Goal: Task Accomplishment & Management: Manage account settings

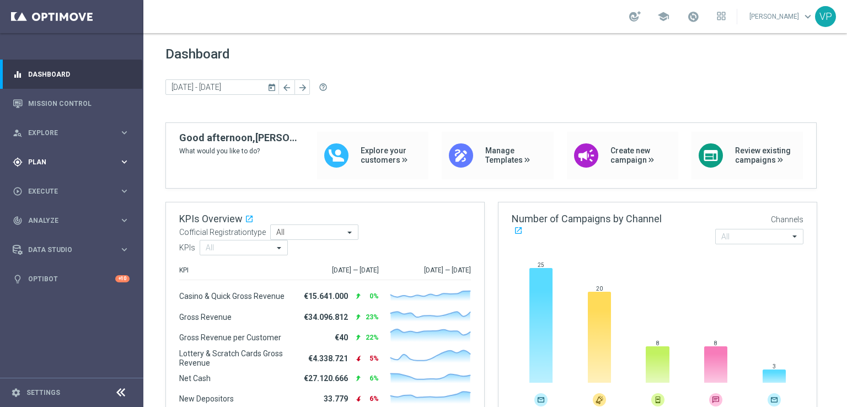
click at [57, 159] on span "Plan" at bounding box center [73, 162] width 91 height 7
click at [48, 216] on span "Templates" at bounding box center [68, 217] width 79 height 7
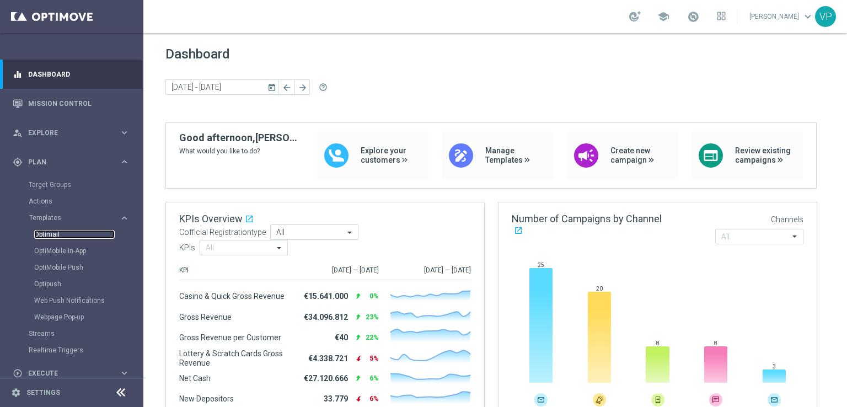
click at [48, 233] on link "Optimail" at bounding box center [74, 234] width 80 height 9
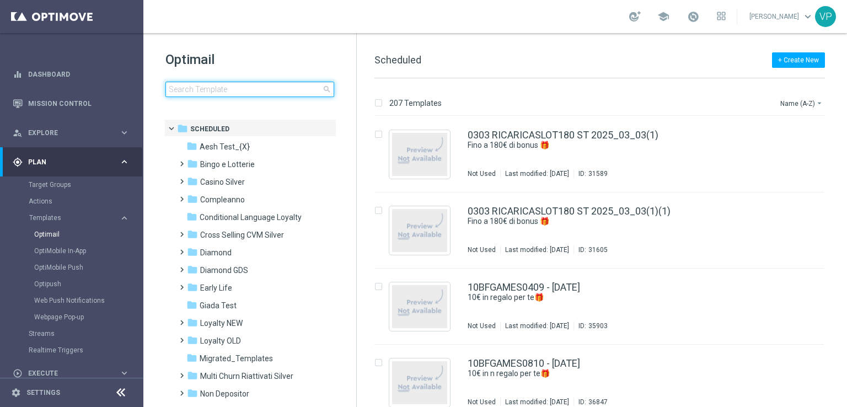
click at [251, 91] on input at bounding box center [249, 89] width 169 height 15
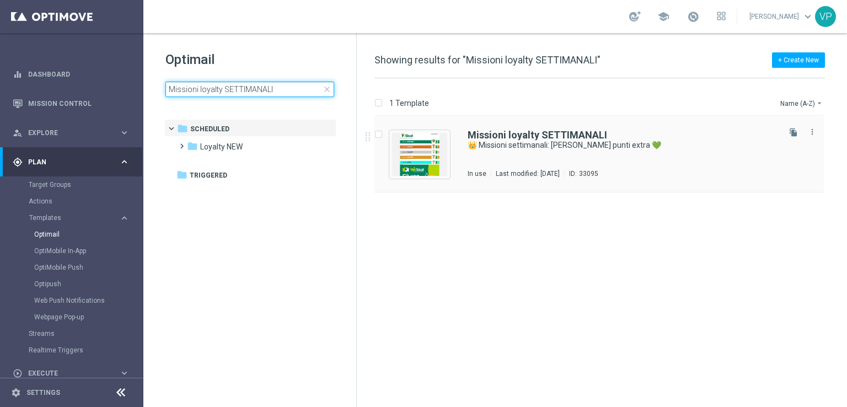
type input "Missioni loyalty SETTIMANALI"
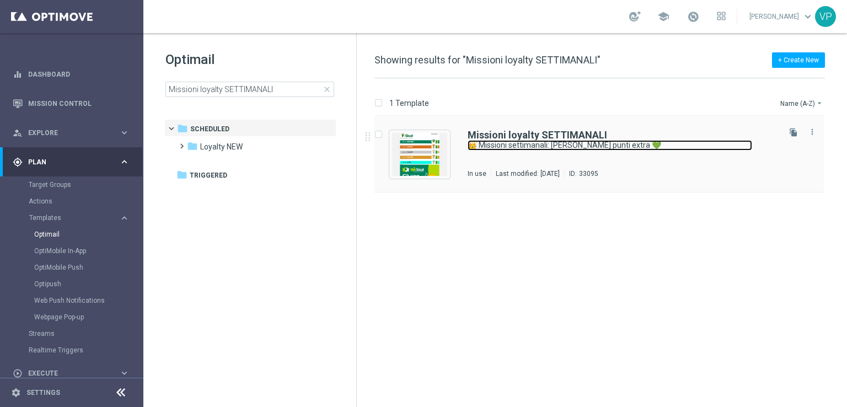
click at [578, 146] on link "👑 Missioni settimanali: guadagna punti extra 💚" at bounding box center [609, 145] width 284 height 10
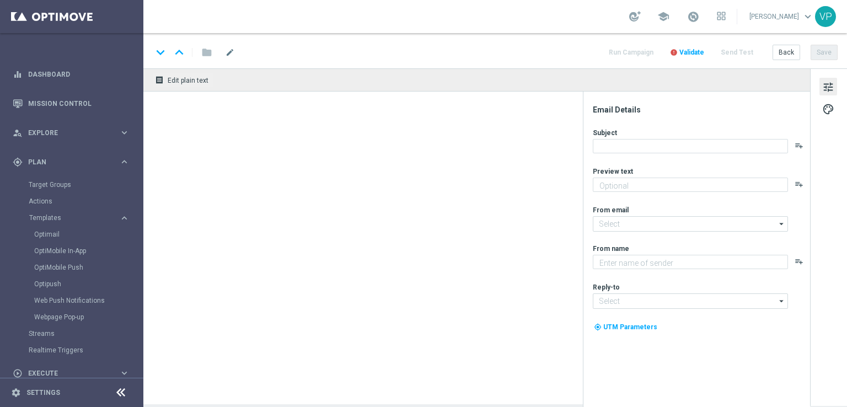
type textarea "Scopri le missioni We Sisal pensate per te"
type input "newsletter@comunicazioni.sisal.it"
type textarea "Sisal"
type input "info@sisal.it"
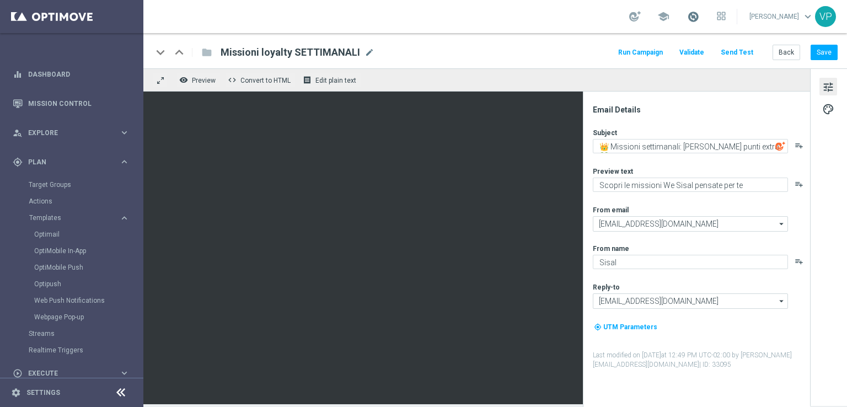
click at [692, 18] on span at bounding box center [693, 16] width 12 height 12
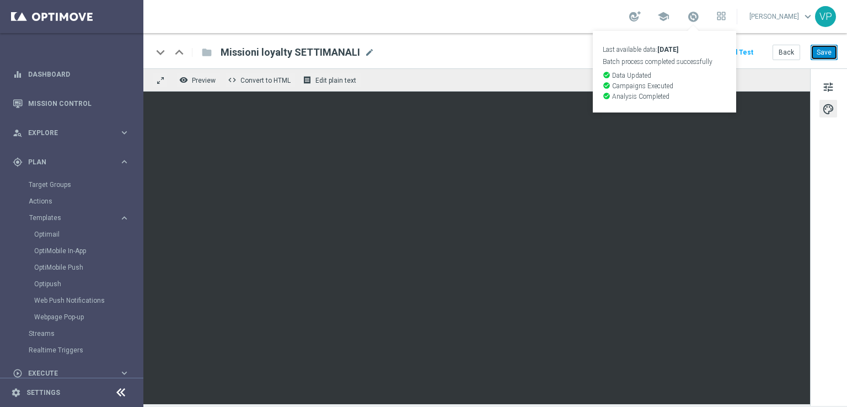
click at [825, 59] on button "Save" at bounding box center [823, 52] width 27 height 15
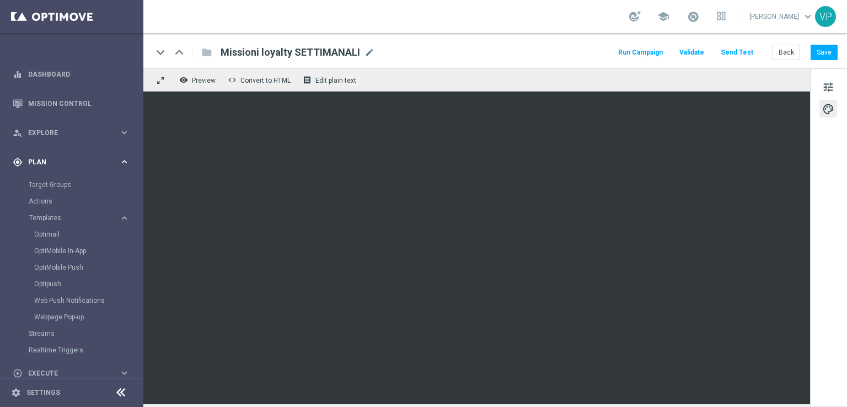
click at [66, 167] on div "gps_fixed Plan keyboard_arrow_right" at bounding box center [71, 161] width 142 height 29
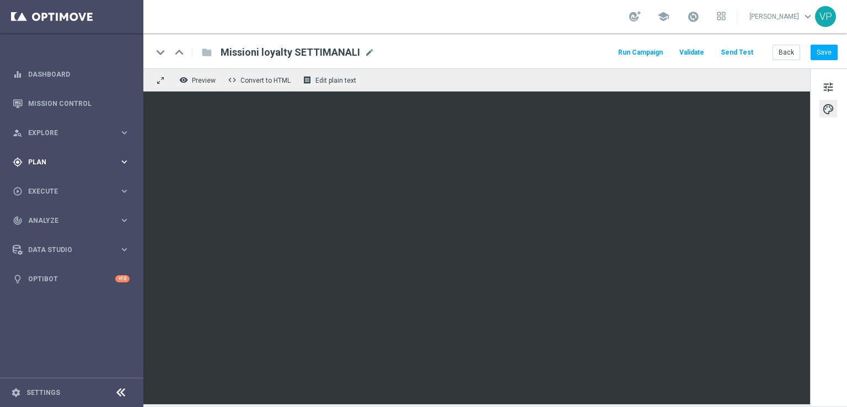
click at [66, 165] on div "gps_fixed Plan" at bounding box center [66, 162] width 106 height 10
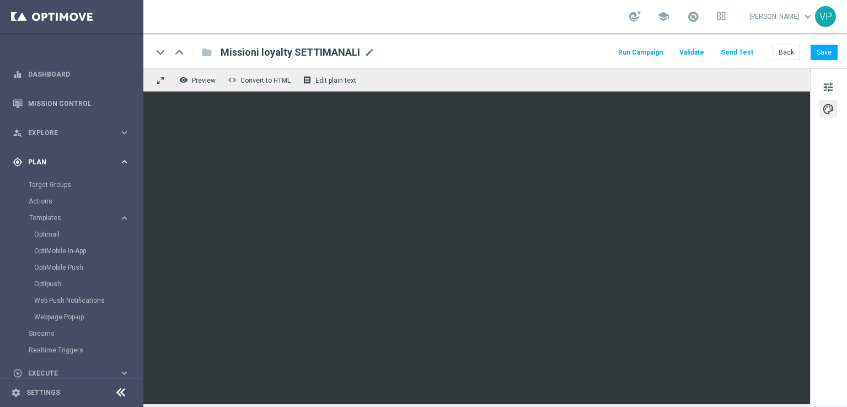
drag, startPoint x: 64, startPoint y: 182, endPoint x: 63, endPoint y: 174, distance: 8.3
click at [63, 174] on div "gps_fixed Plan keyboard_arrow_right" at bounding box center [71, 161] width 142 height 29
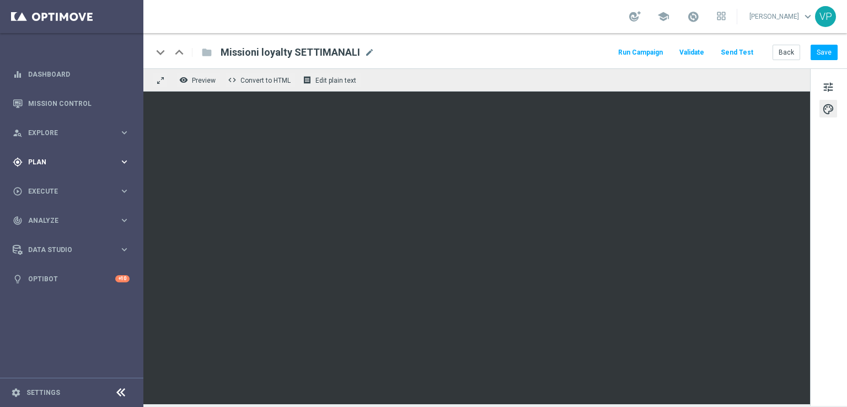
click at [53, 166] on div "gps_fixed Plan" at bounding box center [66, 162] width 106 height 10
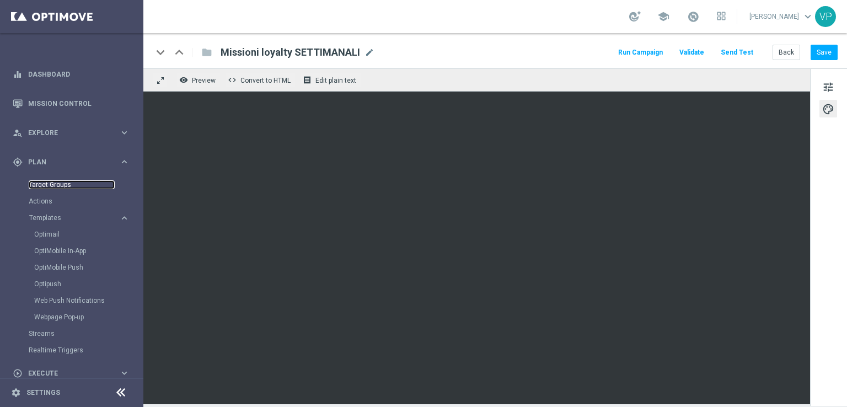
click at [51, 185] on link "Target Groups" at bounding box center [72, 184] width 86 height 9
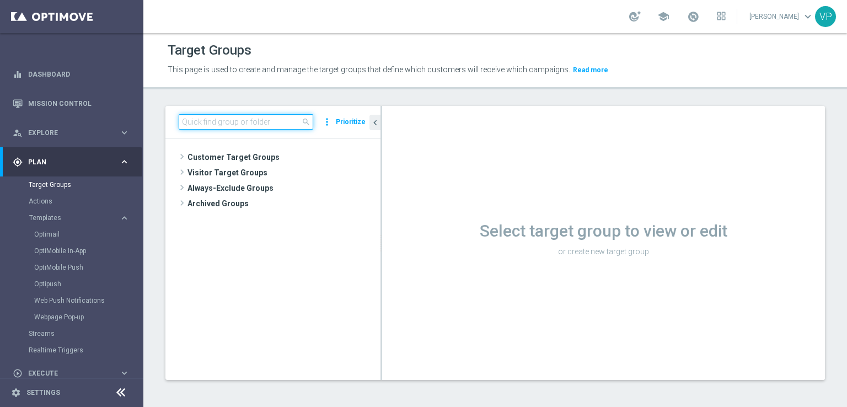
click at [217, 117] on input at bounding box center [246, 121] width 134 height 15
paste input "Missioni_loyalty_settimanali"
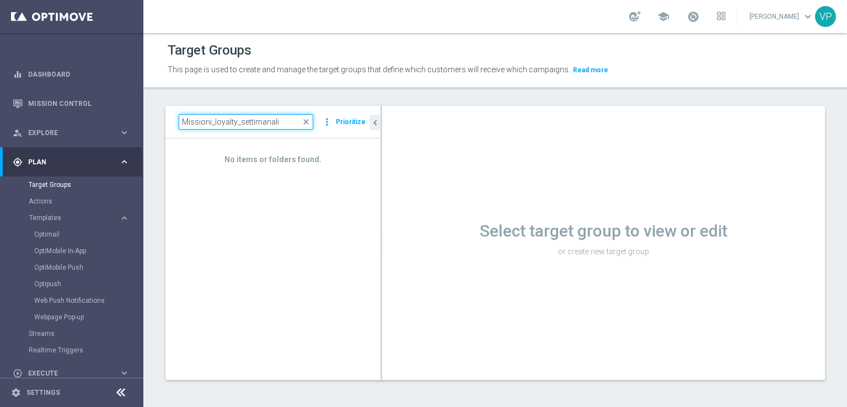
type input "Missioni_loyalty_settimanali"
click at [374, 155] on div "No items or folders found." at bounding box center [272, 152] width 215 height 29
click at [282, 209] on div "No items or folders found." at bounding box center [272, 258] width 215 height 241
click at [309, 122] on span "close" at bounding box center [305, 121] width 9 height 9
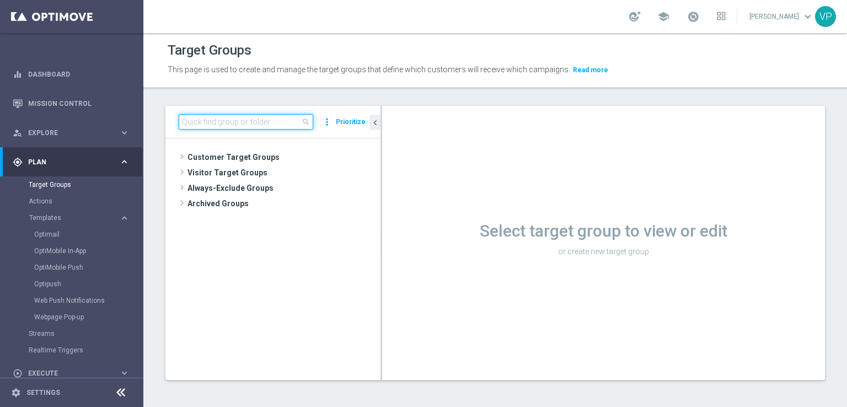
click at [244, 126] on input at bounding box center [246, 121] width 134 height 15
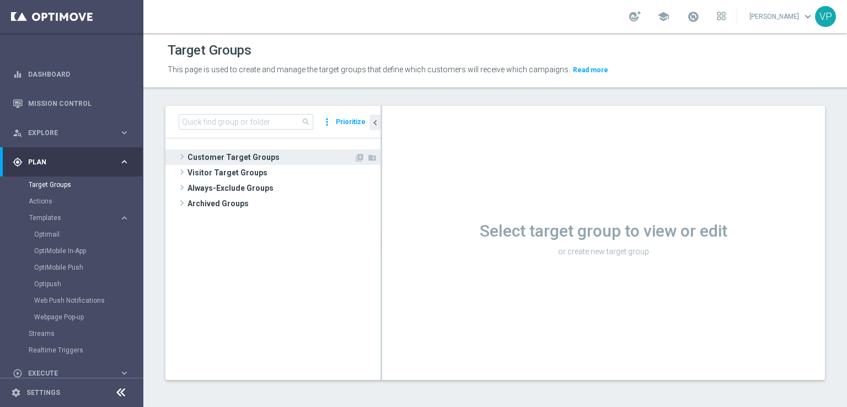
click at [183, 158] on span at bounding box center [181, 156] width 11 height 13
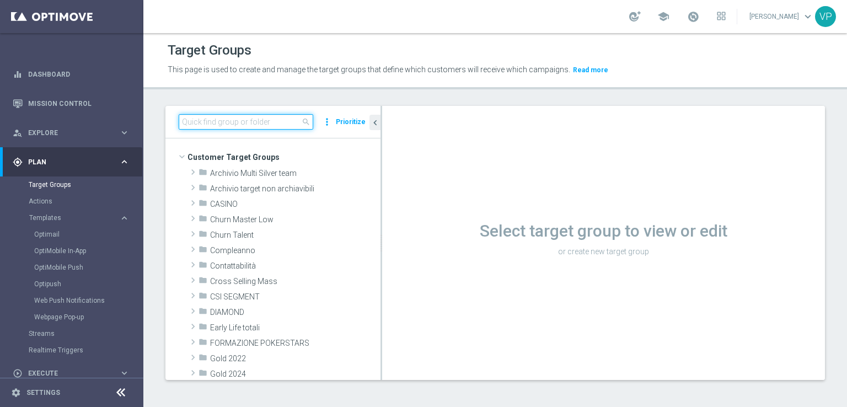
click at [241, 123] on input at bounding box center [246, 121] width 134 height 15
paste input "Missioni_loyalty_settimanali"
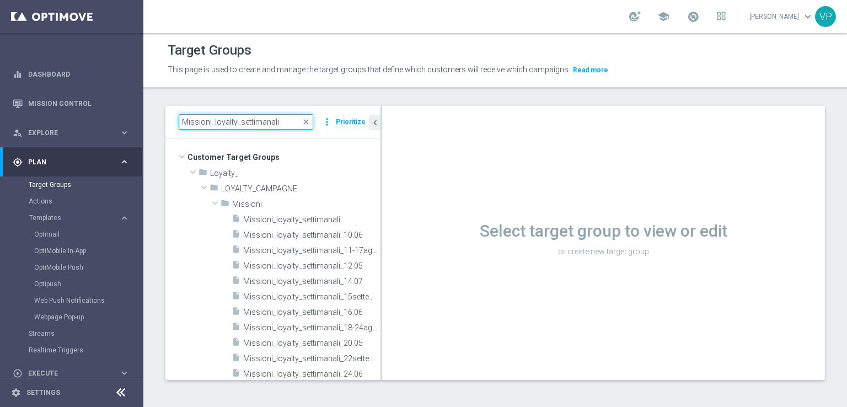
type input "Missioni_loyalty_settimanali"
drag, startPoint x: 381, startPoint y: 309, endPoint x: 456, endPoint y: 309, distance: 74.4
click at [456, 309] on div "Select target group to view or edit or create new target group" at bounding box center [603, 243] width 443 height 274
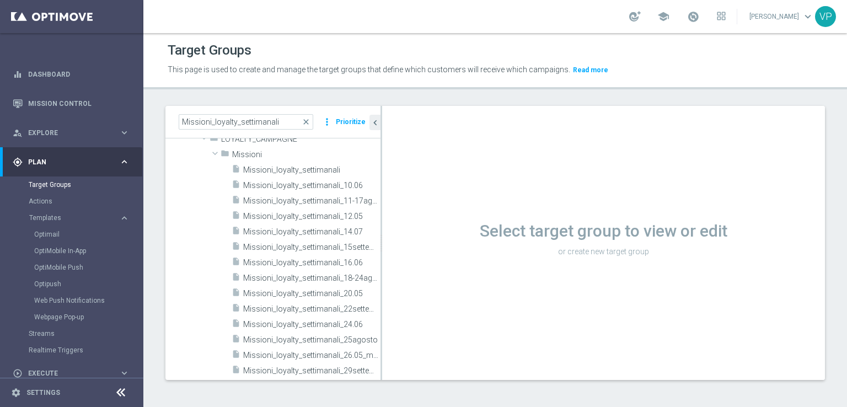
scroll to position [24, 0]
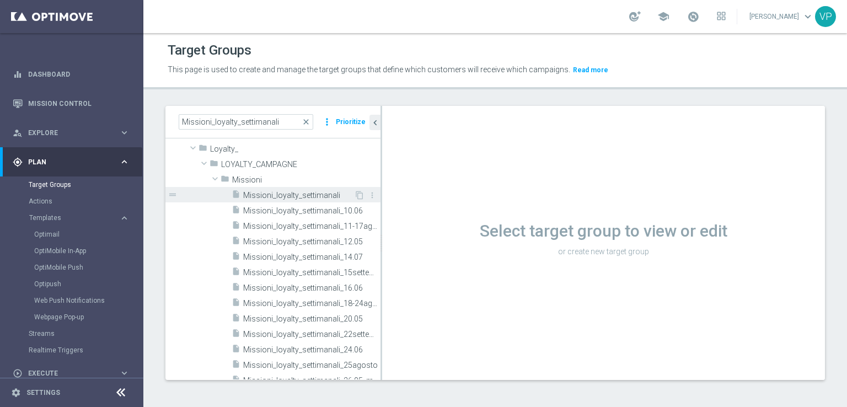
click at [317, 191] on span "Missioni_loyalty_settimanali" at bounding box center [298, 195] width 111 height 9
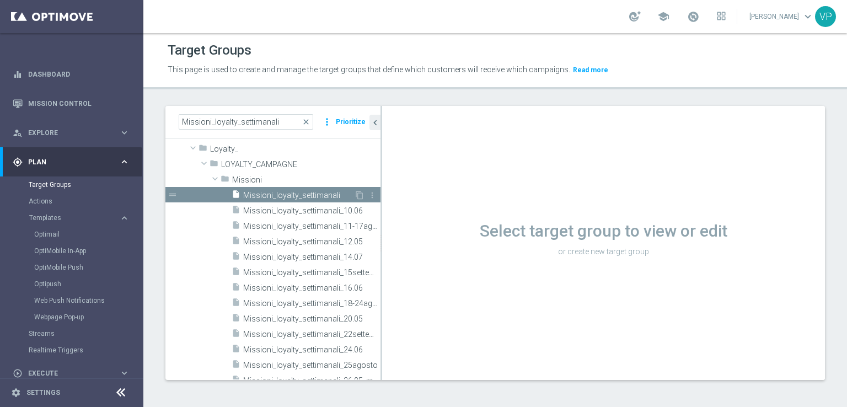
click at [312, 197] on span "Missioni_loyalty_settimanali" at bounding box center [298, 195] width 111 height 9
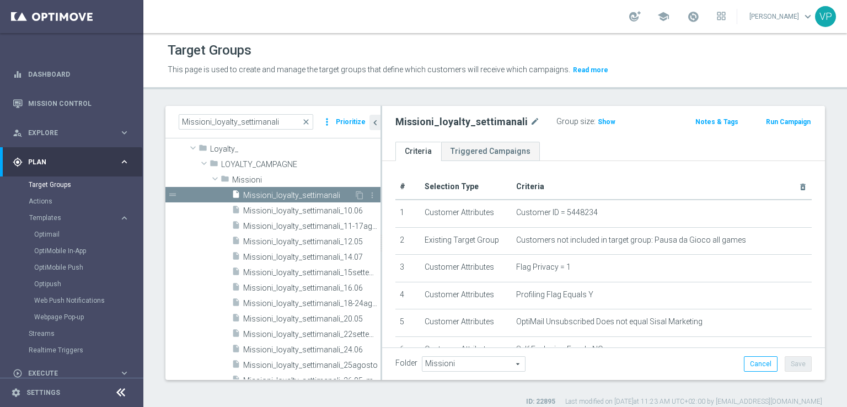
click at [312, 197] on span "Missioni_loyalty_settimanali" at bounding box center [298, 195] width 111 height 9
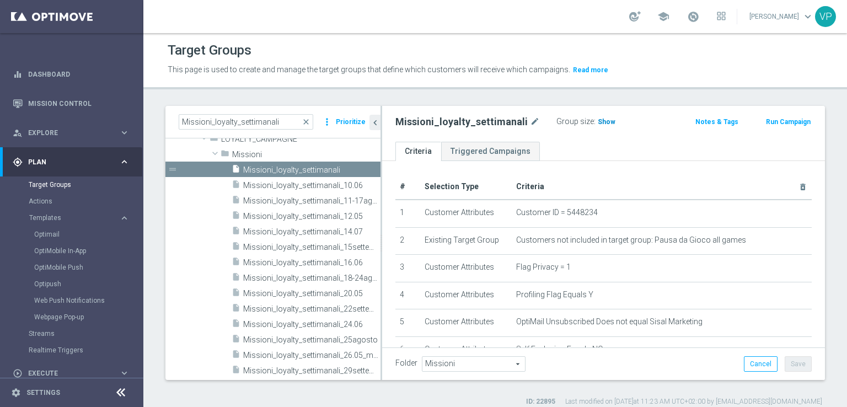
click at [597, 124] on span "Show" at bounding box center [606, 122] width 18 height 8
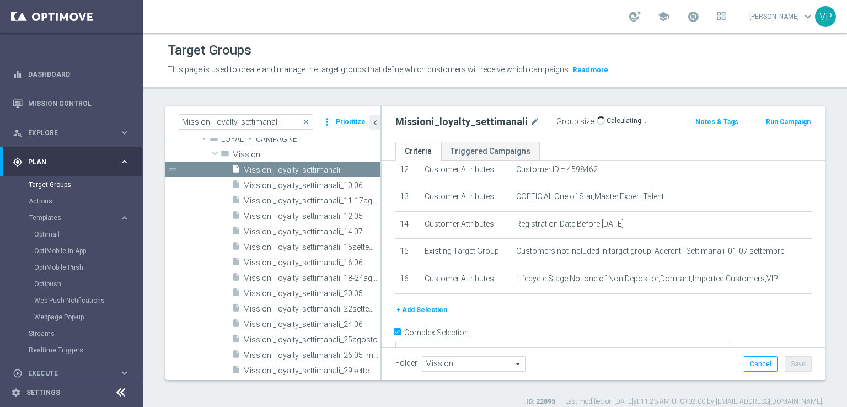
scroll to position [346, 0]
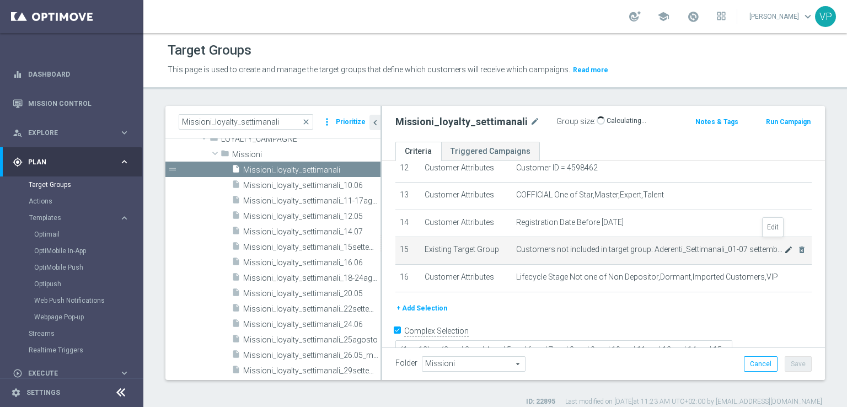
click at [784, 245] on icon "mode_edit" at bounding box center [788, 249] width 9 height 9
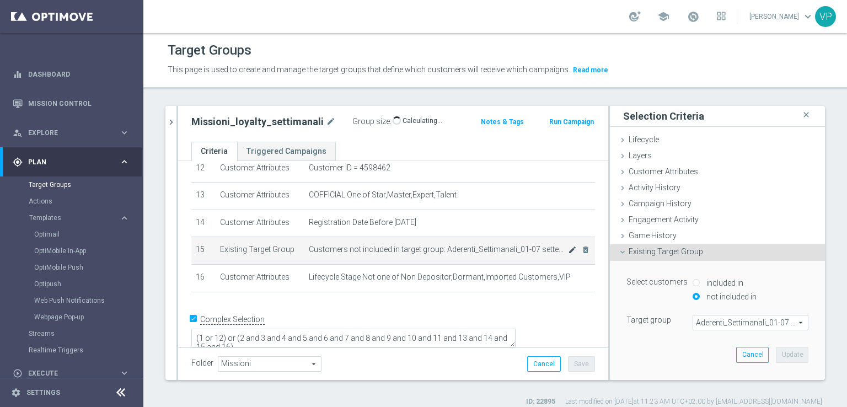
scroll to position [335, 0]
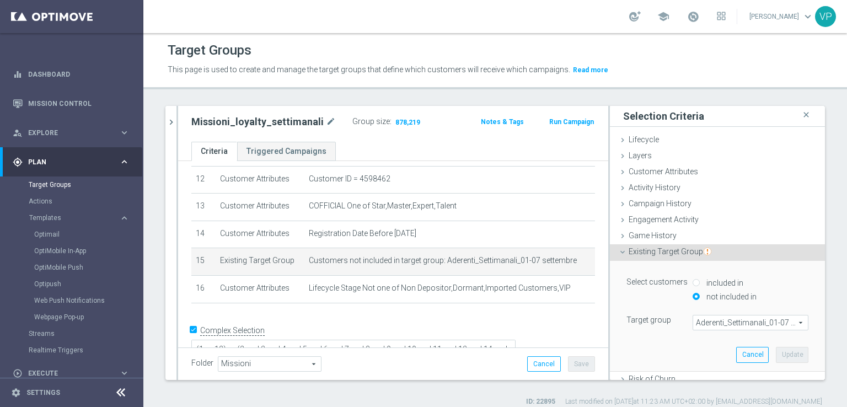
click at [787, 322] on span "Aderenti_Settimanali_01-07 settembre" at bounding box center [750, 322] width 115 height 14
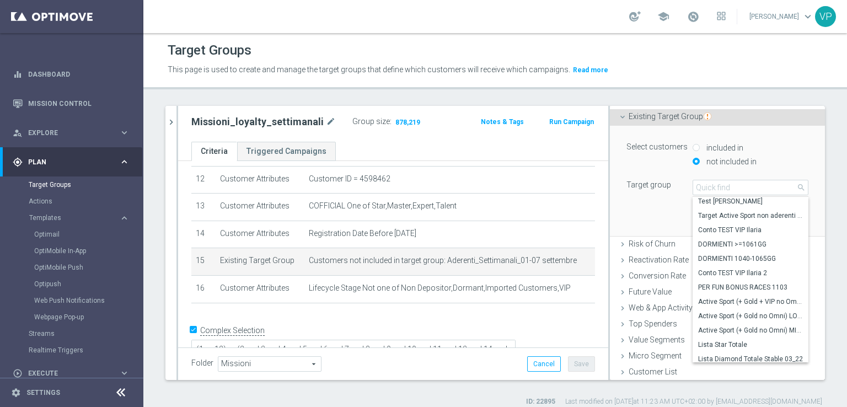
scroll to position [0, 0]
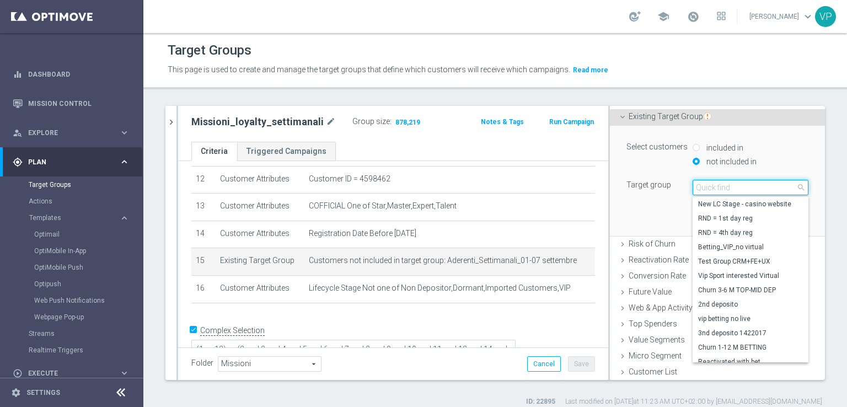
click at [743, 187] on input "search" at bounding box center [750, 187] width 116 height 15
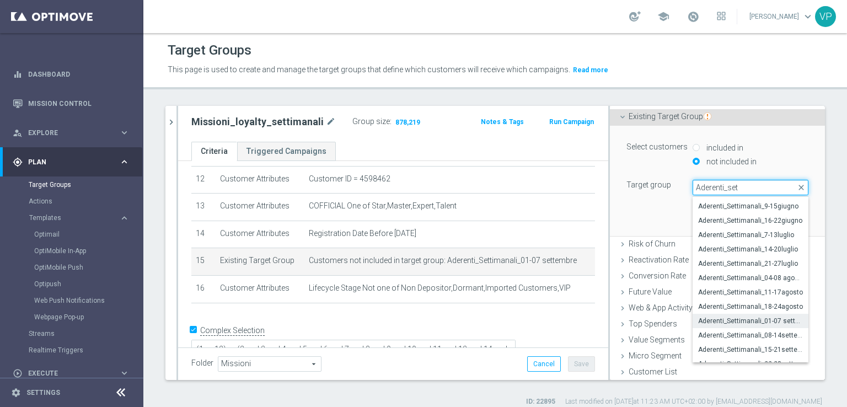
scroll to position [62, 0]
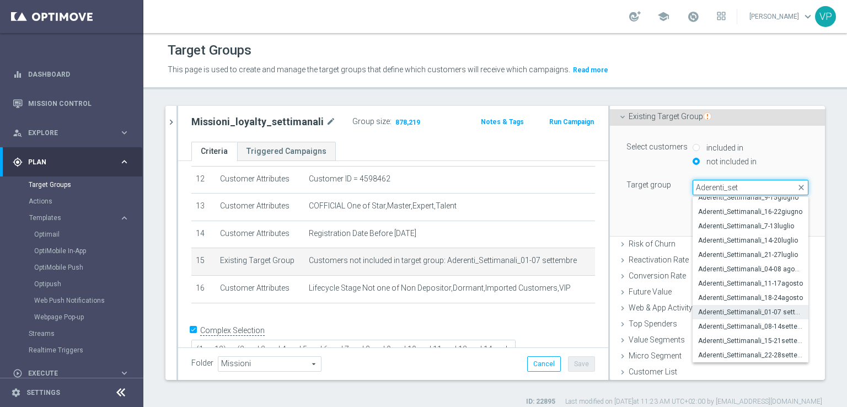
type input "Aderenti_set"
click at [610, 378] on div "Customer List done" at bounding box center [717, 372] width 215 height 17
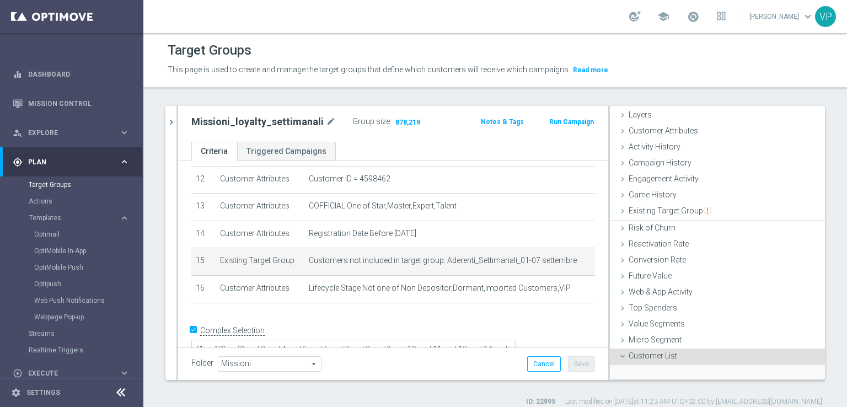
scroll to position [125, 0]
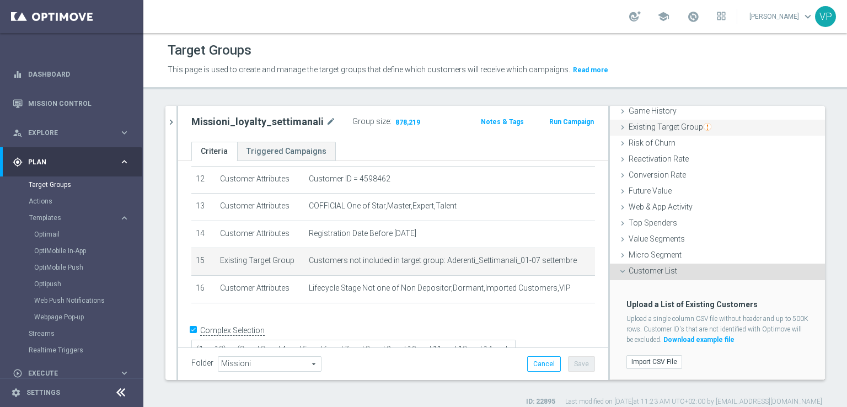
click at [618, 128] on icon at bounding box center [622, 127] width 9 height 9
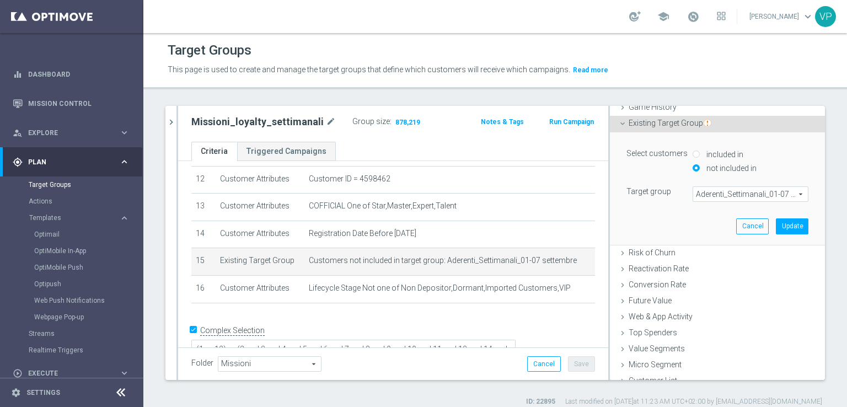
scroll to position [135, 0]
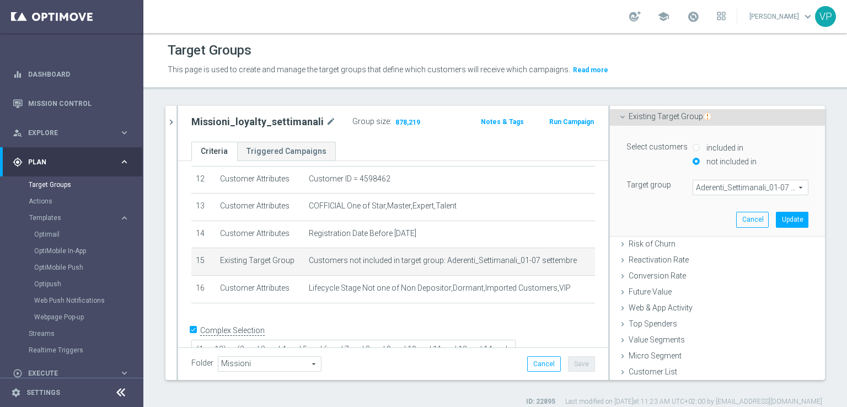
click at [714, 148] on label "included in" at bounding box center [723, 148] width 40 height 10
click at [699, 148] on input "included in" at bounding box center [695, 147] width 7 height 7
radio input "true"
click at [703, 161] on label "not included in" at bounding box center [729, 162] width 53 height 10
click at [693, 161] on input "not included in" at bounding box center [695, 161] width 7 height 7
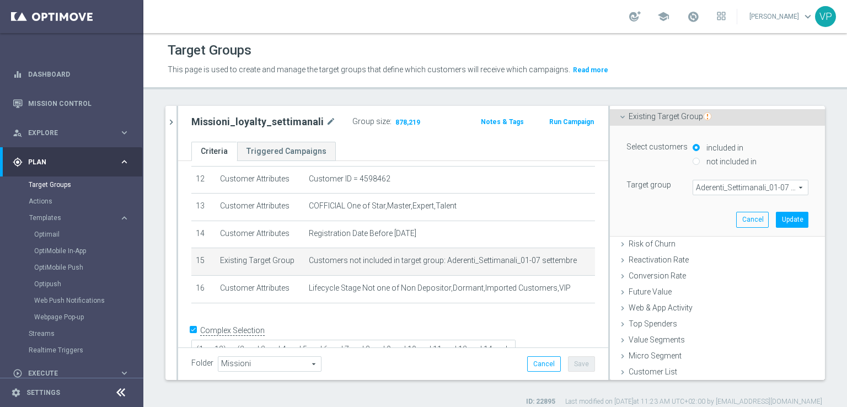
radio input "true"
click at [816, 164] on div "Missioni_loyalty_settimanali close more_vert Prioritize Customer Target Groups …" at bounding box center [494, 256] width 703 height 300
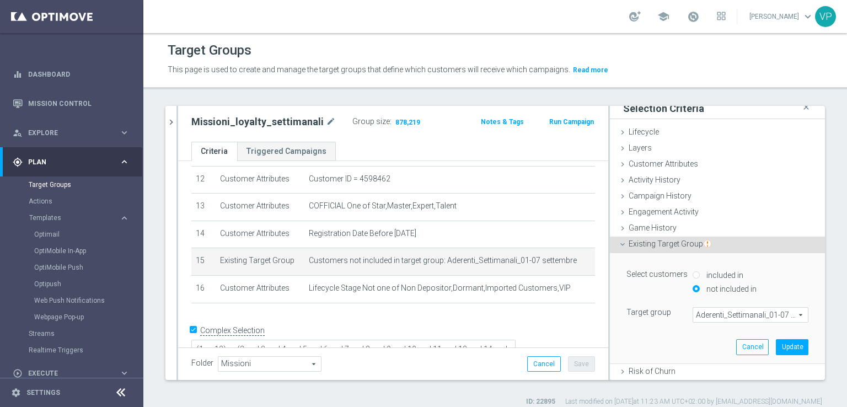
scroll to position [0, 0]
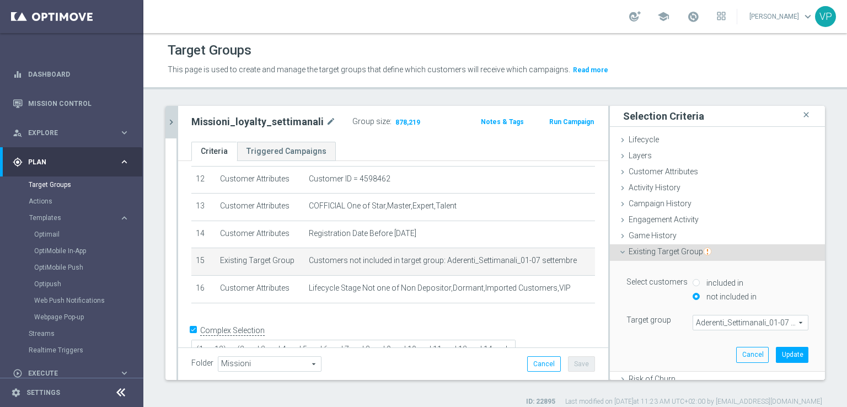
click at [168, 117] on icon "chevron_right" at bounding box center [171, 122] width 10 height 10
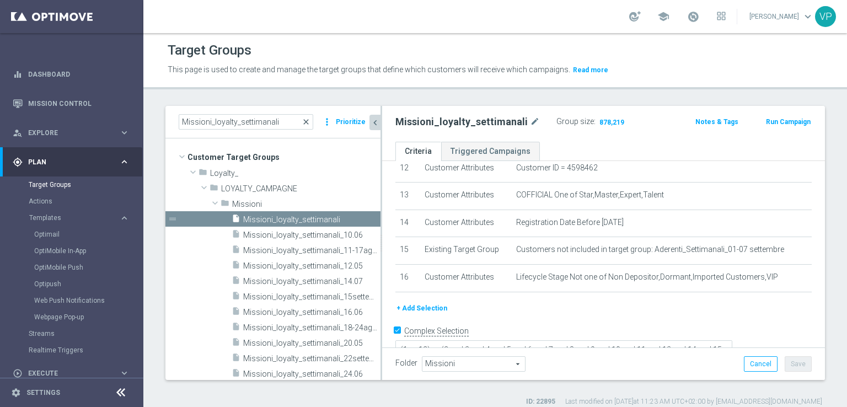
click at [309, 124] on span "close" at bounding box center [305, 121] width 9 height 9
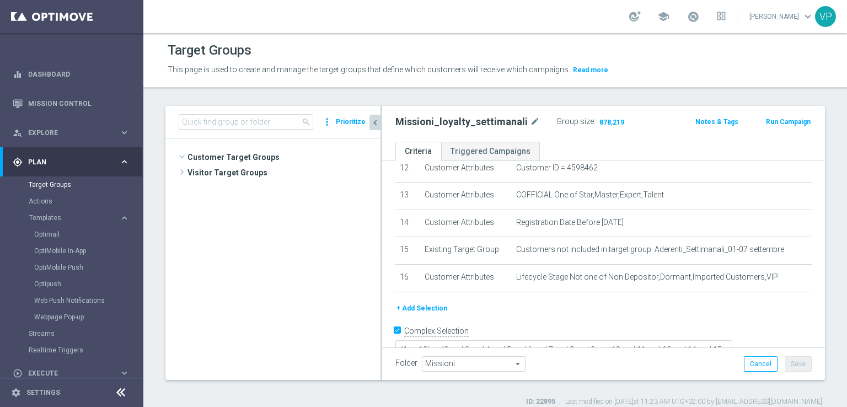
scroll to position [668, 0]
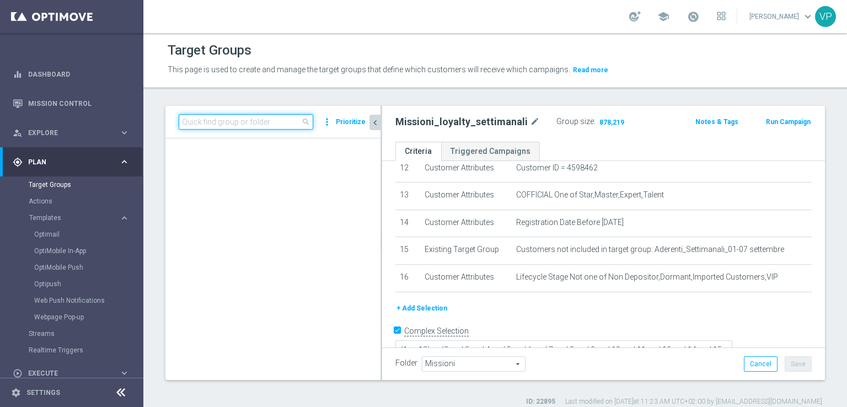
click at [275, 120] on input at bounding box center [246, 121] width 134 height 15
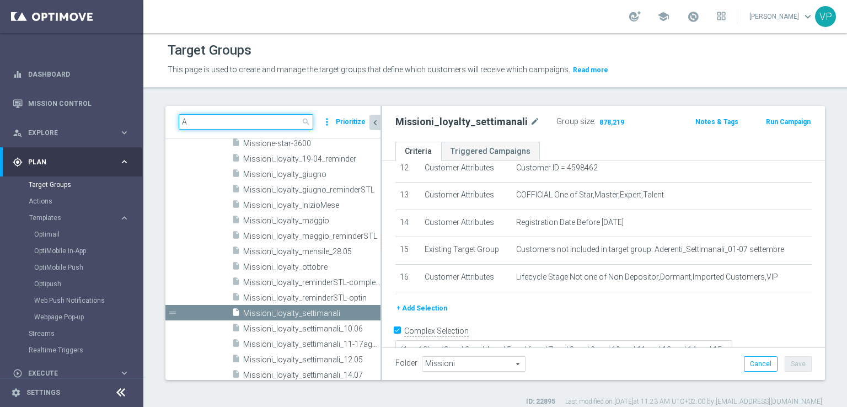
click at [276, 120] on input "A" at bounding box center [246, 121] width 134 height 15
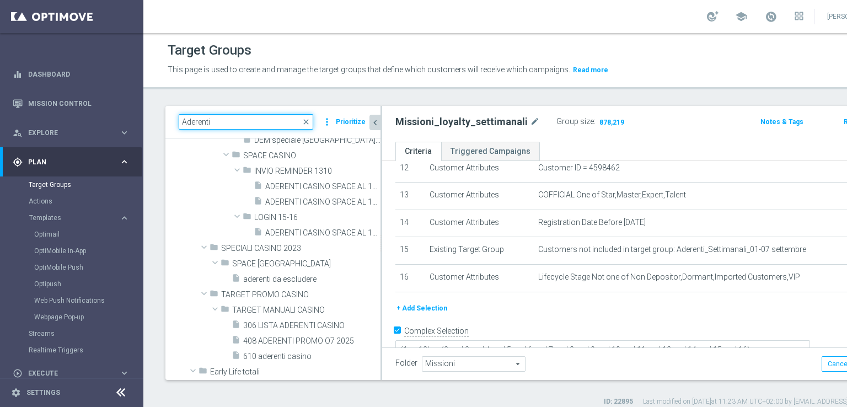
type input "Aderenti"
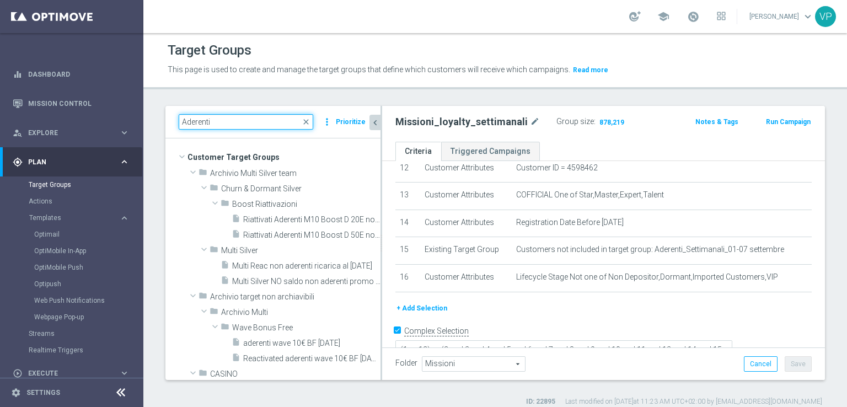
click at [279, 124] on input "Aderenti" at bounding box center [246, 121] width 134 height 15
click at [36, 181] on link "Target Groups" at bounding box center [72, 184] width 86 height 9
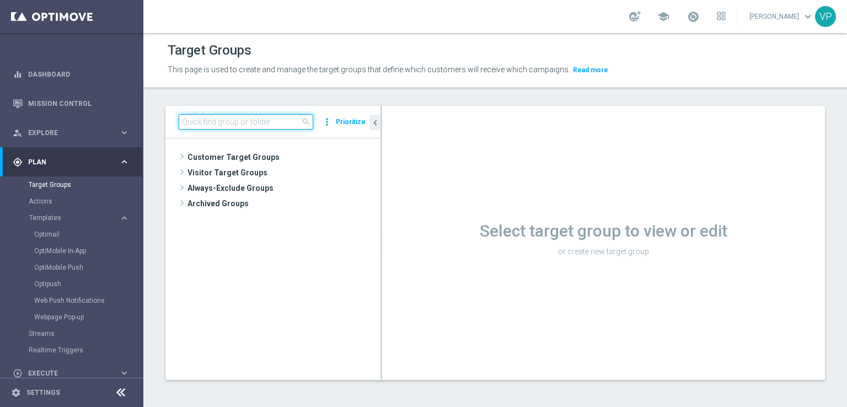
click at [286, 121] on input at bounding box center [246, 121] width 134 height 15
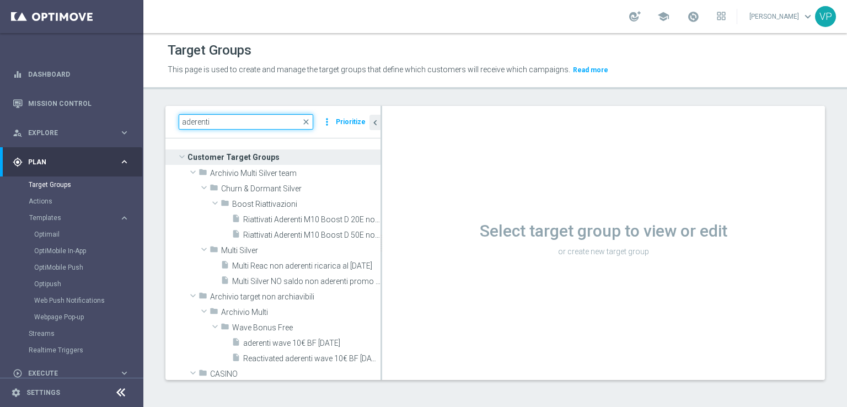
click at [249, 122] on input "aderenti" at bounding box center [246, 121] width 134 height 15
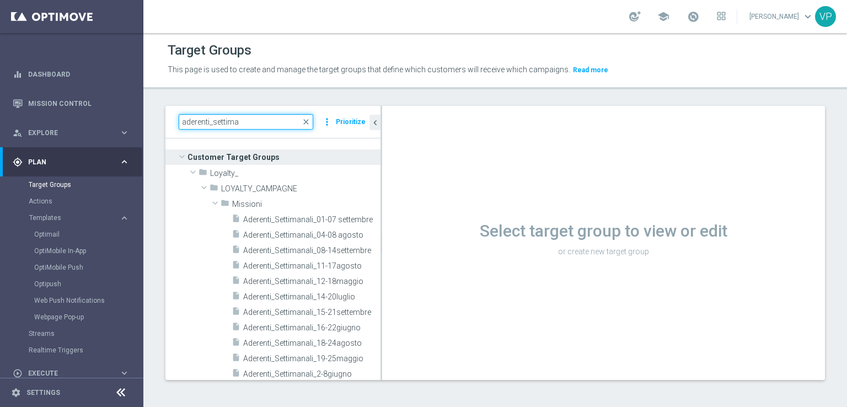
type input "aderenti_settima"
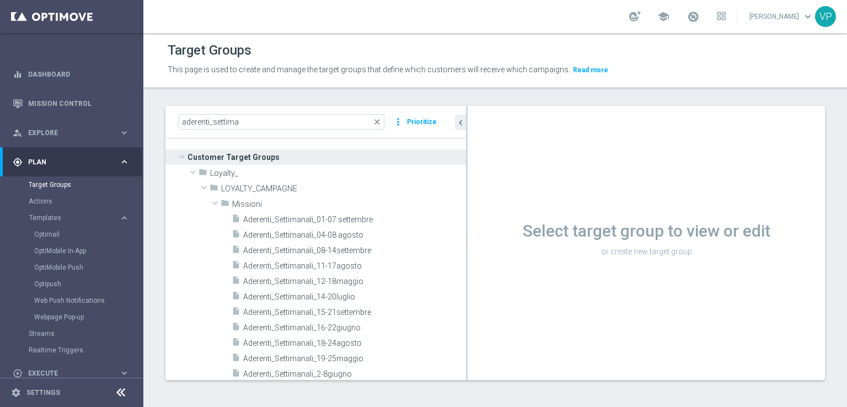
drag, startPoint x: 381, startPoint y: 224, endPoint x: 497, endPoint y: 230, distance: 115.4
click at [497, 230] on as-split "aderenti_settima close more_vert Prioritize Customer Target Groups library_add …" at bounding box center [494, 243] width 659 height 274
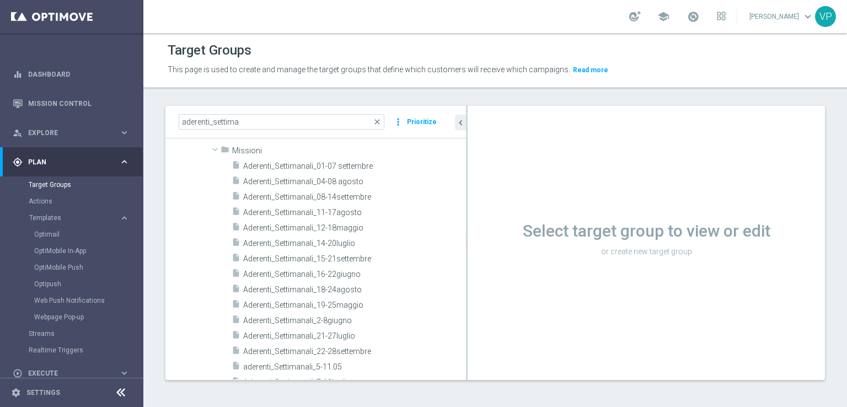
scroll to position [66, 0]
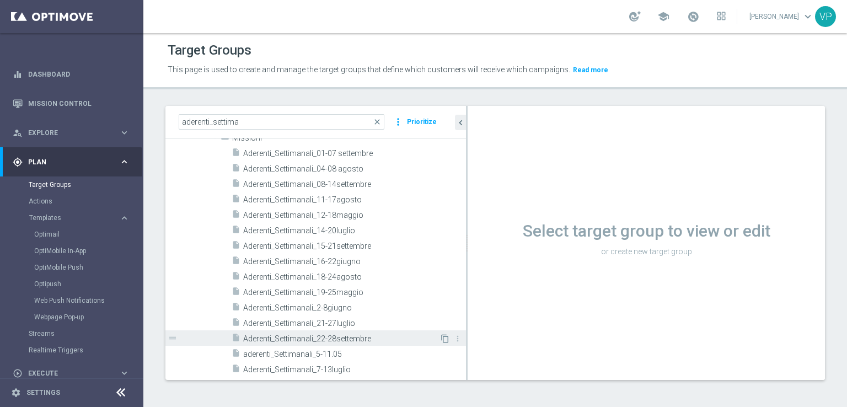
click at [440, 340] on icon "content_copy" at bounding box center [444, 338] width 9 height 9
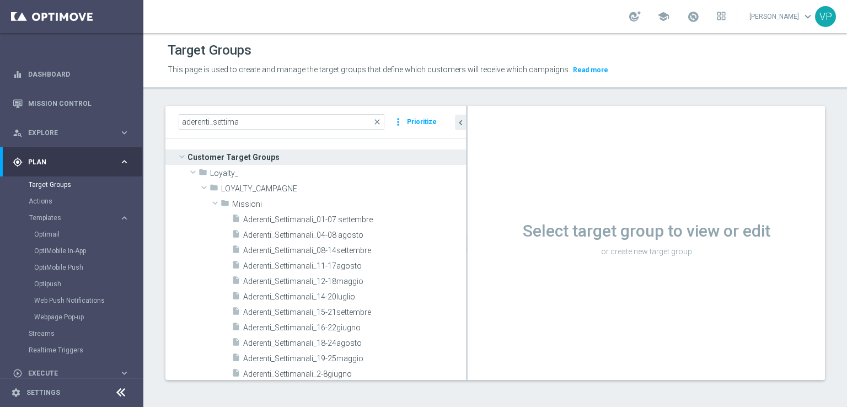
scroll to position [80, 0]
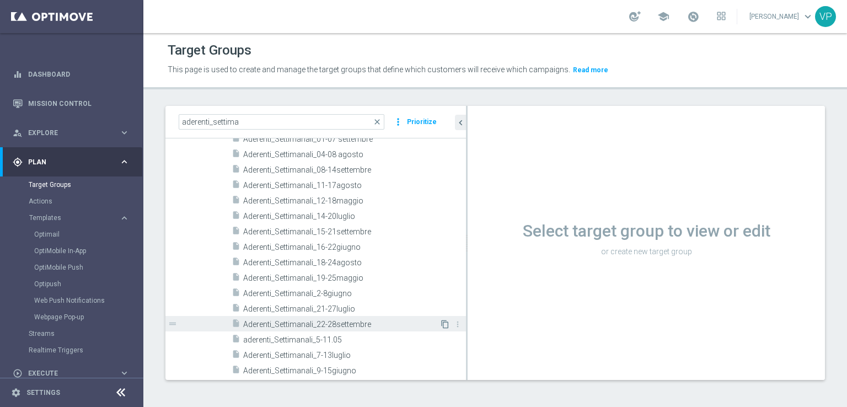
click at [440, 325] on icon "content_copy" at bounding box center [444, 324] width 9 height 9
click at [411, 321] on span "Aderenti_Settimanali_22-28settembre" at bounding box center [341, 324] width 196 height 9
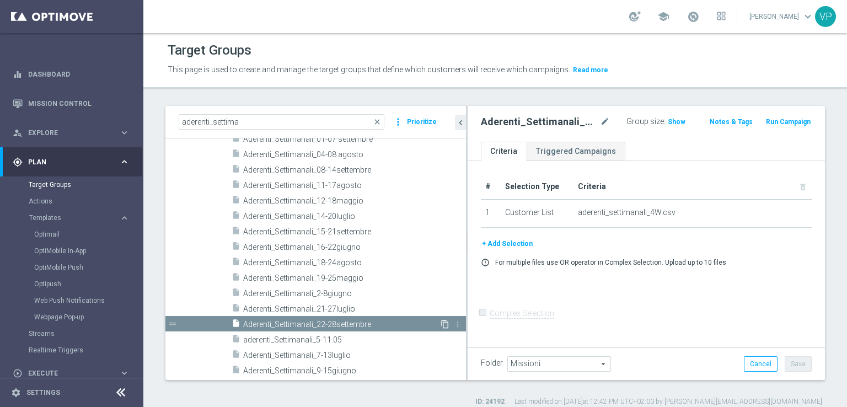
click at [440, 324] on icon "content_copy" at bounding box center [444, 324] width 9 height 9
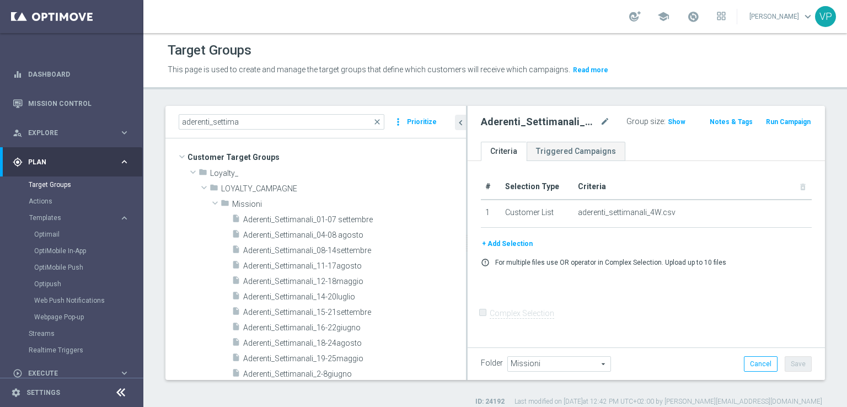
scroll to position [80, 0]
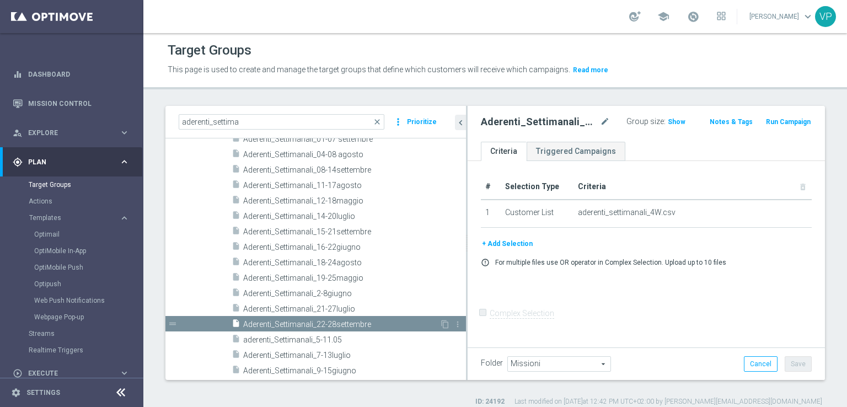
click at [436, 318] on div "drag_handle" at bounding box center [315, 323] width 300 height 15
click at [171, 322] on icon "drag_handle" at bounding box center [173, 324] width 10 height 10
click at [440, 327] on icon "content_copy" at bounding box center [444, 324] width 9 height 9
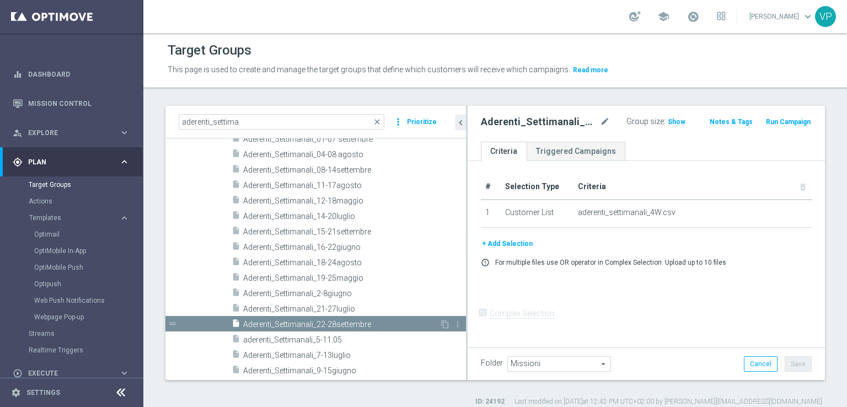
click at [435, 318] on div "drag_handle" at bounding box center [315, 323] width 300 height 15
click at [453, 320] on icon "more_vert" at bounding box center [457, 324] width 9 height 9
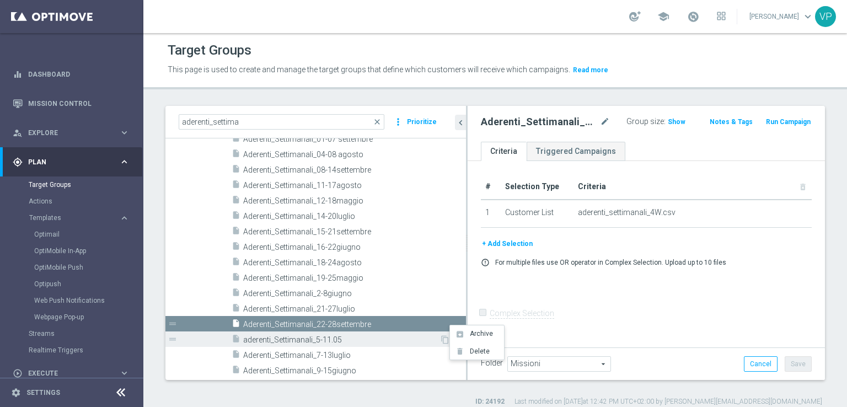
click at [428, 342] on span "aderenti_Settimanali_5-11.05" at bounding box center [341, 339] width 196 height 9
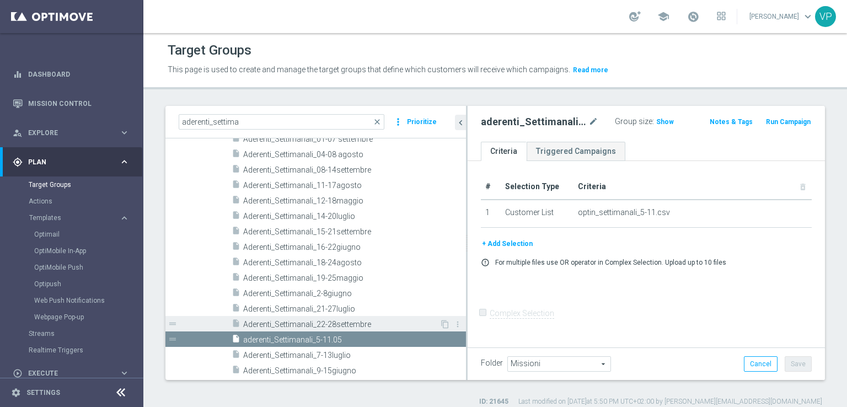
click at [417, 320] on span "Aderenti_Settimanali_22-28settembre" at bounding box center [341, 324] width 196 height 9
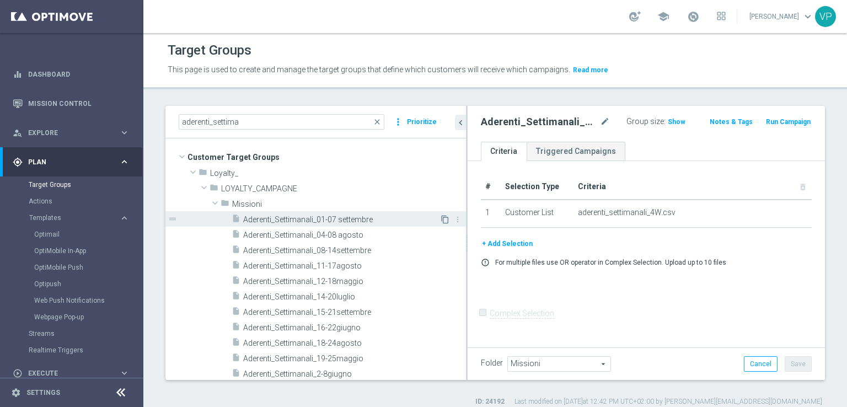
click at [440, 220] on icon "content_copy" at bounding box center [444, 219] width 9 height 9
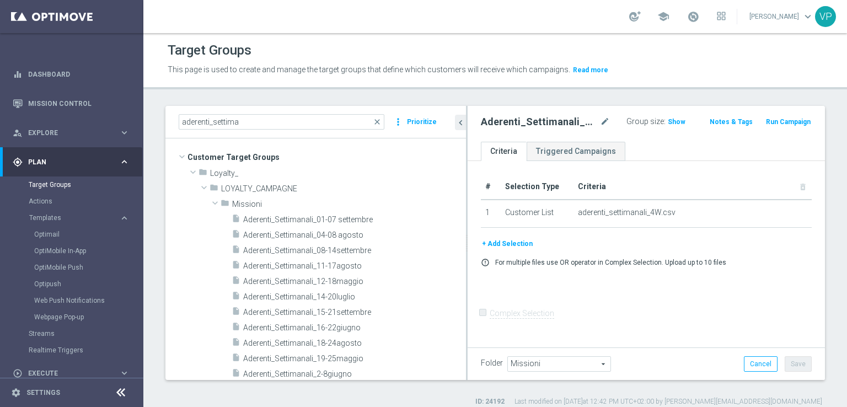
drag, startPoint x: 580, startPoint y: 2, endPoint x: 571, endPoint y: 282, distance: 280.7
click at [571, 282] on div "# Selection Type Criteria delete_forever 1 Customer List aderenti_settimanali_4…" at bounding box center [645, 253] width 357 height 184
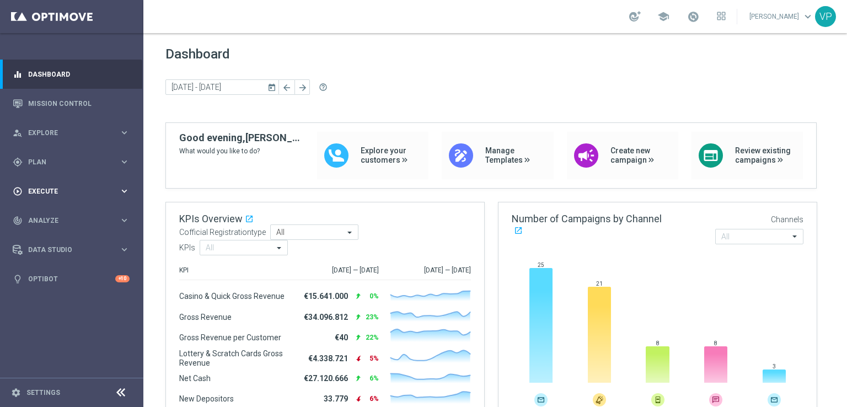
click at [64, 196] on div "play_circle_outline Execute" at bounding box center [66, 191] width 106 height 10
click at [63, 161] on span "Plan" at bounding box center [73, 162] width 91 height 7
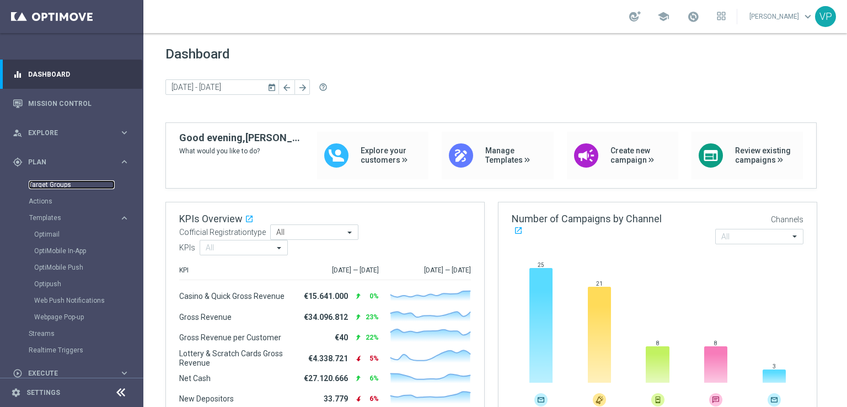
click at [51, 186] on link "Target Groups" at bounding box center [72, 184] width 86 height 9
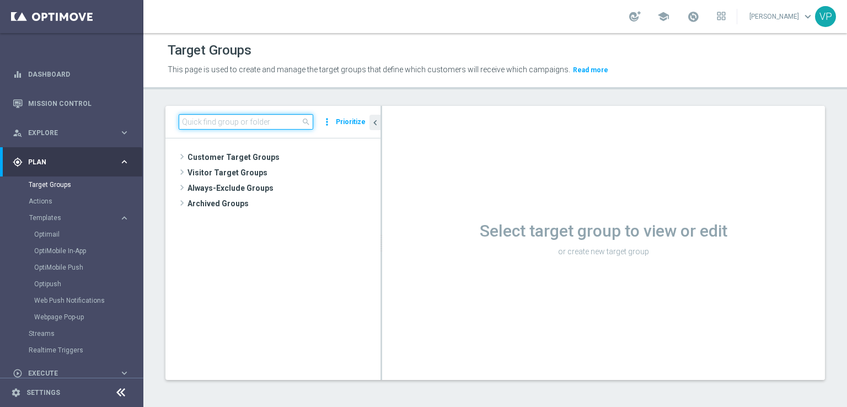
click at [218, 123] on input at bounding box center [246, 121] width 134 height 15
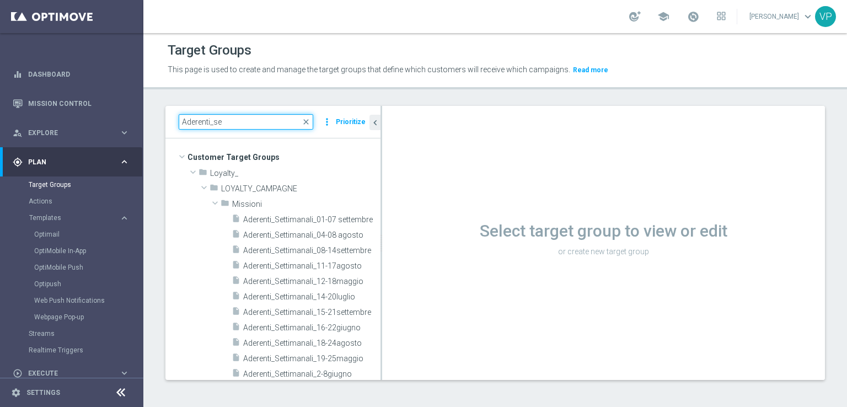
type input "Aderenti_se"
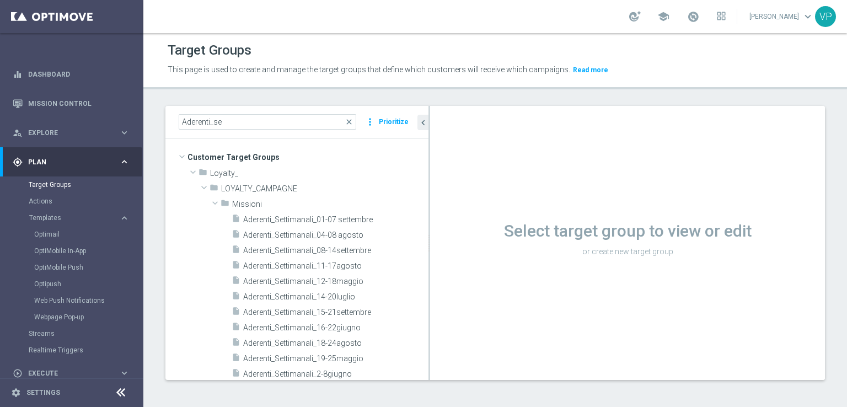
drag, startPoint x: 380, startPoint y: 248, endPoint x: 450, endPoint y: 244, distance: 70.1
click at [430, 246] on div at bounding box center [429, 243] width 2 height 274
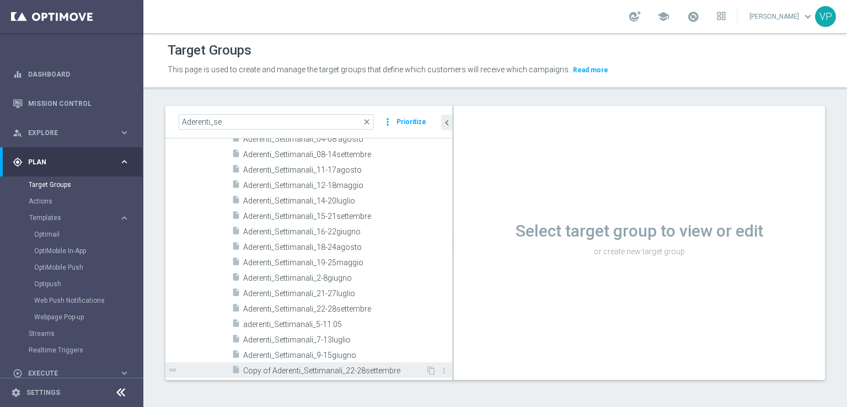
click at [367, 372] on span "Copy of Aderenti_Settimanali_22-28settembre" at bounding box center [334, 370] width 182 height 9
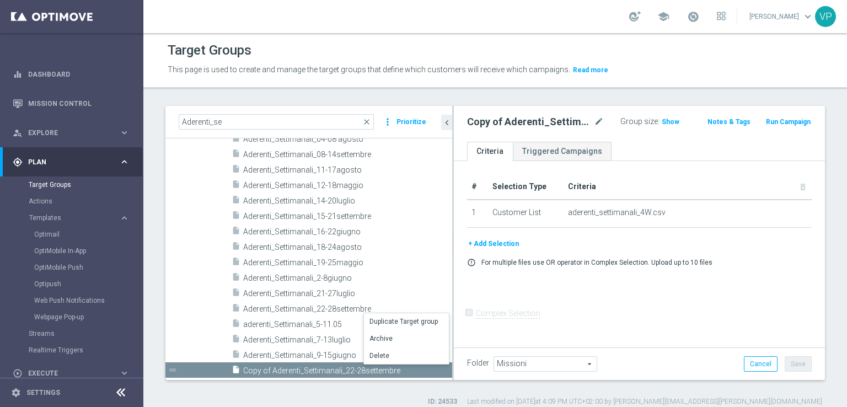
click at [602, 117] on div "Copy of Aderenti_Settimanali_22-28settembre mode_edit" at bounding box center [543, 121] width 153 height 15
click at [595, 120] on icon "mode_edit" at bounding box center [599, 121] width 10 height 13
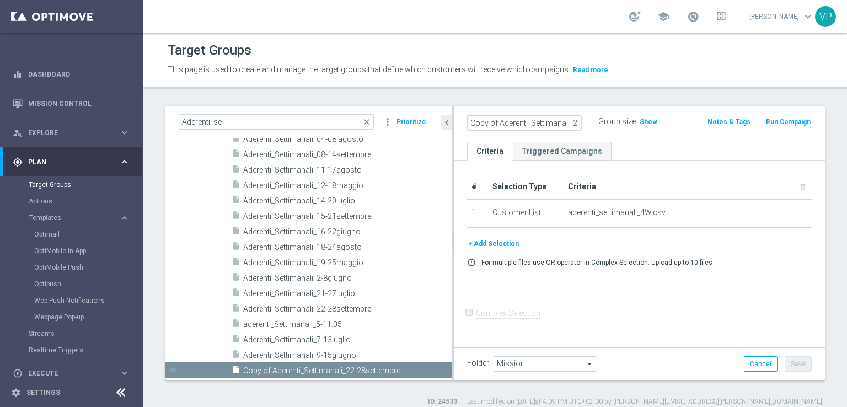
scroll to position [0, 51]
click at [476, 122] on input "Copy of Aderenti_Settimanali_22-28settembre" at bounding box center [524, 122] width 115 height 15
click at [550, 124] on input "Aderenti_Settimanali_22-28settembre" at bounding box center [524, 122] width 115 height 15
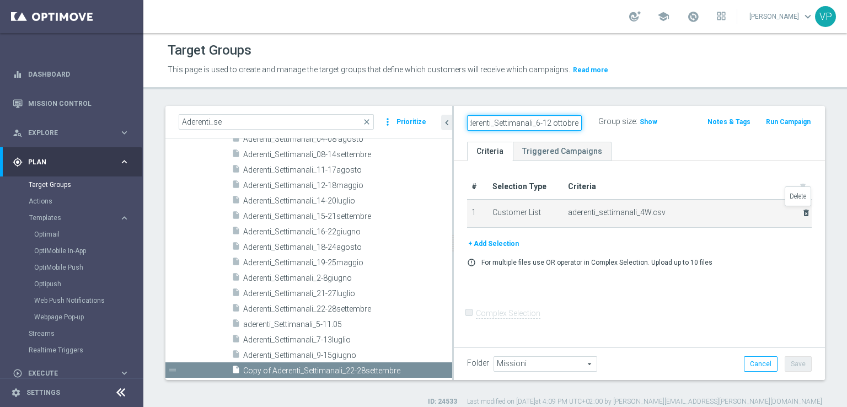
type input "Aderenti_Settimanali_6-12 ottobre"
click at [801, 211] on icon "delete_forever" at bounding box center [805, 212] width 9 height 9
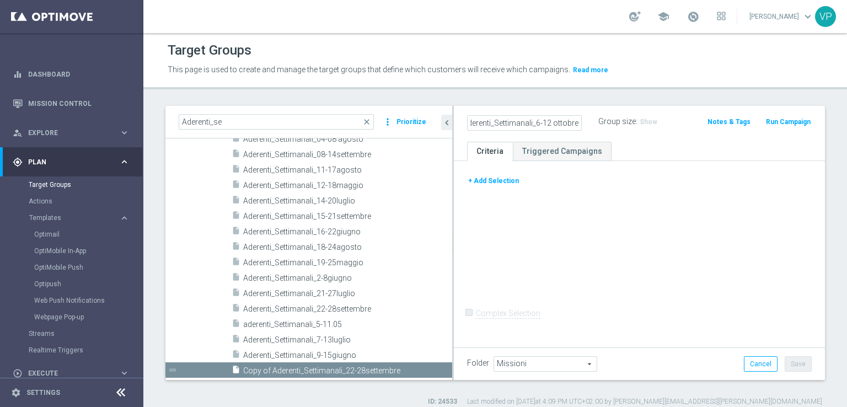
scroll to position [0, 0]
click at [493, 184] on button "+ Add Selection" at bounding box center [493, 181] width 53 height 12
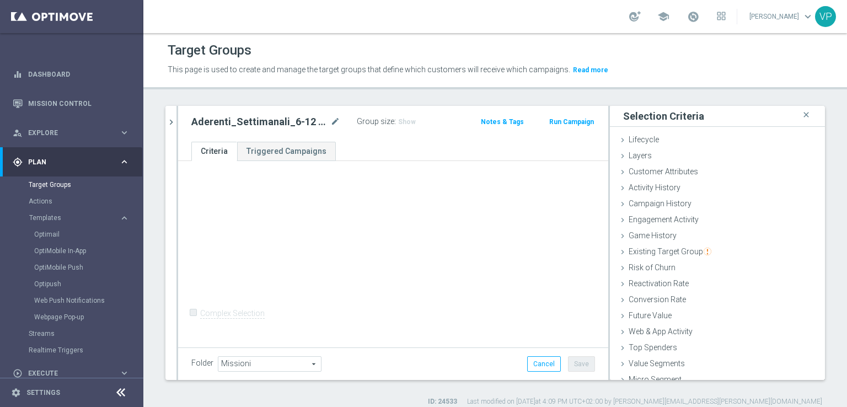
scroll to position [24, 0]
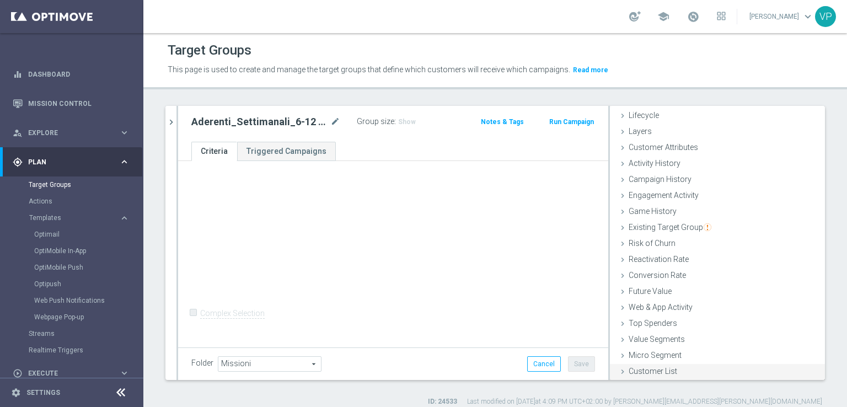
click at [653, 370] on span "Customer List" at bounding box center [652, 371] width 49 height 9
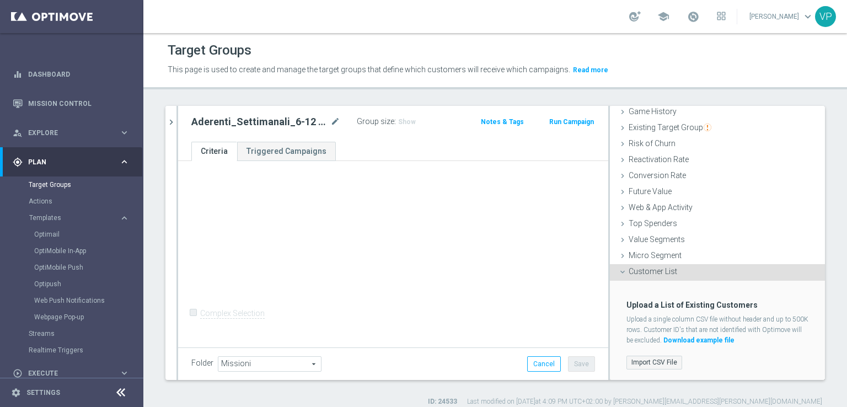
click at [649, 355] on label "Import CSV File" at bounding box center [654, 362] width 56 height 14
click at [0, 0] on input "Import CSV File" at bounding box center [0, 0] width 0 height 0
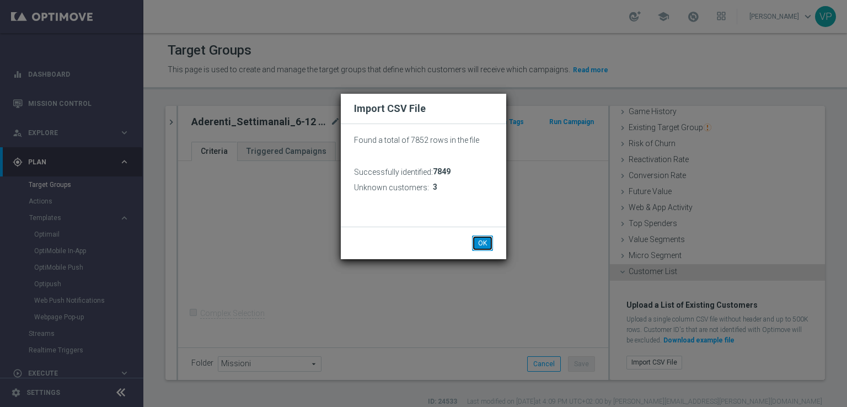
click at [492, 243] on button "OK" at bounding box center [482, 242] width 21 height 15
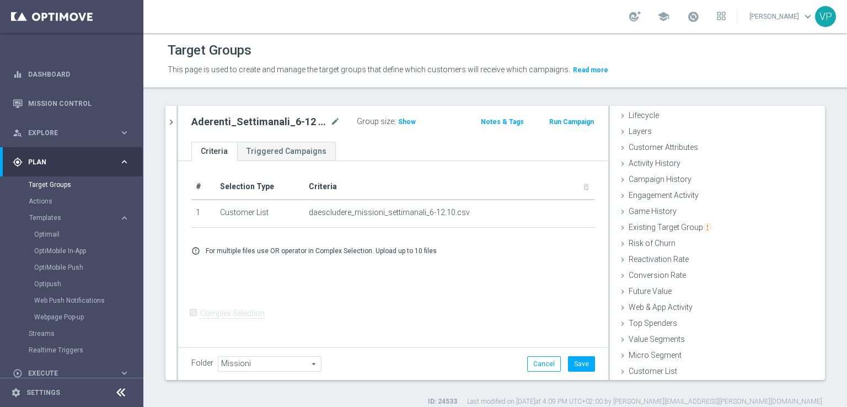
scroll to position [24, 0]
click at [575, 357] on button "Save" at bounding box center [581, 363] width 27 height 15
click at [173, 120] on icon "chevron_right" at bounding box center [171, 122] width 10 height 10
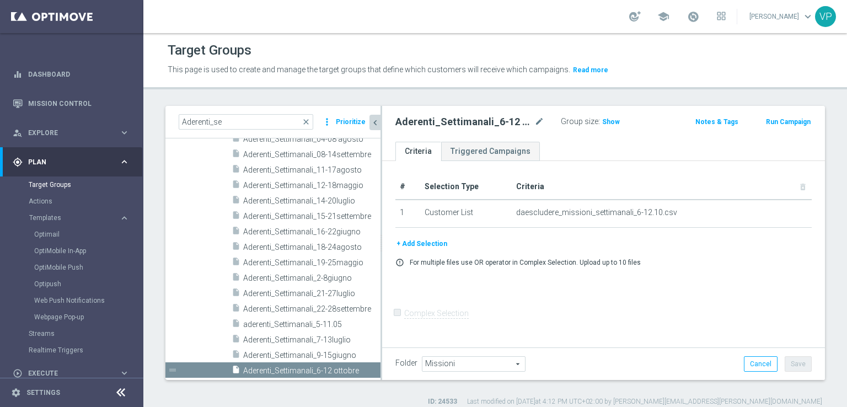
scroll to position [42, 0]
click at [309, 121] on span "close" at bounding box center [305, 121] width 9 height 9
click at [273, 121] on input "Aderenti_se" at bounding box center [246, 121] width 134 height 15
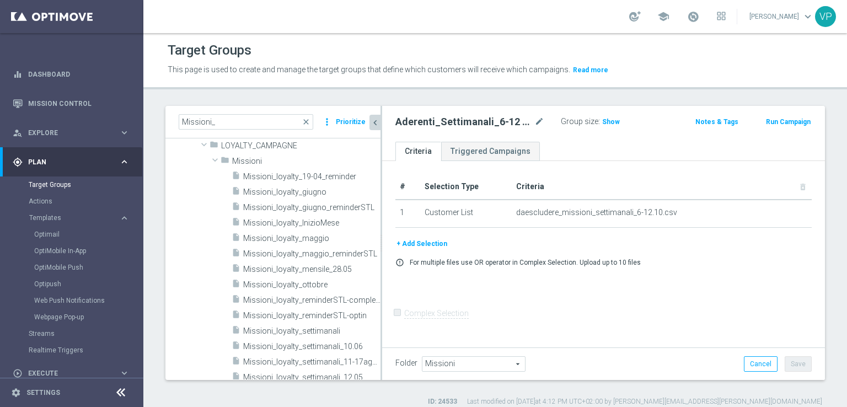
scroll to position [0, 0]
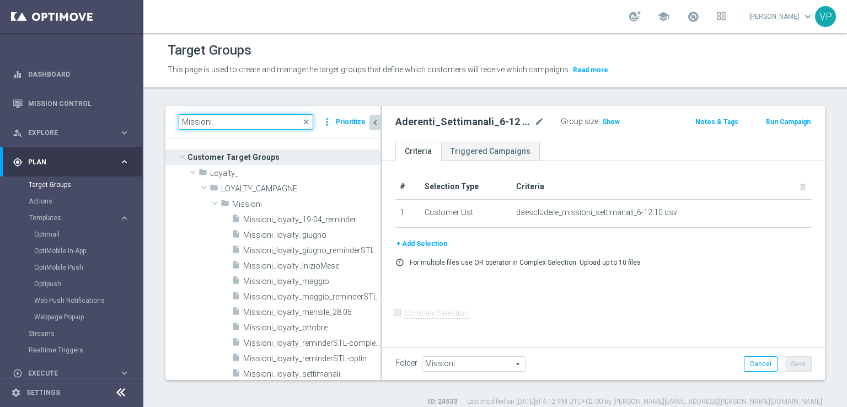
click at [276, 120] on input "Missioni_" at bounding box center [246, 121] width 134 height 15
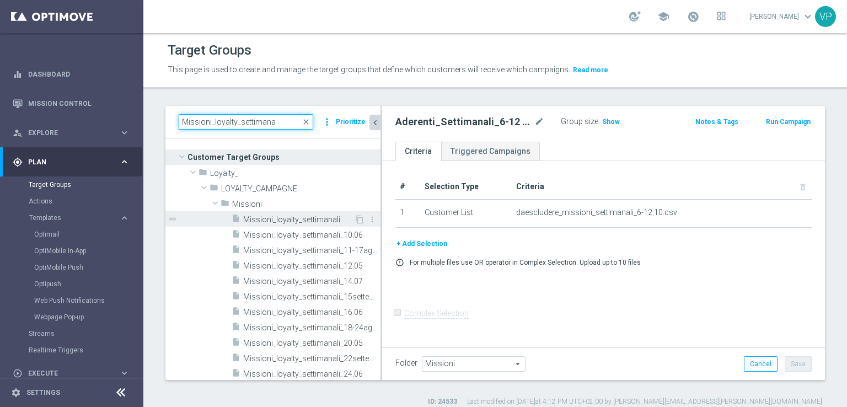
type input "Missioni_loyalty_settimana"
click at [318, 224] on div "insert_drive_file Missioni_loyalty_settimanali" at bounding box center [292, 218] width 122 height 15
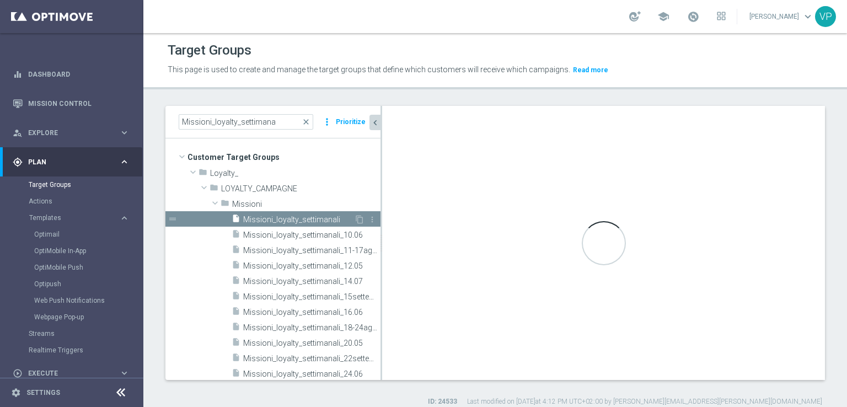
checkbox input "true"
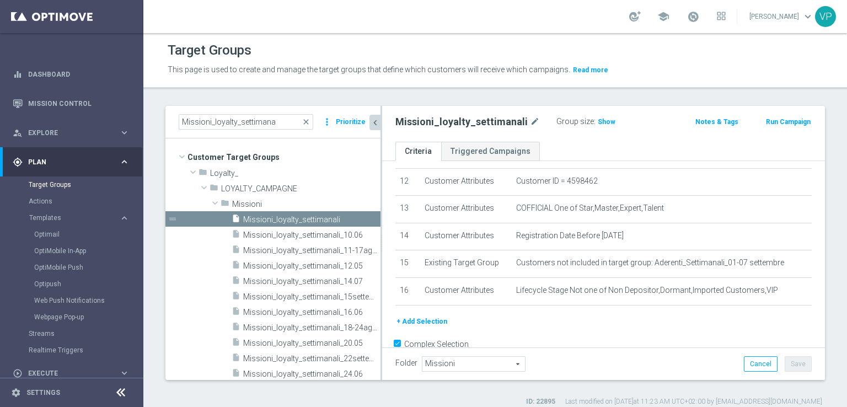
scroll to position [346, 0]
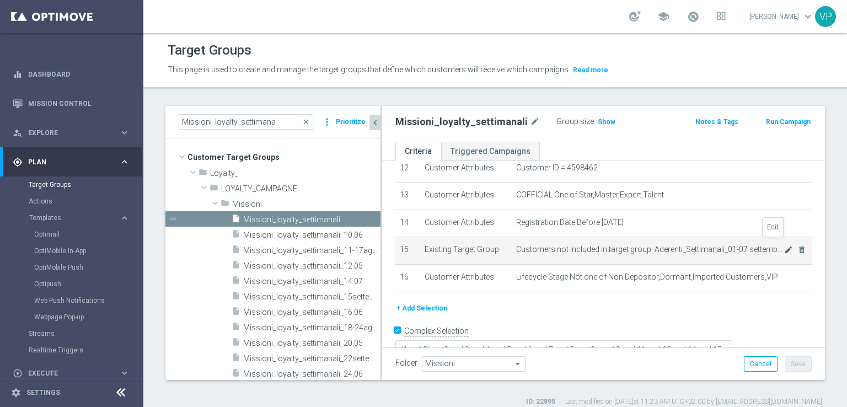
click at [784, 245] on icon "mode_edit" at bounding box center [788, 249] width 9 height 9
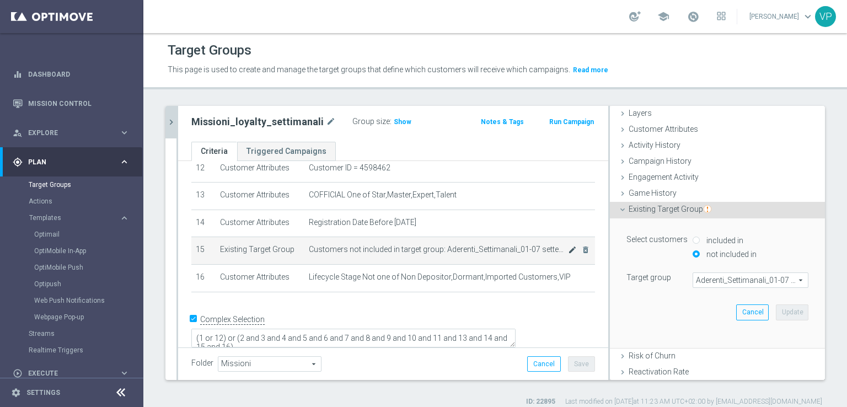
scroll to position [124, 0]
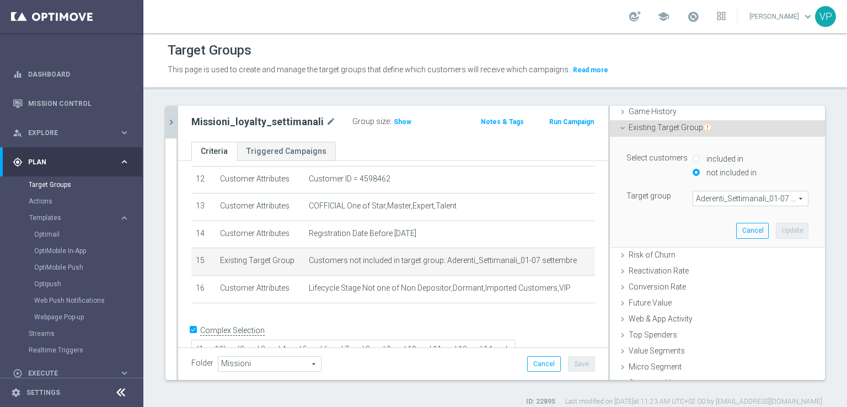
click at [784, 198] on span "Aderenti_Settimanali_01-07 settembre" at bounding box center [750, 198] width 115 height 14
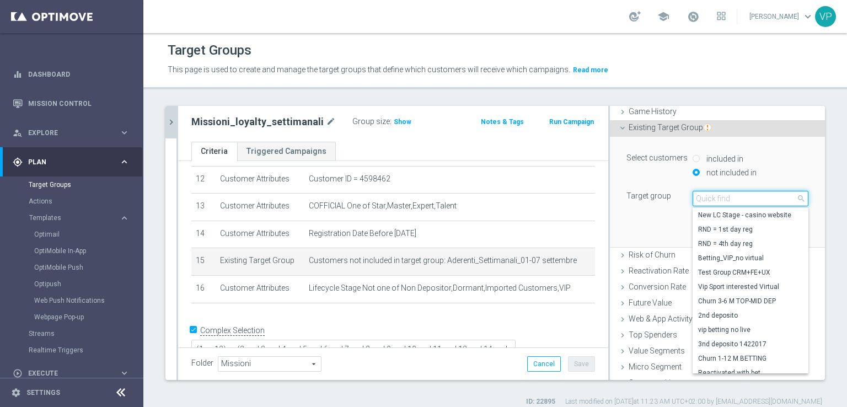
click at [740, 200] on input "search" at bounding box center [750, 198] width 116 height 15
type input "s"
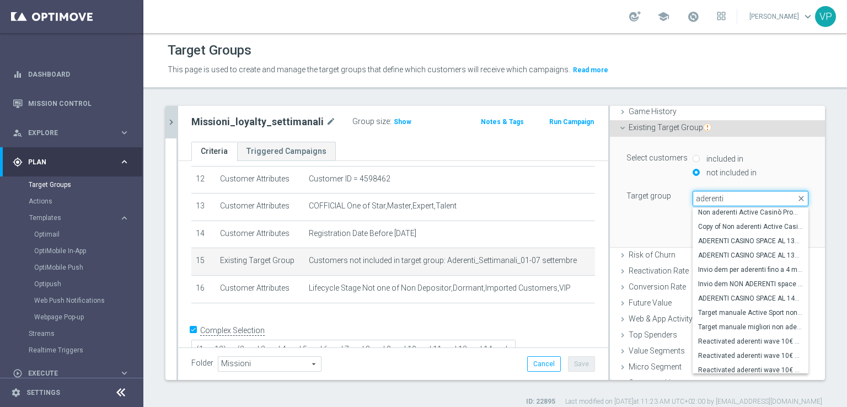
scroll to position [0, 0]
drag, startPoint x: 726, startPoint y: 197, endPoint x: 659, endPoint y: 192, distance: 68.0
click at [659, 192] on div "Target group Aderenti_Settimanali_01-07 settembre Aderenti_Settimanali_01-07 se…" at bounding box center [717, 198] width 198 height 15
type input "aderenti"
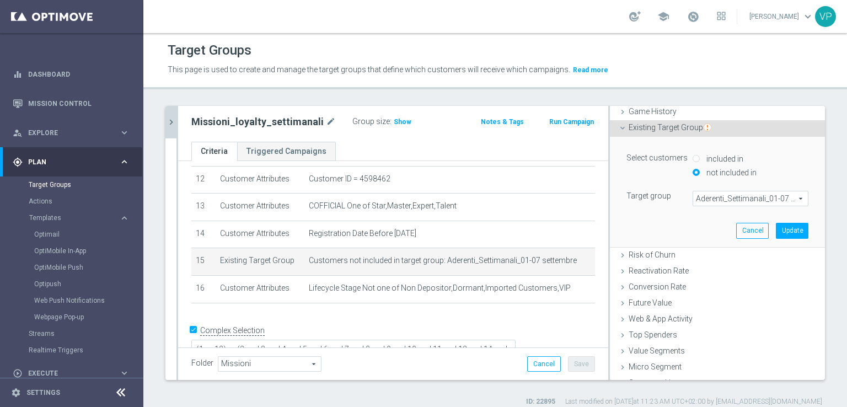
click at [767, 198] on span "Aderenti_Settimanali_01-07 settembre" at bounding box center [750, 198] width 115 height 14
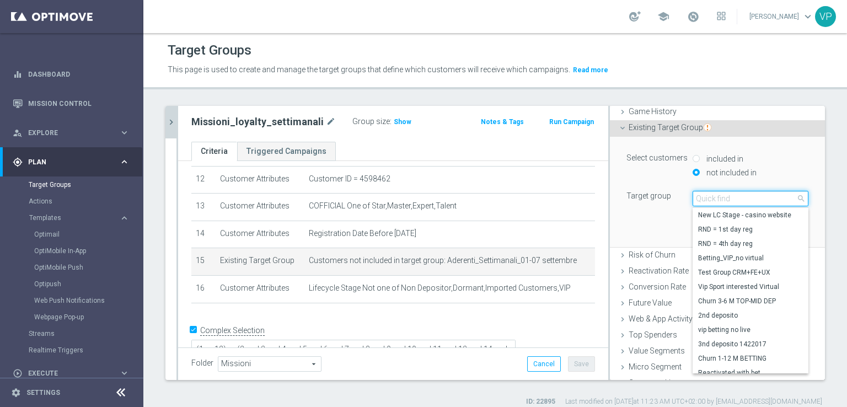
click at [769, 199] on input "search" at bounding box center [750, 198] width 116 height 15
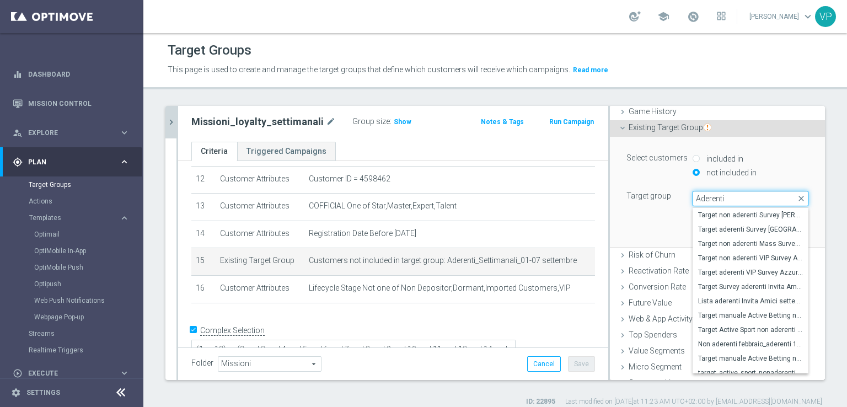
type input "Aderenti_"
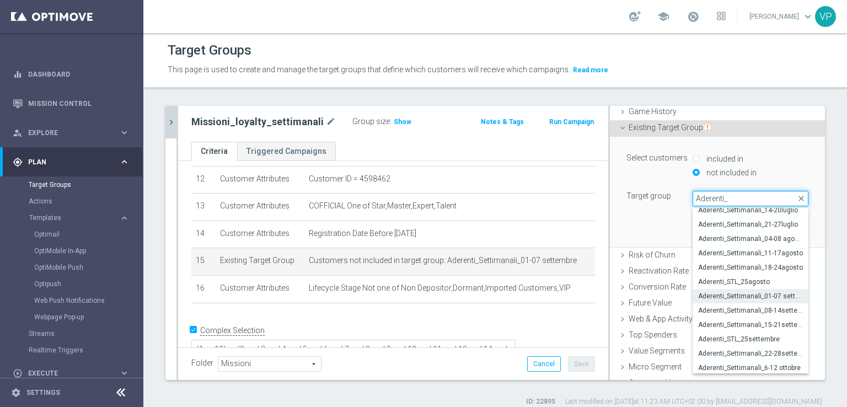
scroll to position [158, 0]
click at [758, 367] on span "Aderenti_Settimanali_6-12 ottobre" at bounding box center [750, 366] width 105 height 9
type input "Aderenti_Settimanali_6-12 ottobre"
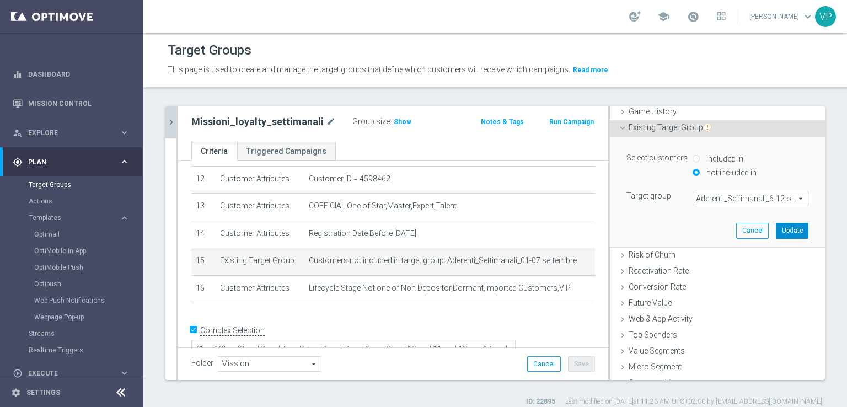
click at [784, 225] on button "Update" at bounding box center [791, 230] width 33 height 15
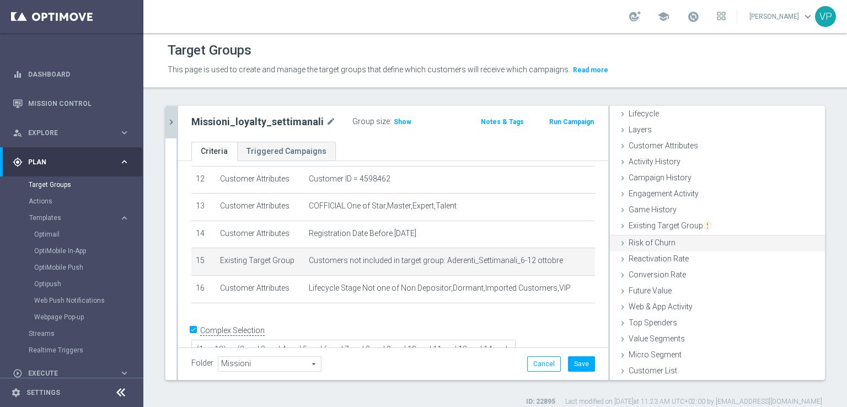
scroll to position [24, 0]
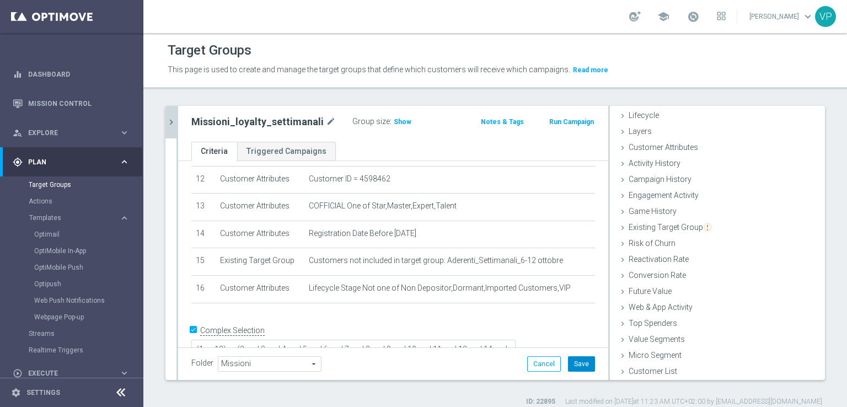
click at [584, 364] on button "Save" at bounding box center [581, 363] width 27 height 15
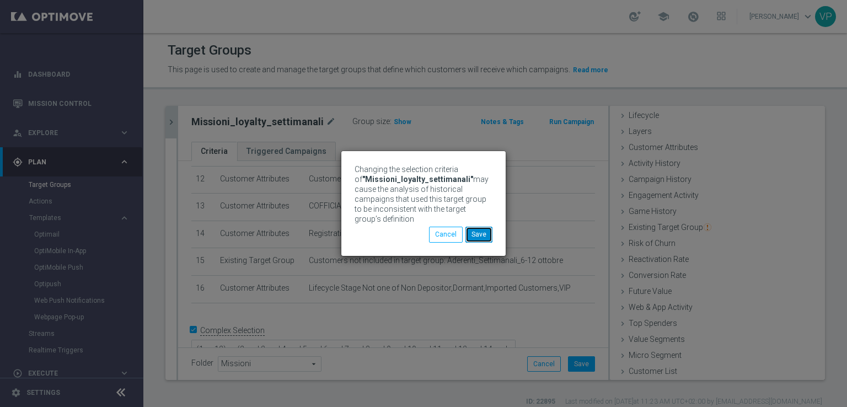
click at [483, 237] on button "Save" at bounding box center [478, 234] width 27 height 15
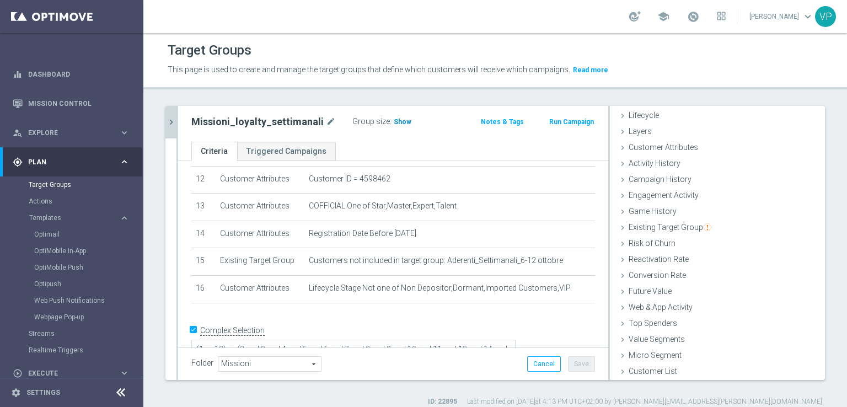
click at [399, 121] on span "Show" at bounding box center [403, 122] width 18 height 8
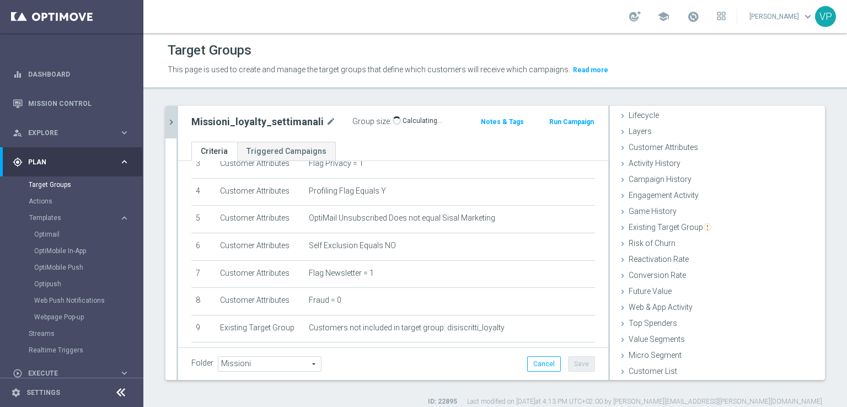
scroll to position [0, 0]
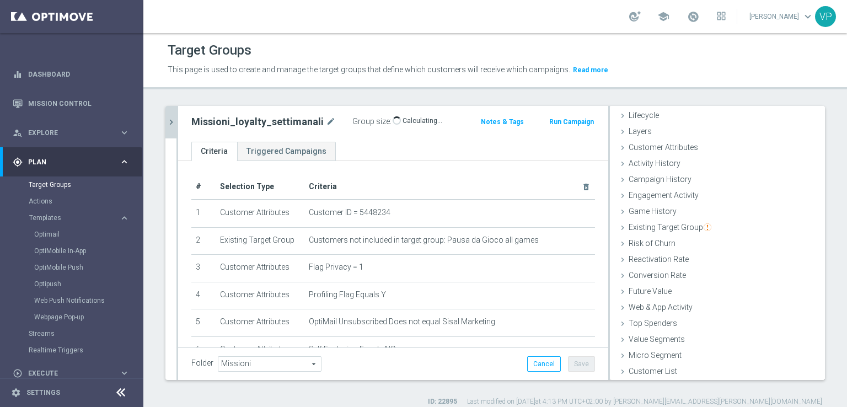
click at [291, 121] on h2 "Missioni_loyalty_settimanali" at bounding box center [257, 121] width 132 height 13
copy div "Missioni_loyalty_settimanali"
drag, startPoint x: 414, startPoint y: 120, endPoint x: 385, endPoint y: 119, distance: 29.2
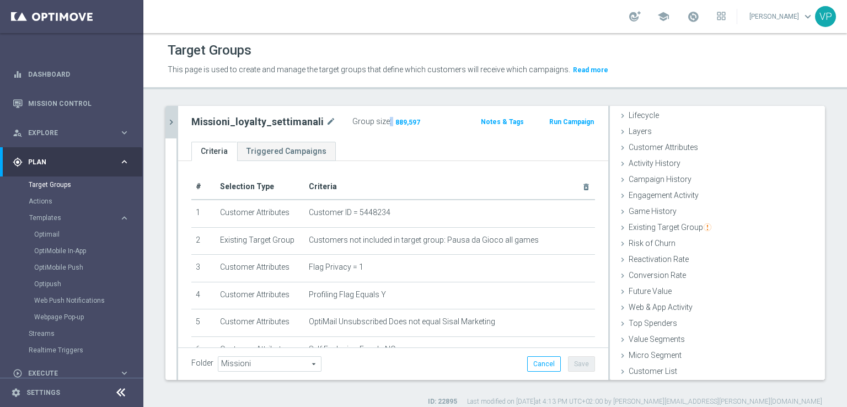
click at [384, 119] on div "Group size : 889,597" at bounding box center [407, 120] width 110 height 13
click at [394, 121] on span "889,597" at bounding box center [407, 123] width 27 height 10
drag, startPoint x: 448, startPoint y: 121, endPoint x: 384, endPoint y: 125, distance: 64.1
click at [384, 125] on div "Group size : 889,597" at bounding box center [407, 120] width 110 height 13
drag, startPoint x: 381, startPoint y: 123, endPoint x: 430, endPoint y: 128, distance: 49.3
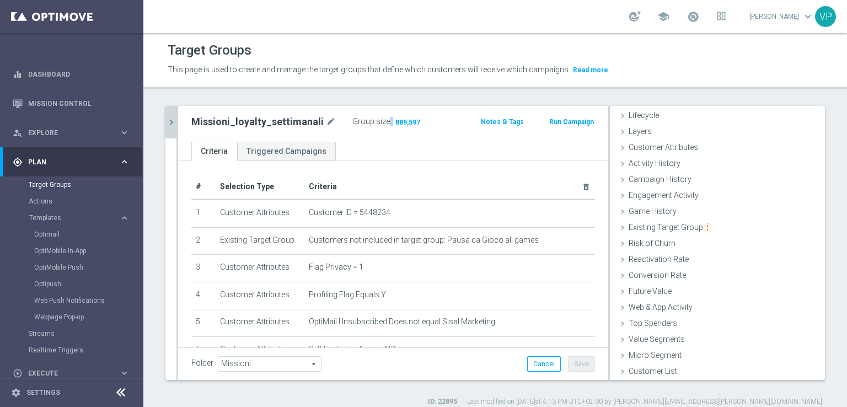
click at [420, 122] on div "Group size : 889,597" at bounding box center [407, 120] width 110 height 13
click at [442, 134] on div "Missioni_loyalty_settimanali mode_edit Group size : 889,597 Notes & Tags Run Ca…" at bounding box center [393, 124] width 430 height 36
click at [57, 233] on link "Optimail" at bounding box center [74, 234] width 80 height 9
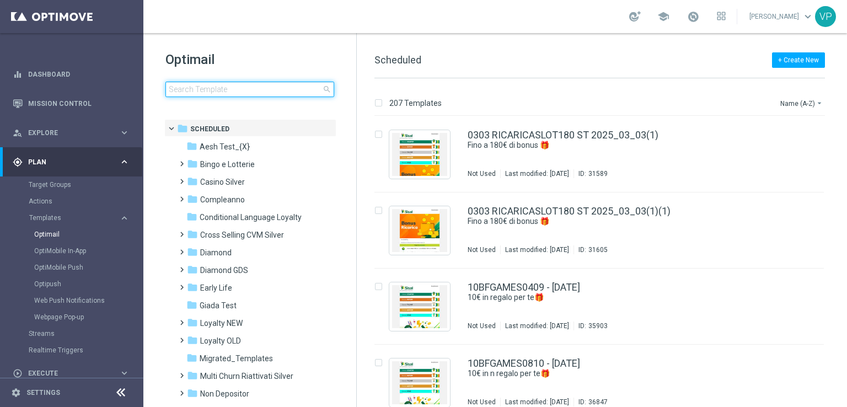
click at [271, 89] on input at bounding box center [249, 89] width 169 height 15
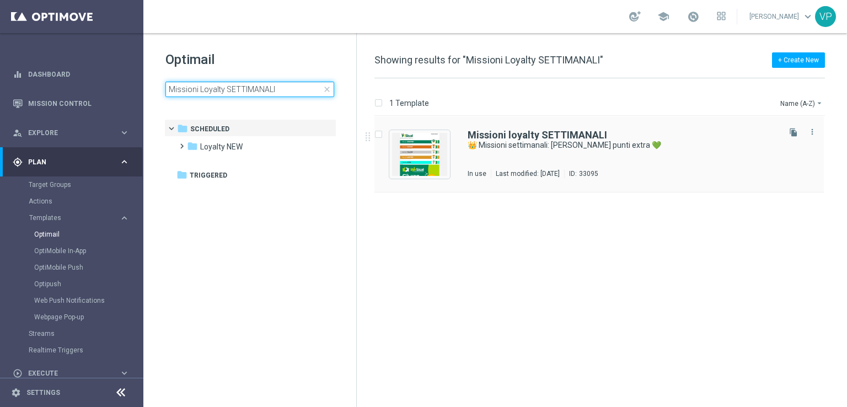
type input "Missioni Loyalty SETTIMANALI"
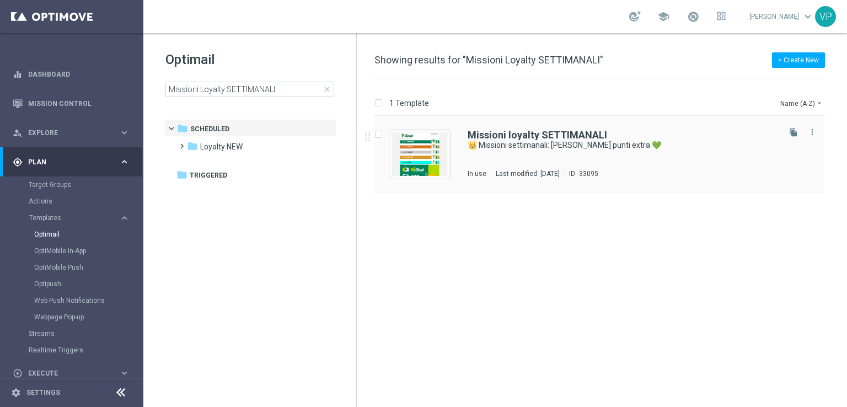
click at [720, 168] on div "Missioni loyalty SETTIMANALI 👑 Missioni settimanali: guadagna punti extra 💚 In …" at bounding box center [622, 154] width 310 height 48
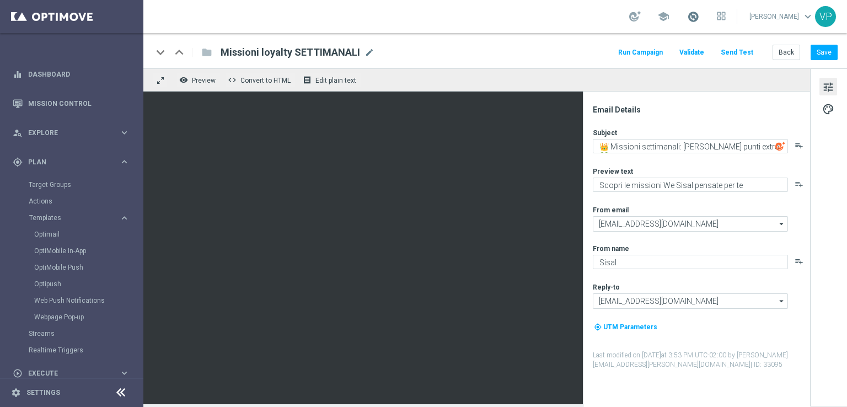
click at [693, 21] on span at bounding box center [693, 16] width 12 height 12
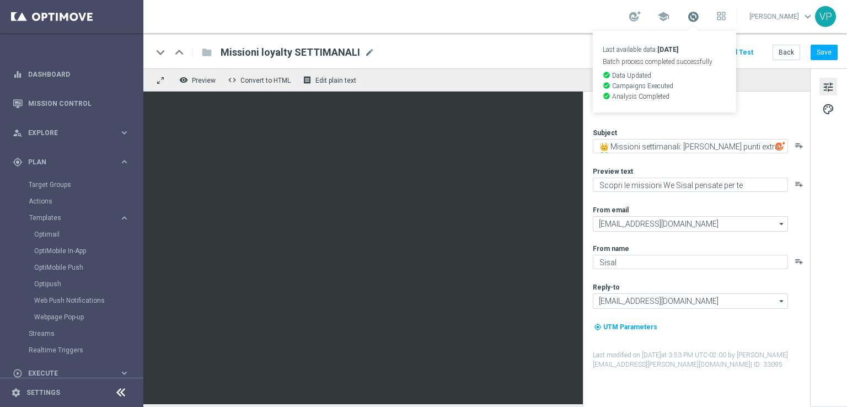
click at [693, 21] on span at bounding box center [693, 16] width 12 height 12
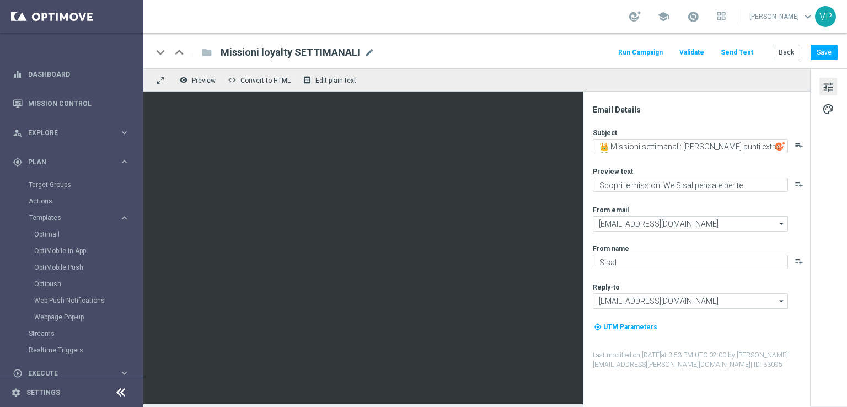
click at [664, 52] on button "Run Campaign" at bounding box center [640, 52] width 48 height 15
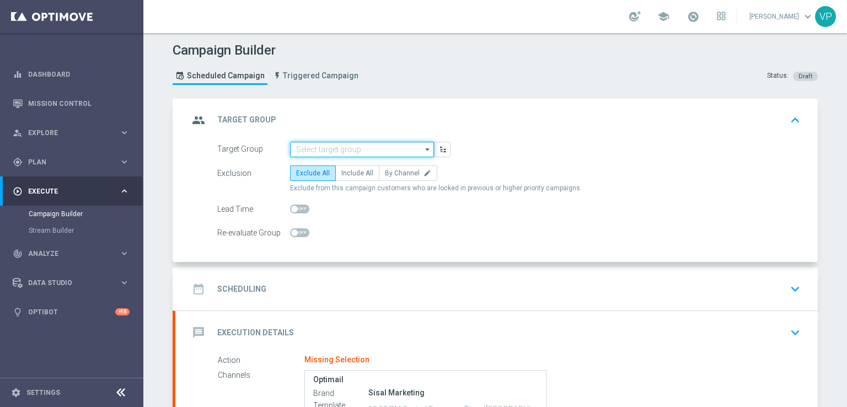
click at [378, 142] on input at bounding box center [362, 149] width 144 height 15
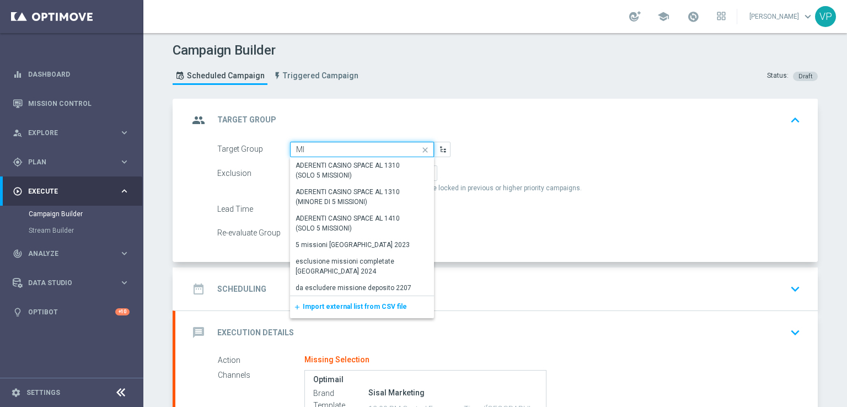
type input "M"
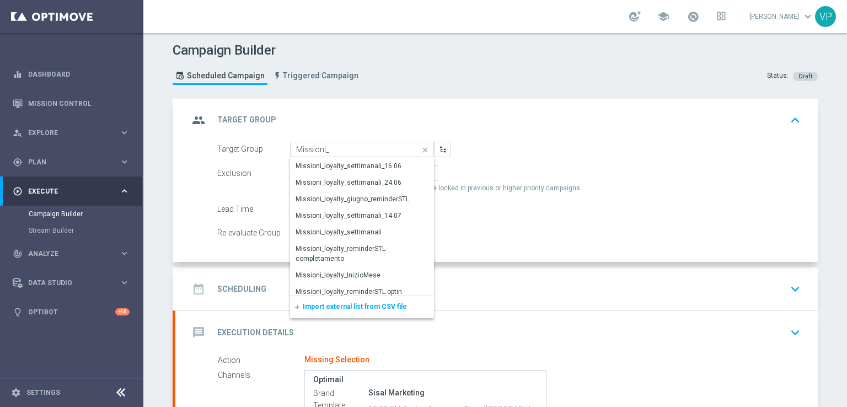
scroll to position [273, 0]
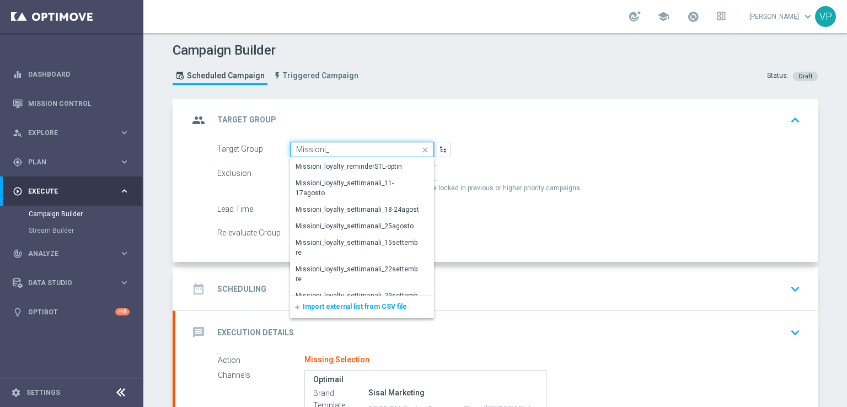
click at [360, 144] on input "Missioni_" at bounding box center [362, 149] width 144 height 15
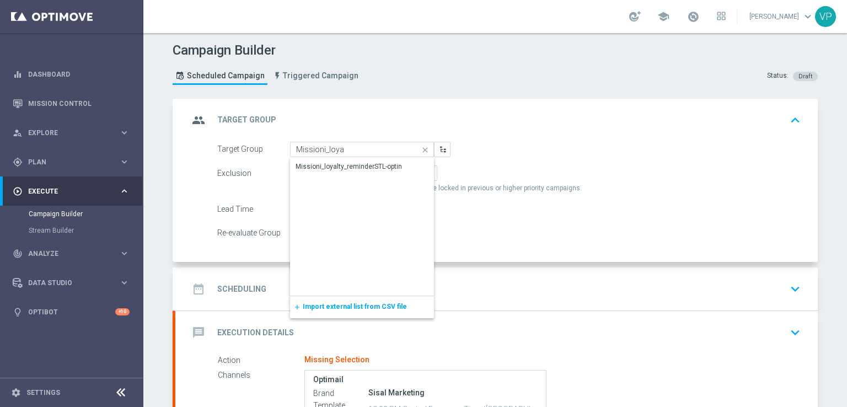
scroll to position [0, 0]
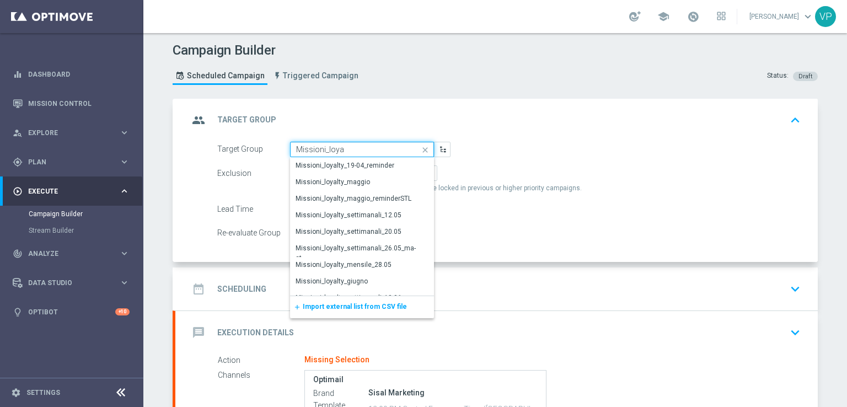
click at [356, 146] on input "Missioni_loya" at bounding box center [362, 149] width 144 height 15
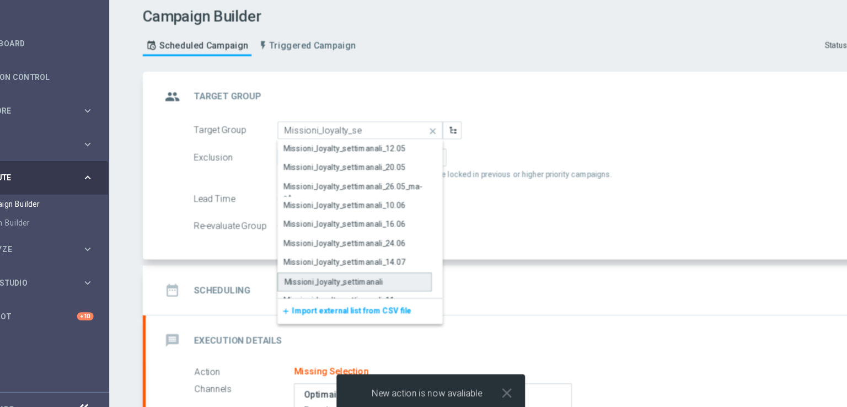
click at [378, 278] on div "Missioni_loyalty_settimanali" at bounding box center [357, 281] width 134 height 17
type input "Missioni_loyalty_settimanali"
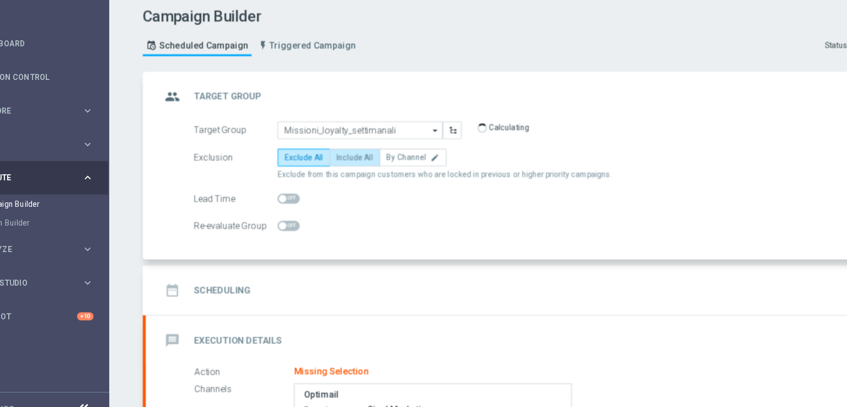
click at [341, 170] on span "Include All" at bounding box center [357, 173] width 32 height 8
click at [341, 171] on input "Include All" at bounding box center [344, 174] width 7 height 7
radio input "true"
click at [447, 281] on div "date_range Scheduling keyboard_arrow_down" at bounding box center [496, 288] width 616 height 21
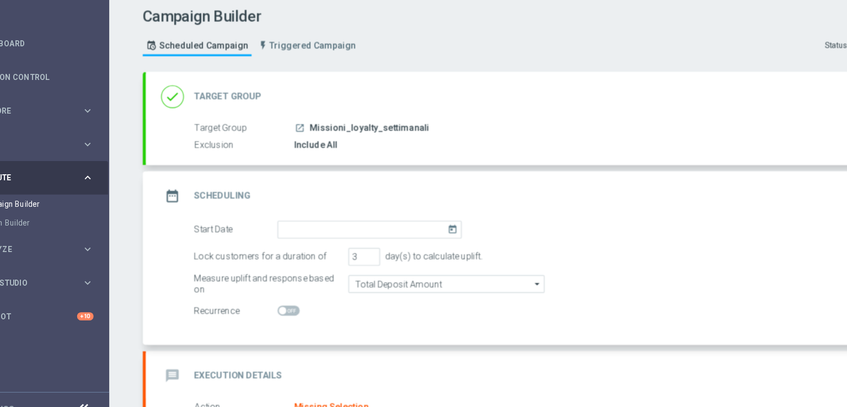
click at [438, 236] on icon "today" at bounding box center [444, 234] width 13 height 12
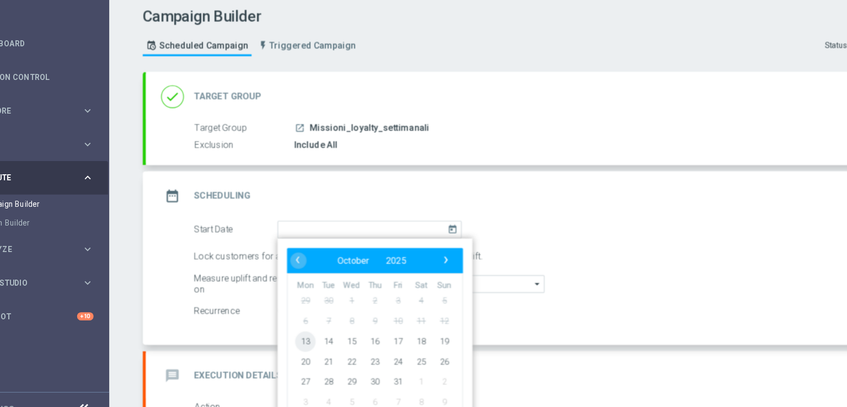
click at [314, 327] on span "13" at bounding box center [314, 333] width 18 height 18
type input "13 Oct 2025"
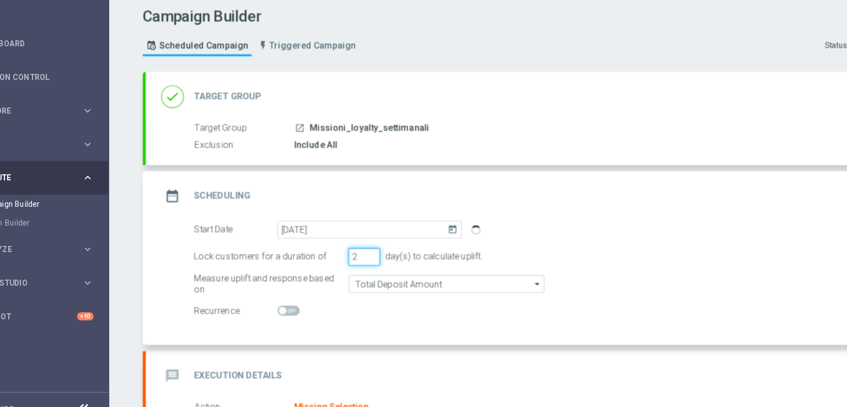
click at [368, 262] on input "2" at bounding box center [366, 259] width 28 height 15
type input "1"
click at [368, 262] on input "1" at bounding box center [366, 259] width 28 height 15
click at [401, 143] on span "Missioni_loyalty_settimanali" at bounding box center [370, 148] width 104 height 10
click at [432, 161] on div "Include All" at bounding box center [550, 162] width 492 height 11
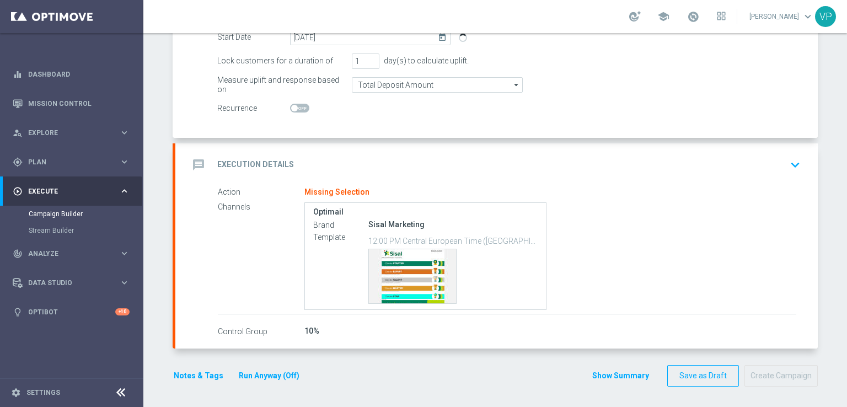
click at [790, 164] on icon "keyboard_arrow_down" at bounding box center [795, 165] width 17 height 17
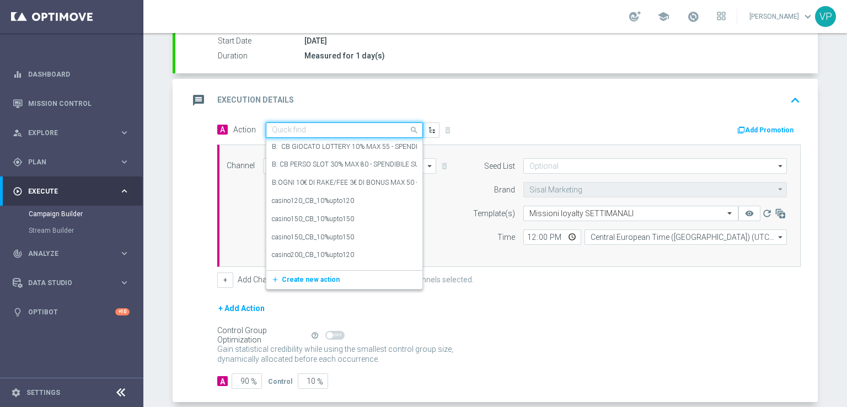
click at [417, 127] on span at bounding box center [415, 130] width 14 height 14
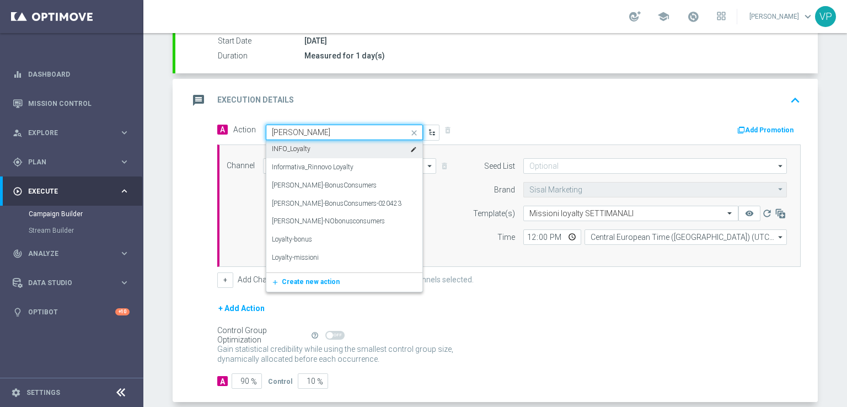
type input "loya"
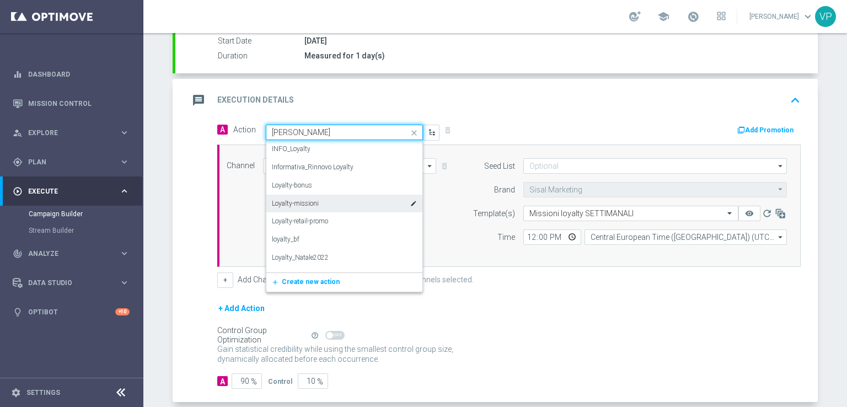
click at [338, 202] on div "Loyalty-missioni edit" at bounding box center [344, 204] width 145 height 18
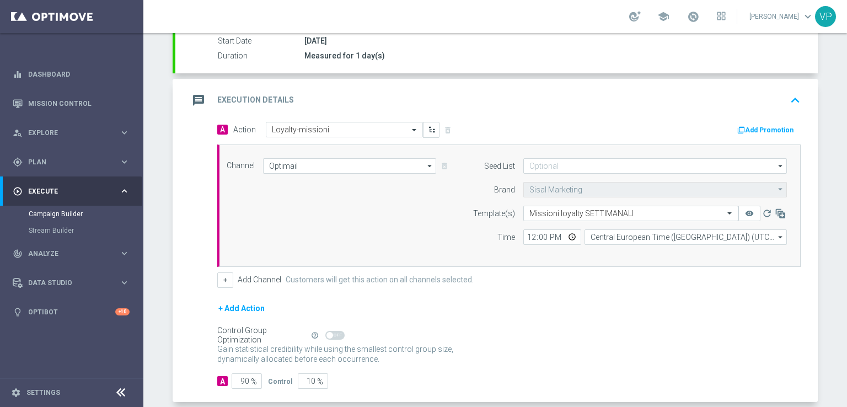
click at [350, 208] on div "Channel Optimail Optimail arrow_drop_down Drag here to set row groups Drag here…" at bounding box center [506, 205] width 577 height 95
click at [567, 234] on input "12:00" at bounding box center [552, 236] width 58 height 15
click at [642, 278] on div "+ Add Channel Customers will get this action on all channels selected." at bounding box center [508, 279] width 583 height 15
click at [565, 234] on input "20:00" at bounding box center [552, 236] width 58 height 15
click at [532, 238] on input "21:00" at bounding box center [552, 236] width 58 height 15
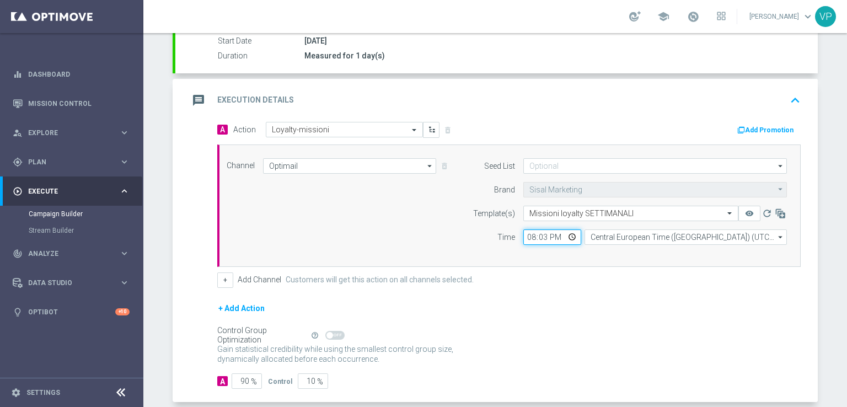
type input "20:30"
click at [738, 206] on button "remove_red_eye" at bounding box center [749, 213] width 22 height 15
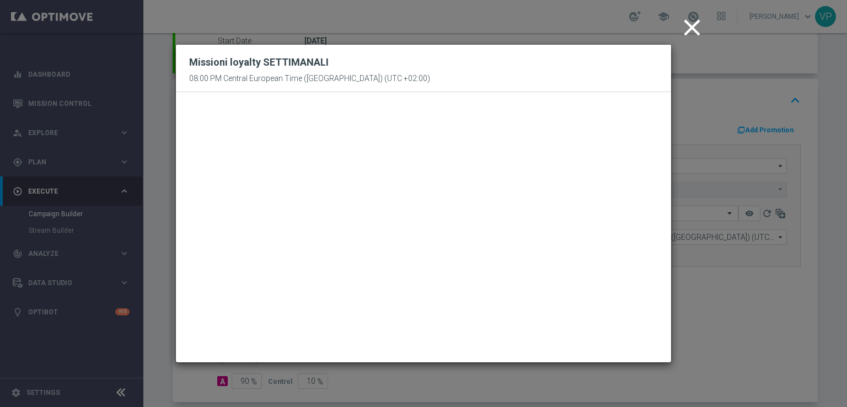
click at [694, 23] on icon "close" at bounding box center [692, 28] width 28 height 28
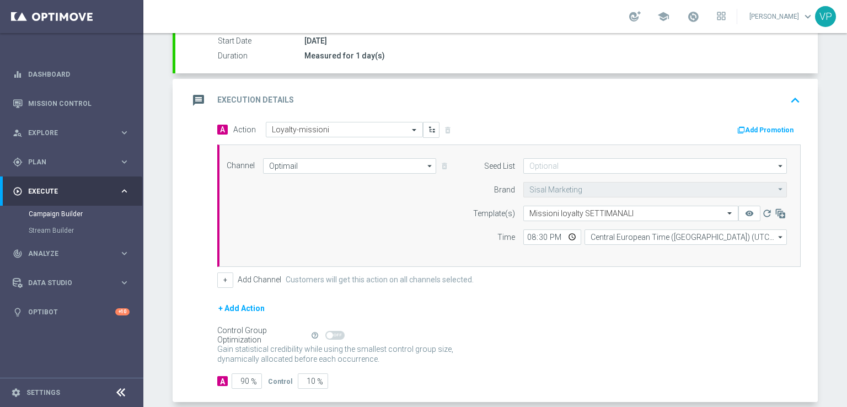
scroll to position [240, 0]
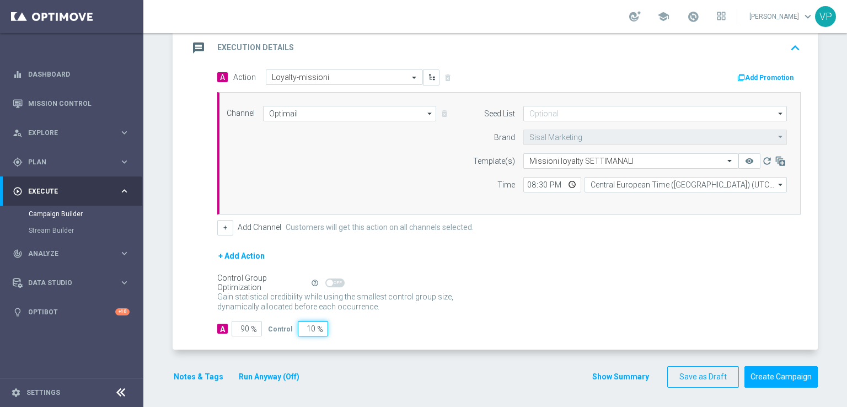
click at [306, 326] on input "10" at bounding box center [313, 328] width 30 height 15
type input "0"
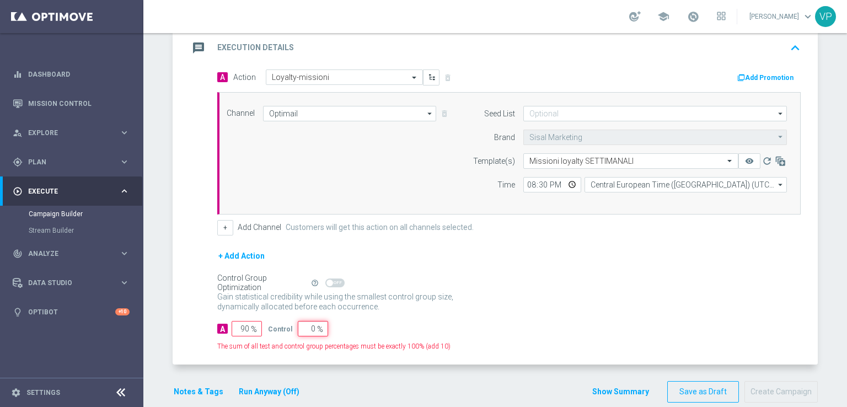
type input "100"
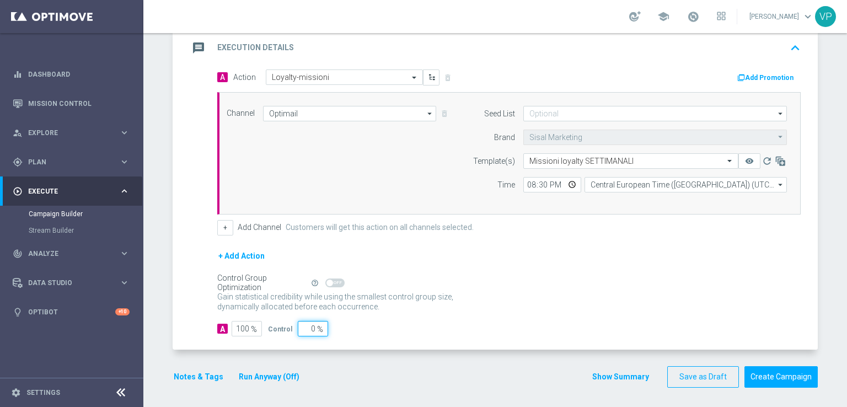
type input "0"
click at [541, 333] on div "A Action Select action Loyalty-missioni delete_forever Add Promotion Channel Op…" at bounding box center [496, 209] width 642 height 281
click at [190, 375] on button "Notes & Tags" at bounding box center [199, 377] width 52 height 14
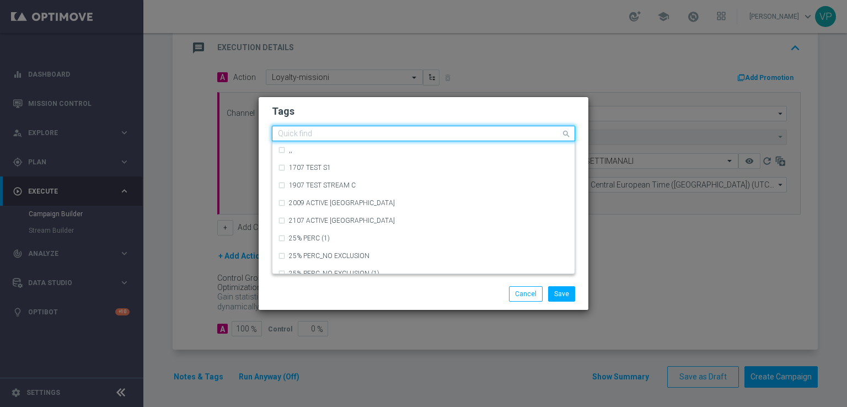
click at [362, 130] on input "text" at bounding box center [419, 134] width 283 height 9
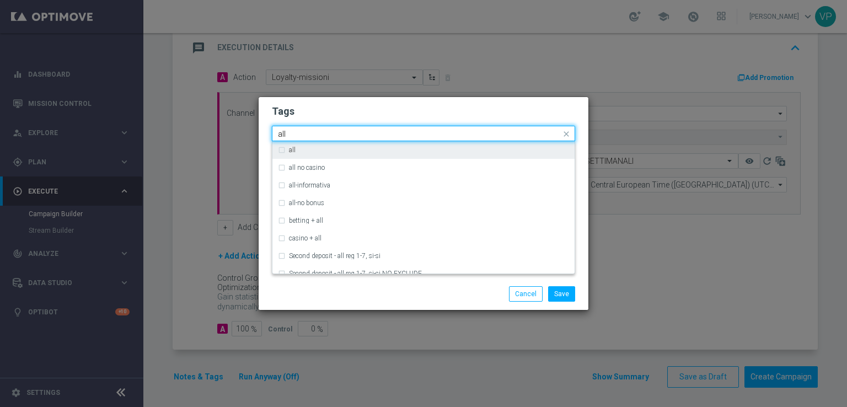
click at [364, 156] on div "all" at bounding box center [423, 150] width 291 height 18
type input "all"
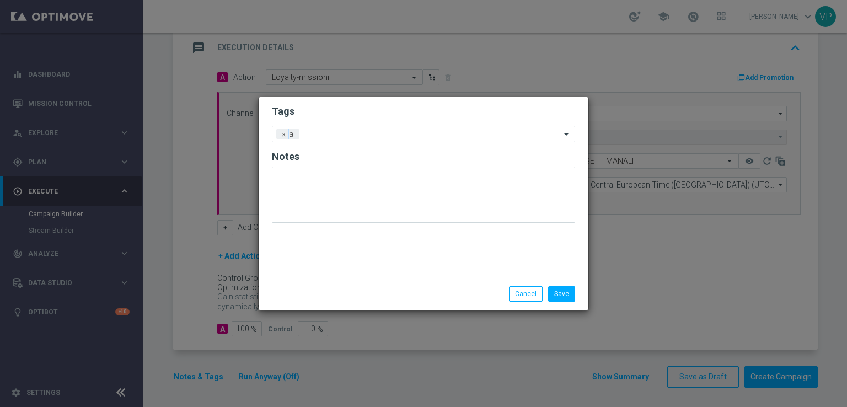
click at [421, 292] on div "Save Cancel" at bounding box center [476, 293] width 213 height 15
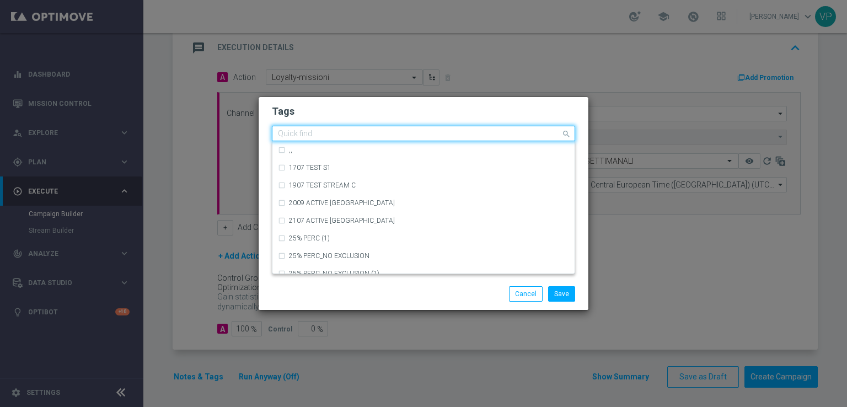
click at [381, 133] on input "text" at bounding box center [419, 134] width 283 height 9
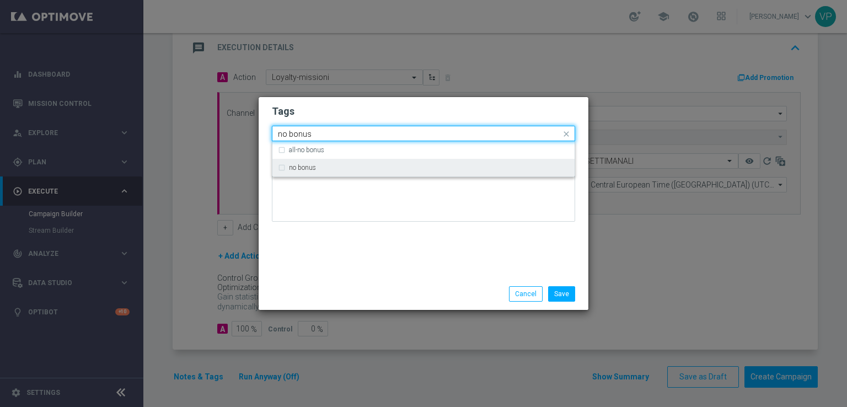
click at [369, 165] on div "no bonus" at bounding box center [429, 167] width 280 height 7
type input "no bonus"
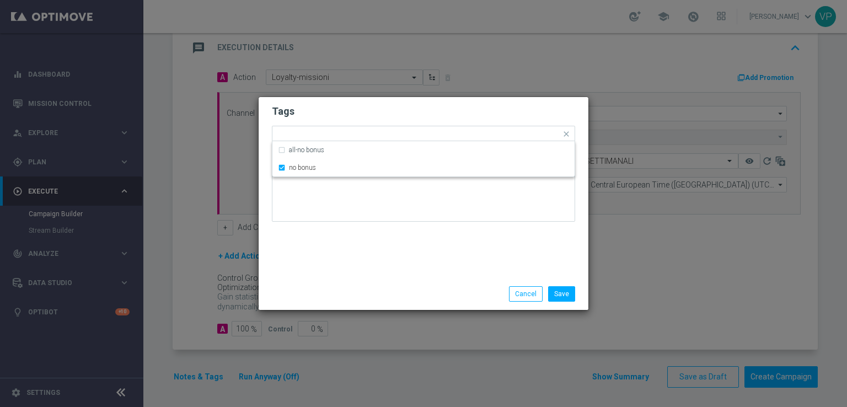
click at [377, 272] on div "Tags Quick find × all × no bonus all-no bonus no bonus Notes" at bounding box center [423, 187] width 330 height 181
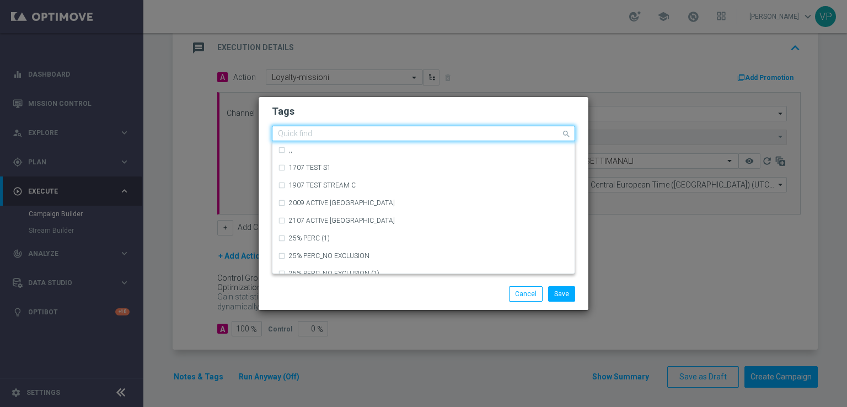
click at [385, 136] on input "text" at bounding box center [419, 134] width 283 height 9
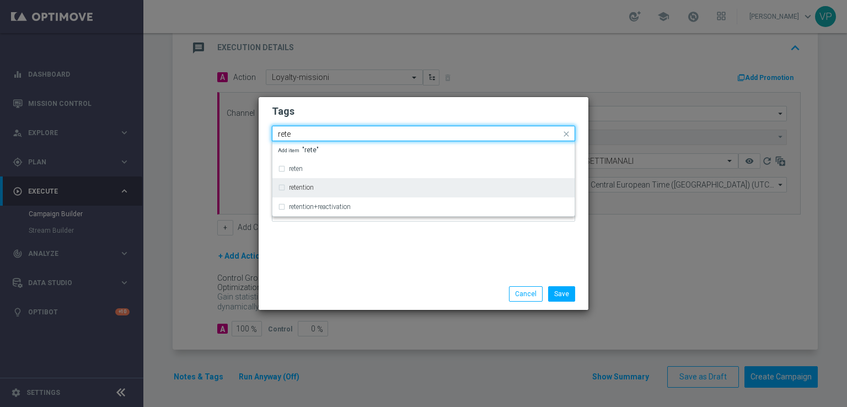
click at [384, 195] on div "retention" at bounding box center [423, 188] width 291 height 18
type input "rete"
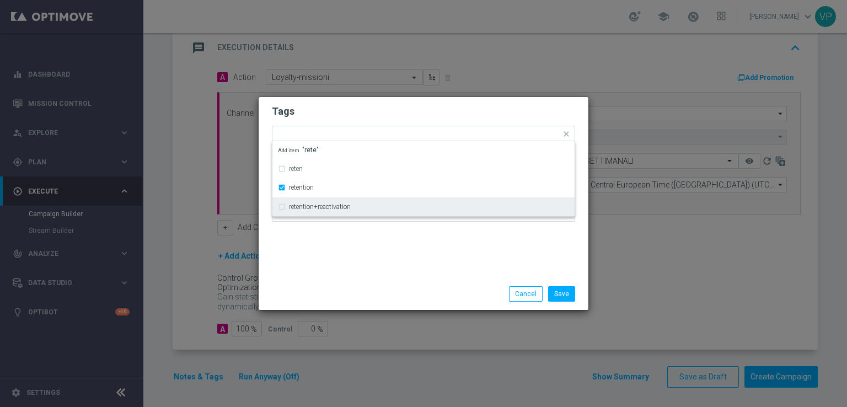
click at [400, 253] on div "Tags Quick find × all × no bonus × retention reten retention retention+reactiva…" at bounding box center [423, 187] width 330 height 181
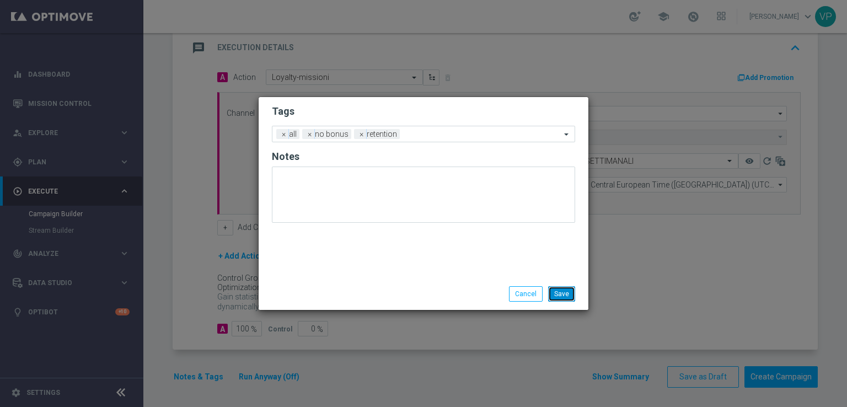
click at [554, 299] on button "Save" at bounding box center [561, 293] width 27 height 15
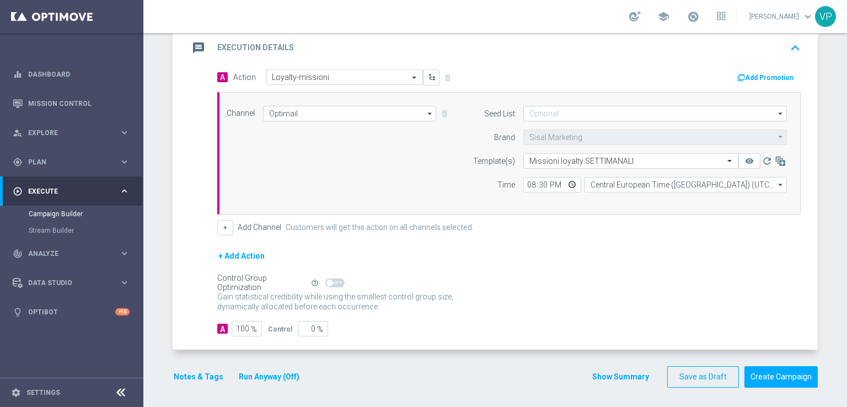
click at [287, 374] on button "Run Anyway (Off)" at bounding box center [269, 377] width 63 height 14
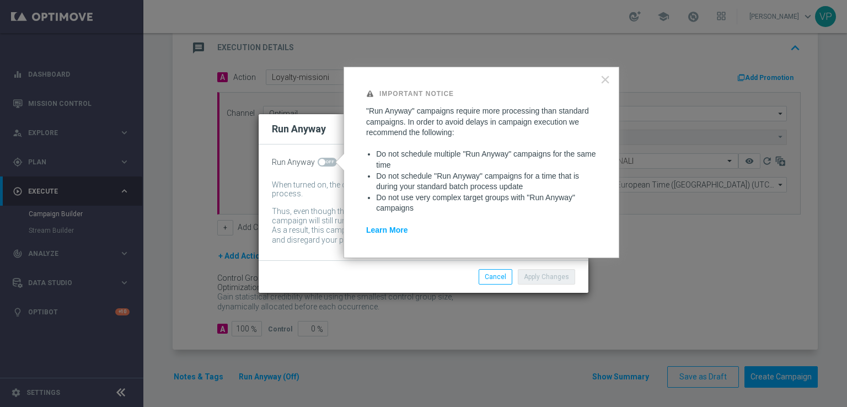
click at [326, 165] on span at bounding box center [326, 162] width 19 height 9
click at [326, 165] on input "checkbox" at bounding box center [326, 162] width 19 height 9
checkbox input "true"
click at [556, 273] on button "Apply Changes" at bounding box center [546, 276] width 57 height 15
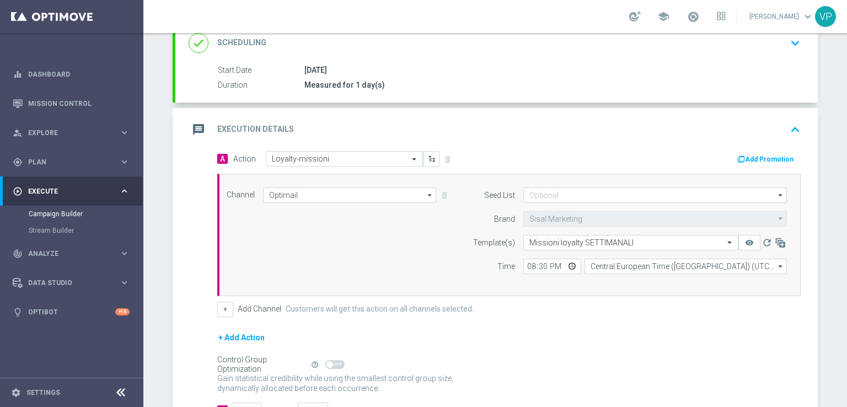
scroll to position [154, 0]
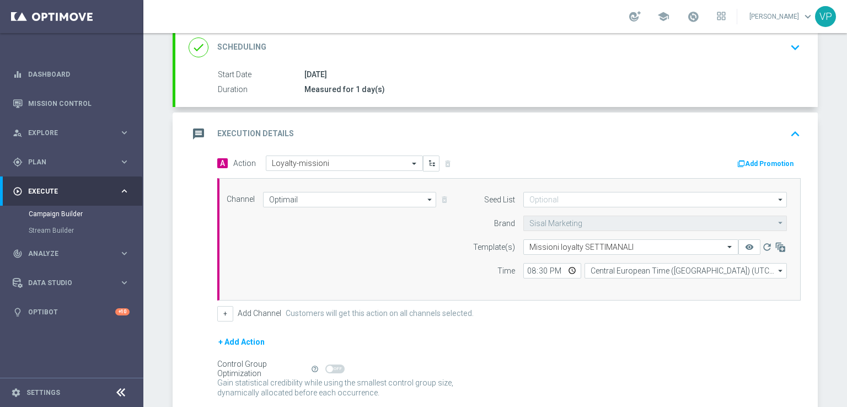
click at [793, 127] on icon "keyboard_arrow_up" at bounding box center [795, 134] width 17 height 17
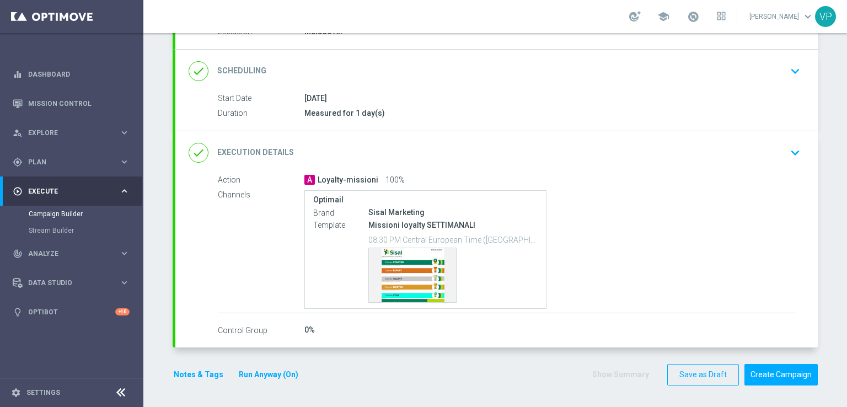
scroll to position [130, 0]
click at [792, 373] on button "Create Campaign" at bounding box center [780, 375] width 73 height 21
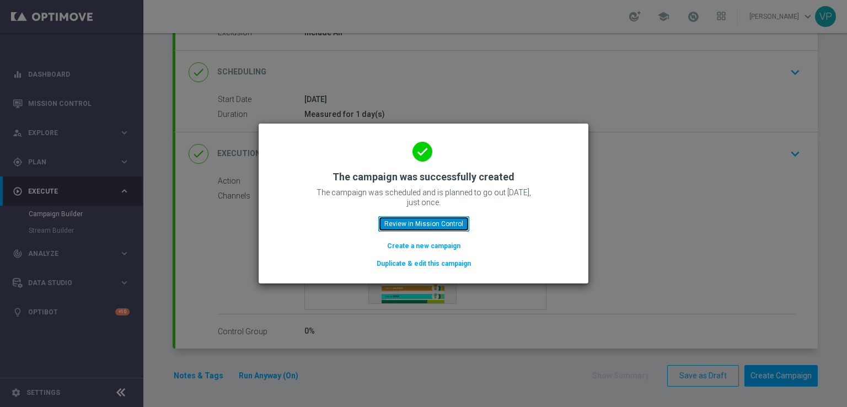
click at [455, 227] on button "Review in Mission Control" at bounding box center [423, 223] width 91 height 15
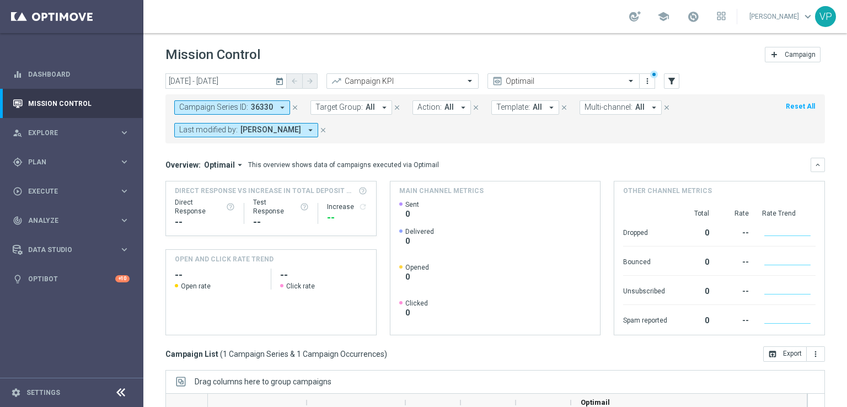
scroll to position [166, 0]
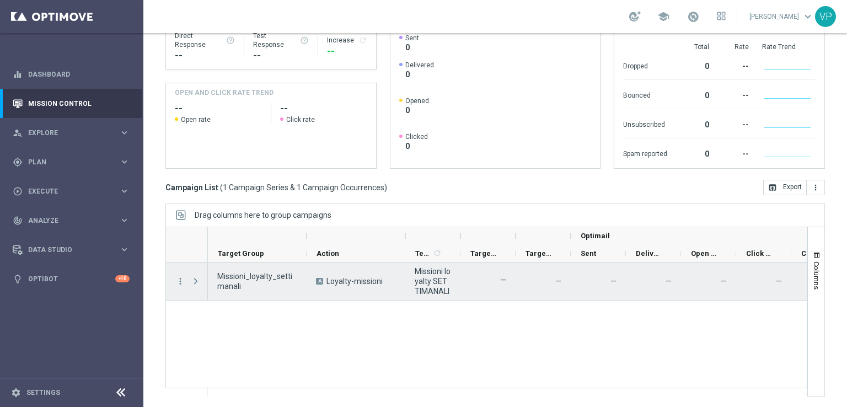
click at [203, 279] on div "Press SPACE to select this row." at bounding box center [197, 281] width 22 height 38
click at [191, 278] on span "Press SPACE to select this row." at bounding box center [196, 281] width 10 height 9
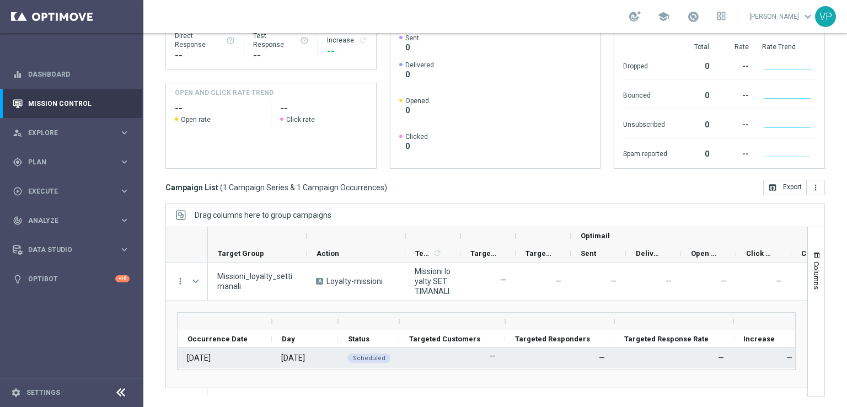
click at [370, 358] on span "Scheduled" at bounding box center [369, 357] width 33 height 7
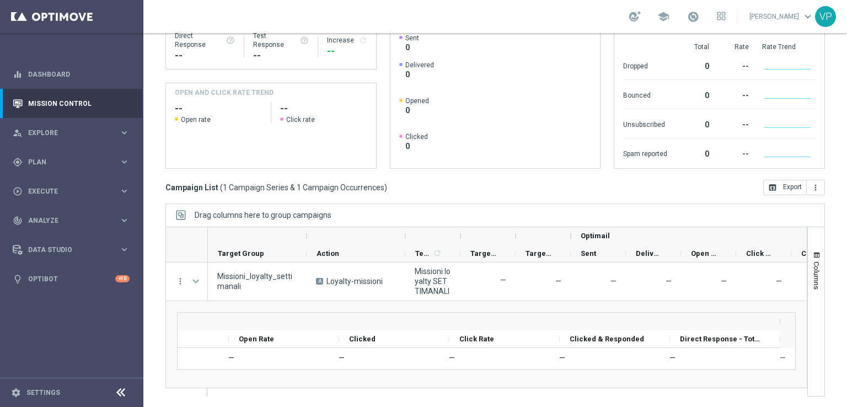
scroll to position [0, 163]
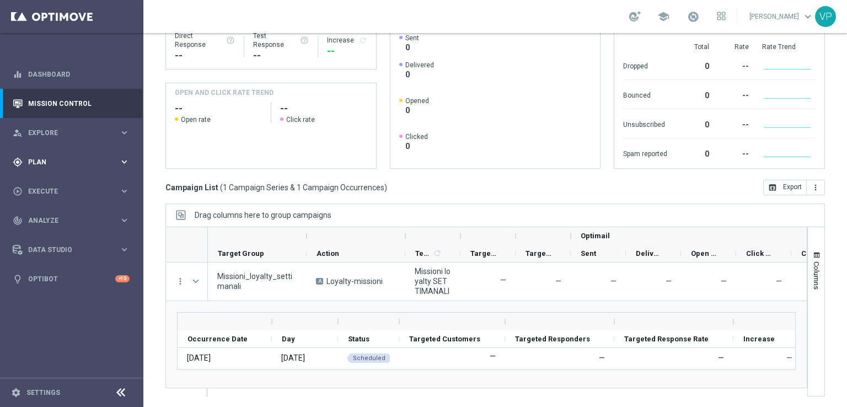
click at [31, 159] on span "Plan" at bounding box center [73, 162] width 91 height 7
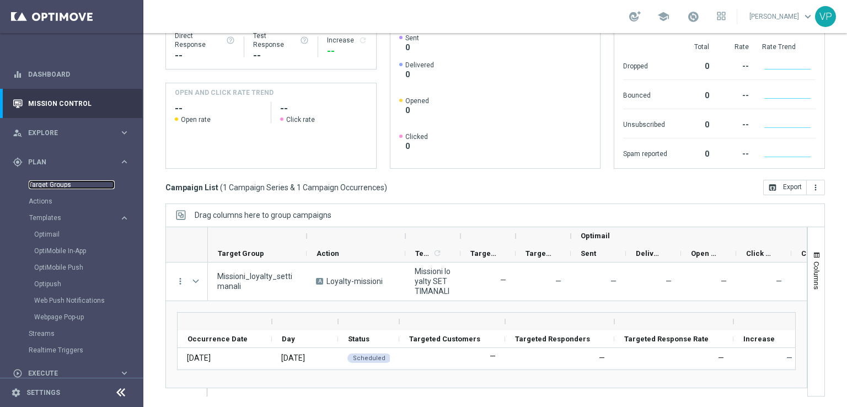
click at [46, 185] on link "Target Groups" at bounding box center [72, 184] width 86 height 9
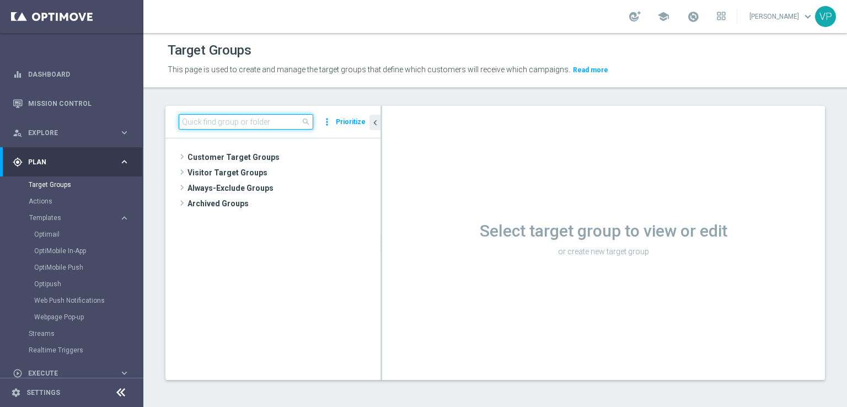
click at [256, 123] on input at bounding box center [246, 121] width 134 height 15
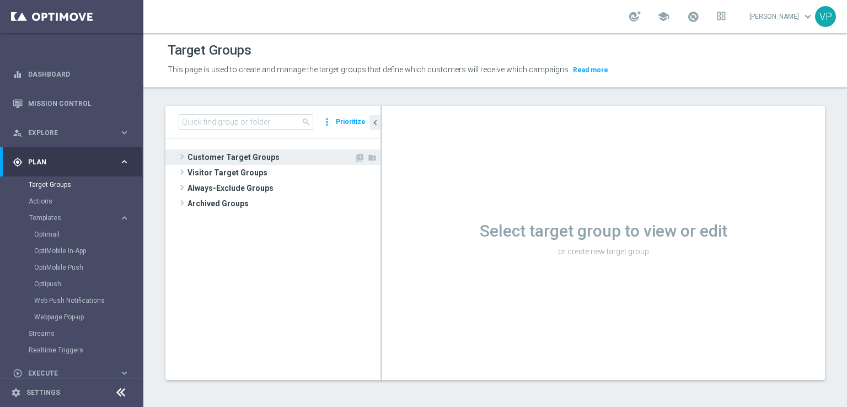
click at [232, 159] on span "Customer Target Groups" at bounding box center [270, 156] width 166 height 15
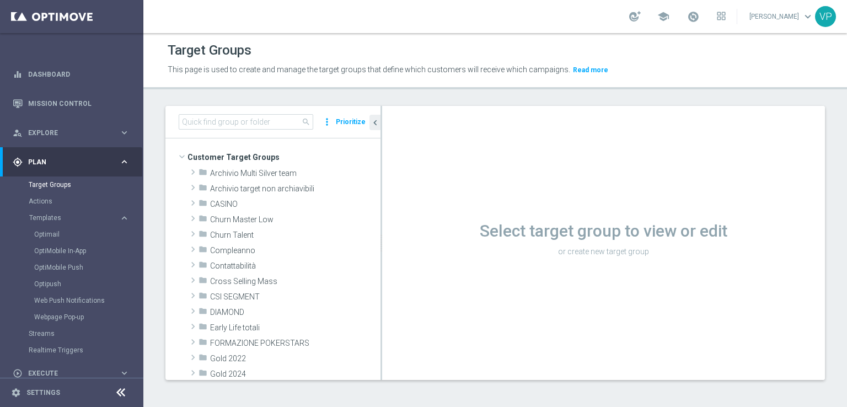
click at [274, 132] on div "search more_vert Prioritize" at bounding box center [272, 122] width 215 height 33
click at [271, 129] on input at bounding box center [246, 121] width 134 height 15
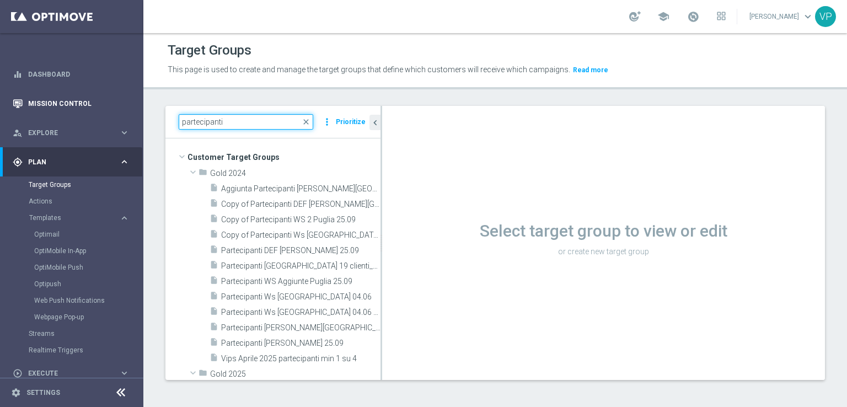
drag, startPoint x: 251, startPoint y: 118, endPoint x: 104, endPoint y: 90, distance: 149.8
click at [114, 95] on main "equalizer Dashboard Mission Control" at bounding box center [423, 203] width 847 height 407
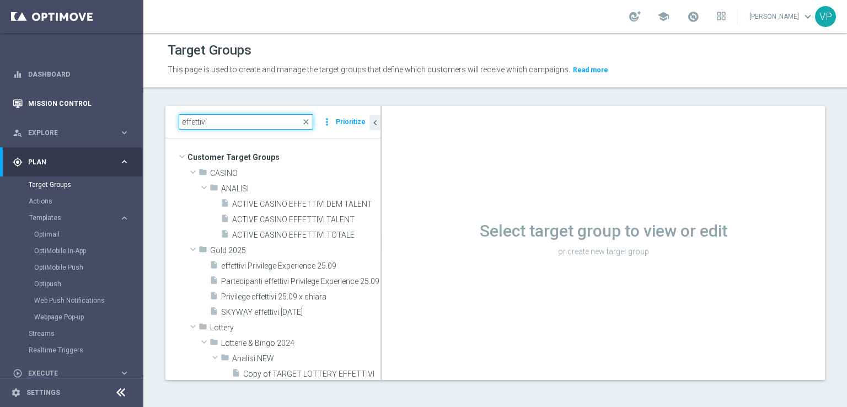
type input "effettivi"
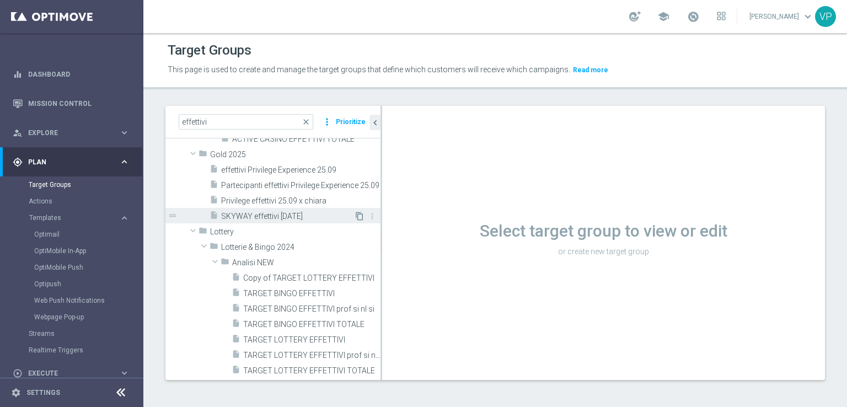
click at [355, 212] on icon "content_copy" at bounding box center [359, 216] width 9 height 9
click at [355, 213] on icon "content_copy" at bounding box center [359, 216] width 9 height 9
click at [355, 212] on icon "content_copy" at bounding box center [359, 216] width 9 height 9
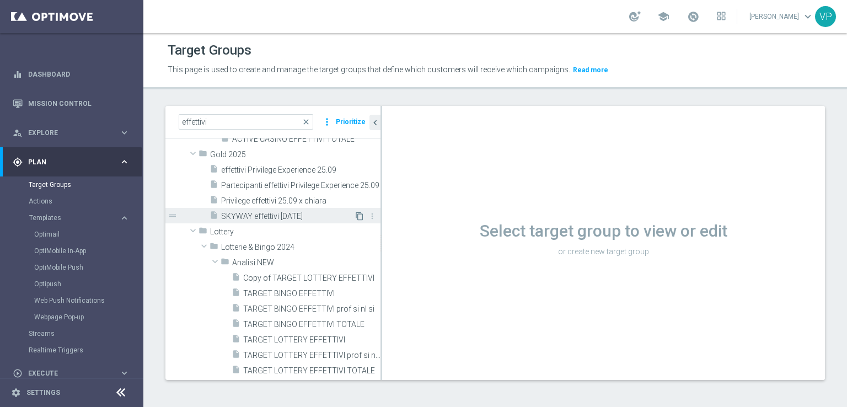
click at [355, 212] on icon "content_copy" at bounding box center [359, 216] width 9 height 9
click at [558, 245] on div "Select target group to view or edit or create new target group" at bounding box center [603, 238] width 443 height 44
click at [271, 212] on span "SKYWAY effettivi 11.10.25" at bounding box center [287, 216] width 133 height 9
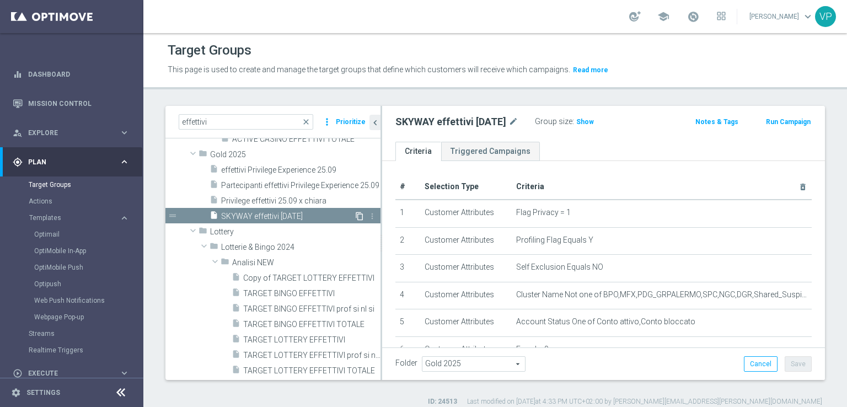
click at [355, 216] on icon "content_copy" at bounding box center [359, 216] width 9 height 9
click at [354, 212] on div "content_copy more_vert" at bounding box center [366, 218] width 24 height 12
click at [327, 204] on span "Privilege effettivi 25.09 x chiara" at bounding box center [287, 200] width 133 height 9
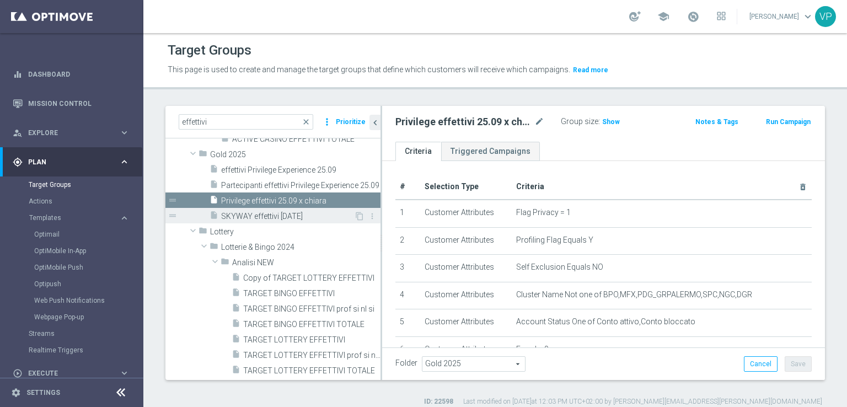
click at [355, 214] on div "content_copy more_vert" at bounding box center [366, 218] width 24 height 12
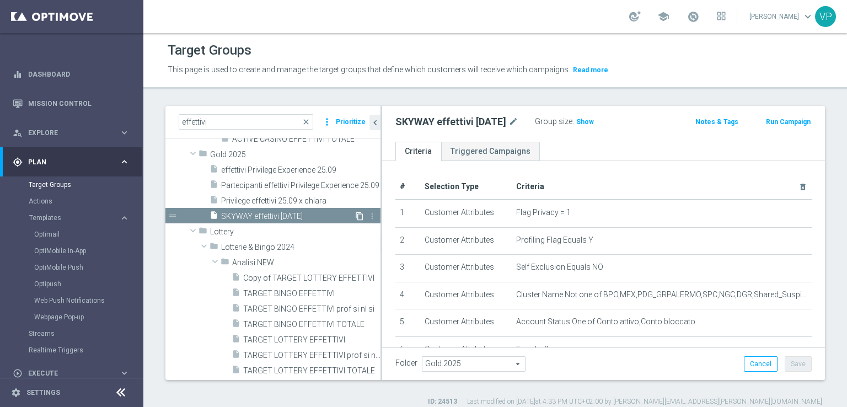
click at [355, 214] on icon "content_copy" at bounding box center [359, 216] width 9 height 9
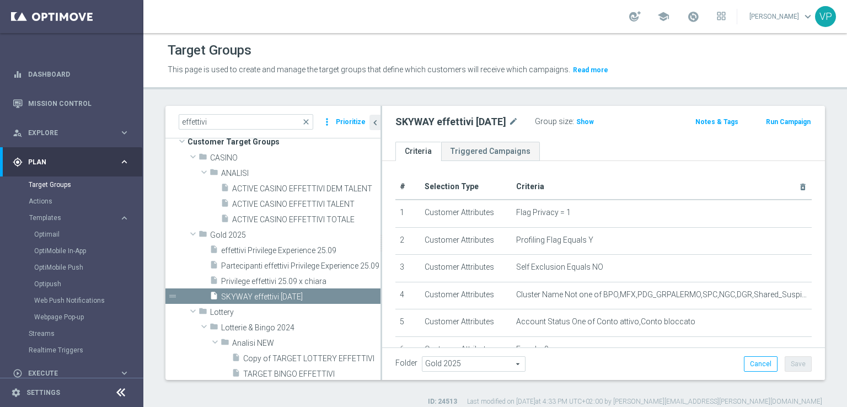
scroll to position [26, 0]
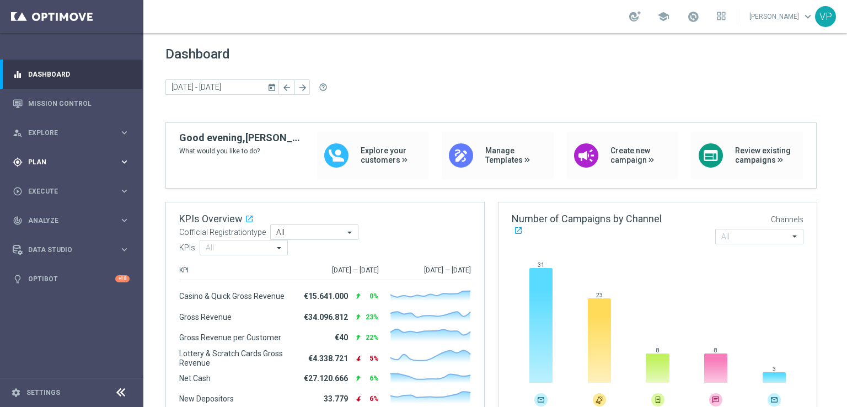
click at [99, 167] on div "gps_fixed Plan keyboard_arrow_right" at bounding box center [71, 161] width 142 height 29
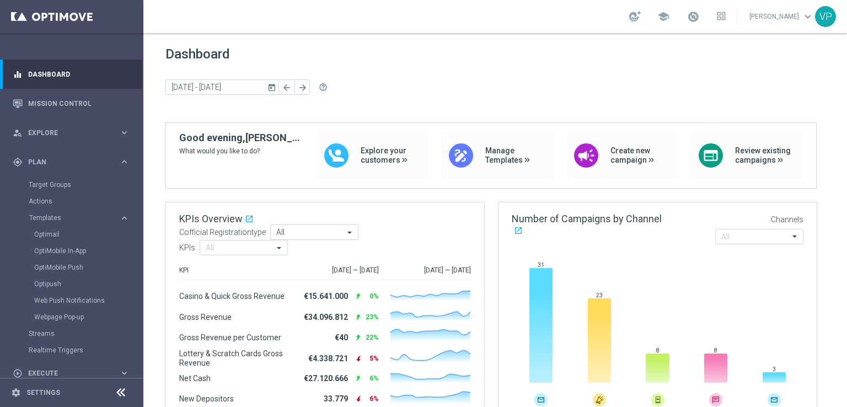
click at [59, 227] on div "Optimail" at bounding box center [88, 234] width 108 height 17
click at [51, 235] on link "Optimail" at bounding box center [74, 234] width 80 height 9
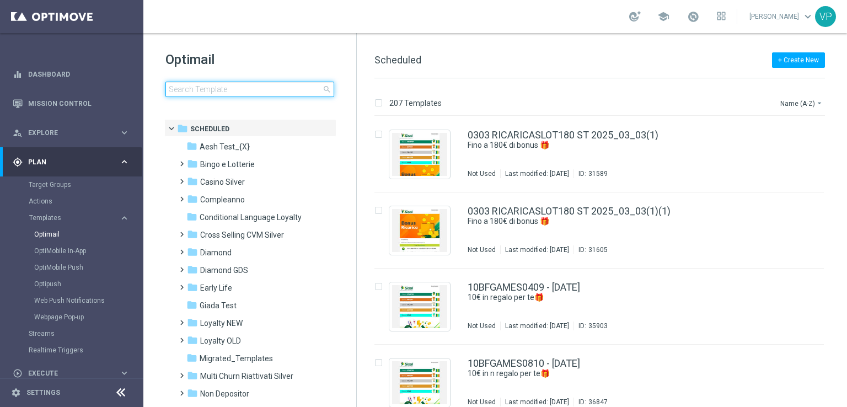
click at [281, 93] on input at bounding box center [249, 89] width 169 height 15
type input "m"
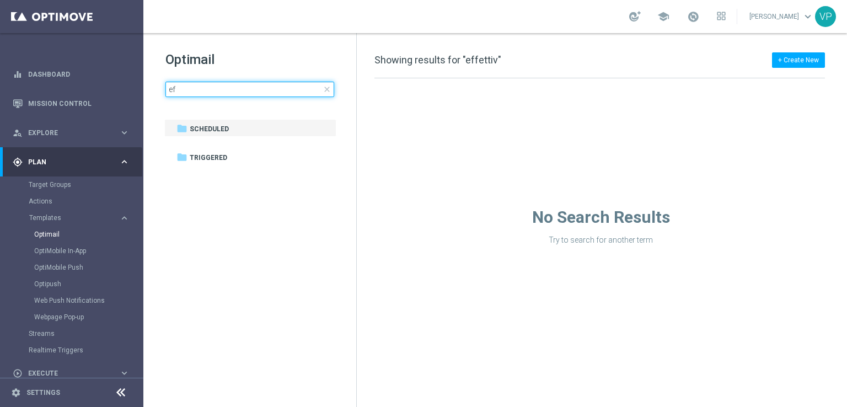
type input "e"
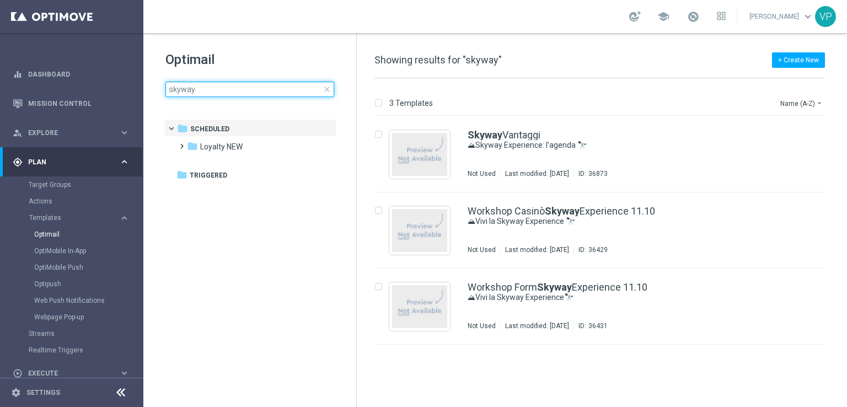
type input "skyway"
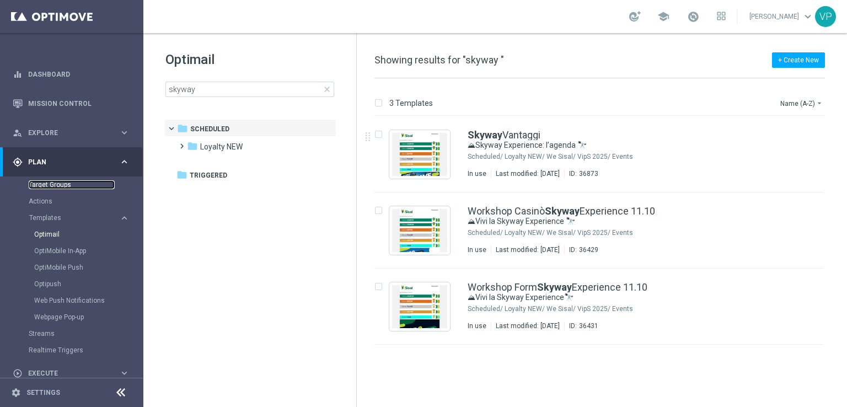
click at [76, 188] on link "Target Groups" at bounding box center [72, 184] width 86 height 9
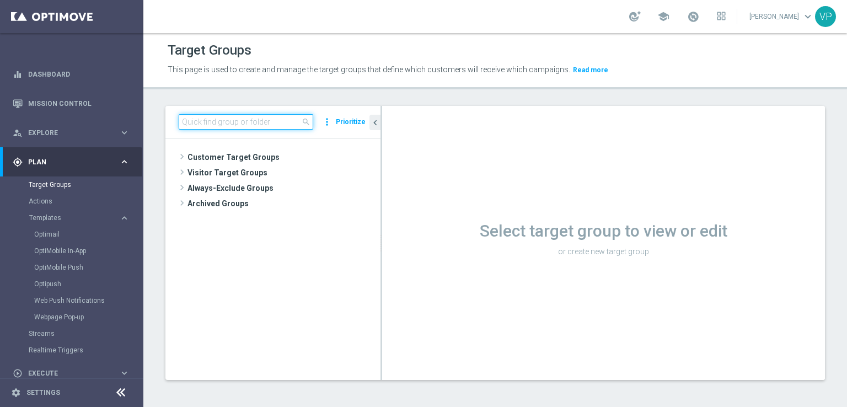
click at [262, 123] on input at bounding box center [246, 121] width 134 height 15
type input "sky"
click at [298, 171] on span "Visitor Target Groups" at bounding box center [283, 172] width 193 height 15
click at [294, 120] on input "sky" at bounding box center [246, 121] width 134 height 15
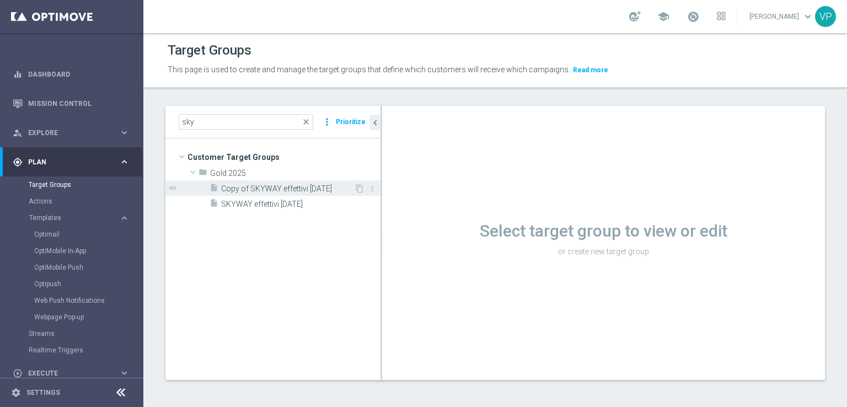
click at [308, 189] on span "Copy of SKYWAY effettivi 11.10.25" at bounding box center [287, 188] width 133 height 9
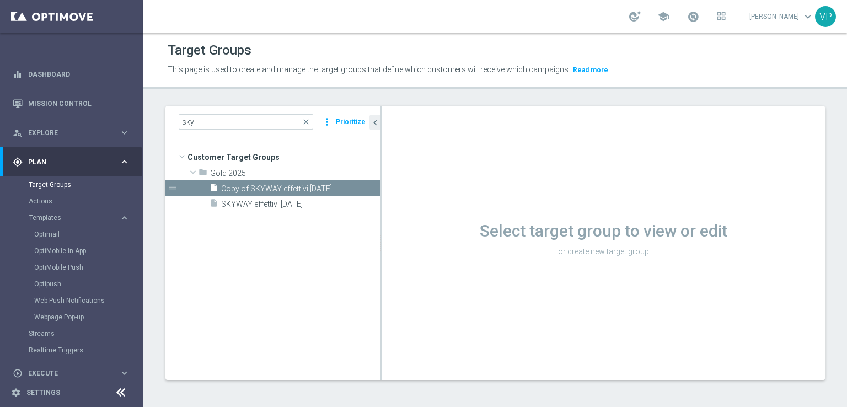
click at [308, 192] on span "Copy of SKYWAY effettivi 11.10.25" at bounding box center [300, 188] width 159 height 9
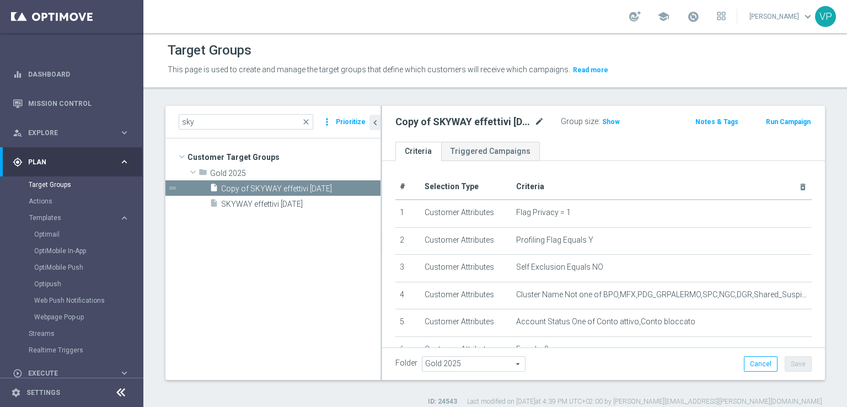
click at [541, 115] on icon "mode_edit" at bounding box center [539, 121] width 10 height 13
type input "Verifica contatti"
click at [477, 118] on icon "mode_edit" at bounding box center [477, 121] width 10 height 13
click at [461, 120] on input "Verifica contatti" at bounding box center [469, 122] width 149 height 15
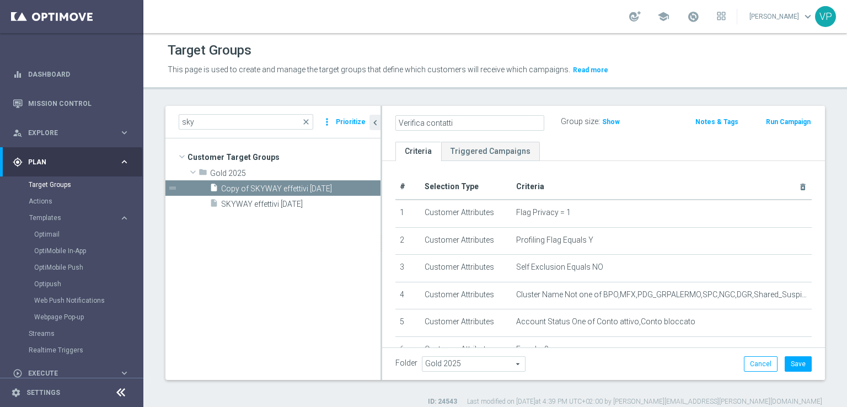
click at [461, 120] on input "Verifica contatti" at bounding box center [469, 122] width 149 height 15
type input "Verifica contatti"
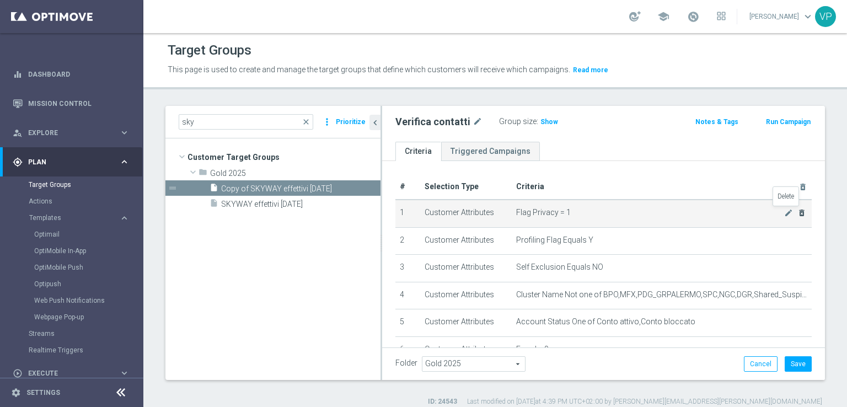
click at [797, 214] on icon "delete_forever" at bounding box center [801, 212] width 9 height 9
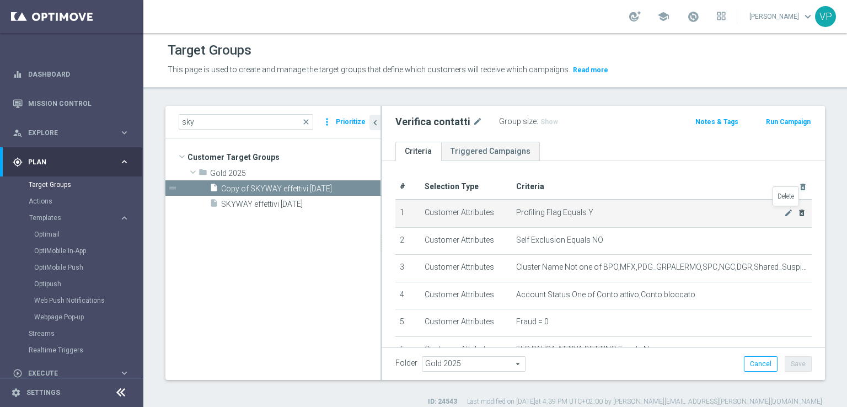
click at [797, 214] on icon "delete_forever" at bounding box center [801, 212] width 9 height 9
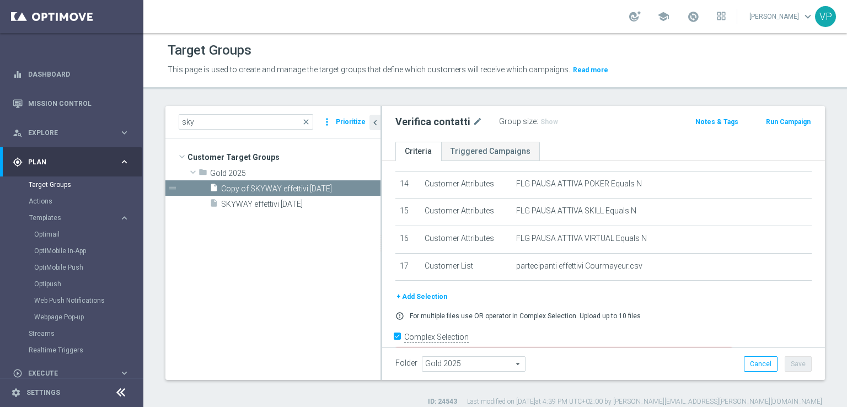
scroll to position [391, 0]
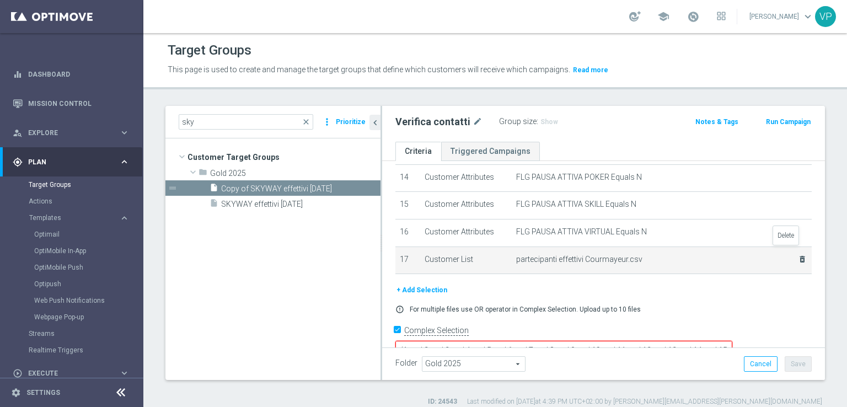
click at [798, 255] on icon "delete_forever" at bounding box center [802, 259] width 9 height 9
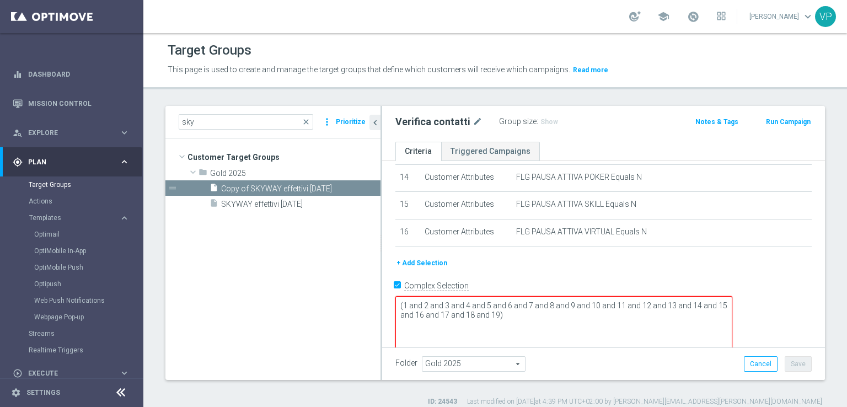
drag, startPoint x: 789, startPoint y: 332, endPoint x: 788, endPoint y: 380, distance: 48.0
click at [788, 380] on div "sky close more_vert Prioritize Customer Target Groups library_add create_new_fo…" at bounding box center [494, 256] width 703 height 300
drag, startPoint x: 601, startPoint y: 290, endPoint x: 530, endPoint y: 288, distance: 71.2
click at [530, 296] on textarea "(1 and 2 and 3 and 4 and 5 and 6 and 7 and 8 and 9 and 10 and 11 and 12 and 13 …" at bounding box center [563, 329] width 337 height 67
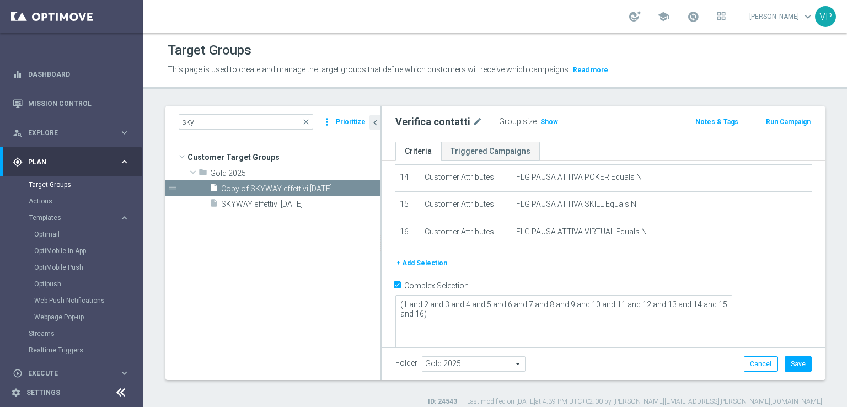
click at [672, 338] on form "Complex Selection (1 and 2 and 3 and 4 and 5 and 6 and 7 and 8 and 9 and 10 and…" at bounding box center [603, 326] width 416 height 99
click at [423, 257] on button "+ Add Selection" at bounding box center [421, 263] width 53 height 12
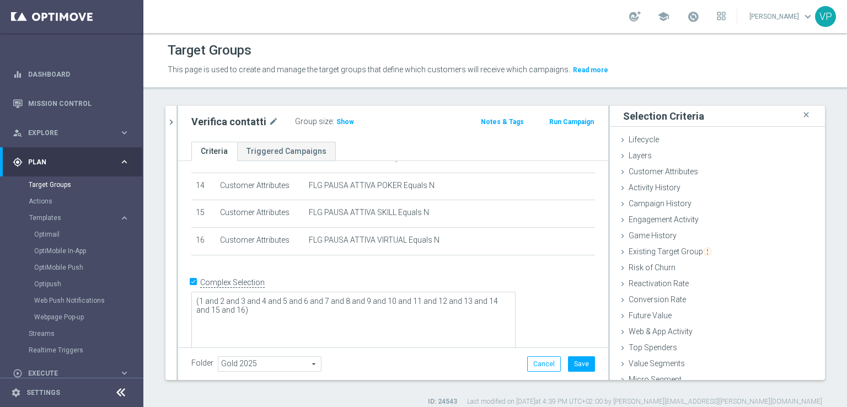
scroll to position [24, 0]
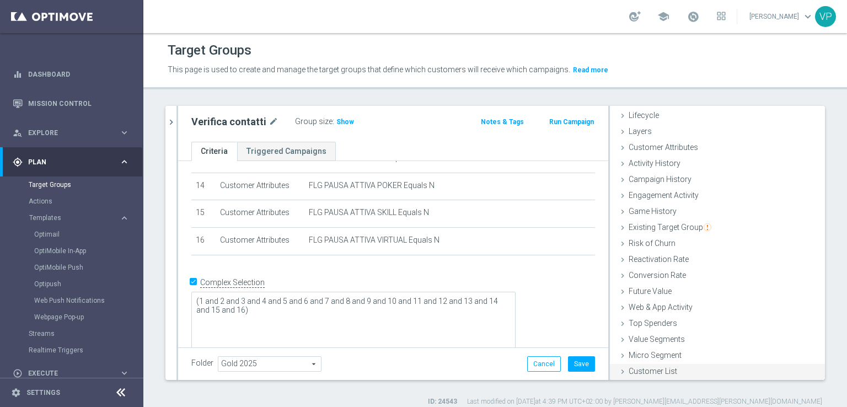
click at [649, 367] on span "Customer List" at bounding box center [652, 371] width 49 height 9
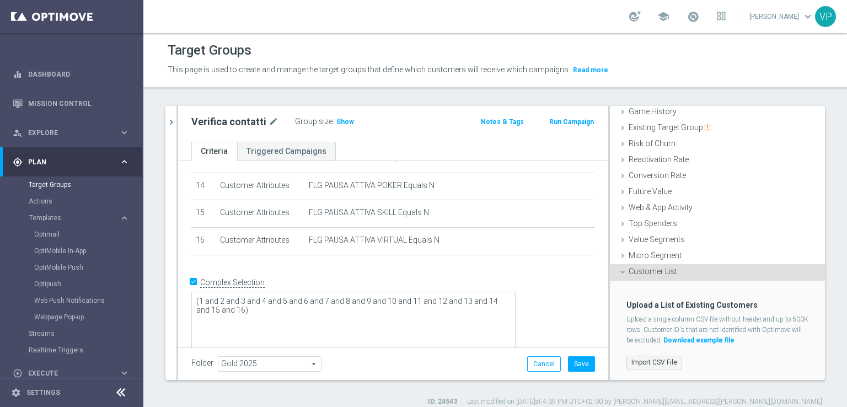
click at [649, 363] on label "Import CSV File" at bounding box center [654, 362] width 56 height 14
click at [0, 0] on input "Import CSV File" at bounding box center [0, 0] width 0 height 0
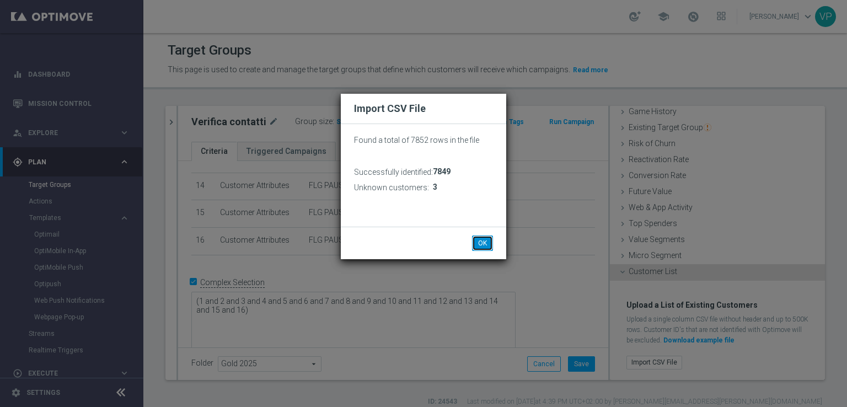
click at [484, 238] on button "OK" at bounding box center [482, 242] width 21 height 15
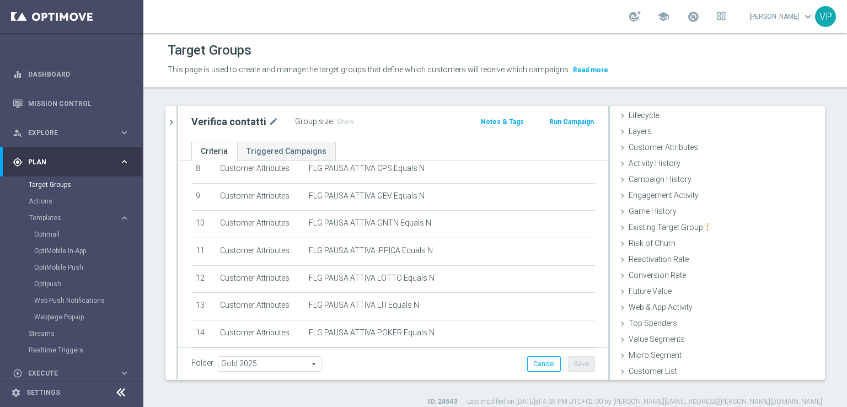
scroll to position [428, 0]
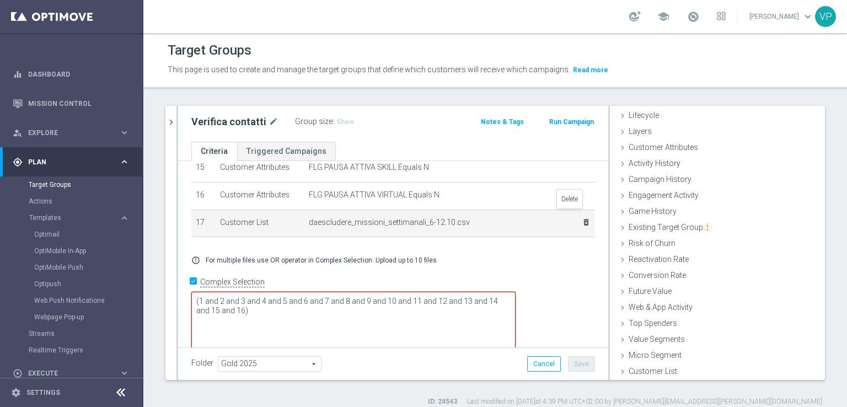
click at [581, 218] on icon "delete_forever" at bounding box center [585, 222] width 9 height 9
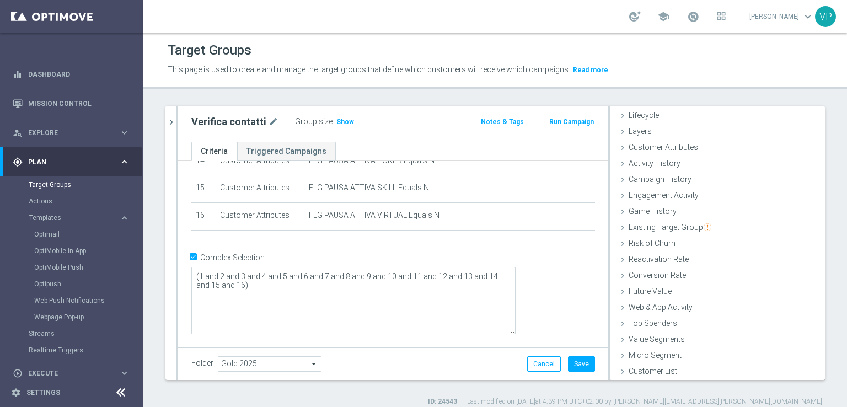
scroll to position [383, 0]
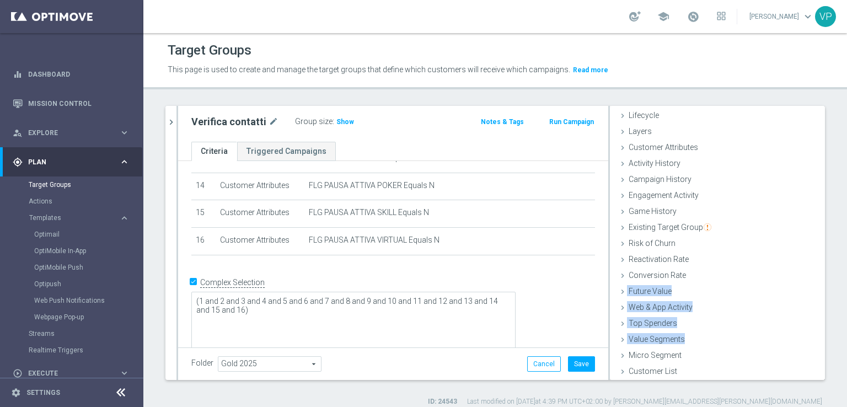
drag, startPoint x: 807, startPoint y: 281, endPoint x: 817, endPoint y: 340, distance: 60.4
click at [817, 340] on div "sky close more_vert Prioritize Customer Target Groups library_add create_new_fo…" at bounding box center [494, 256] width 703 height 300
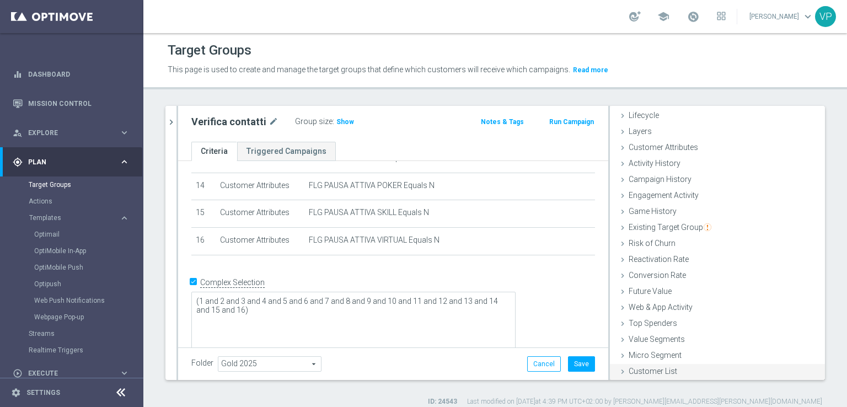
click at [662, 374] on span "Customer List" at bounding box center [652, 371] width 49 height 9
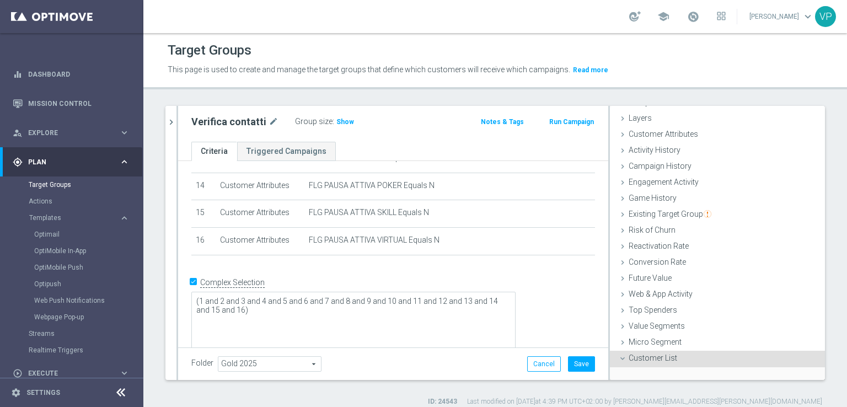
scroll to position [124, 0]
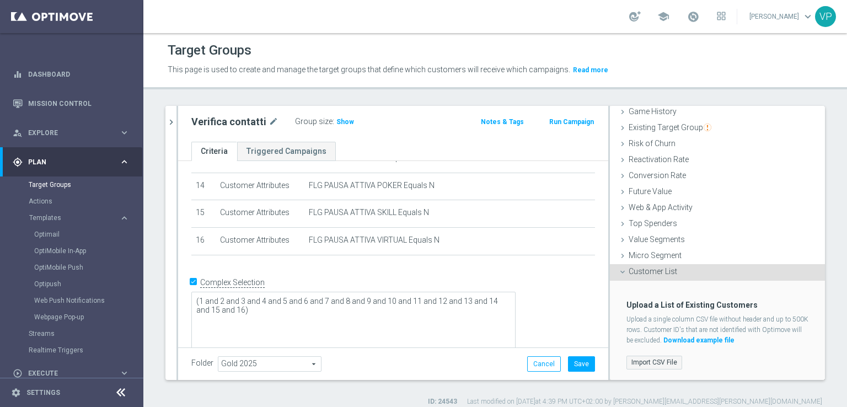
click at [639, 364] on label "Import CSV File" at bounding box center [654, 362] width 56 height 14
click at [0, 0] on input "Import CSV File" at bounding box center [0, 0] width 0 height 0
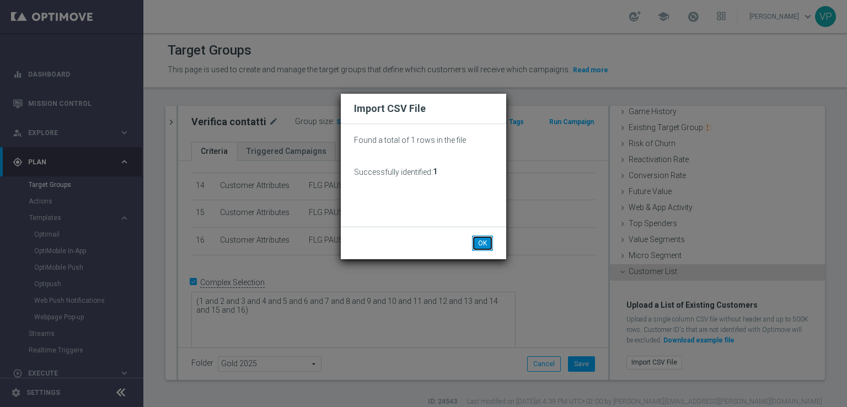
click at [485, 241] on button "OK" at bounding box center [482, 242] width 21 height 15
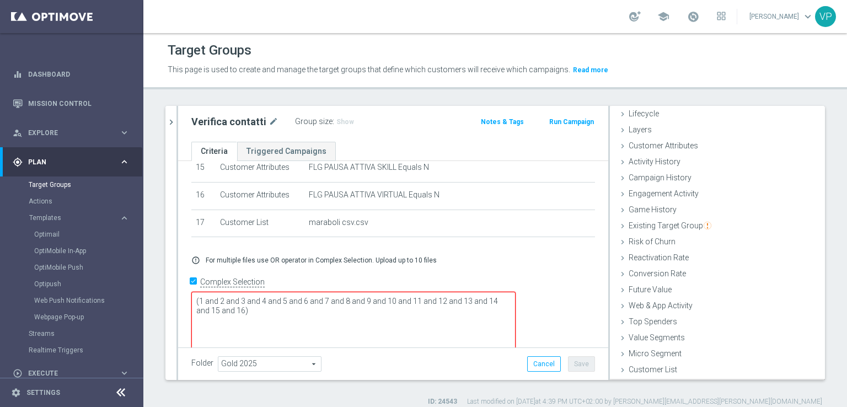
scroll to position [24, 0]
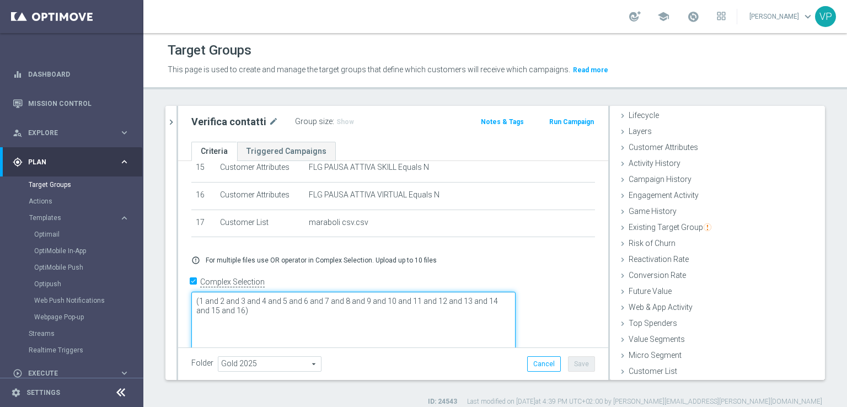
click at [323, 292] on textarea "(1 and 2 and 3 and 4 and 5 and 6 and 7 and 8 and 9 and 10 and 11 and 12 and 13 …" at bounding box center [353, 325] width 324 height 67
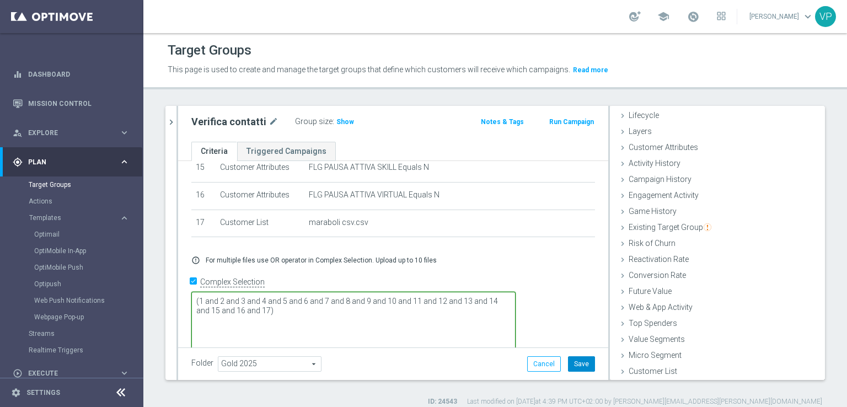
type textarea "(1 and 2 and 3 and 4 and 5 and 6 and 7 and 8 and 9 and 10 and 11 and 12 and 13 …"
click at [582, 357] on button "Save" at bounding box center [581, 363] width 27 height 15
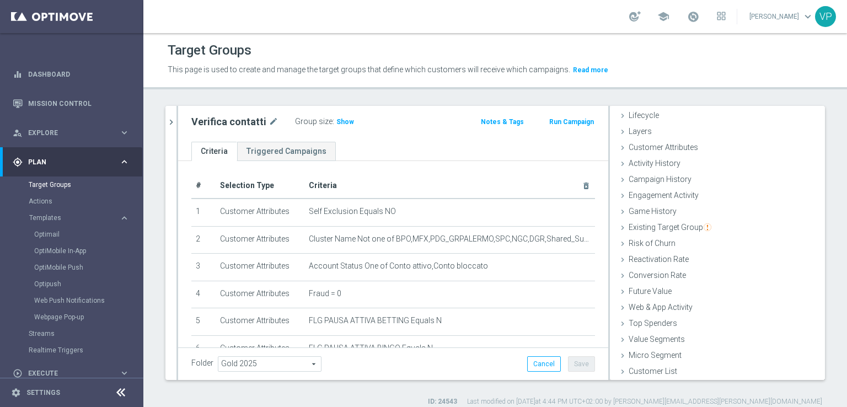
scroll to position [0, 0]
click at [332, 119] on label ":" at bounding box center [333, 121] width 2 height 9
click at [340, 120] on span "Show" at bounding box center [345, 122] width 18 height 8
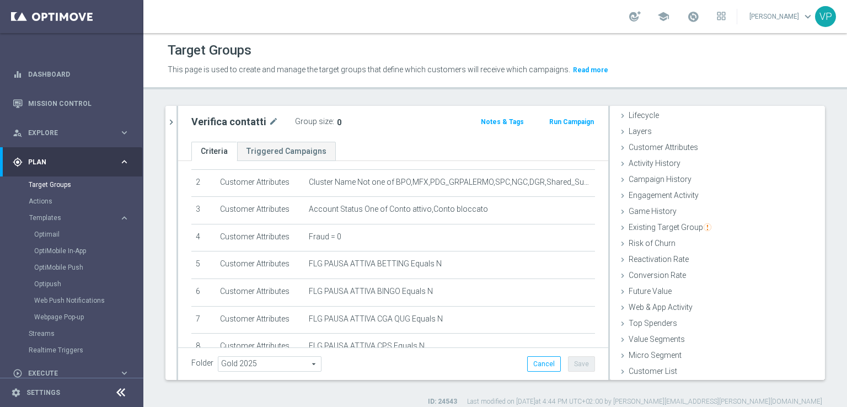
scroll to position [25, 0]
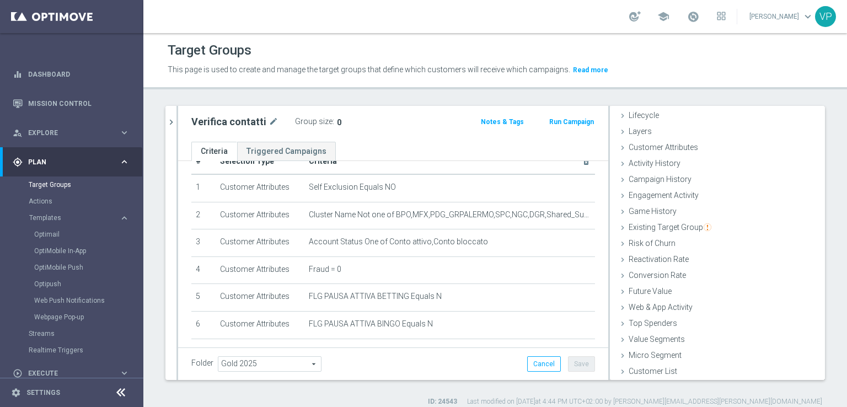
click at [608, 53] on div "Target Groups" at bounding box center [495, 50] width 655 height 21
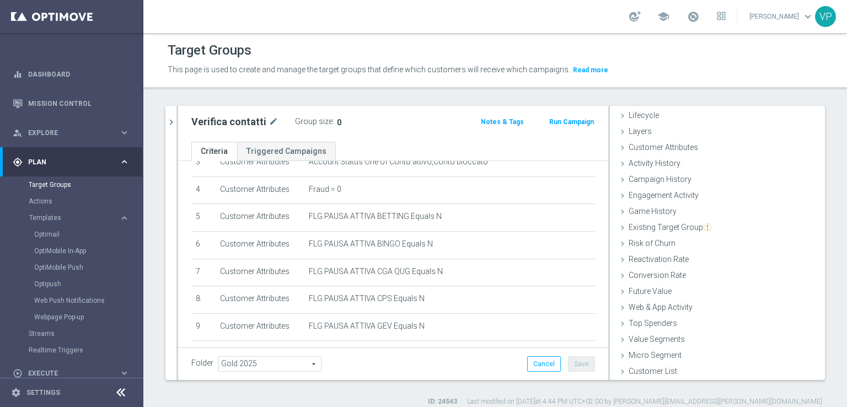
scroll to position [123, 0]
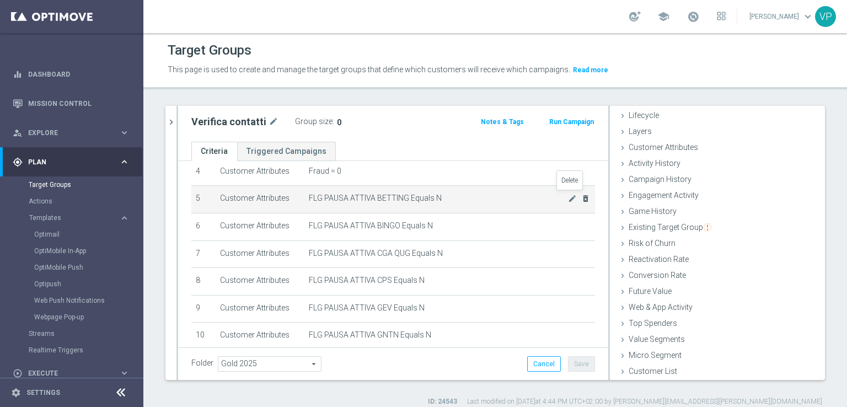
click at [581, 197] on icon "delete_forever" at bounding box center [585, 198] width 9 height 9
click at [581, 199] on icon "delete_forever" at bounding box center [585, 198] width 9 height 9
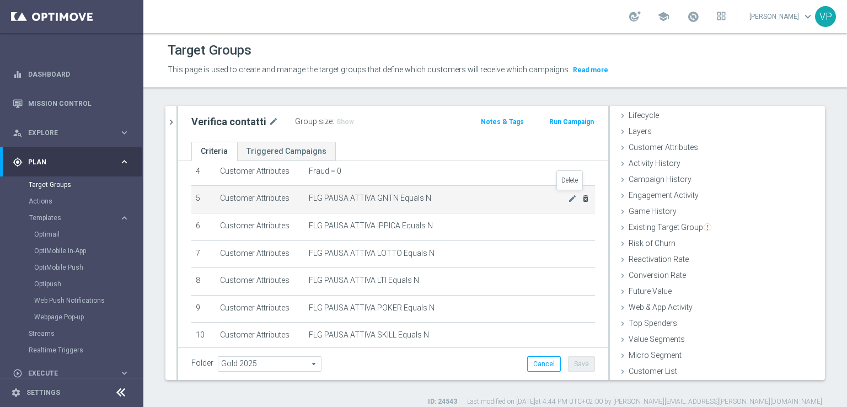
click at [581, 199] on icon "delete_forever" at bounding box center [585, 198] width 9 height 9
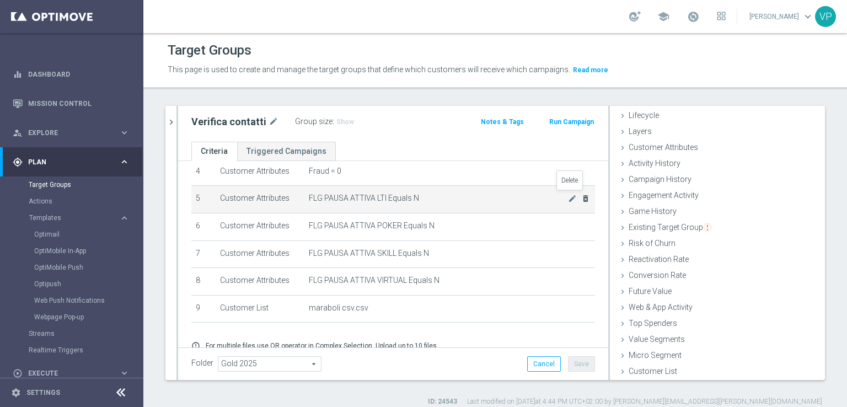
click at [581, 199] on icon "delete_forever" at bounding box center [585, 198] width 9 height 9
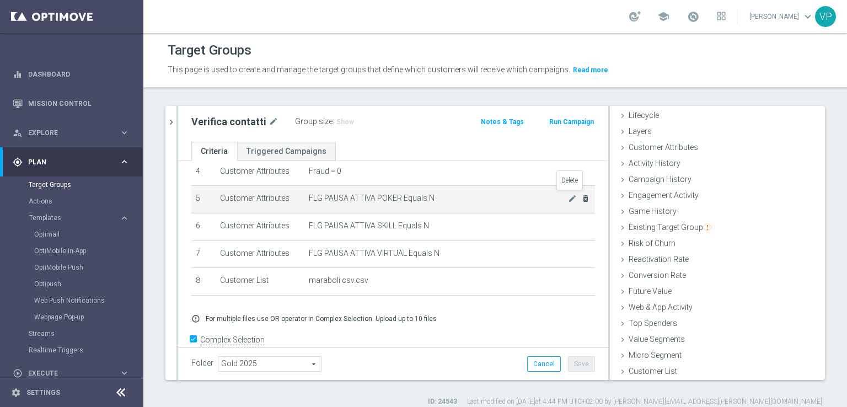
click at [581, 199] on icon "delete_forever" at bounding box center [585, 198] width 9 height 9
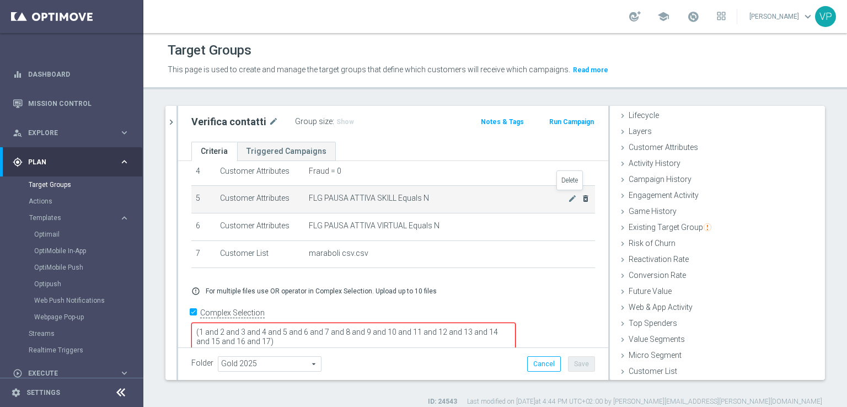
click at [581, 199] on icon "delete_forever" at bounding box center [585, 198] width 9 height 9
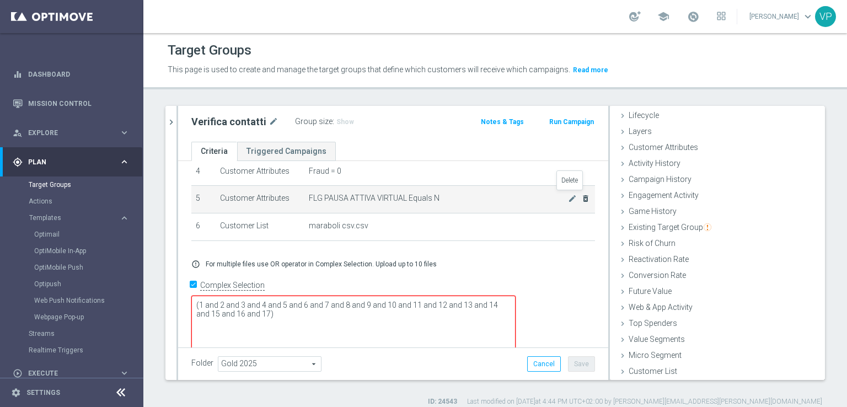
click at [581, 199] on icon "delete_forever" at bounding box center [585, 198] width 9 height 9
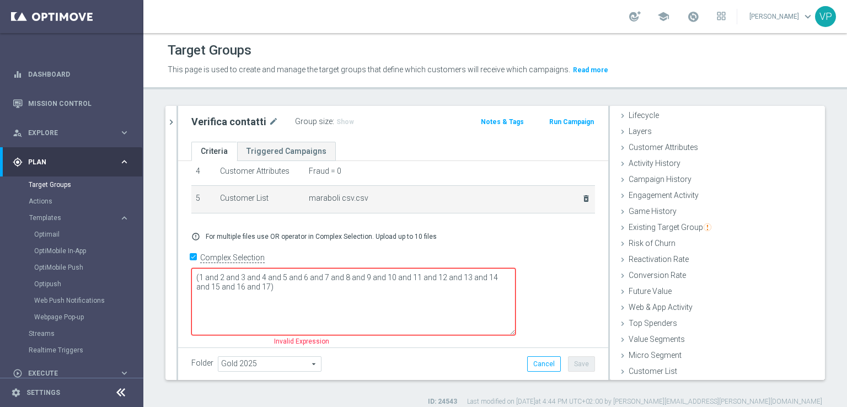
scroll to position [105, 0]
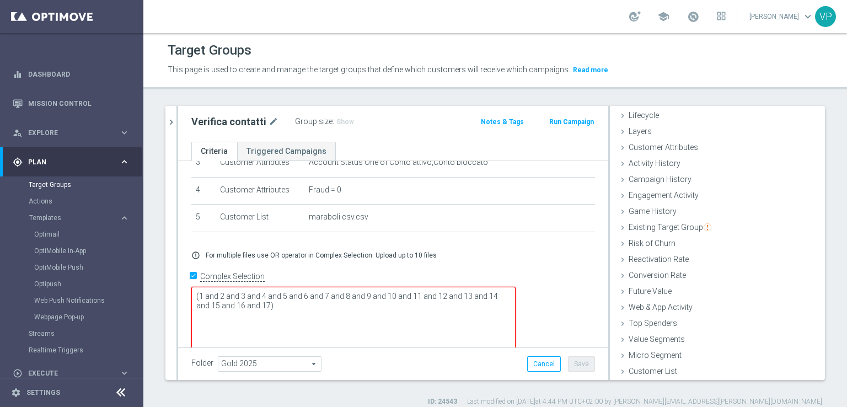
drag, startPoint x: 600, startPoint y: 282, endPoint x: 597, endPoint y: 225, distance: 56.3
click at [597, 225] on as-split "sky close more_vert Prioritize Customer Target Groups library_add create_new_fo…" at bounding box center [494, 243] width 659 height 274
click at [618, 225] on icon at bounding box center [622, 227] width 9 height 9
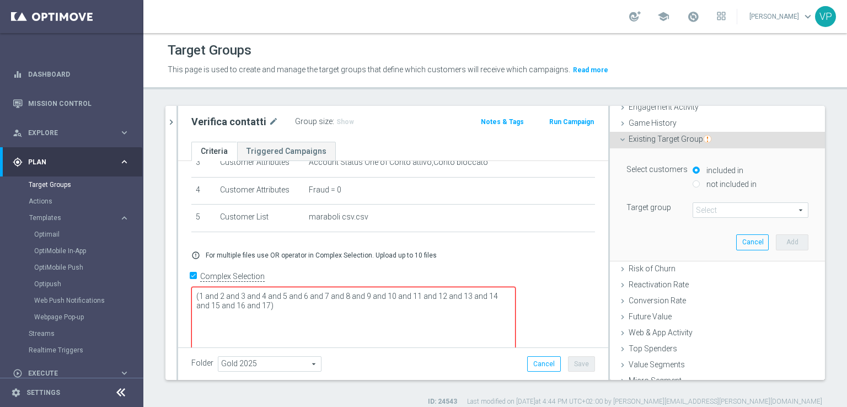
scroll to position [124, 0]
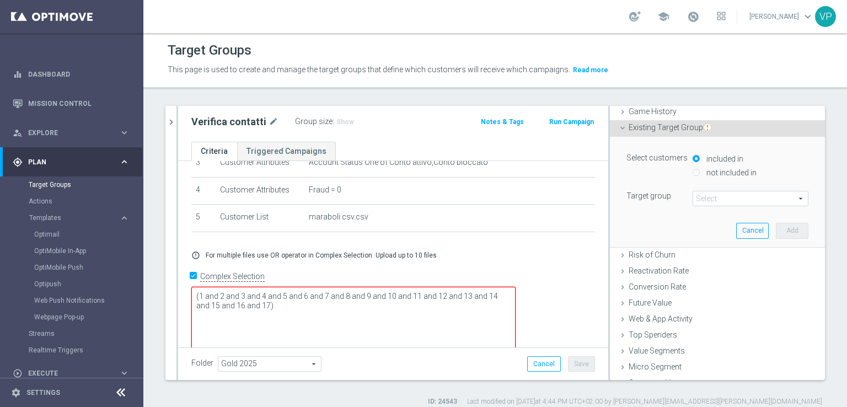
click at [740, 174] on label "not included in" at bounding box center [729, 173] width 53 height 10
click at [699, 174] on input "not included in" at bounding box center [695, 172] width 7 height 7
radio input "true"
click at [787, 197] on span at bounding box center [750, 198] width 115 height 14
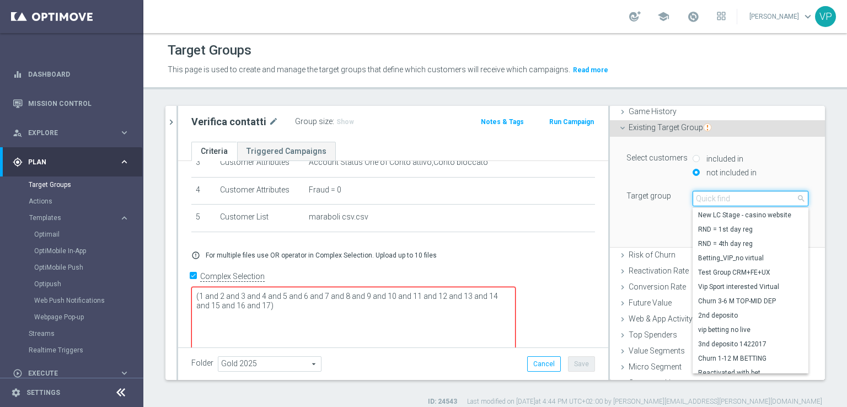
click at [738, 197] on input "search" at bounding box center [750, 198] width 116 height 15
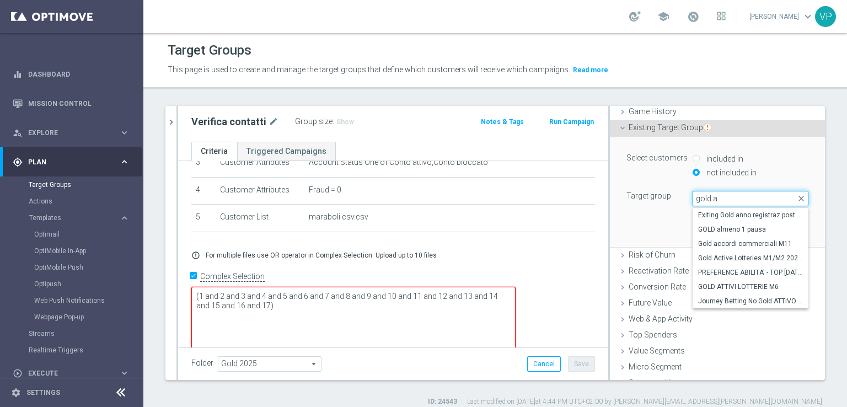
type input "gold al"
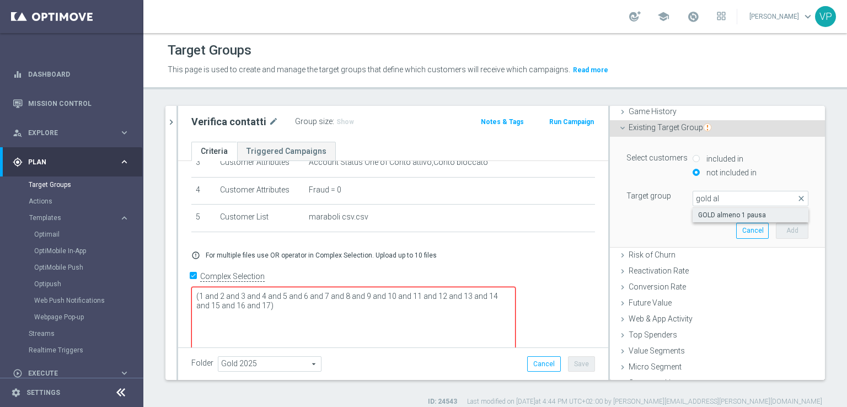
click at [744, 213] on span "GOLD almeno 1 pausa" at bounding box center [750, 215] width 105 height 9
type input "GOLD almeno 1 pausa"
click at [782, 225] on button "Add" at bounding box center [791, 230] width 33 height 15
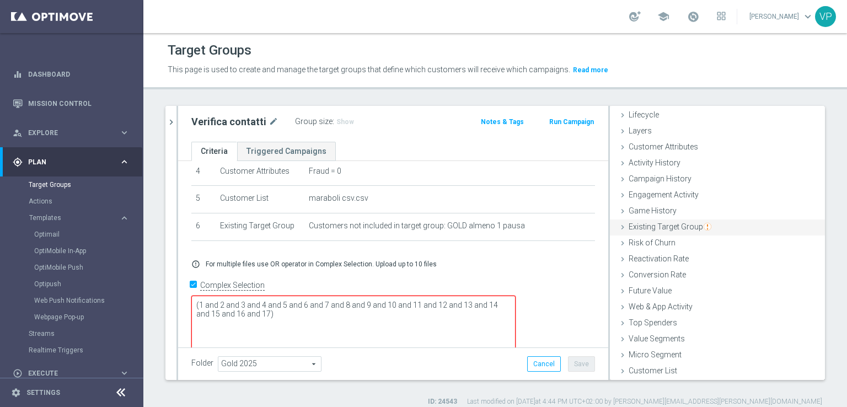
scroll to position [24, 0]
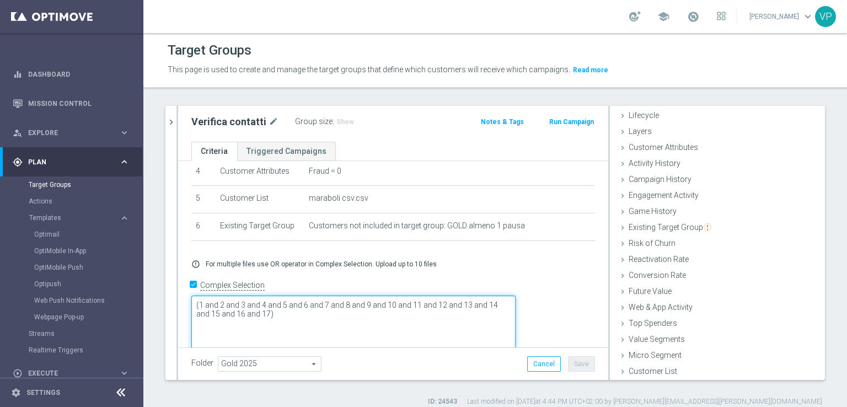
drag, startPoint x: 348, startPoint y: 294, endPoint x: 384, endPoint y: 283, distance: 37.5
click at [384, 295] on textarea "(1 and 2 and 3 and 4 and 5 and 6 and 7 and 8 and 9 and 10 and 11 and 12 and 13 …" at bounding box center [353, 328] width 324 height 67
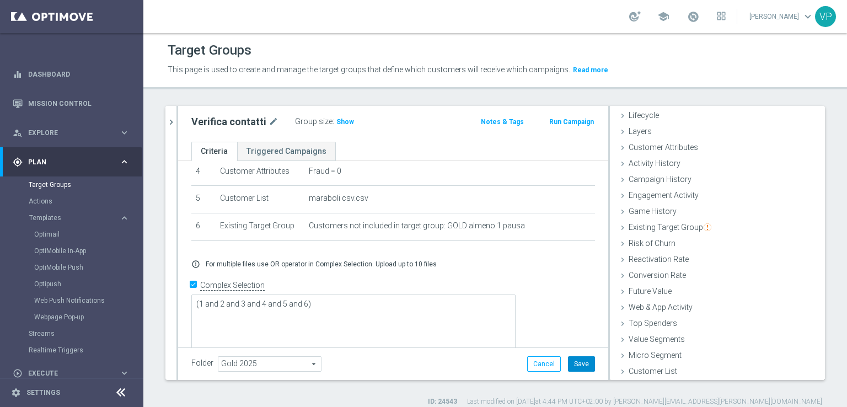
click at [584, 364] on button "Save" at bounding box center [581, 363] width 27 height 15
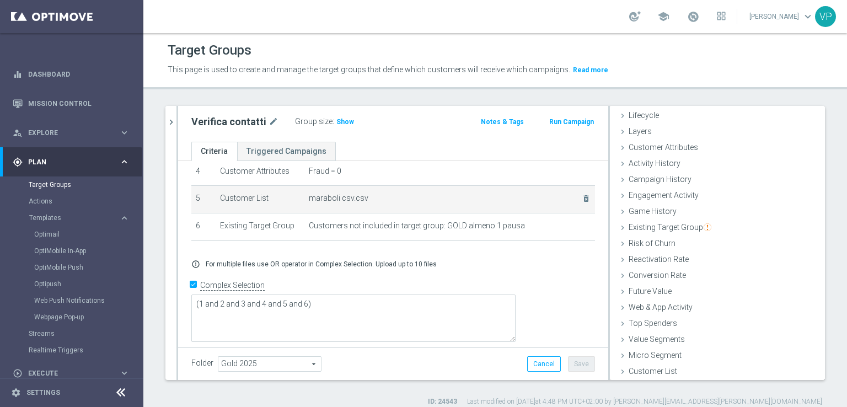
scroll to position [81, 0]
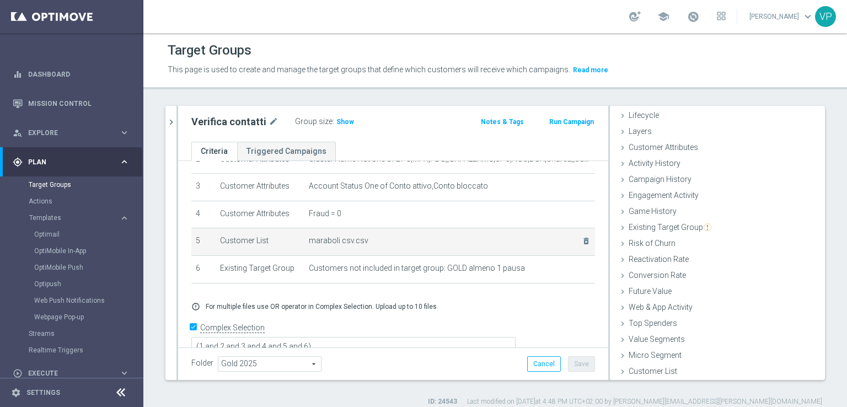
drag, startPoint x: 575, startPoint y: 333, endPoint x: 565, endPoint y: 252, distance: 81.6
click at [565, 252] on div "# Selection Type Criteria delete_forever 1 Customer Attributes Self Exclusion E…" at bounding box center [393, 223] width 430 height 287
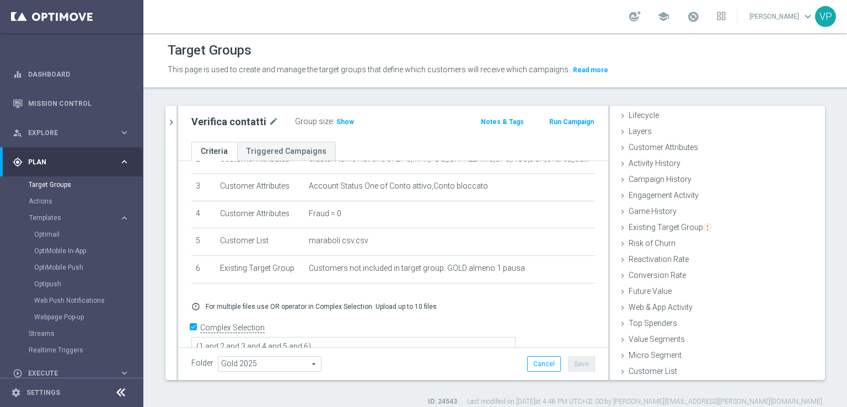
scroll to position [0, 0]
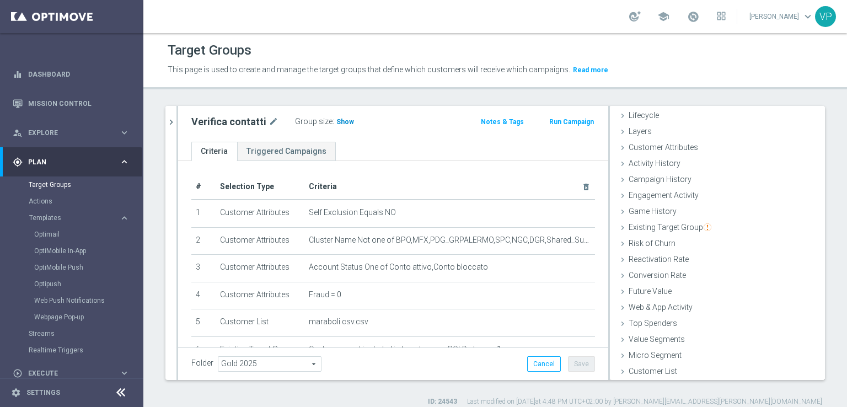
click at [340, 118] on span "Show" at bounding box center [345, 122] width 18 height 8
click at [349, 123] on div "Group size : 0" at bounding box center [350, 120] width 110 height 13
click at [175, 126] on icon "chevron_right" at bounding box center [171, 122] width 10 height 10
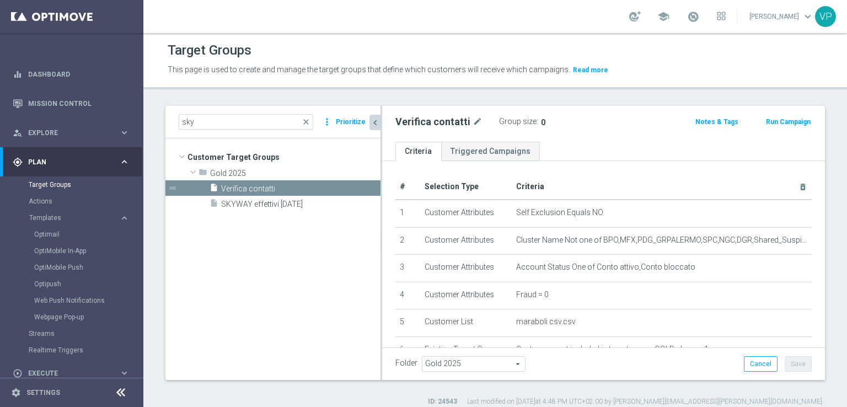
scroll to position [42, 0]
click at [356, 187] on icon "content_copy" at bounding box center [359, 188] width 9 height 9
click at [332, 184] on span "Copy of Verifica contatti" at bounding box center [287, 188] width 133 height 9
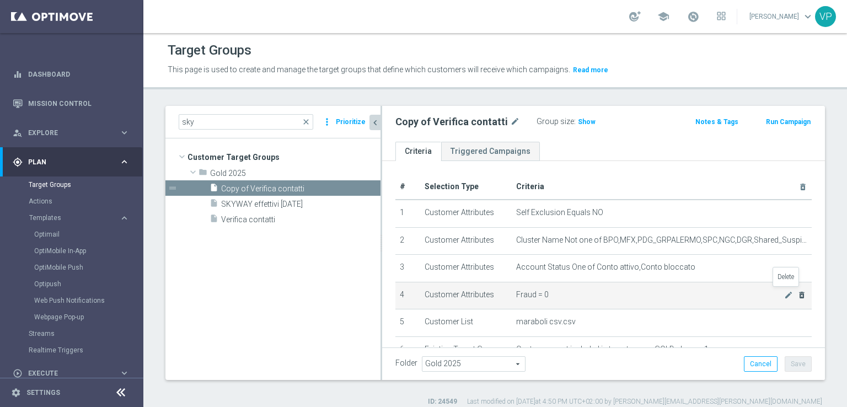
click at [797, 294] on icon "delete_forever" at bounding box center [801, 294] width 9 height 9
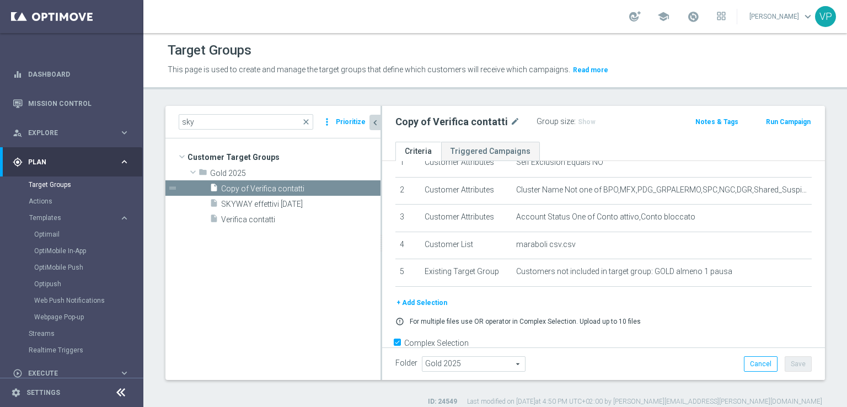
scroll to position [68, 0]
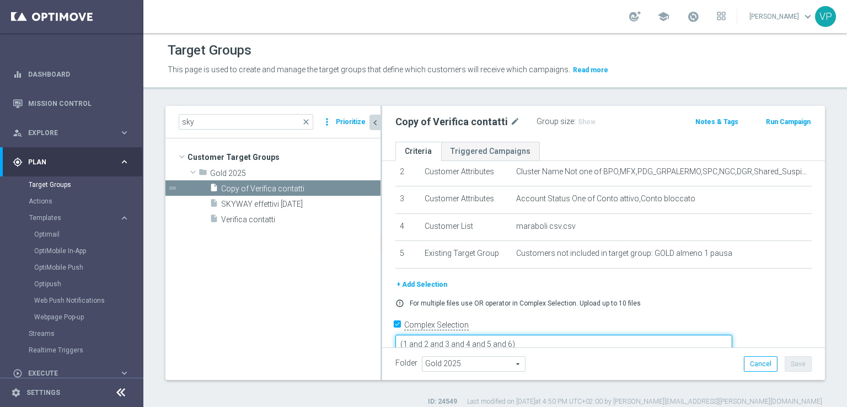
click at [588, 335] on textarea "(1 and 2 and 3 and 4 and 5 and 6)" at bounding box center [563, 344] width 337 height 19
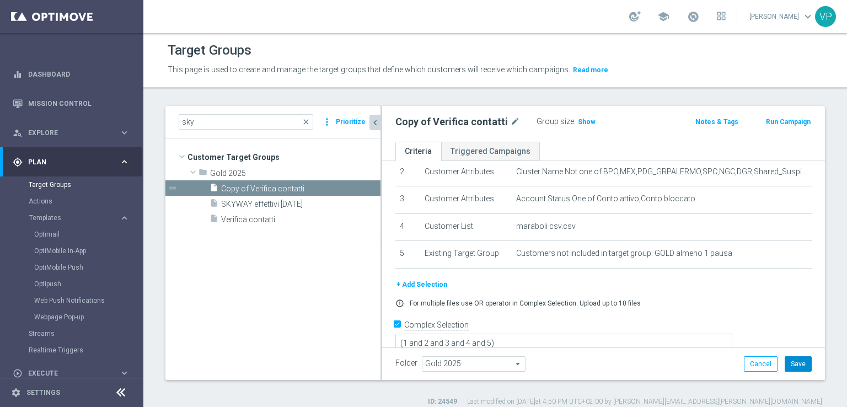
click at [791, 363] on button "Save" at bounding box center [797, 363] width 27 height 15
click at [577, 126] on h3 "Show" at bounding box center [587, 122] width 20 height 12
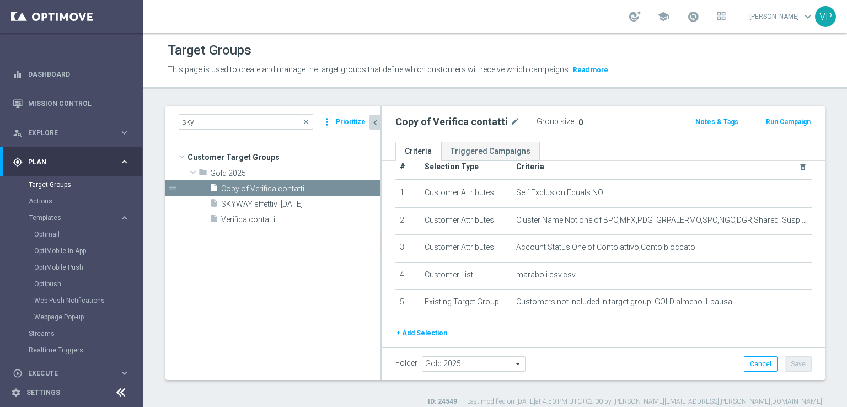
scroll to position [20, 0]
click at [806, 218] on div "# Selection Type Criteria delete_forever 1 Customer Attributes Self Exclusion E…" at bounding box center [603, 278] width 443 height 274
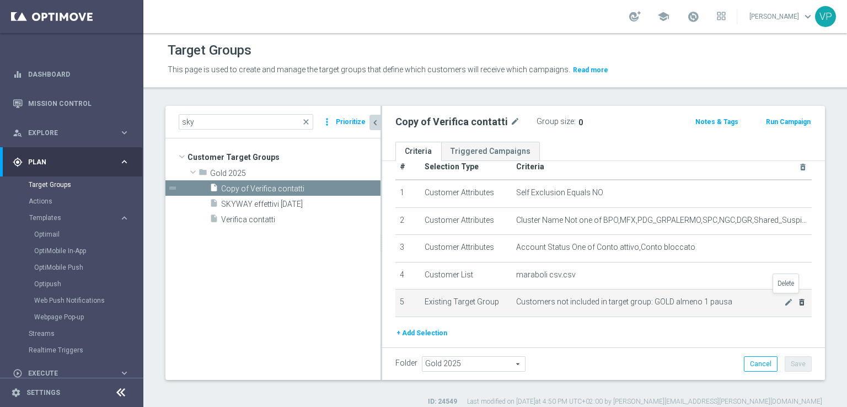
click at [797, 300] on icon "delete_forever" at bounding box center [801, 302] width 9 height 9
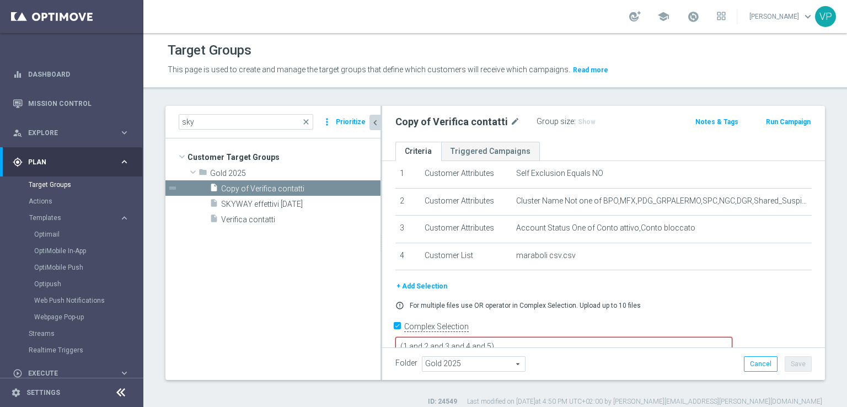
scroll to position [41, 0]
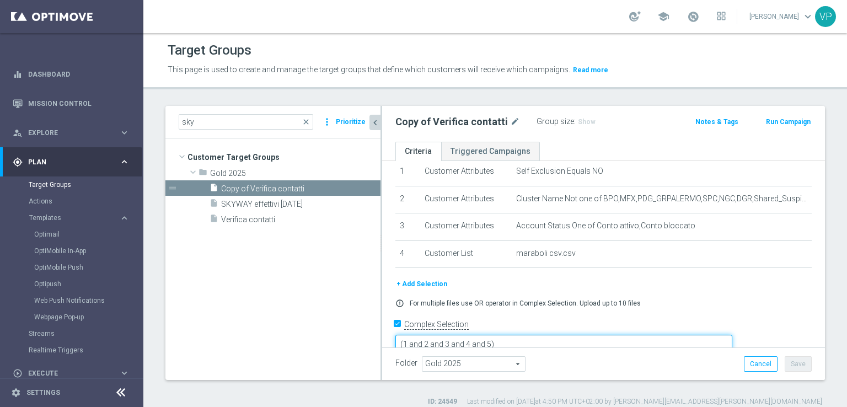
click at [568, 335] on textarea "(1 and 2 and 3 and 4 and 5)" at bounding box center [563, 344] width 337 height 19
click at [798, 367] on button "Save" at bounding box center [797, 363] width 27 height 15
click at [580, 121] on span "Show" at bounding box center [587, 122] width 18 height 8
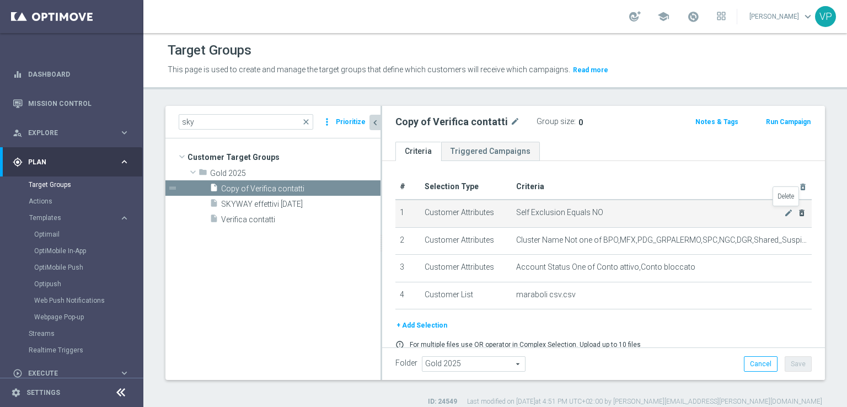
click at [797, 213] on icon "delete_forever" at bounding box center [801, 212] width 9 height 9
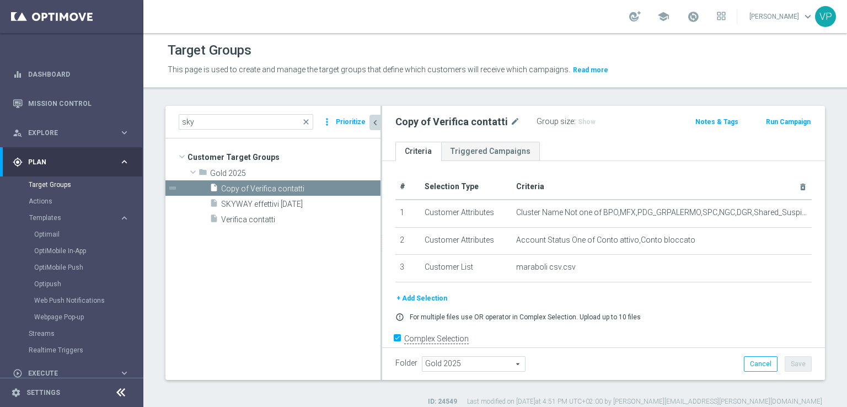
scroll to position [14, 0]
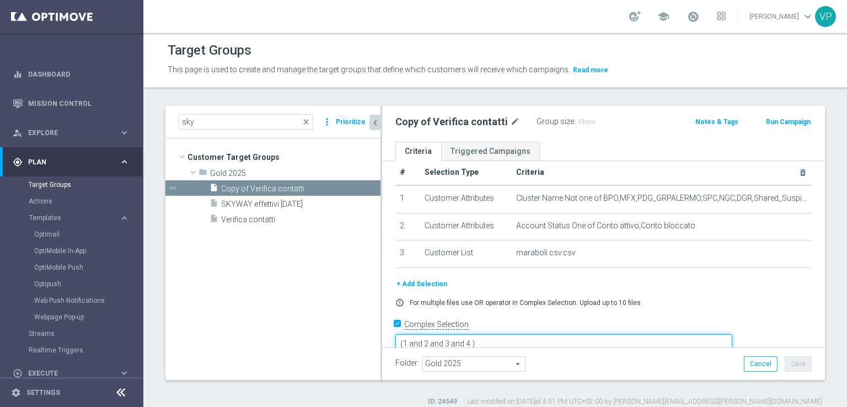
click at [547, 334] on textarea "(1 and 2 and 3 and 4 )" at bounding box center [563, 343] width 337 height 19
type textarea "(1 and 2 and 3)"
click at [784, 367] on button "Save" at bounding box center [797, 363] width 27 height 15
click at [578, 121] on span "Show" at bounding box center [587, 122] width 18 height 8
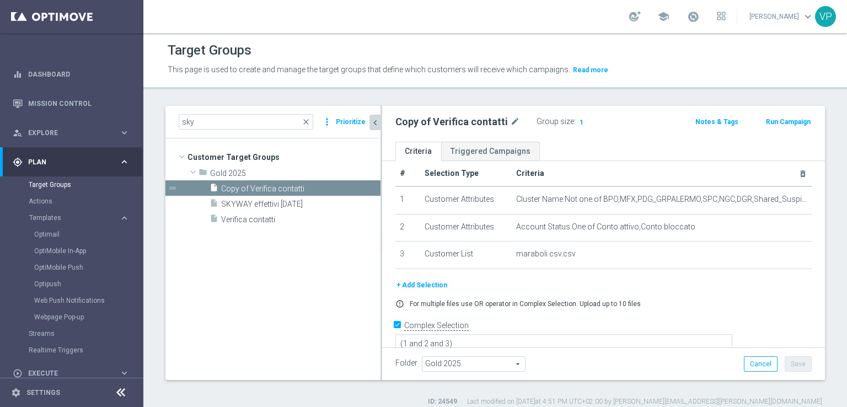
scroll to position [0, 0]
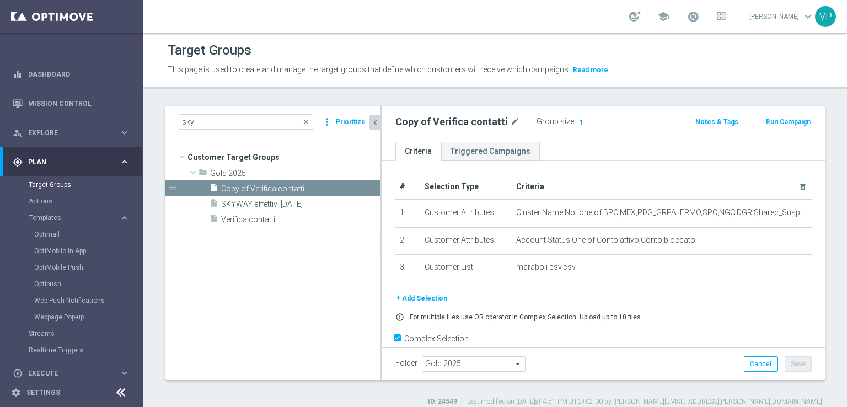
click at [478, 294] on div "+ Add Selection" at bounding box center [603, 298] width 433 height 12
click at [303, 338] on tree-viewport "Customer Target Groups library_add create_new_folder folder" at bounding box center [272, 258] width 215 height 241
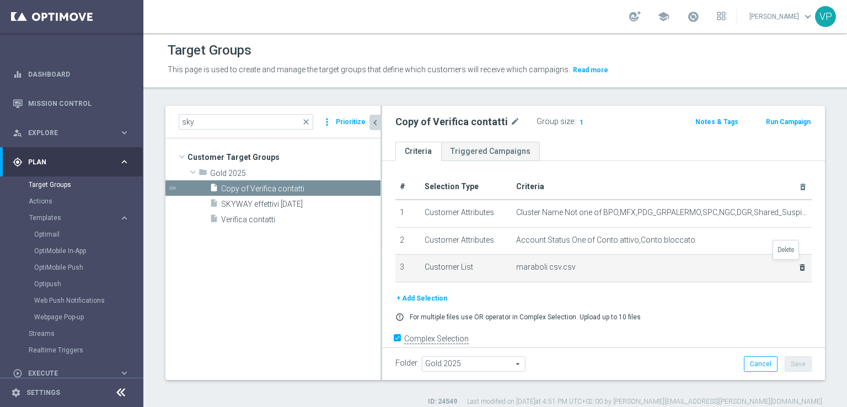
click at [798, 269] on icon "delete_forever" at bounding box center [802, 267] width 9 height 9
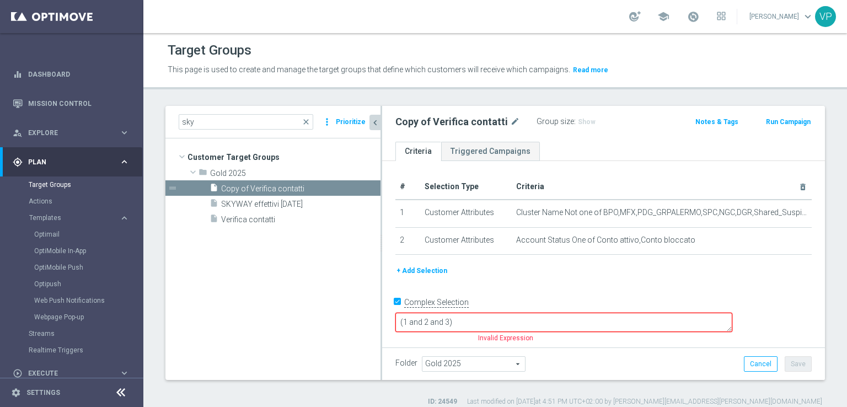
click at [423, 272] on button "+ Add Selection" at bounding box center [421, 271] width 53 height 12
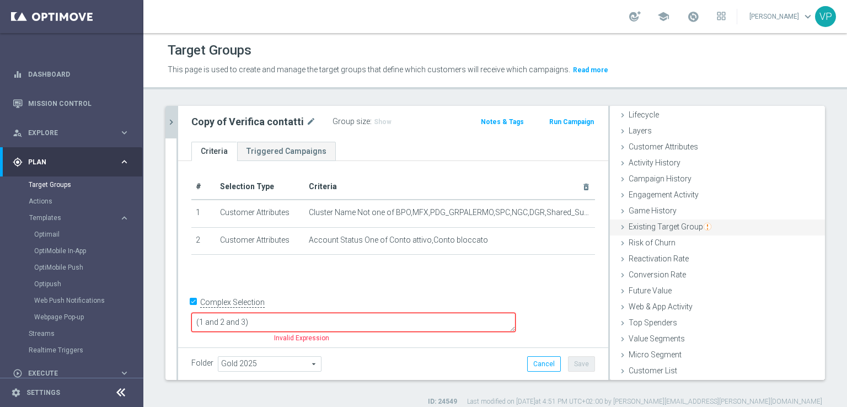
scroll to position [24, 0]
click at [620, 375] on div "Customer List done selection saved" at bounding box center [717, 372] width 215 height 17
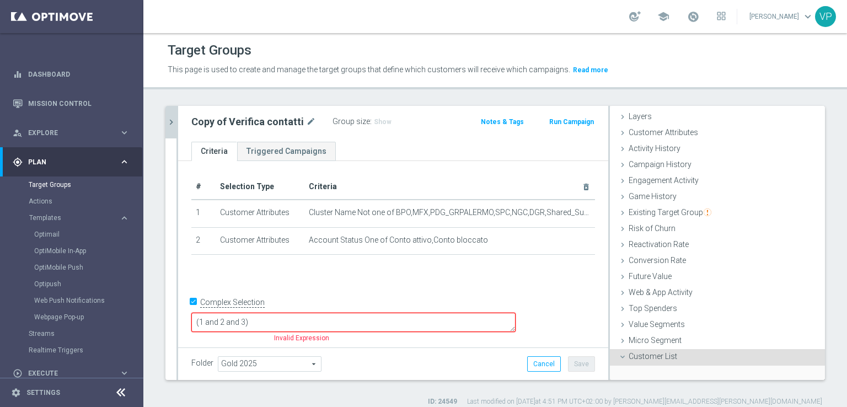
scroll to position [124, 0]
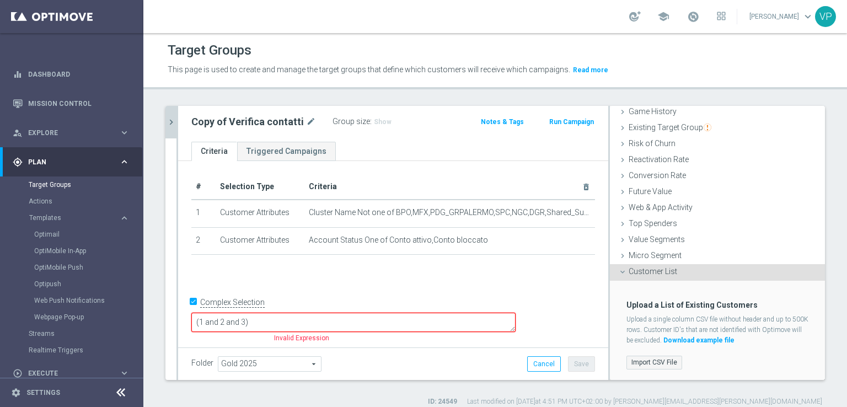
click at [650, 355] on label "Import CSV File" at bounding box center [654, 362] width 56 height 14
click at [0, 0] on input "Import CSV File" at bounding box center [0, 0] width 0 height 0
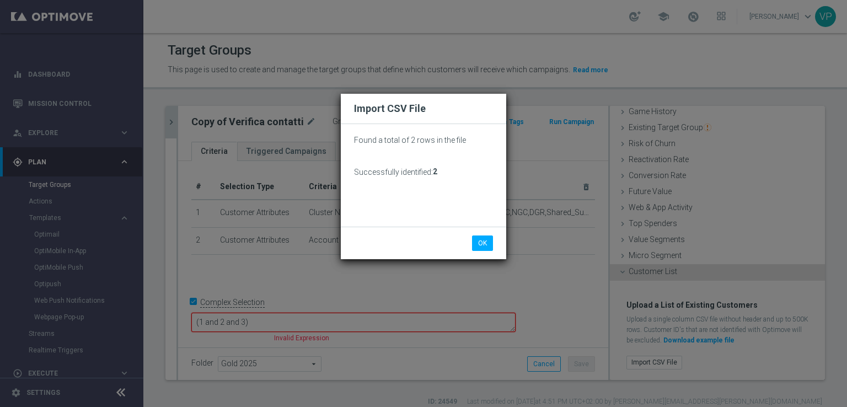
click at [485, 252] on div "OK Cancel" at bounding box center [423, 243] width 165 height 33
click at [482, 245] on button "OK" at bounding box center [482, 242] width 21 height 15
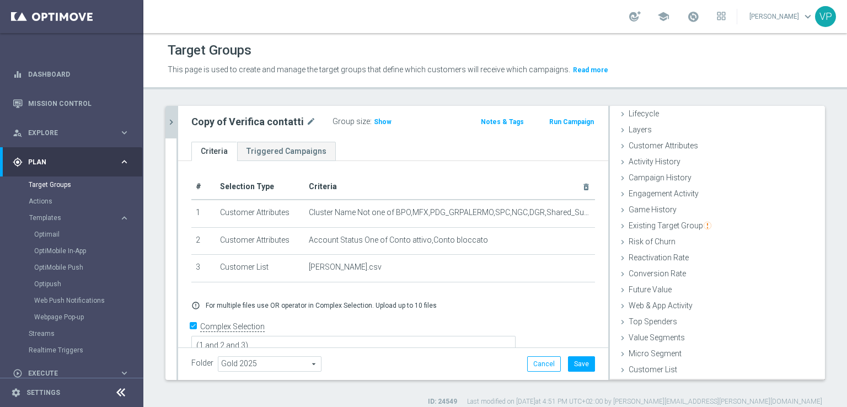
scroll to position [24, 0]
click at [378, 124] on span "Show" at bounding box center [383, 122] width 18 height 8
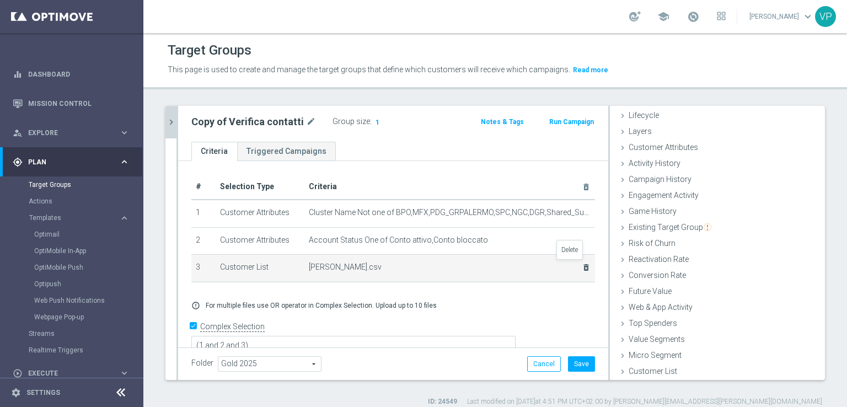
click at [581, 268] on icon "delete_forever" at bounding box center [585, 267] width 9 height 9
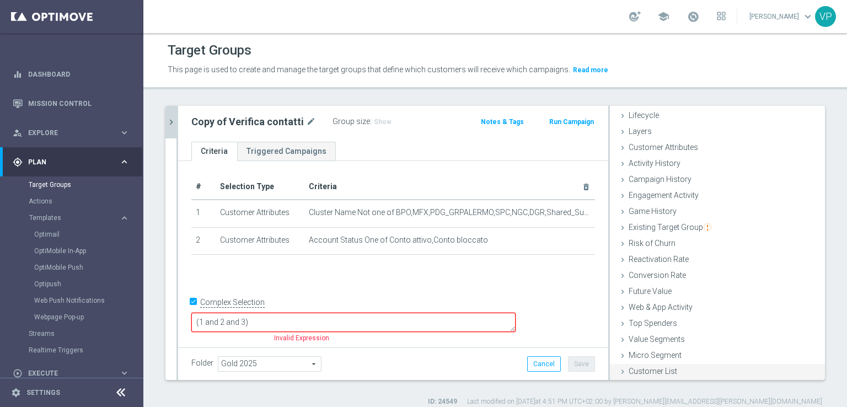
click at [642, 377] on div "Customer List done selection saved" at bounding box center [717, 372] width 215 height 17
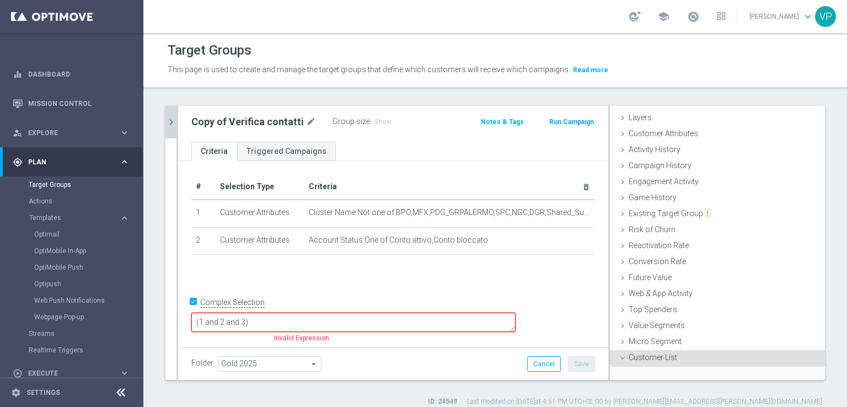
scroll to position [124, 0]
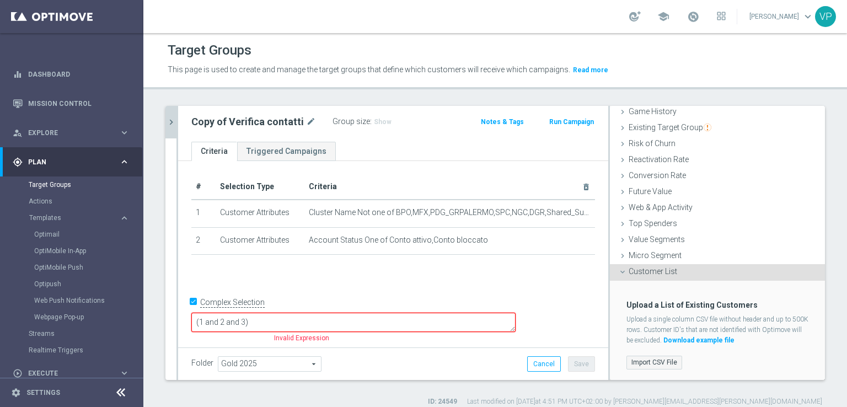
click at [634, 362] on label "Import CSV File" at bounding box center [654, 362] width 56 height 14
click at [0, 0] on input "Import CSV File" at bounding box center [0, 0] width 0 height 0
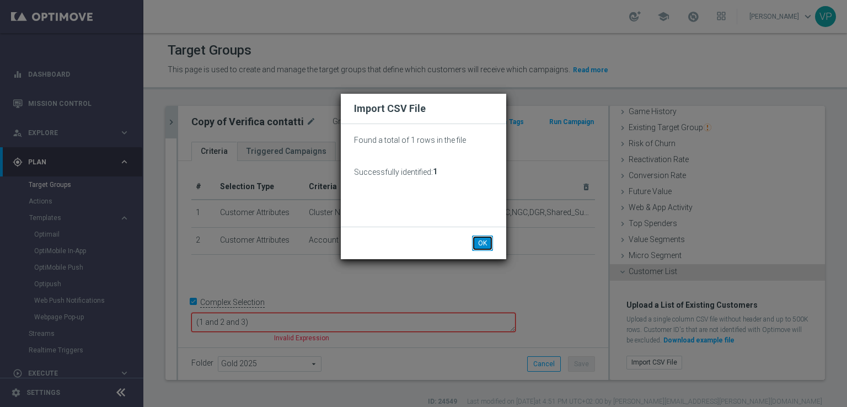
click at [483, 249] on button "OK" at bounding box center [482, 242] width 21 height 15
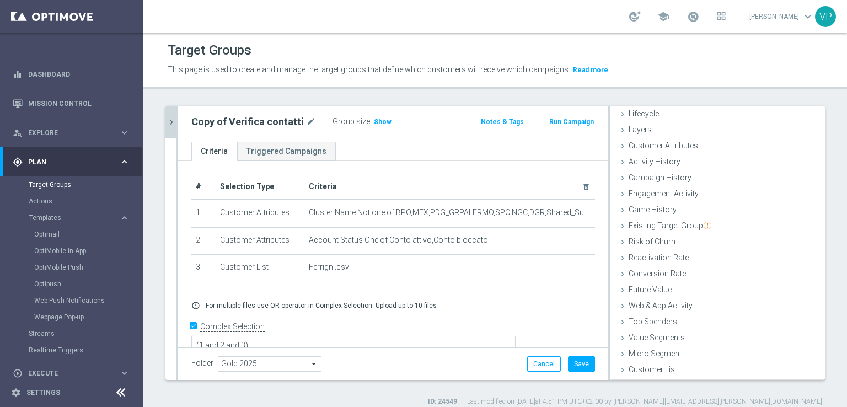
scroll to position [24, 0]
click at [568, 365] on button "Save" at bounding box center [581, 363] width 27 height 15
click at [374, 122] on span "Show" at bounding box center [383, 122] width 18 height 8
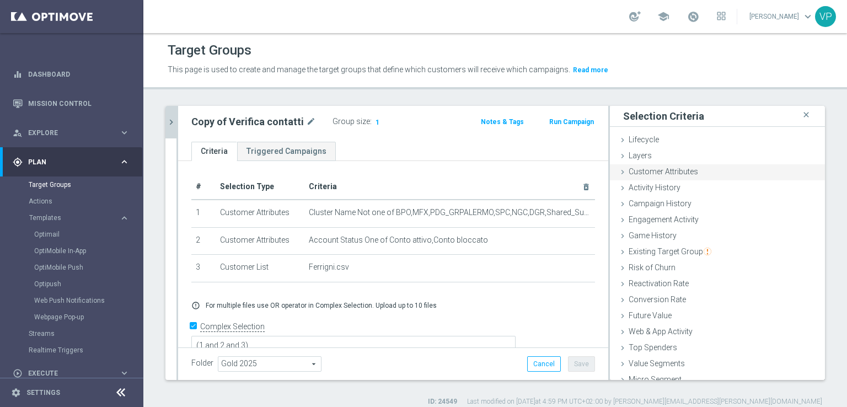
click at [618, 174] on icon at bounding box center [622, 172] width 9 height 9
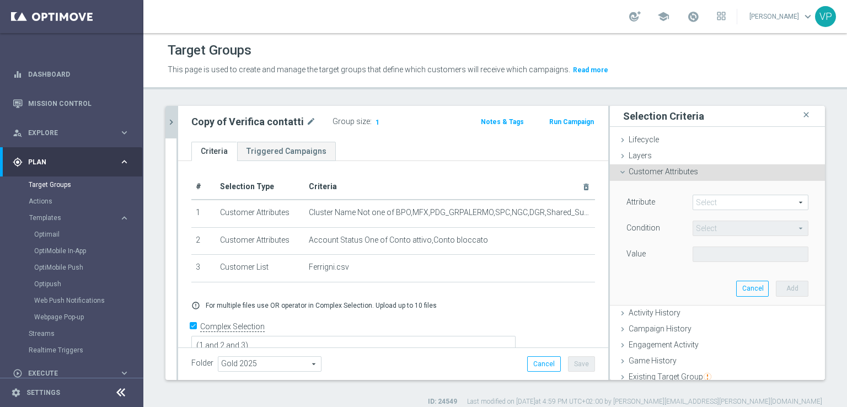
click at [712, 206] on span at bounding box center [750, 202] width 115 height 14
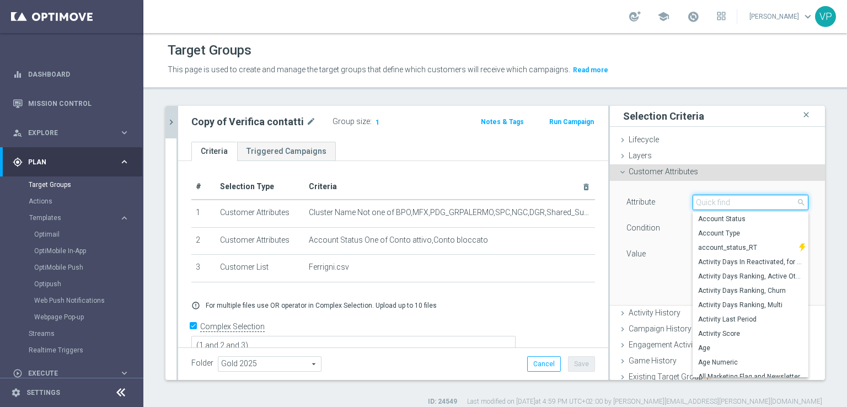
click at [729, 206] on input "search" at bounding box center [750, 202] width 116 height 15
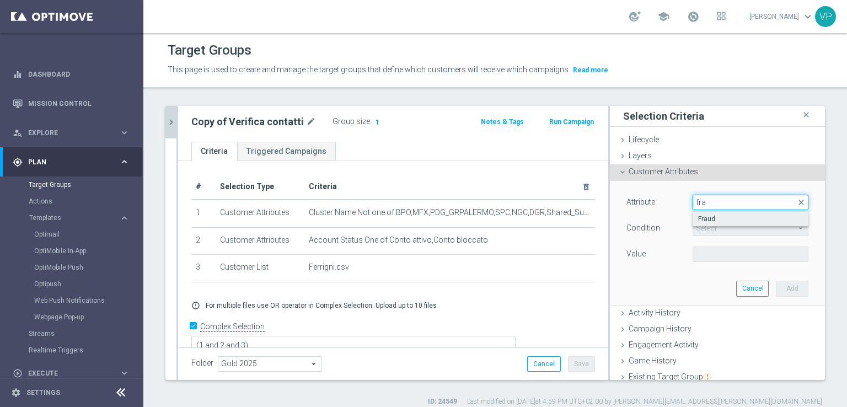
type input "fra"
click at [724, 221] on span "Fraud" at bounding box center [750, 218] width 105 height 9
type input "Fraud"
type input "="
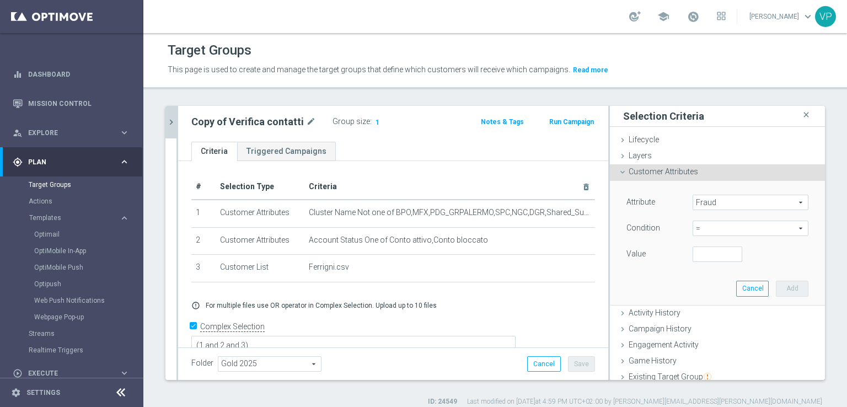
click at [728, 228] on span "=" at bounding box center [750, 228] width 115 height 14
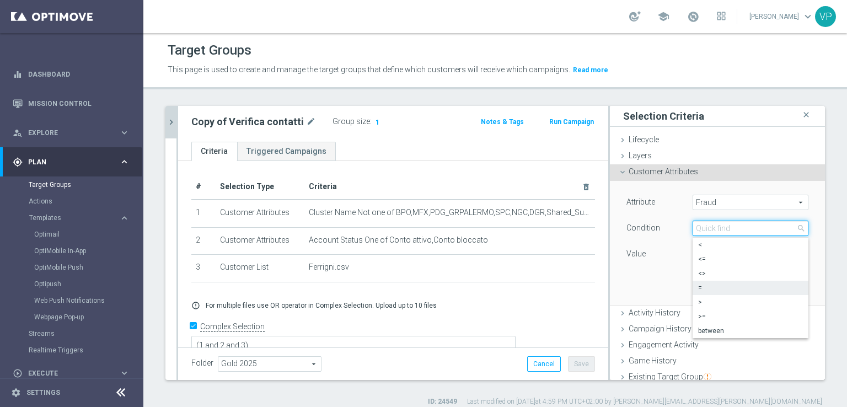
click at [748, 225] on input "search" at bounding box center [750, 227] width 116 height 15
click at [661, 261] on div "Value" at bounding box center [651, 255] width 66 height 18
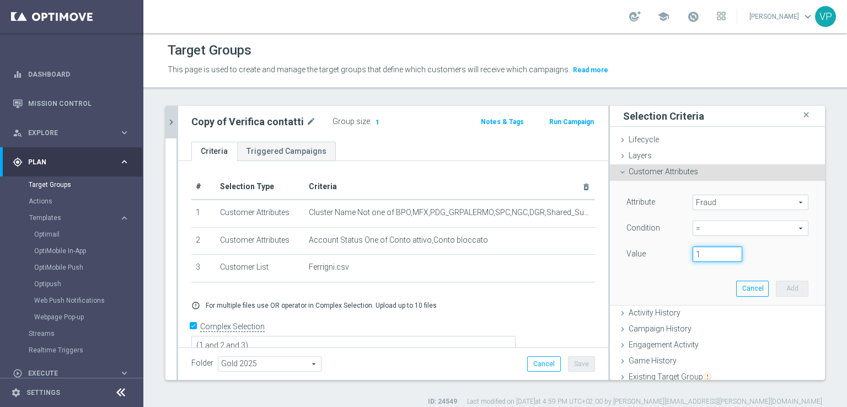
click at [720, 252] on input "1" at bounding box center [717, 253] width 50 height 15
type input "0"
click at [723, 254] on input "0" at bounding box center [717, 253] width 50 height 15
click at [785, 289] on button "Add" at bounding box center [791, 288] width 33 height 15
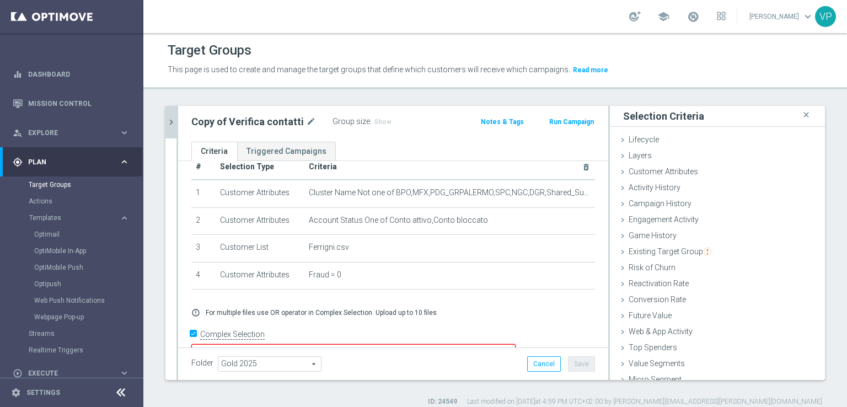
scroll to position [22, 0]
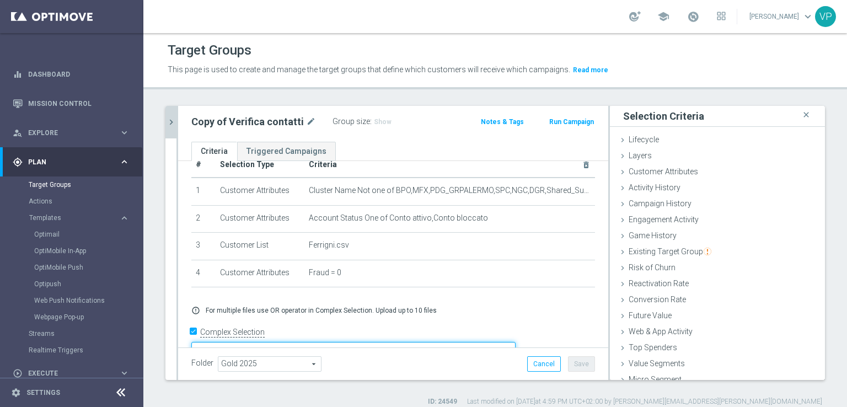
click at [324, 342] on textarea "(1 and 2 and 3)" at bounding box center [353, 351] width 324 height 19
type textarea "(1 and 2 and 3 and 4)"
click at [568, 368] on button "Save" at bounding box center [581, 363] width 27 height 15
click at [380, 119] on span "Show" at bounding box center [383, 122] width 18 height 8
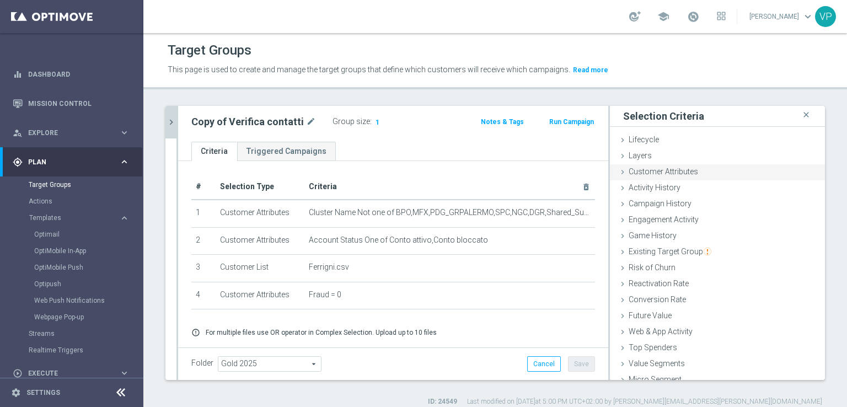
click at [618, 170] on icon at bounding box center [622, 172] width 9 height 9
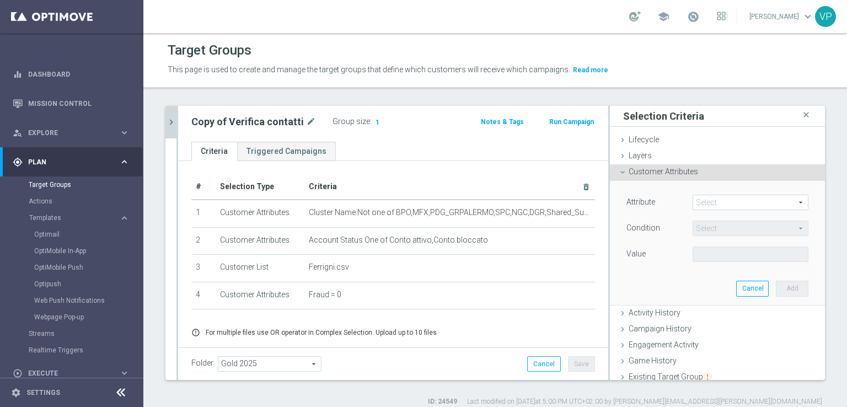
click at [742, 203] on span at bounding box center [750, 202] width 115 height 14
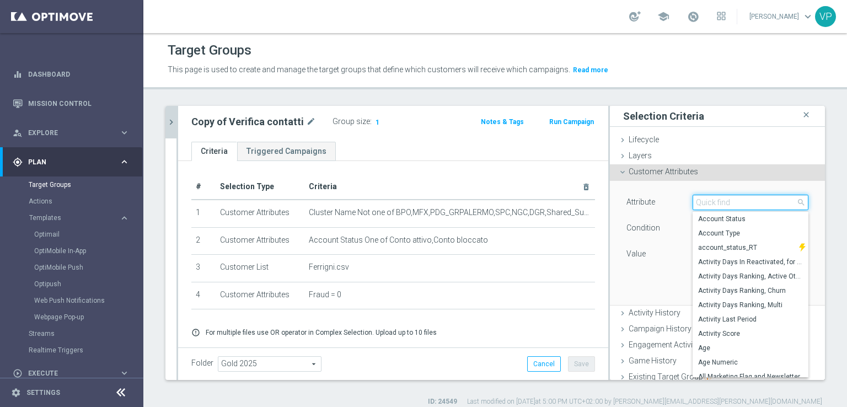
click at [726, 206] on input "search" at bounding box center [750, 202] width 116 height 15
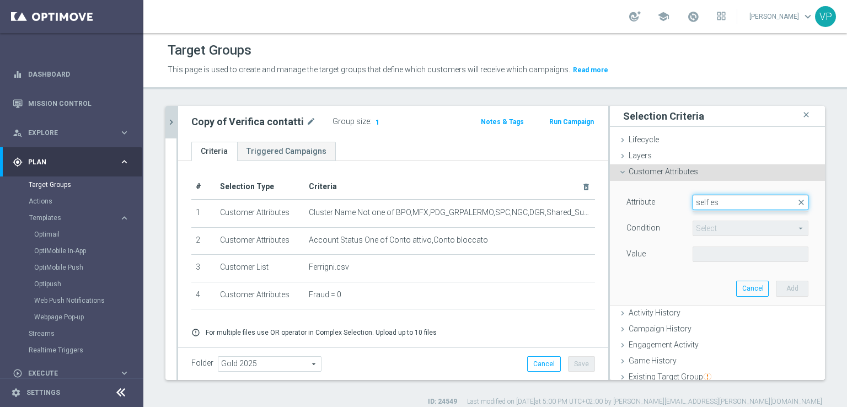
type input "self e"
click at [721, 223] on label "Self Exclusion" at bounding box center [750, 219] width 116 height 14
type input "Self Exclusion"
type input "Equals"
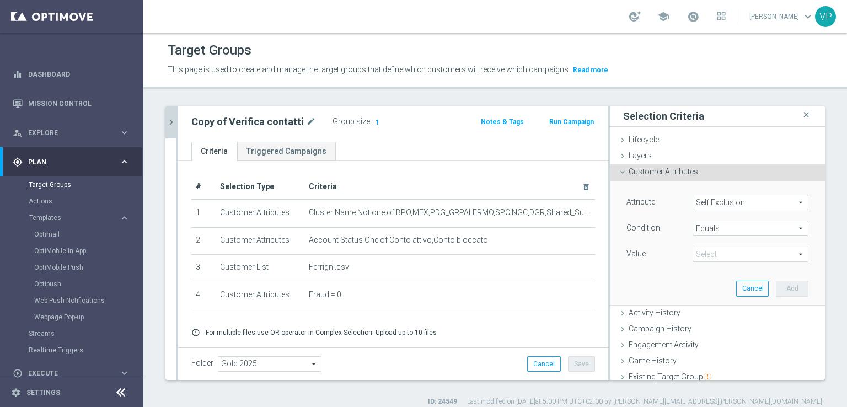
click at [724, 229] on span "Equals" at bounding box center [750, 228] width 115 height 14
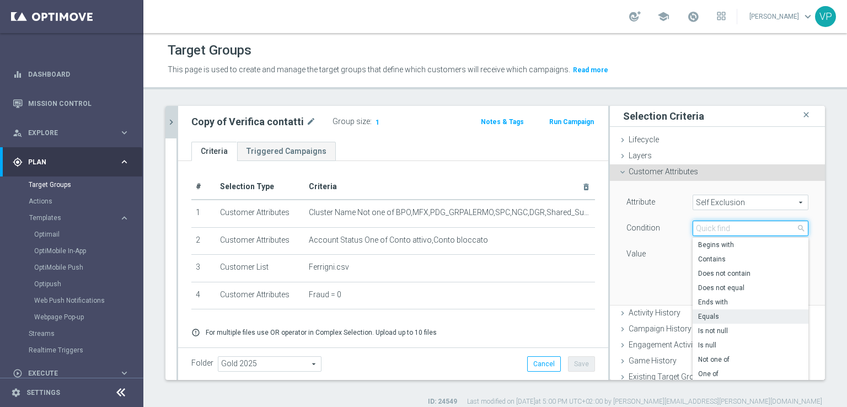
click at [724, 229] on input "search" at bounding box center [750, 227] width 116 height 15
click at [650, 240] on div "Attribute Self Exclusion Self Exclusion arrow_drop_down search Condition Equals…" at bounding box center [717, 229] width 182 height 69
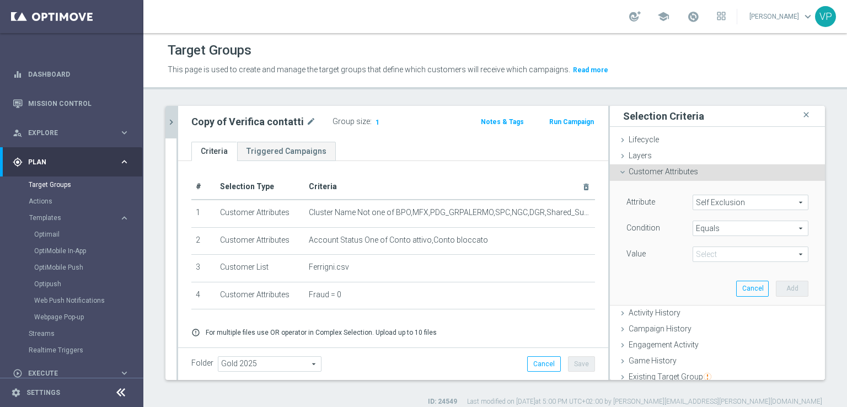
click at [714, 257] on span at bounding box center [750, 254] width 115 height 14
click at [719, 273] on span "NO" at bounding box center [750, 270] width 105 height 9
type input "NO"
click at [783, 285] on button "Add" at bounding box center [791, 288] width 33 height 15
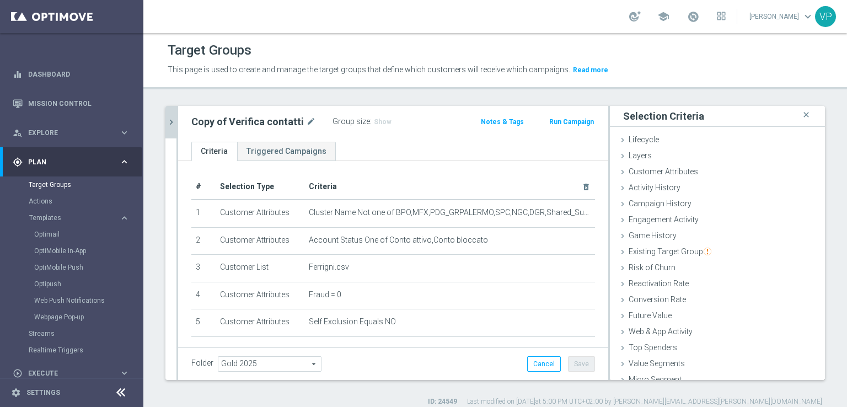
scroll to position [56, 0]
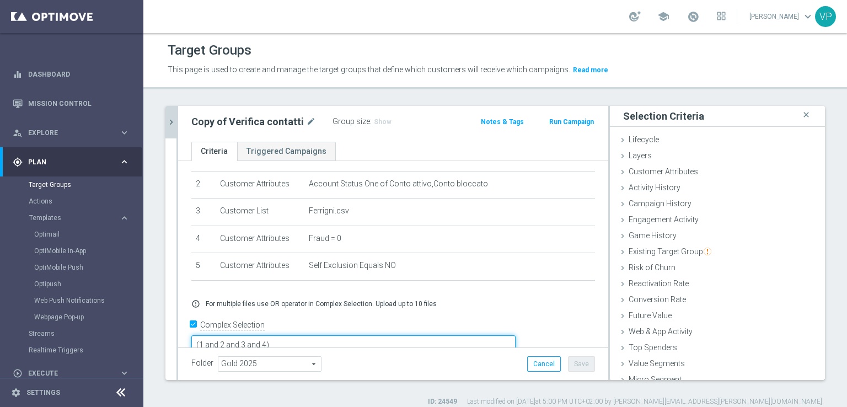
click at [344, 335] on textarea "(1 and 2 and 3 and 4)" at bounding box center [353, 344] width 324 height 19
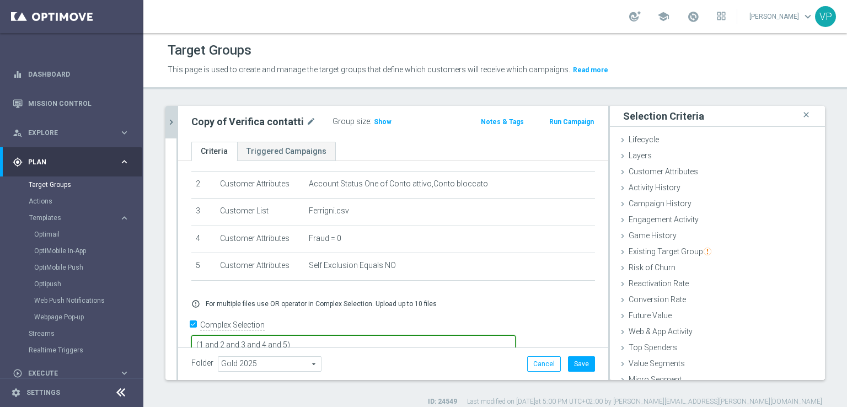
type textarea "(1 and 2 and 3 and 4 and 5)"
click at [591, 366] on div "Folder Gold 2025 Gold 2025 arrow_drop_down search Cancel Save Saving..." at bounding box center [393, 363] width 430 height 33
click at [373, 127] on h3 "Show" at bounding box center [383, 122] width 20 height 12
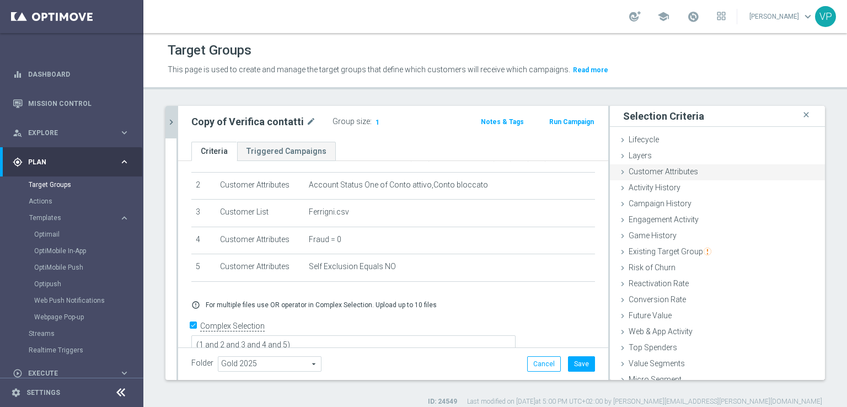
click at [618, 168] on icon at bounding box center [622, 172] width 9 height 9
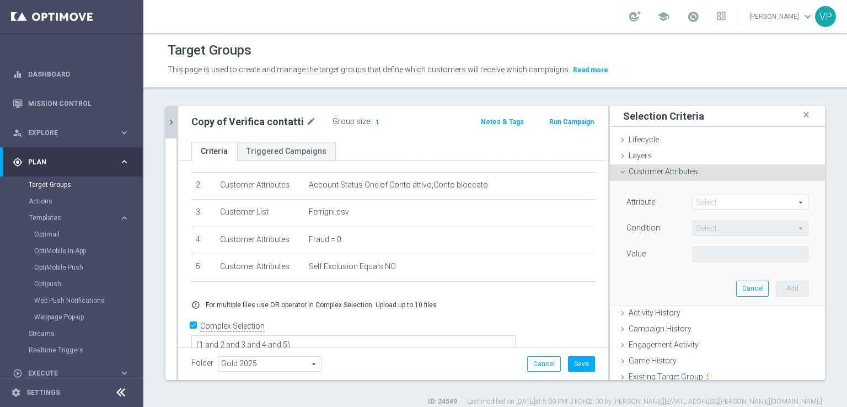
click at [745, 201] on span at bounding box center [750, 202] width 115 height 14
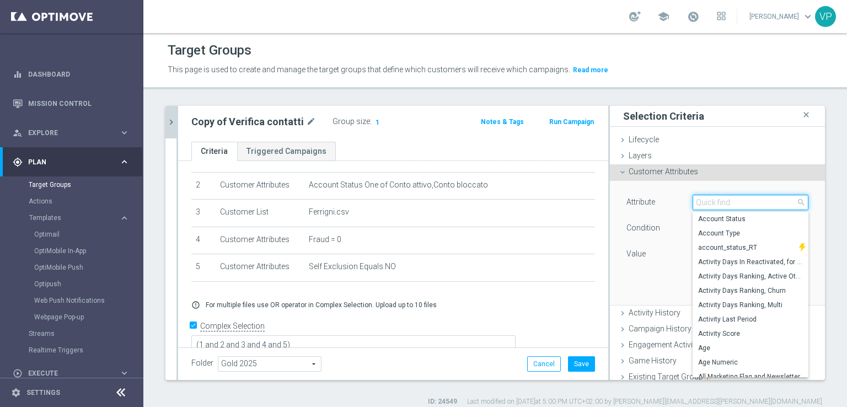
click at [738, 205] on input "search" at bounding box center [750, 202] width 116 height 15
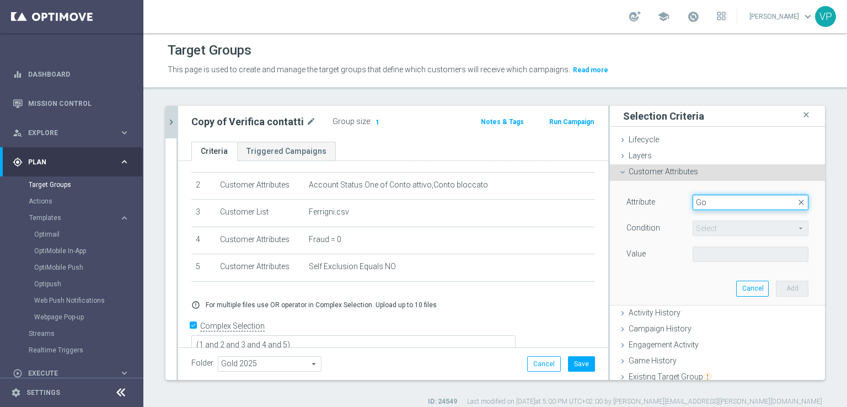
type input "G"
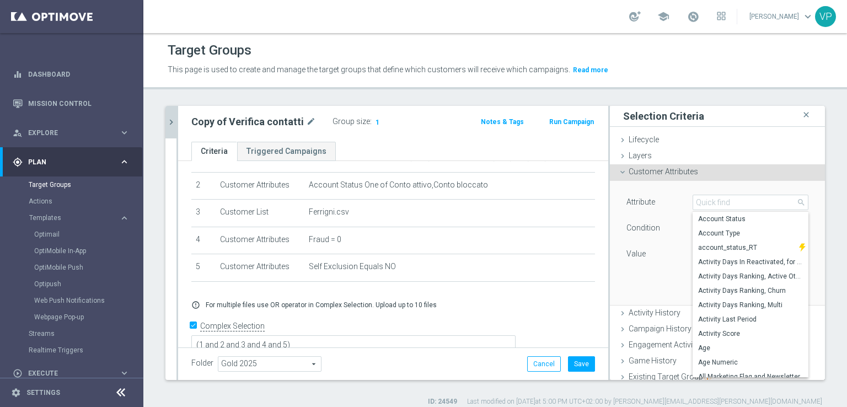
click at [797, 239] on div "Attribute Select arrow_drop_down search Account Status Account Type account_sta…" at bounding box center [717, 242] width 198 height 123
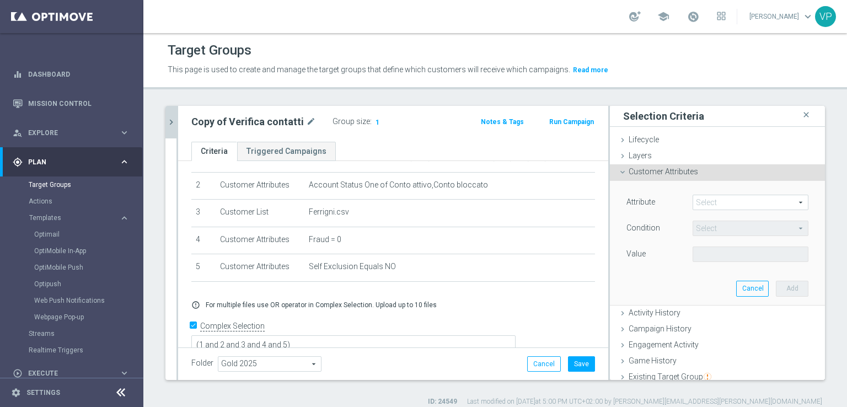
click at [681, 171] on span "Customer Attributes" at bounding box center [662, 171] width 69 height 9
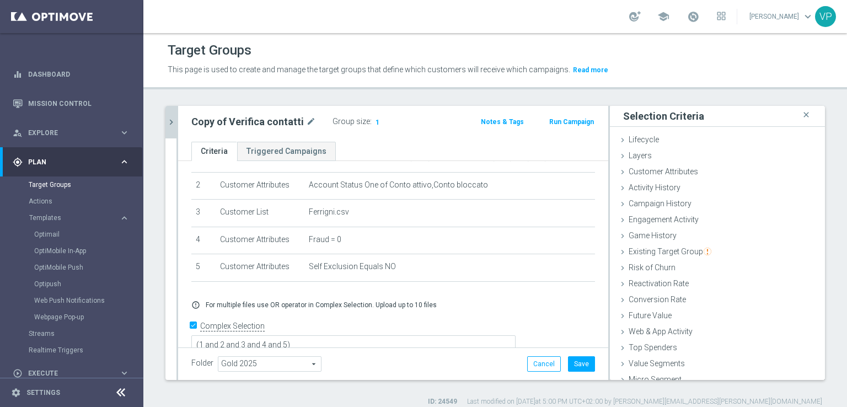
scroll to position [24, 0]
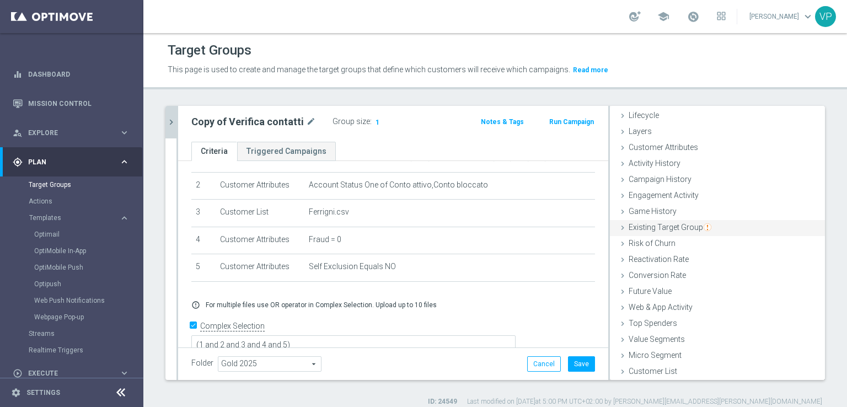
click at [620, 225] on div "Existing Target Group done selection saved" at bounding box center [717, 228] width 215 height 17
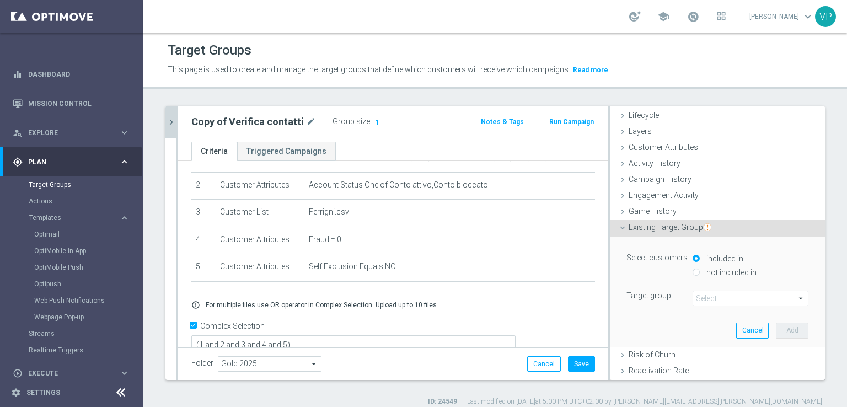
click at [724, 275] on label "not included in" at bounding box center [729, 272] width 53 height 10
click at [699, 275] on input "not included in" at bounding box center [695, 271] width 7 height 7
radio input "true"
click at [733, 296] on span at bounding box center [750, 298] width 115 height 14
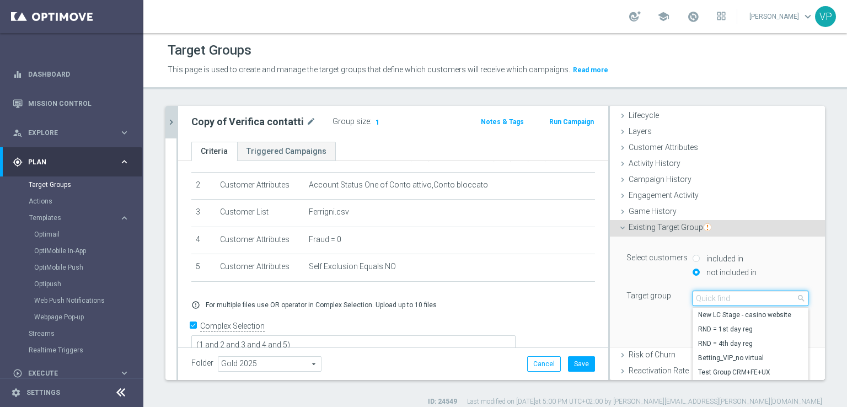
click at [738, 299] on input "search" at bounding box center [750, 297] width 116 height 15
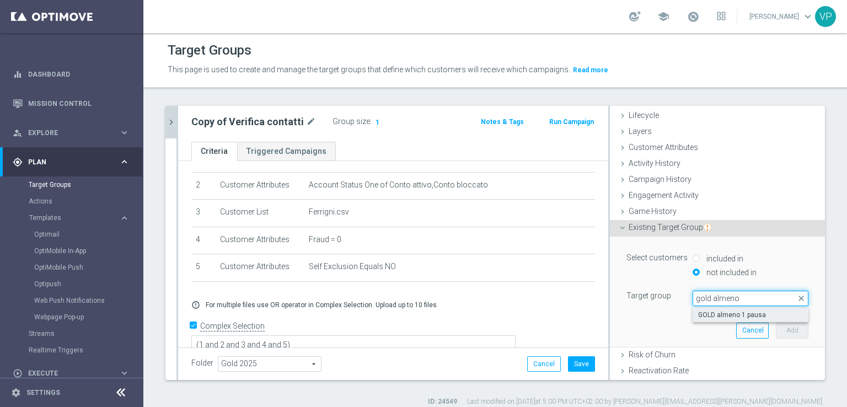
type input "gold almeno"
click at [761, 311] on span "GOLD almeno 1 pausa" at bounding box center [750, 314] width 105 height 9
type input "GOLD almeno 1 pausa"
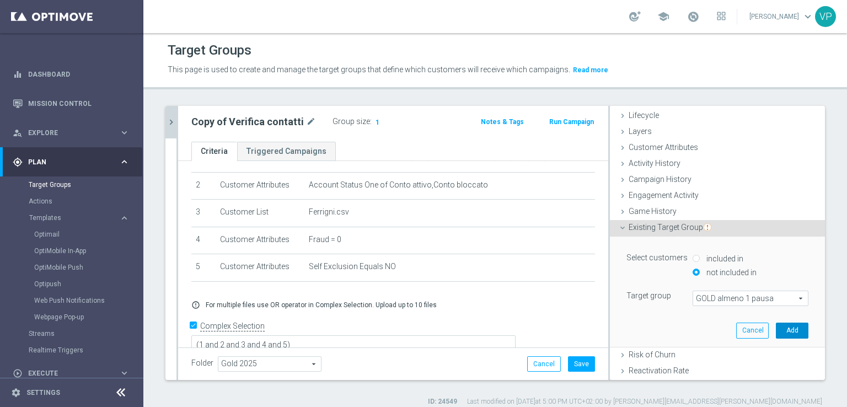
click at [776, 330] on button "Add" at bounding box center [791, 329] width 33 height 15
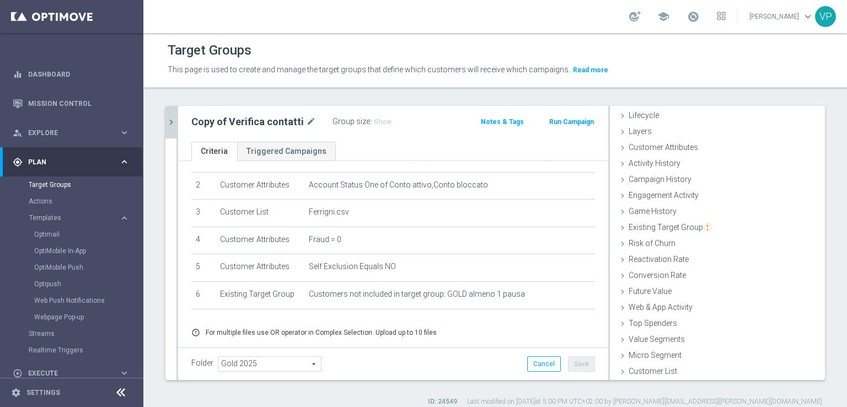
scroll to position [83, 0]
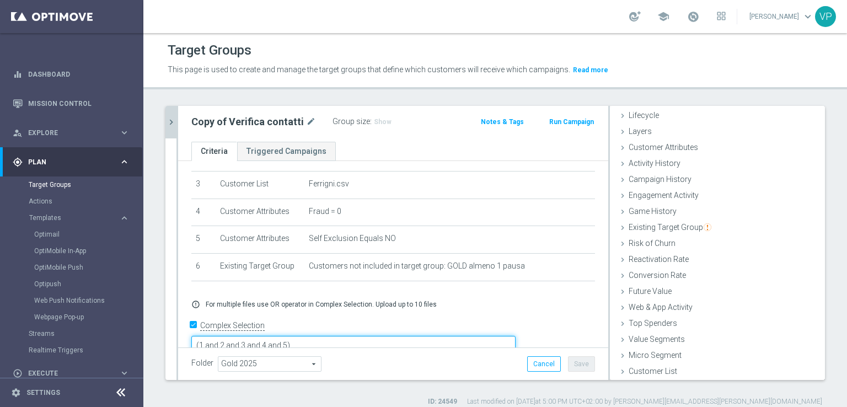
click at [367, 336] on textarea "(1 and 2 and 3 and 4 and 5)" at bounding box center [353, 345] width 324 height 19
click at [364, 336] on textarea "(1 and 2 and 3 and 4 and 5)" at bounding box center [353, 345] width 324 height 19
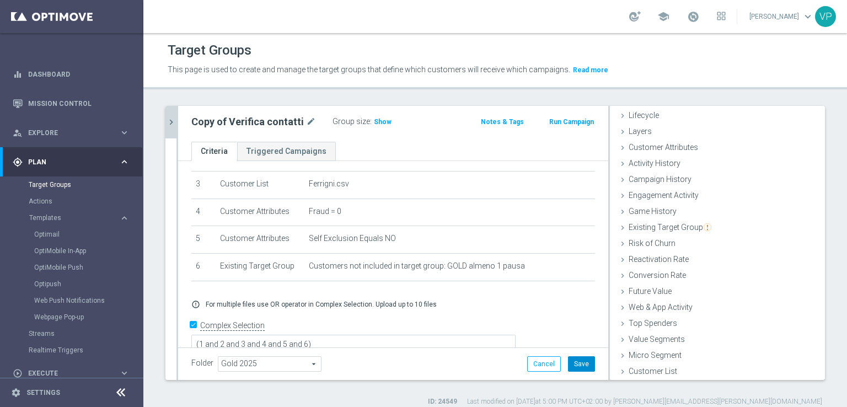
click at [584, 368] on button "Save" at bounding box center [581, 363] width 27 height 15
click at [374, 124] on span "Show" at bounding box center [383, 122] width 18 height 8
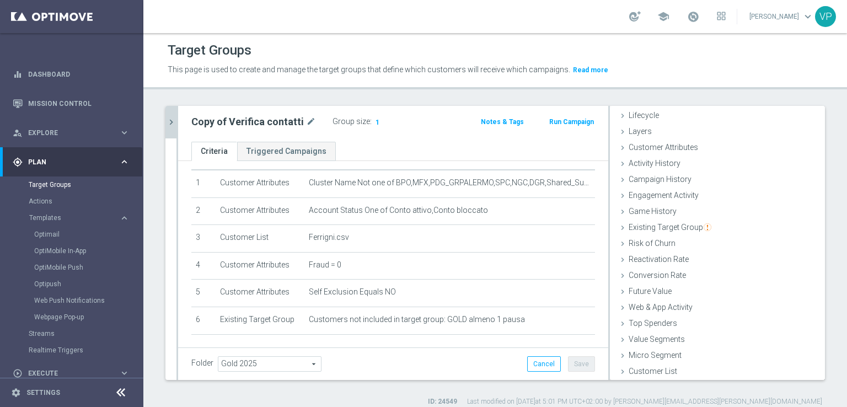
scroll to position [0, 0]
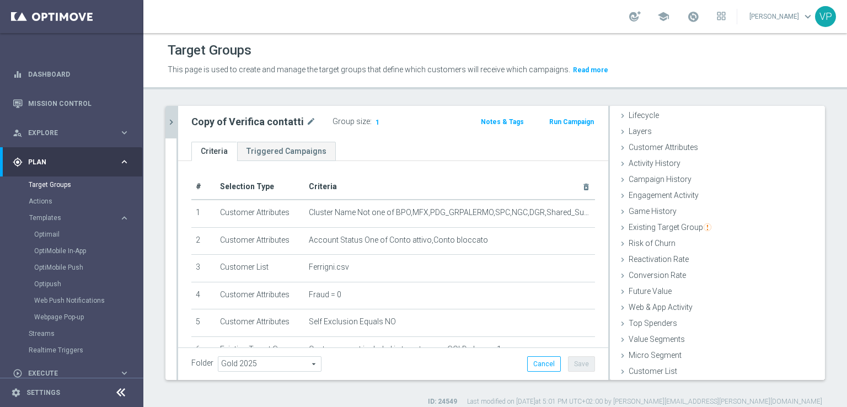
click at [545, 134] on div "Copy of Verifica contatti mode_edit Group size : 1 Notes & Tags Run Campaign" at bounding box center [393, 124] width 430 height 36
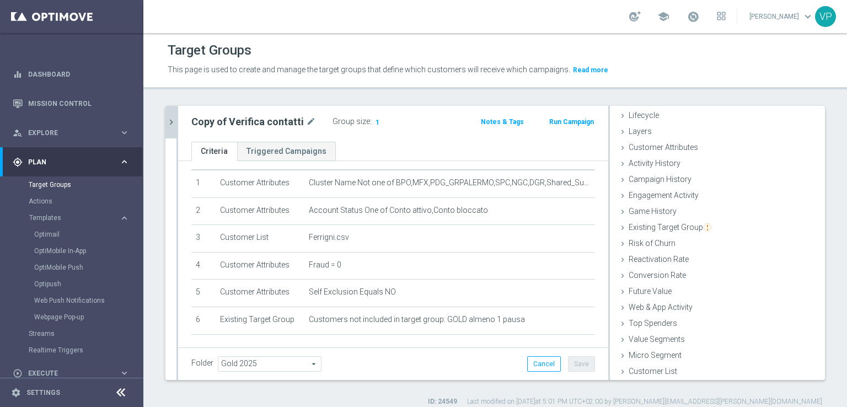
scroll to position [12, 0]
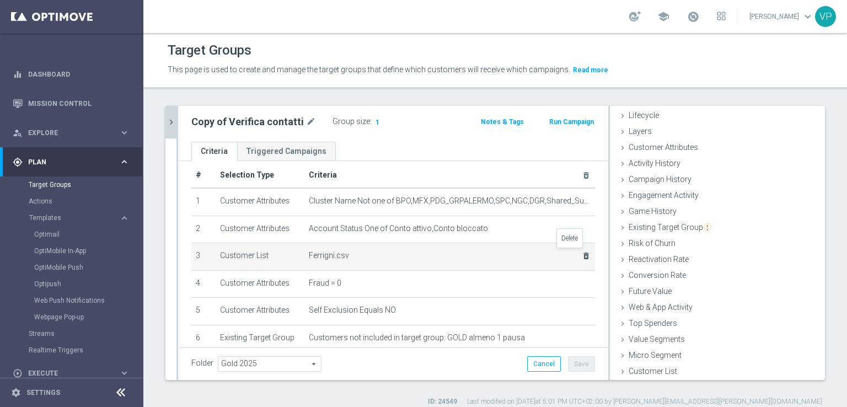
click at [581, 254] on icon "delete_forever" at bounding box center [585, 255] width 9 height 9
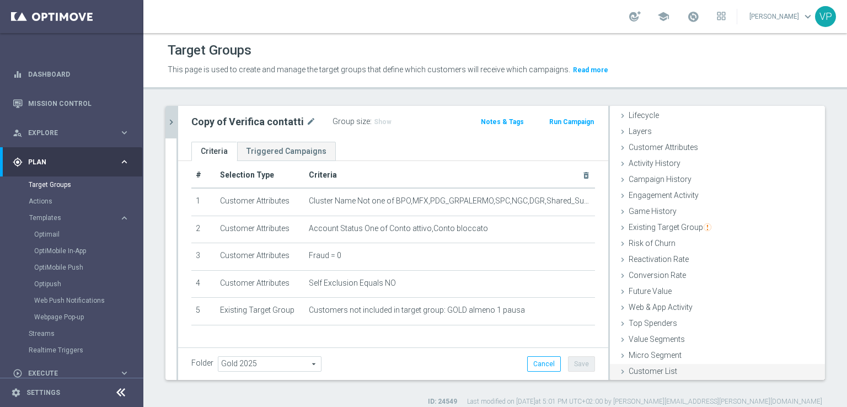
click at [643, 370] on span "Customer List" at bounding box center [652, 371] width 49 height 9
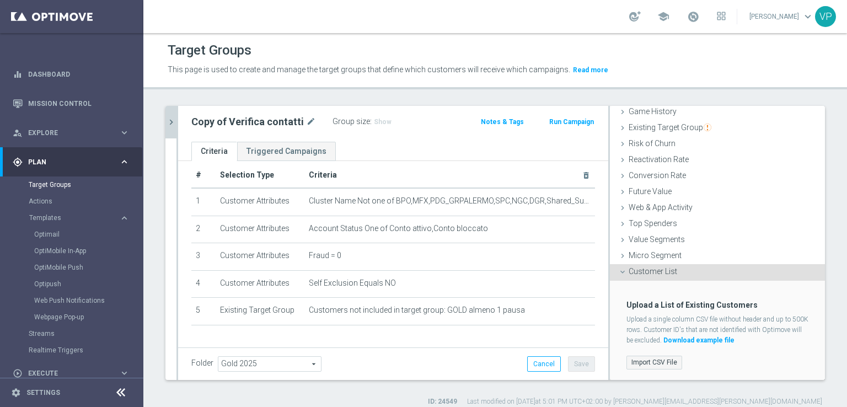
click at [648, 358] on label "Import CSV File" at bounding box center [654, 362] width 56 height 14
click at [0, 0] on input "Import CSV File" at bounding box center [0, 0] width 0 height 0
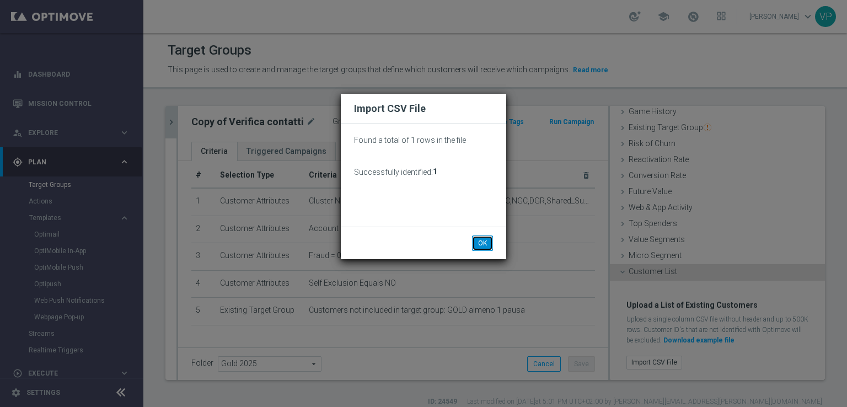
click at [477, 242] on button "OK" at bounding box center [482, 242] width 21 height 15
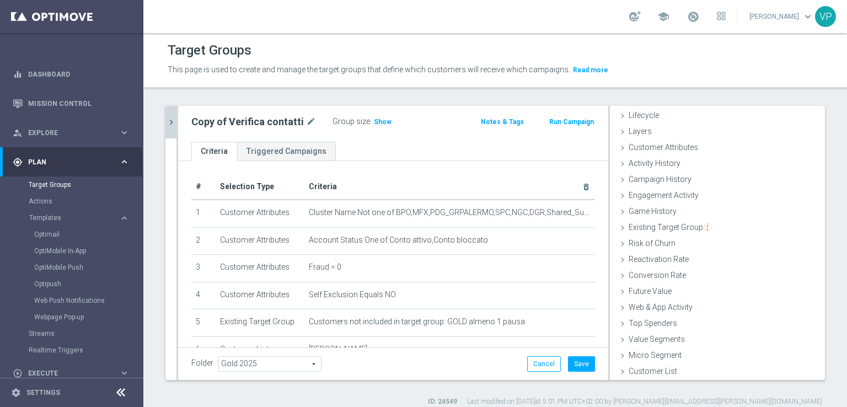
scroll to position [82, 0]
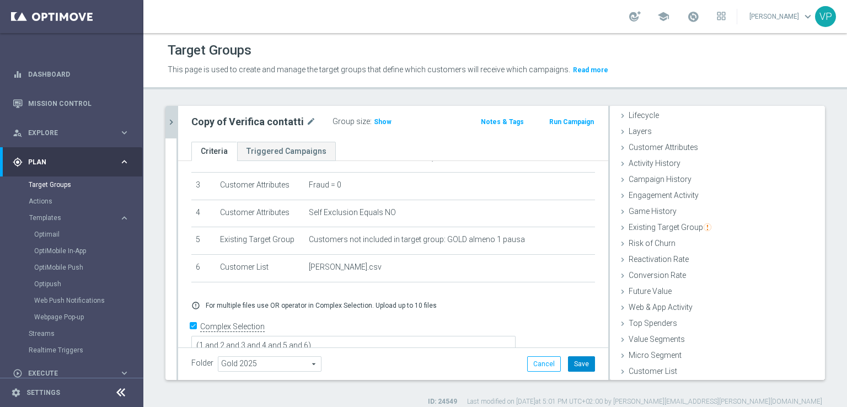
click at [568, 360] on button "Save" at bounding box center [581, 363] width 27 height 15
click at [374, 120] on span "Show" at bounding box center [383, 122] width 18 height 8
click at [444, 134] on div "Copy of Verifica contatti mode_edit Group size : 0 Notes & Tags Run Campaign" at bounding box center [393, 124] width 430 height 36
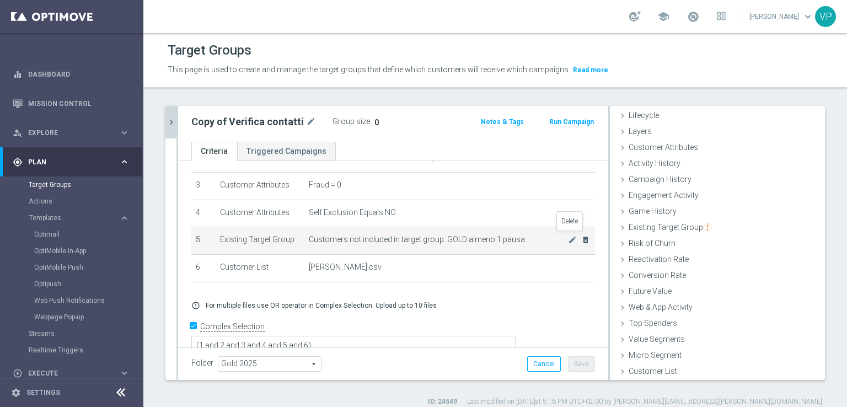
click at [581, 239] on icon "delete_forever" at bounding box center [585, 239] width 9 height 9
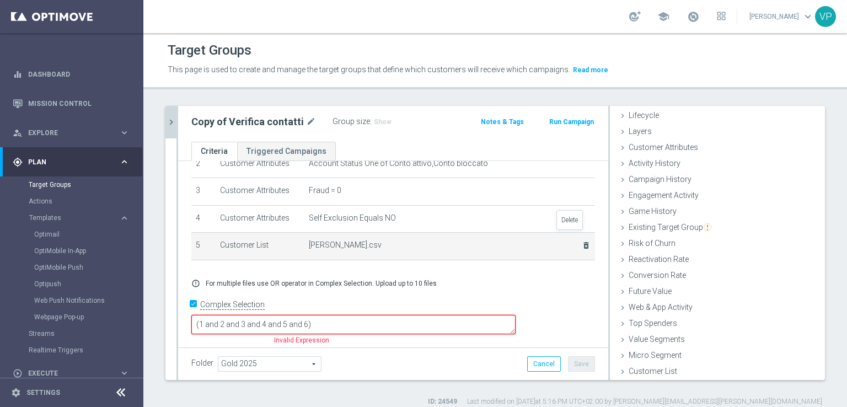
scroll to position [57, 0]
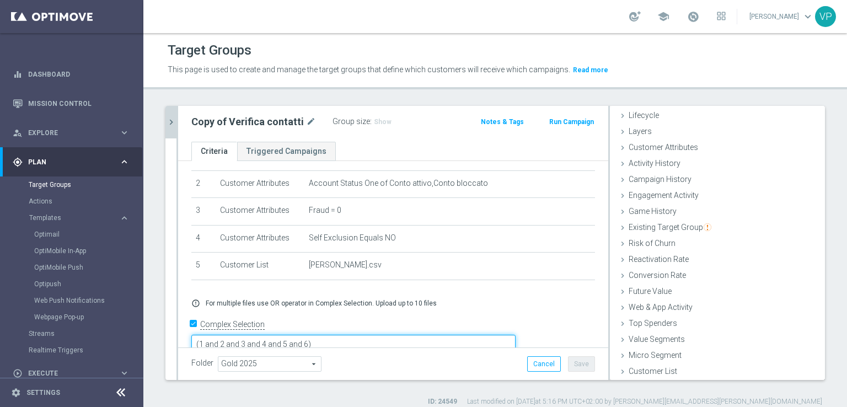
click at [385, 335] on textarea "(1 and 2 and 3 and 4 and 5 and 6)" at bounding box center [353, 344] width 324 height 19
click at [575, 358] on button "Save" at bounding box center [581, 363] width 27 height 15
click at [377, 121] on span "Show" at bounding box center [383, 122] width 18 height 8
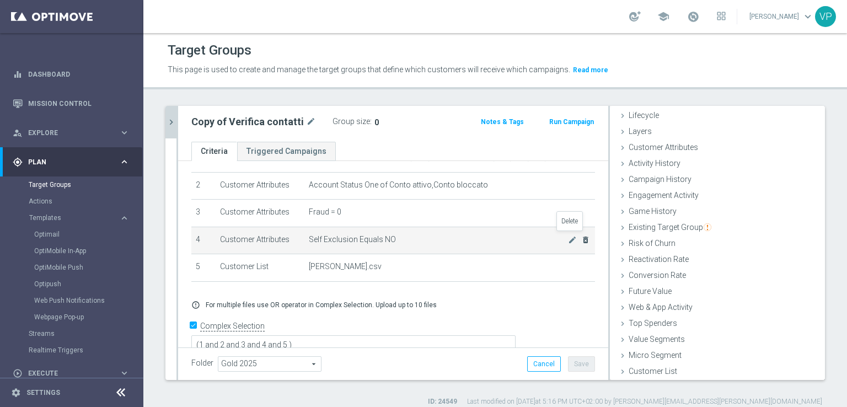
click at [581, 241] on icon "delete_forever" at bounding box center [585, 239] width 9 height 9
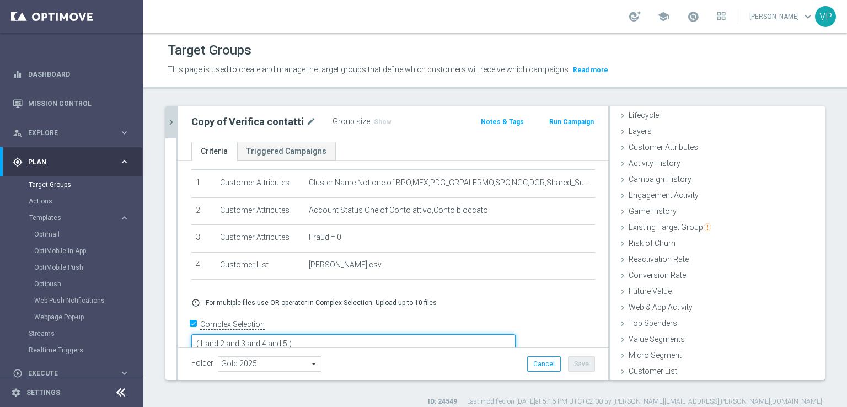
click at [367, 334] on textarea "(1 and 2 and 3 and 4 and 5 )" at bounding box center [353, 343] width 324 height 19
click at [574, 361] on button "Save" at bounding box center [581, 363] width 27 height 15
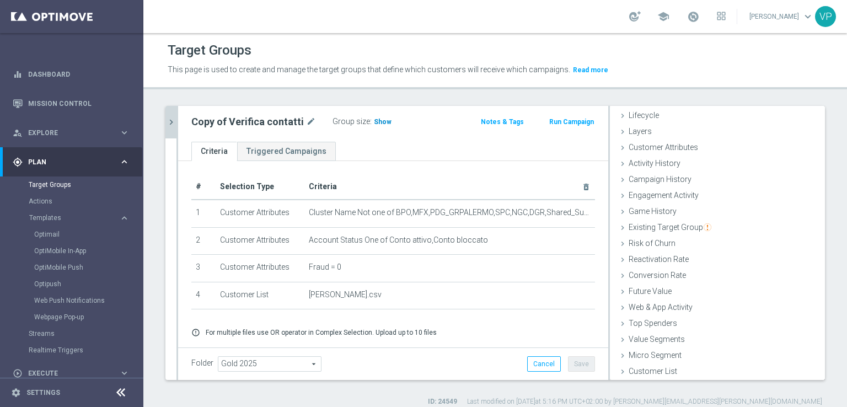
click at [374, 122] on span "Show" at bounding box center [383, 122] width 18 height 8
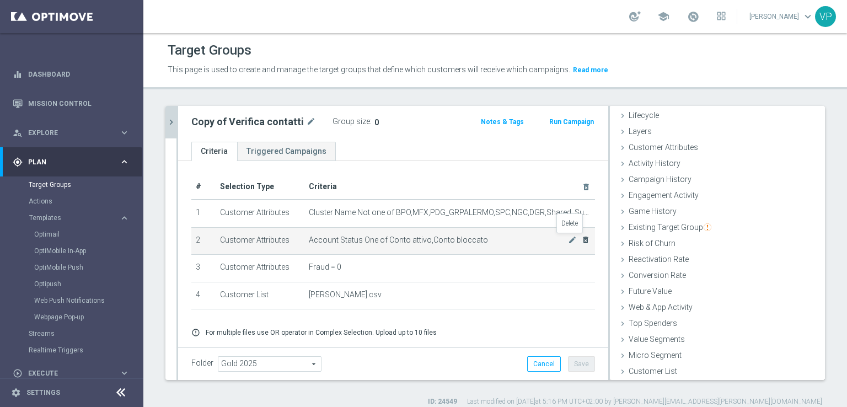
click at [581, 239] on icon "delete_forever" at bounding box center [585, 239] width 9 height 9
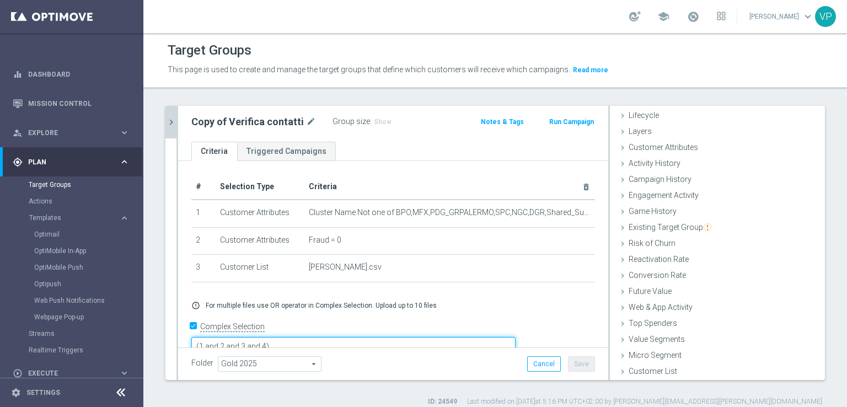
click at [343, 337] on textarea "(1 and 2 and 3 and 4)" at bounding box center [353, 346] width 324 height 19
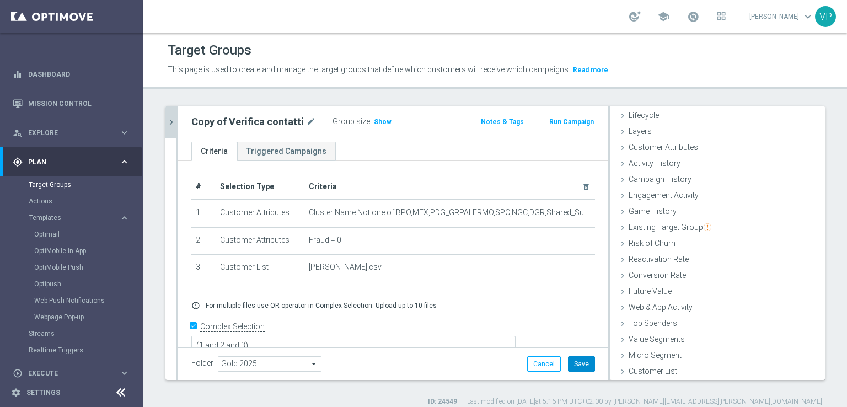
click at [573, 356] on button "Save" at bounding box center [581, 363] width 27 height 15
click at [375, 116] on h3 "Show" at bounding box center [383, 122] width 20 height 12
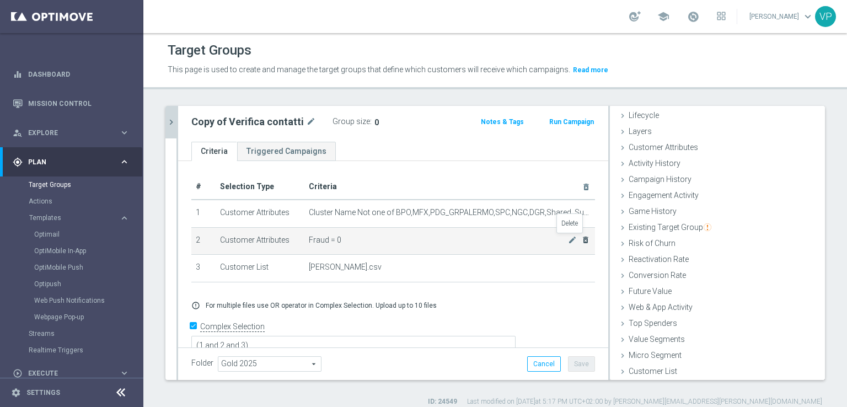
click at [581, 239] on icon "delete_forever" at bounding box center [585, 239] width 9 height 9
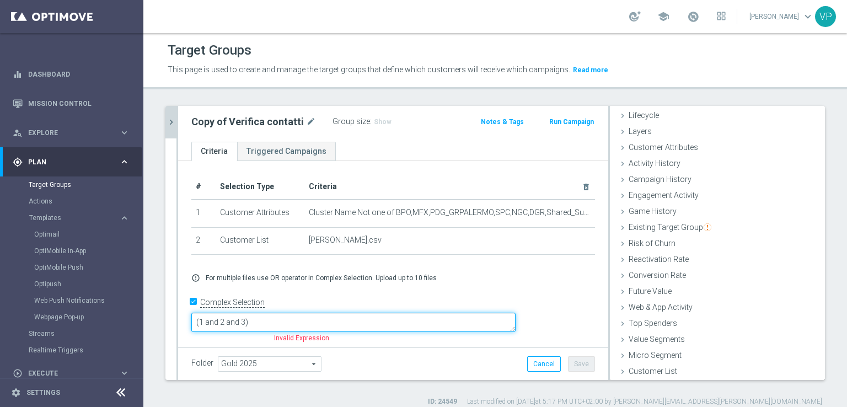
click at [326, 326] on textarea "(1 and 2 and 3)" at bounding box center [353, 322] width 324 height 19
click at [324, 326] on textarea "(1 and 2 and 3)" at bounding box center [353, 322] width 324 height 19
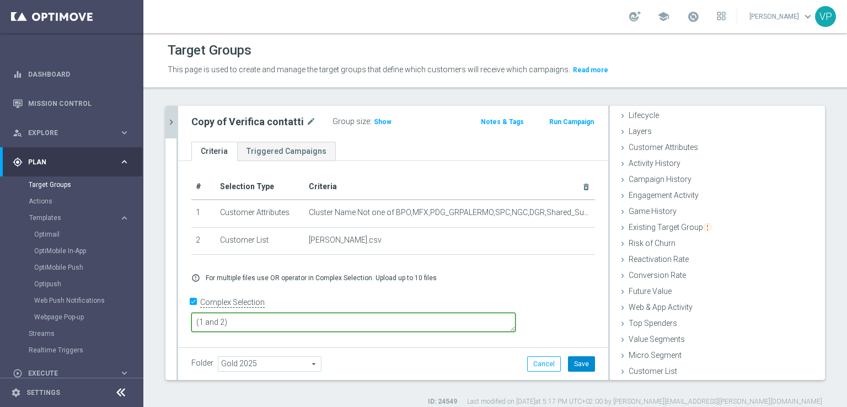
type textarea "(1 and 2)"
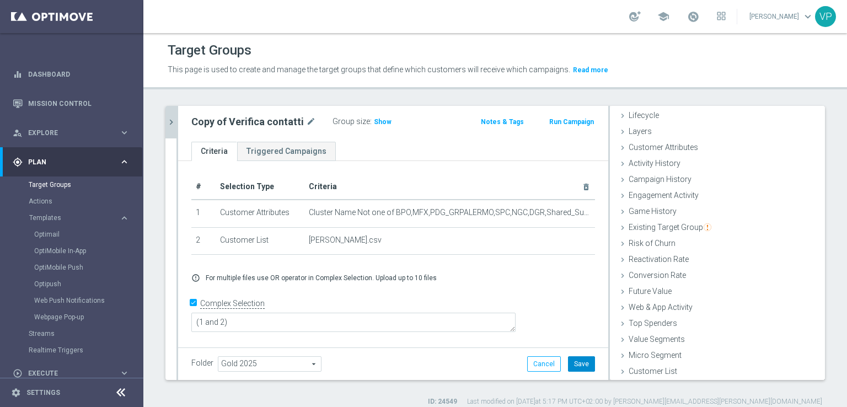
click at [570, 361] on button "Save" at bounding box center [581, 363] width 27 height 15
click at [384, 124] on h3 "Show" at bounding box center [383, 122] width 20 height 12
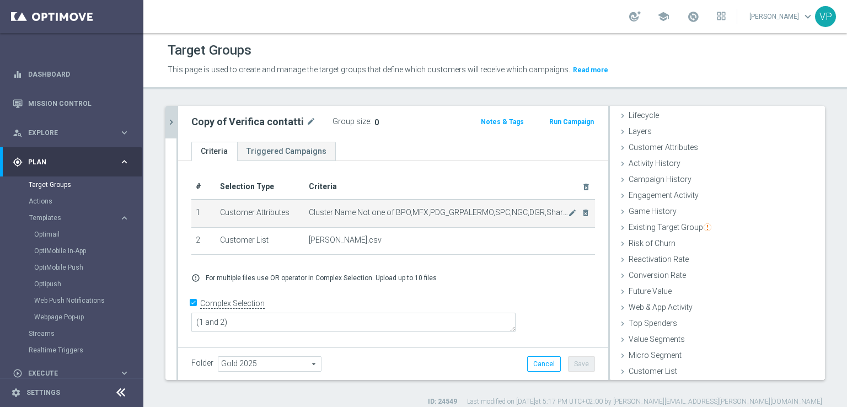
click at [515, 213] on span "Cluster Name Not one of BPO,MFX,PDG_GRPALERMO,SPC,NGC,DGR,Shared_Suspicious_Dev…" at bounding box center [438, 212] width 259 height 9
click at [581, 216] on icon "delete_forever" at bounding box center [585, 212] width 9 height 9
checkbox input "false"
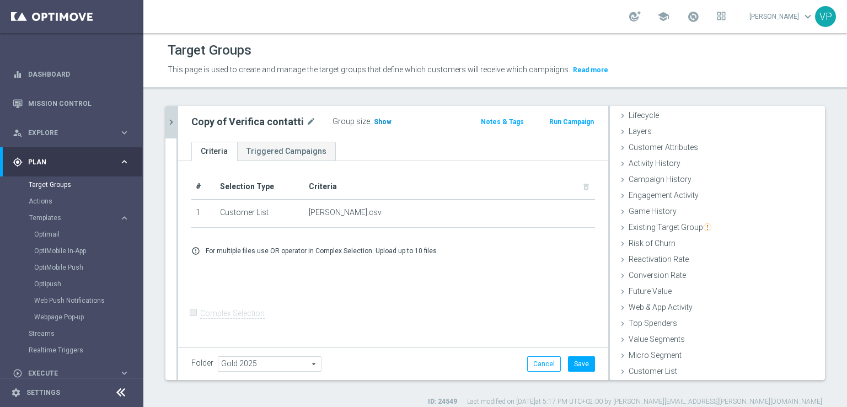
click at [374, 124] on span "Show" at bounding box center [383, 122] width 18 height 8
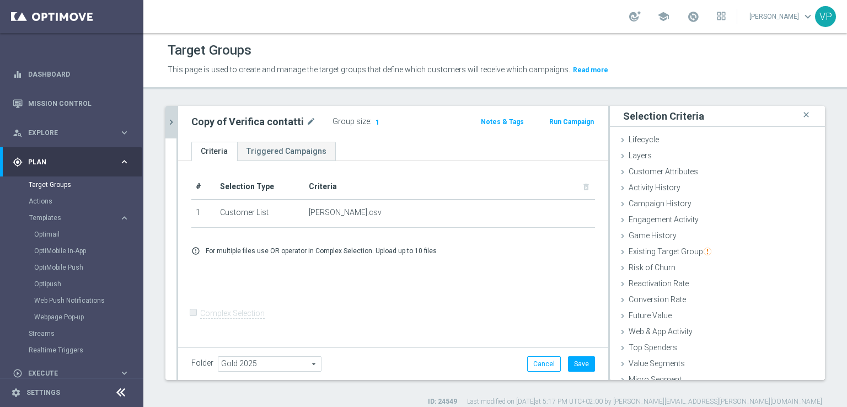
scroll to position [24, 0]
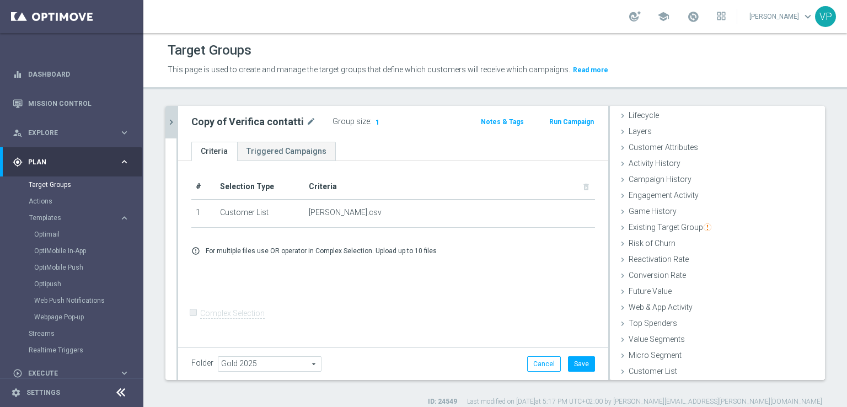
click at [317, 228] on div "# Selection Type Criteria delete_forever 1 Customer List Farella.csv delete_for…" at bounding box center [393, 205] width 420 height 63
click at [610, 144] on div "Customer Attributes done selection saved" at bounding box center [717, 148] width 215 height 17
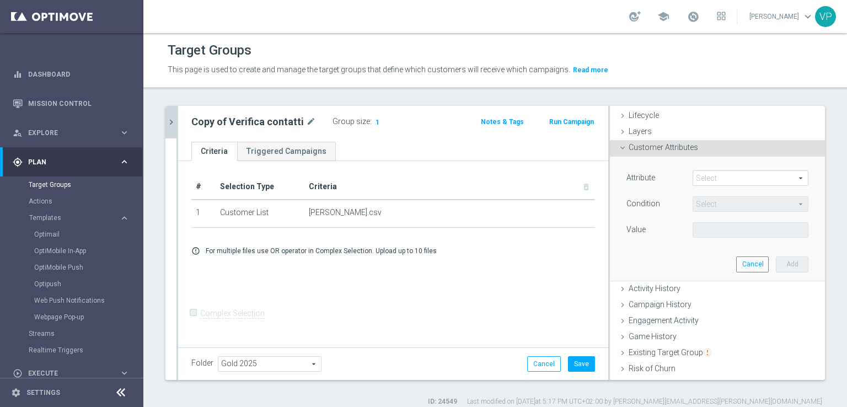
click at [701, 178] on span at bounding box center [750, 178] width 115 height 14
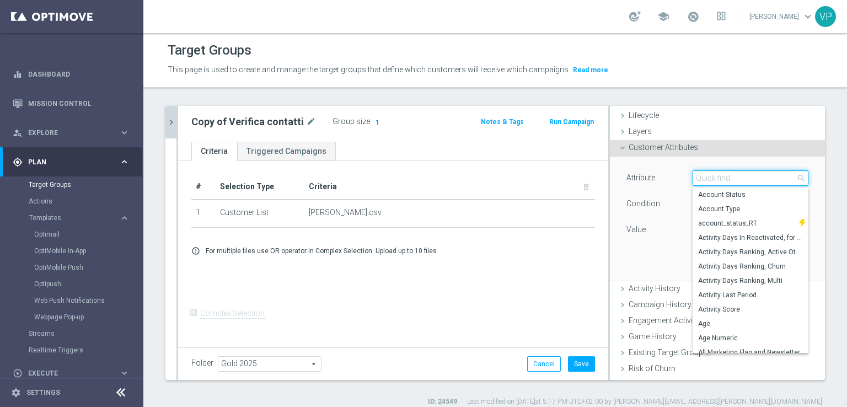
click at [737, 180] on input "search" at bounding box center [750, 177] width 116 height 15
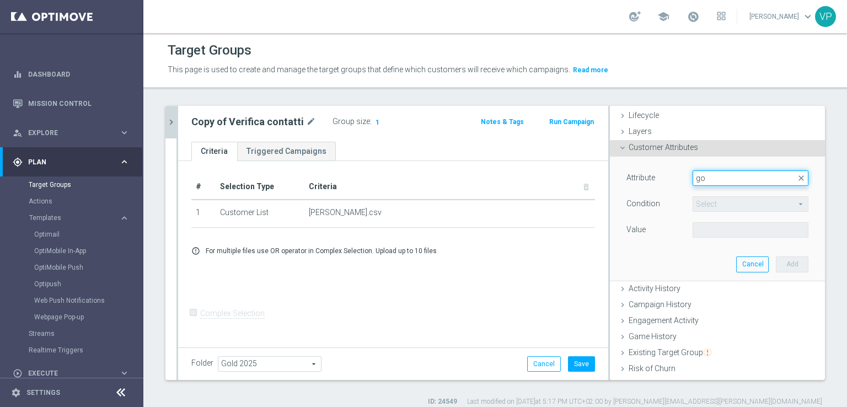
type input "g"
type input "fra"
click at [721, 198] on span "Fraud" at bounding box center [750, 194] width 105 height 9
type input "Fraud"
type input "="
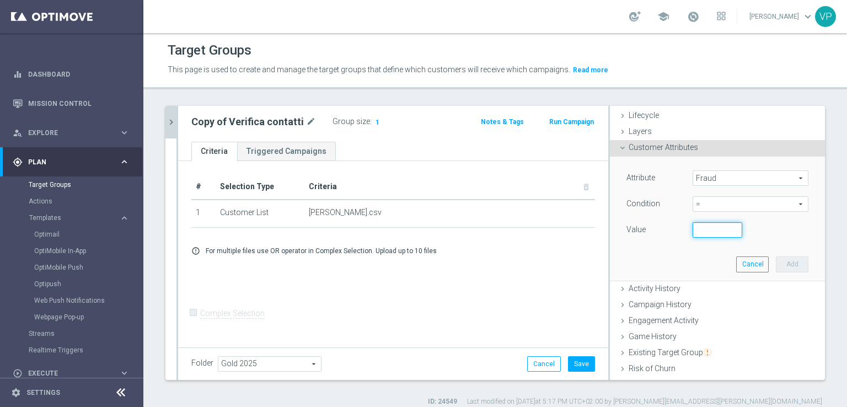
click at [708, 227] on input "number" at bounding box center [717, 229] width 50 height 15
type input "0"
click at [776, 262] on button "Add" at bounding box center [791, 263] width 33 height 15
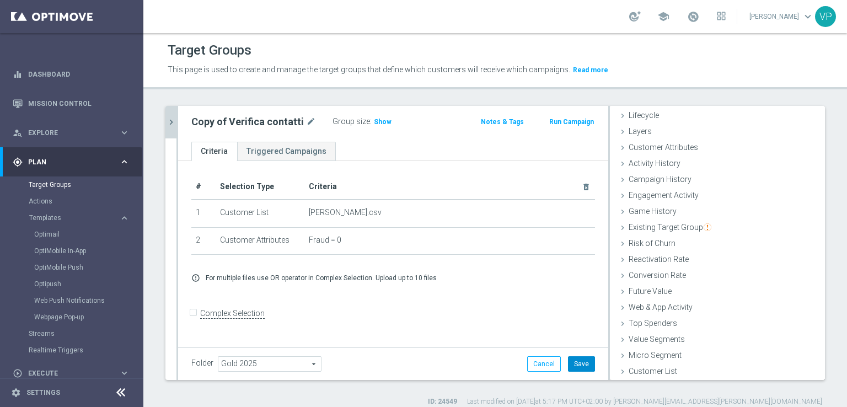
click at [577, 361] on button "Save" at bounding box center [581, 363] width 27 height 15
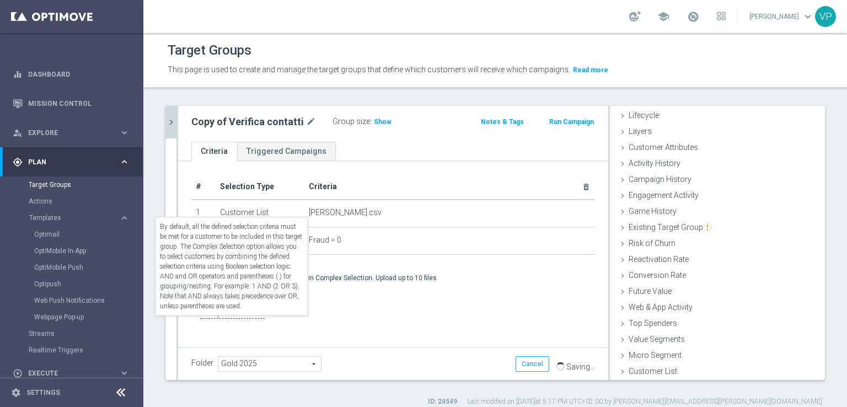
click at [205, 319] on label "Complex Selection" at bounding box center [232, 313] width 64 height 10
click at [198, 322] on input "Complex Selection" at bounding box center [194, 314] width 7 height 15
checkbox input "true"
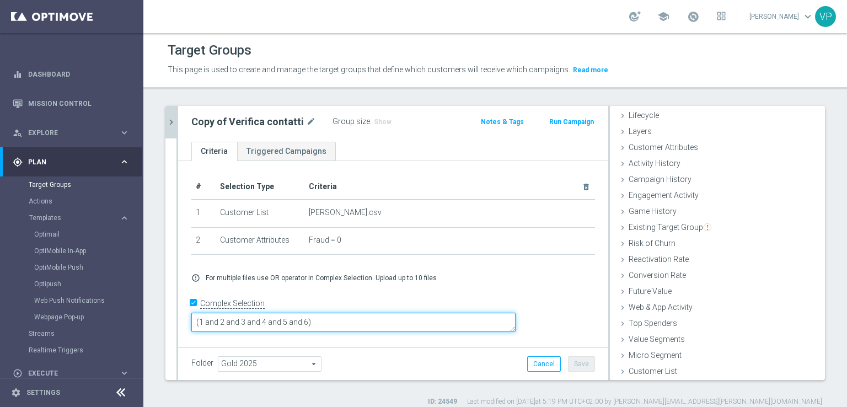
drag, startPoint x: 387, startPoint y: 324, endPoint x: 301, endPoint y: 324, distance: 85.4
click at [301, 324] on textarea "(1 and 2 and 3 and 4 and 5 and 6)" at bounding box center [353, 322] width 324 height 19
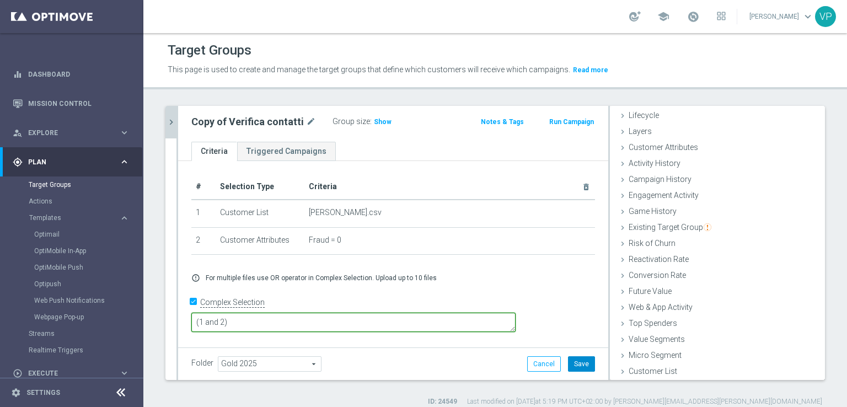
type textarea "(1 and 2)"
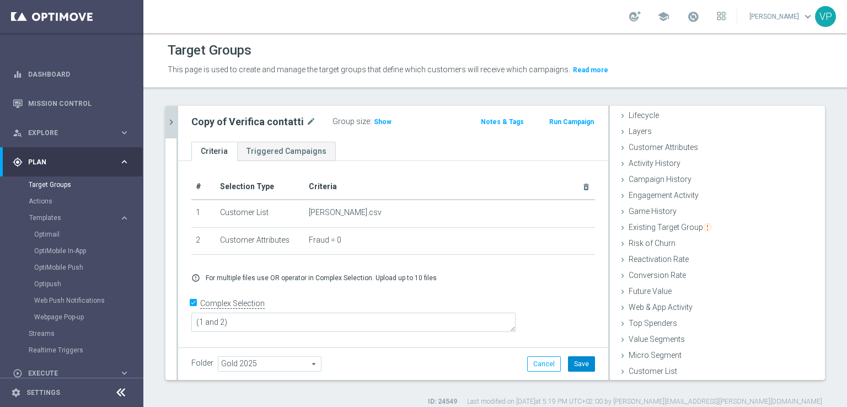
click at [577, 367] on button "Save" at bounding box center [581, 363] width 27 height 15
click at [383, 123] on span "Show" at bounding box center [383, 122] width 18 height 8
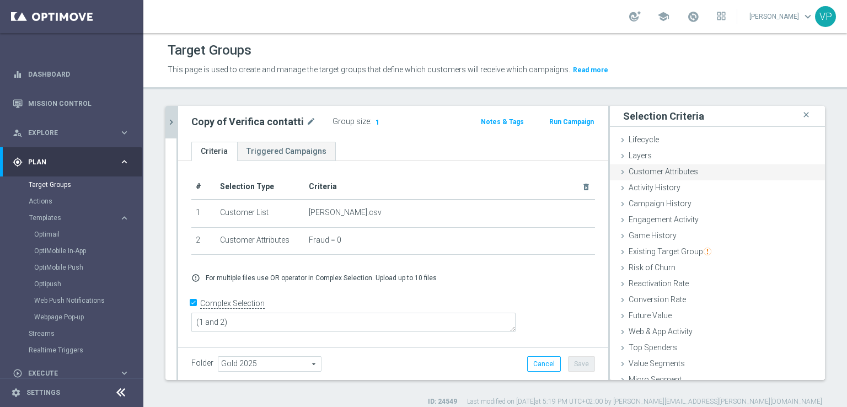
click at [646, 174] on span "Customer Attributes" at bounding box center [662, 171] width 69 height 9
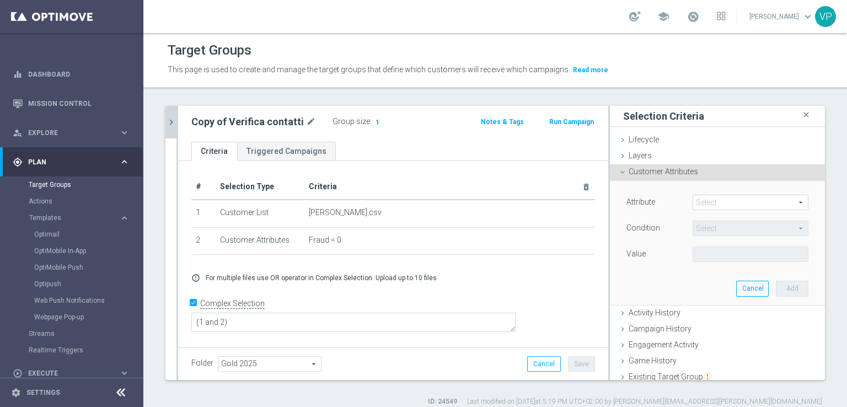
click at [736, 201] on span at bounding box center [750, 202] width 115 height 14
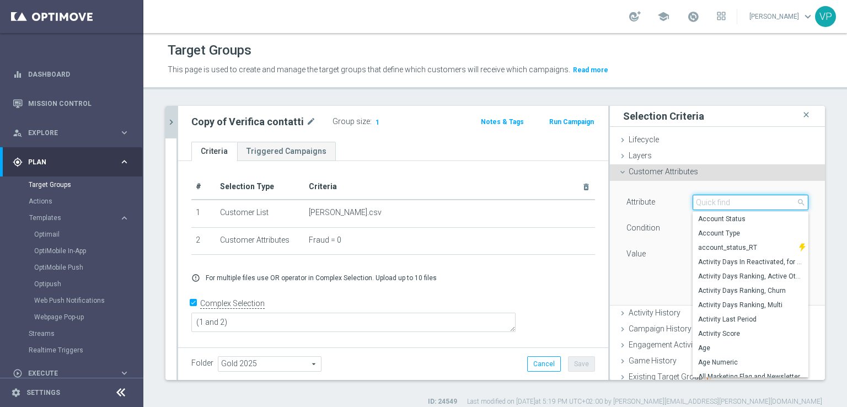
click at [736, 201] on input "search" at bounding box center [750, 202] width 116 height 15
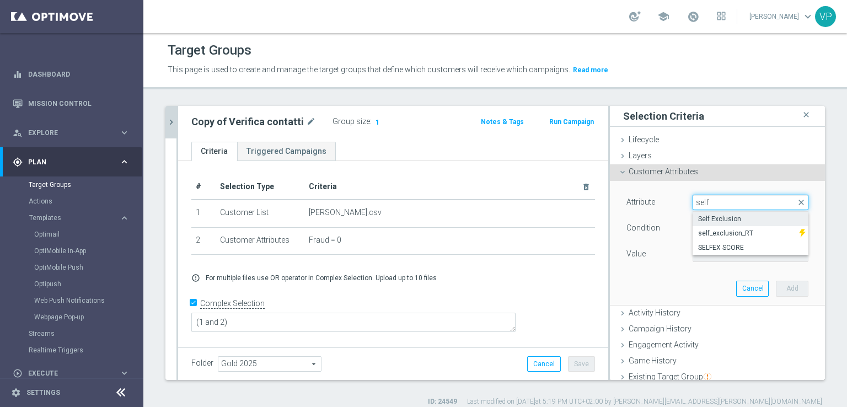
type input "self"
click at [726, 219] on span "Self Exclusion" at bounding box center [750, 218] width 105 height 9
type input "Self Exclusion"
type input "Equals"
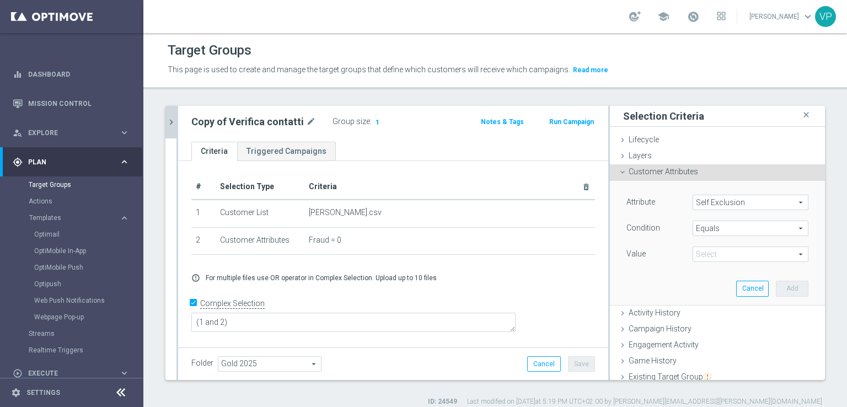
click at [747, 228] on span "Equals" at bounding box center [750, 228] width 115 height 14
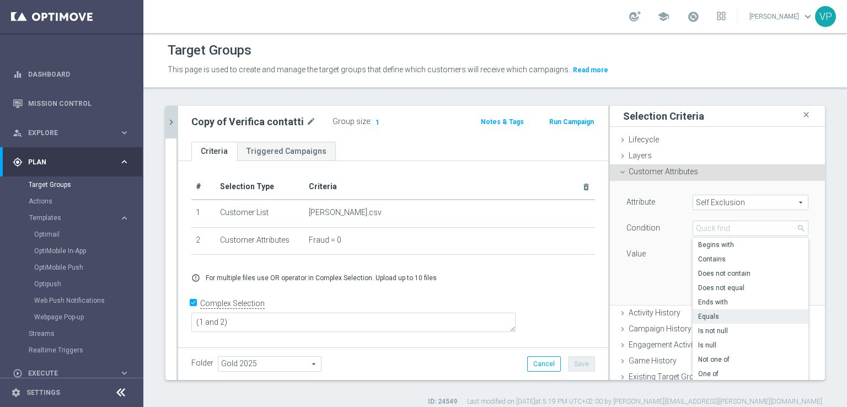
click at [735, 312] on span "Equals" at bounding box center [750, 316] width 105 height 9
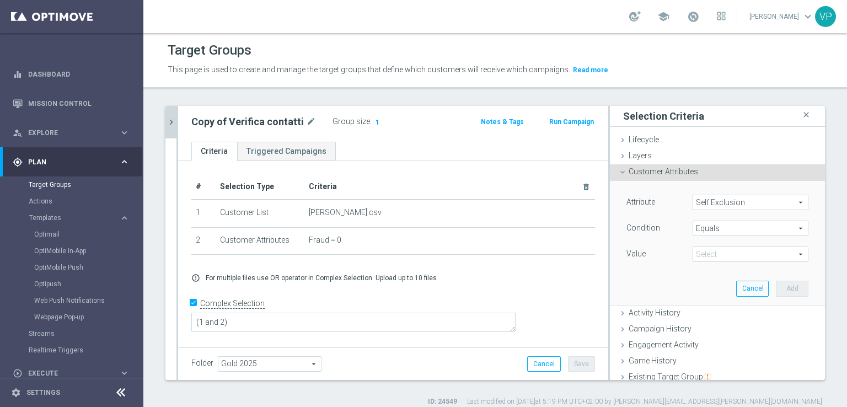
click at [736, 263] on div "Value Select arrow_drop_down search" at bounding box center [717, 255] width 198 height 18
click at [739, 256] on span at bounding box center [750, 254] width 115 height 14
click at [739, 272] on span "NO" at bounding box center [750, 270] width 105 height 9
type input "NO"
click at [776, 287] on button "Add" at bounding box center [791, 288] width 33 height 15
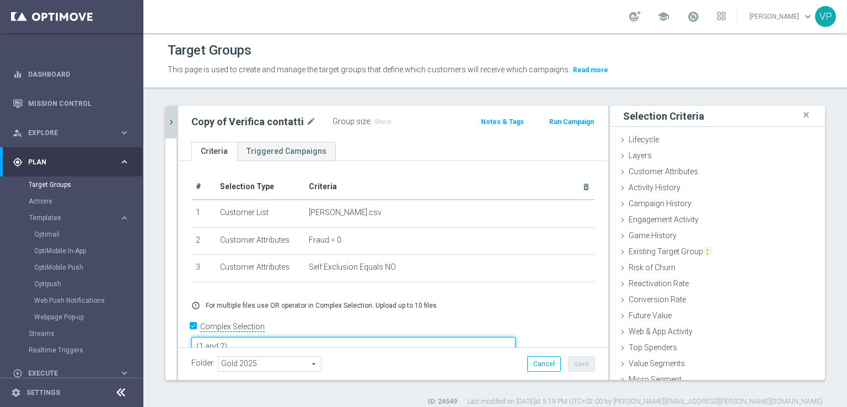
click at [302, 337] on textarea "(1 and 2)" at bounding box center [353, 346] width 324 height 19
type textarea "(1 and 2 and 3)"
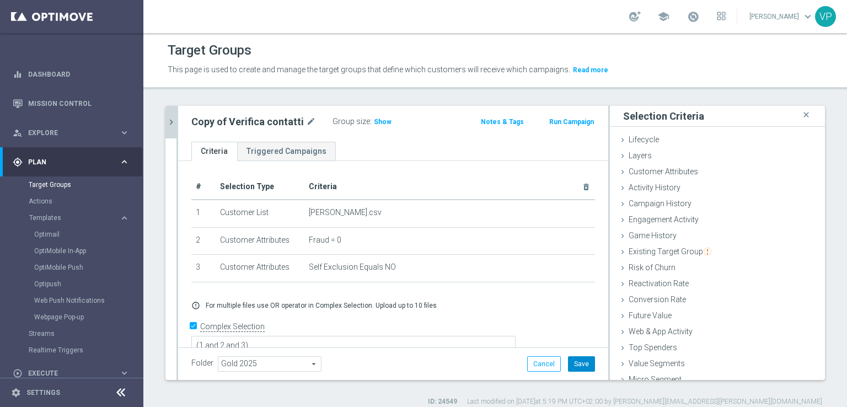
click at [574, 358] on button "Save" at bounding box center [581, 363] width 27 height 15
click at [383, 121] on span "Show" at bounding box center [383, 122] width 18 height 8
click at [628, 251] on span "Existing Target Group" at bounding box center [669, 251] width 83 height 9
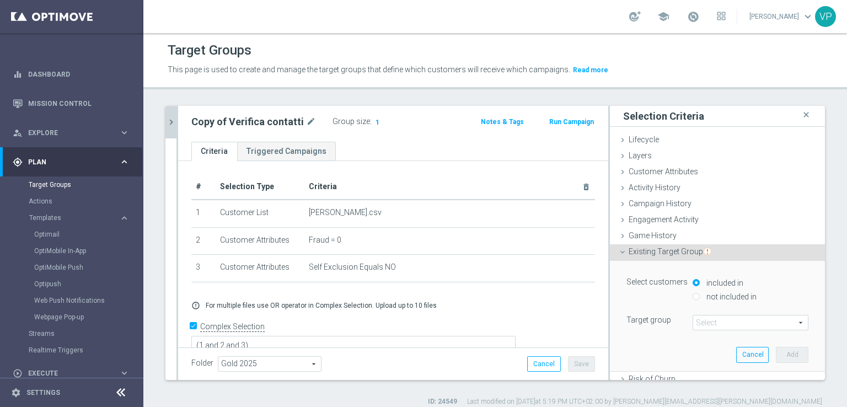
click at [724, 298] on label "not included in" at bounding box center [729, 297] width 53 height 10
click at [699, 298] on input "not included in" at bounding box center [695, 296] width 7 height 7
radio input "true"
click at [734, 318] on span at bounding box center [750, 322] width 115 height 14
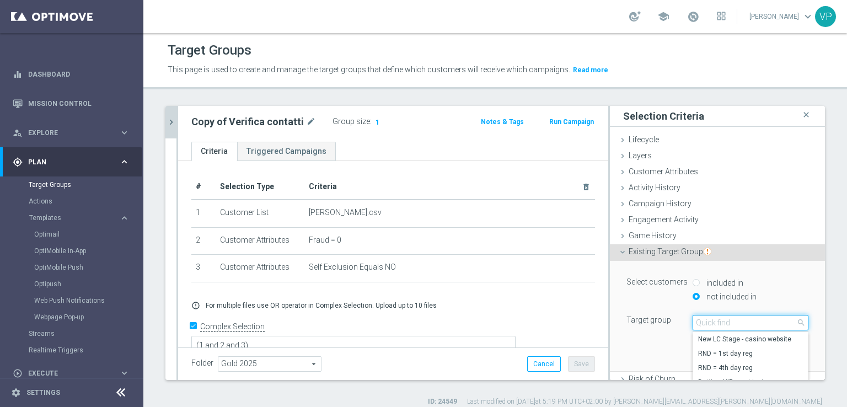
click at [752, 329] on input "search" at bounding box center [750, 322] width 116 height 15
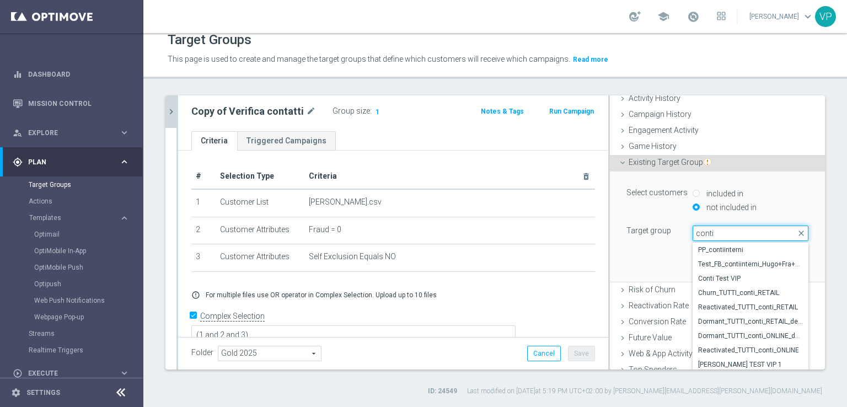
scroll to position [135, 0]
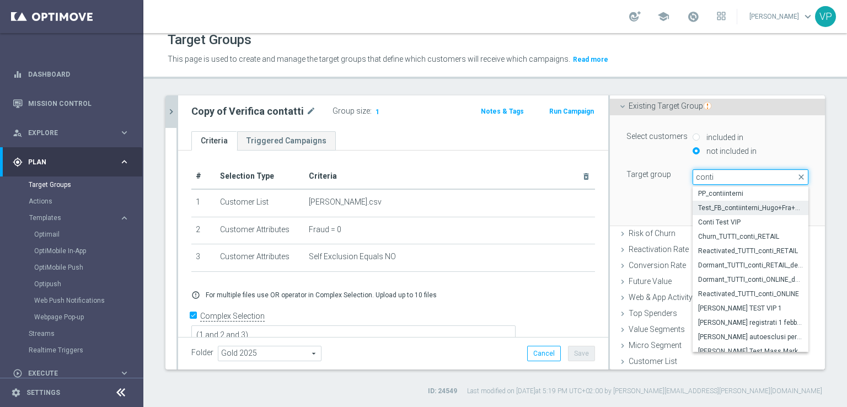
type input "conti"
drag, startPoint x: 782, startPoint y: 206, endPoint x: 785, endPoint y: 218, distance: 13.0
click at [785, 218] on div "PP_contiinterni Test_FB_contiinterni_Hugo+Fra+Beppe+Salzi Conti Test VIP Churn_…" at bounding box center [750, 268] width 116 height 165
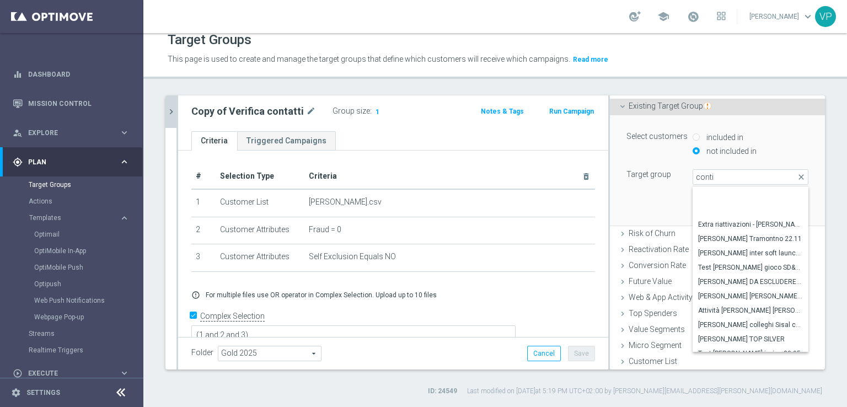
scroll to position [1329, 0]
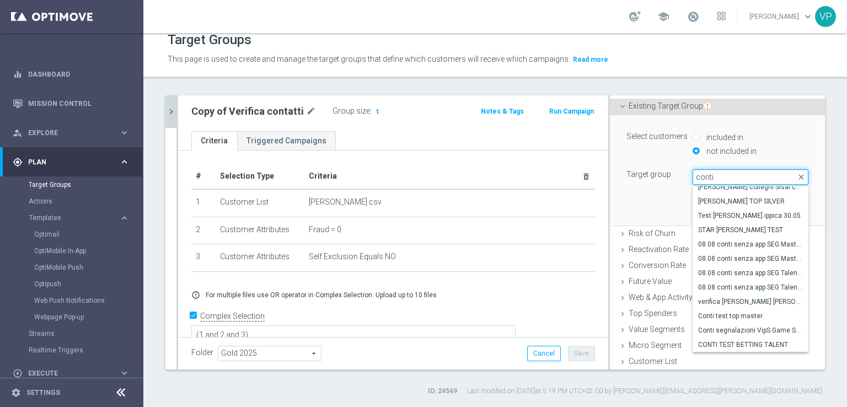
drag, startPoint x: 723, startPoint y: 175, endPoint x: 647, endPoint y: 167, distance: 76.5
click at [647, 167] on div "Select customers included in not included in Target group Select arrow_drop_dow…" at bounding box center [717, 157] width 182 height 56
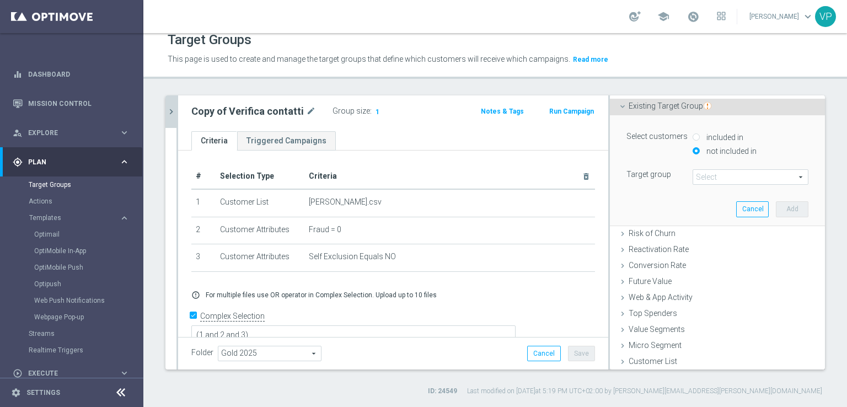
click at [725, 170] on span at bounding box center [750, 177] width 115 height 14
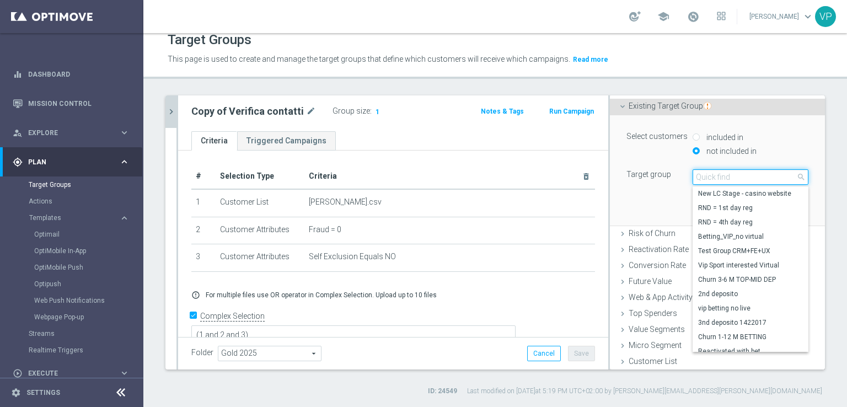
click at [724, 178] on input "search" at bounding box center [750, 176] width 116 height 15
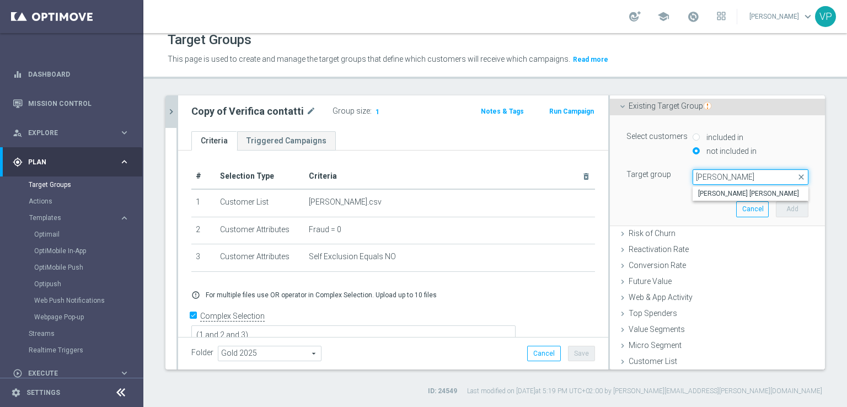
type input "pericolosi"
click at [694, 213] on div "Select customers included in not included in Target group Select arrow_drop_dow…" at bounding box center [717, 170] width 198 height 110
click at [750, 176] on span at bounding box center [750, 177] width 115 height 14
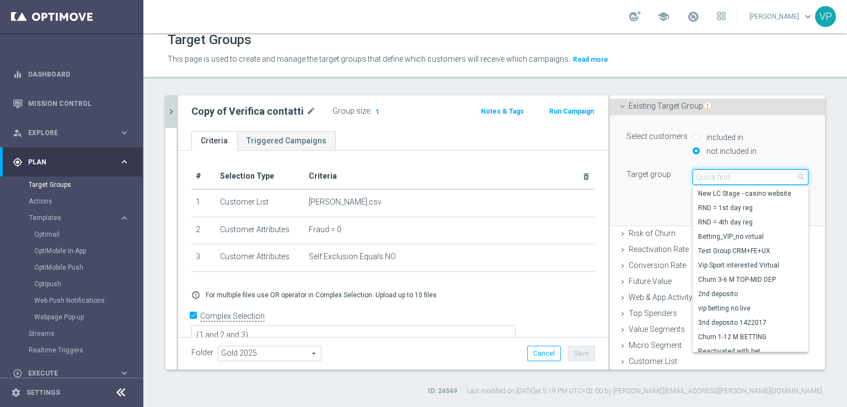
click at [769, 175] on input "search" at bounding box center [750, 176] width 116 height 15
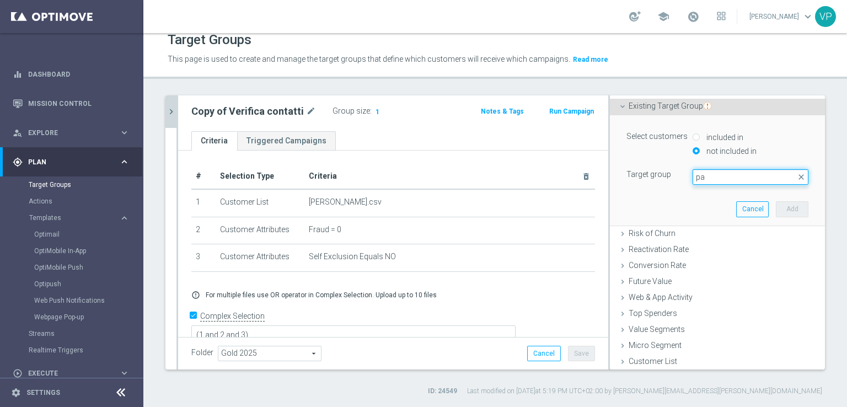
type input "p"
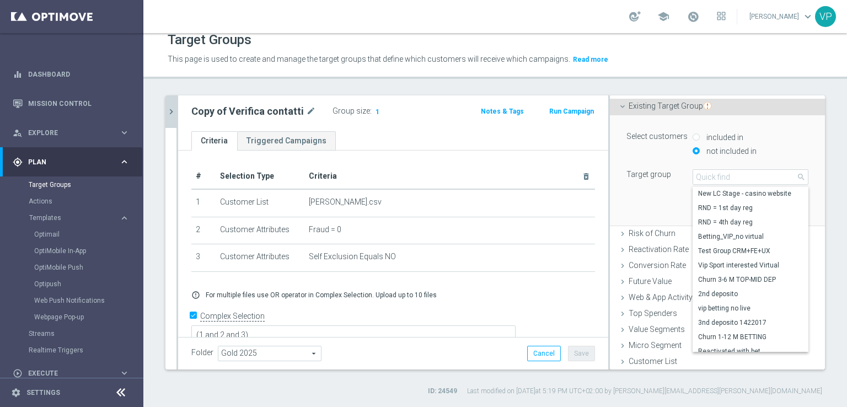
click at [164, 115] on div "sky close more_vert Prioritize Customer Target Groups library_add create_new_fo…" at bounding box center [494, 245] width 703 height 300
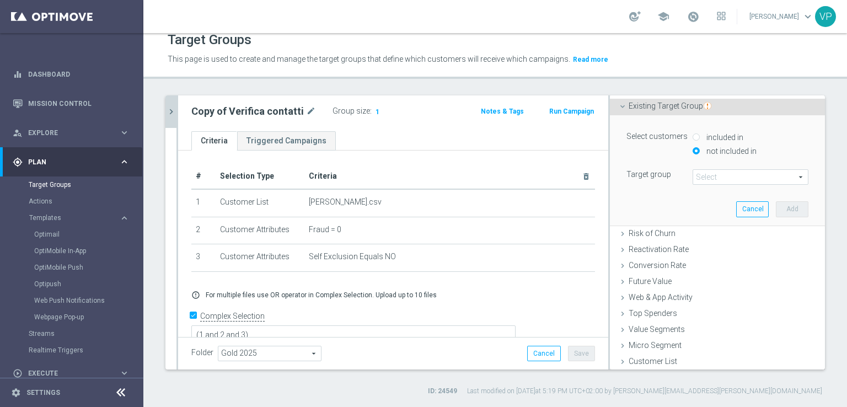
click at [168, 115] on icon "chevron_right" at bounding box center [171, 111] width 10 height 10
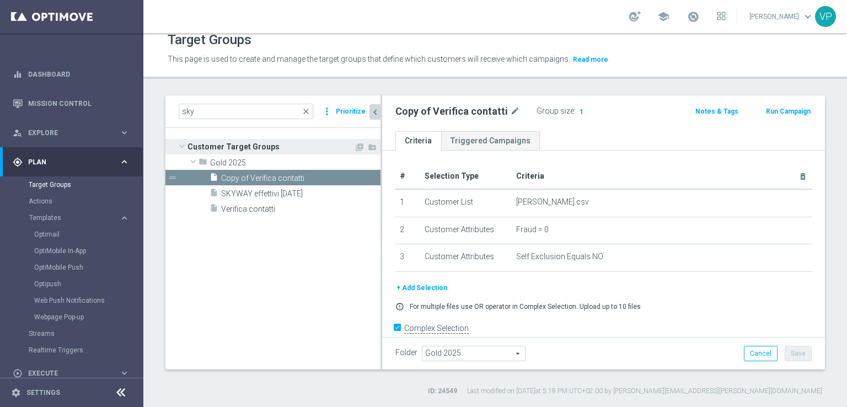
scroll to position [42, 0]
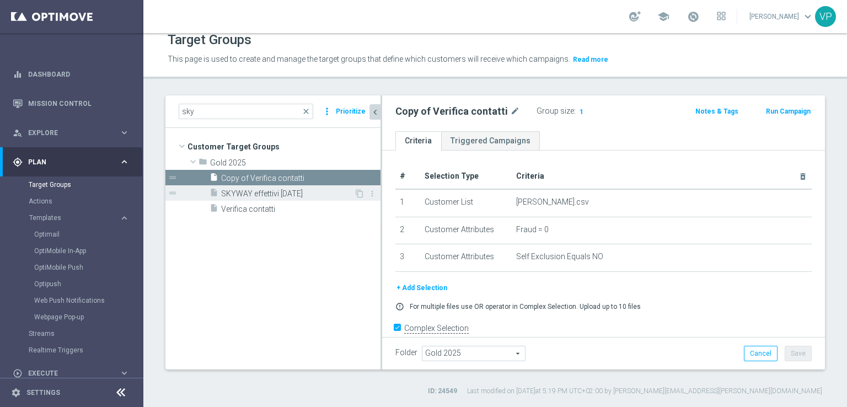
click at [279, 194] on span "SKYWAY effettivi 11.10.25" at bounding box center [287, 193] width 133 height 9
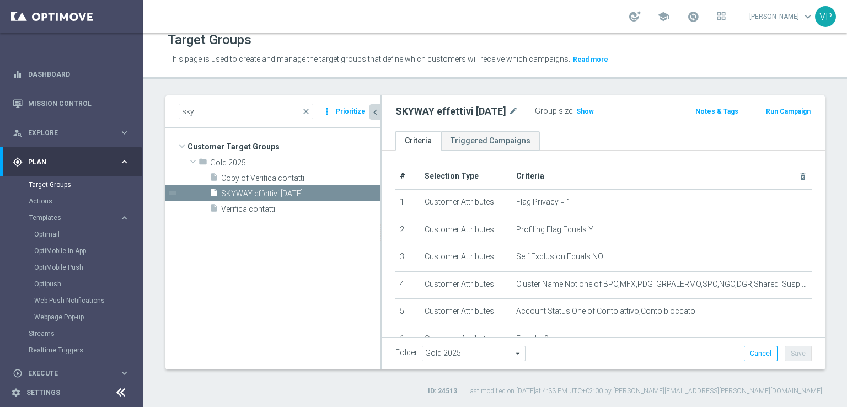
click at [313, 181] on span "Copy of Verifica contatti" at bounding box center [300, 178] width 159 height 9
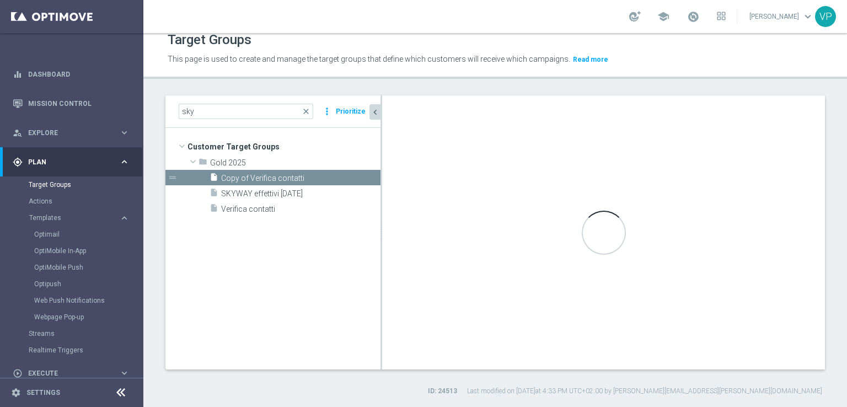
type textarea "(1 and 2 and 3)"
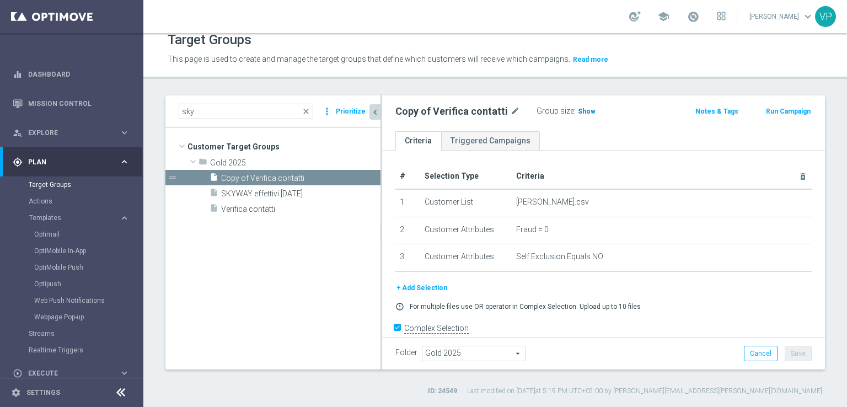
click at [582, 107] on span "Show" at bounding box center [587, 111] width 18 height 8
click at [377, 107] on icon "chevron_left" at bounding box center [375, 112] width 10 height 10
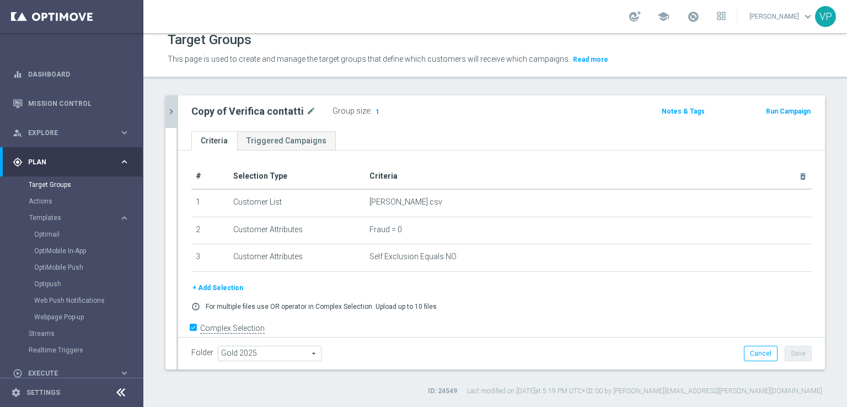
click at [229, 285] on button "+ Add Selection" at bounding box center [217, 288] width 53 height 12
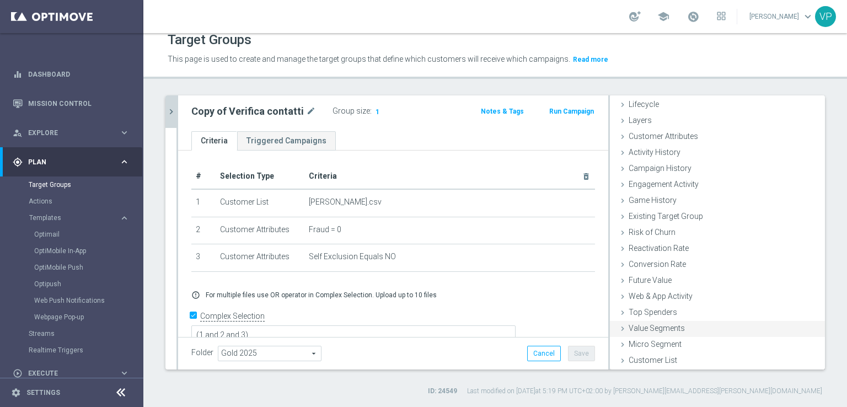
scroll to position [24, 0]
click at [619, 216] on div "Existing Target Group done selection saved" at bounding box center [717, 217] width 215 height 17
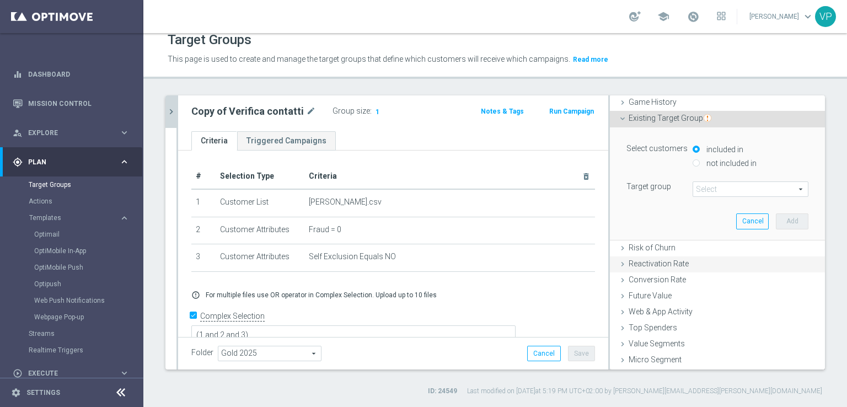
scroll to position [135, 0]
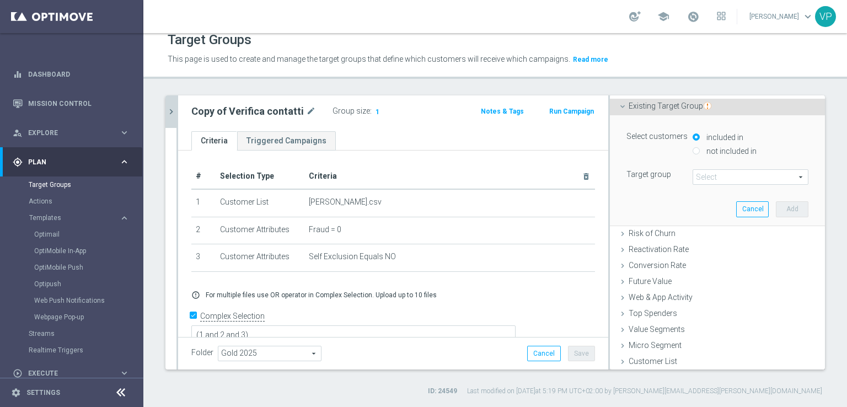
click at [730, 177] on span at bounding box center [750, 177] width 115 height 14
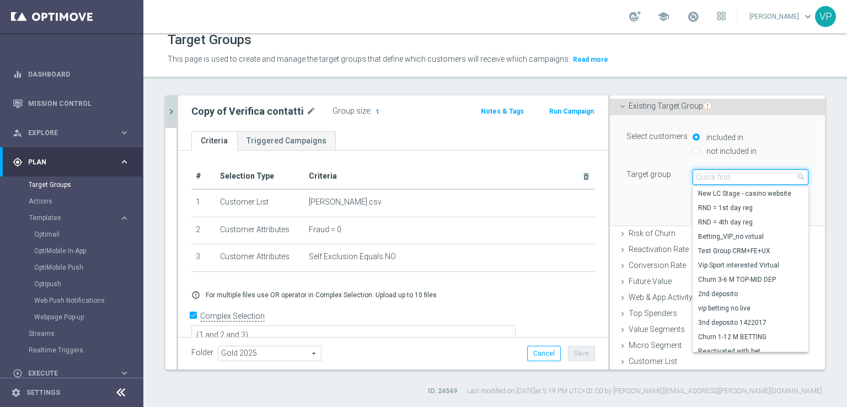
click at [727, 179] on input "search" at bounding box center [750, 176] width 116 height 15
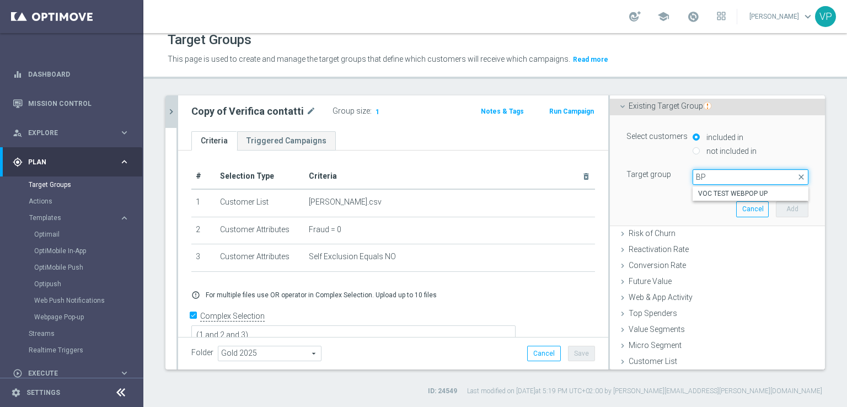
type input "B"
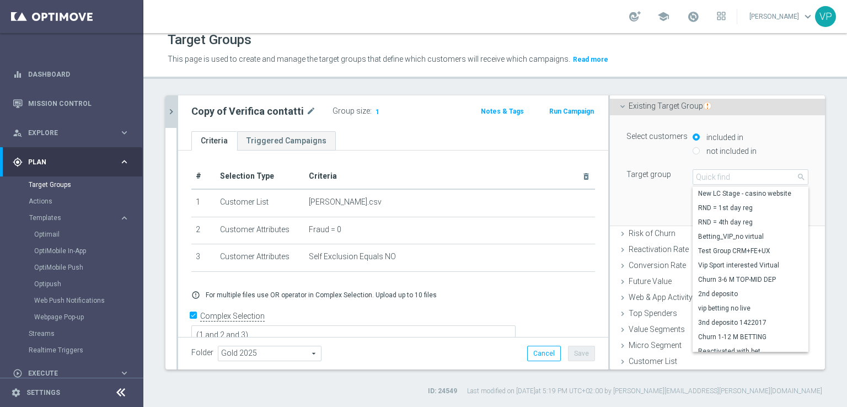
click at [805, 199] on div "Select customers included in not included in Target group Select arrow_drop_dow…" at bounding box center [717, 170] width 215 height 111
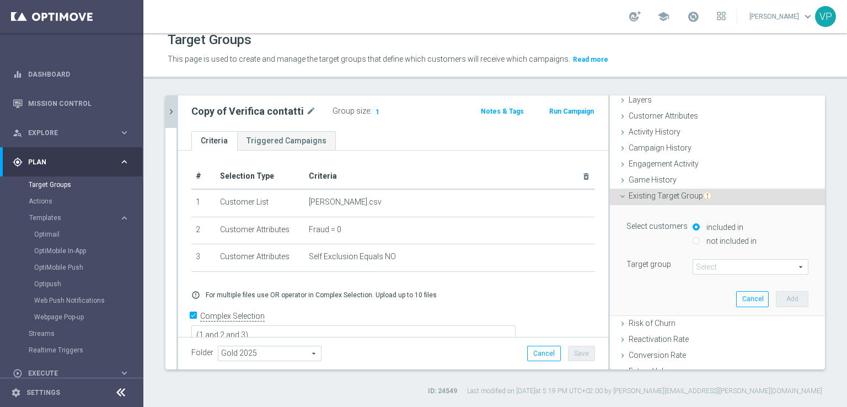
scroll to position [0, 0]
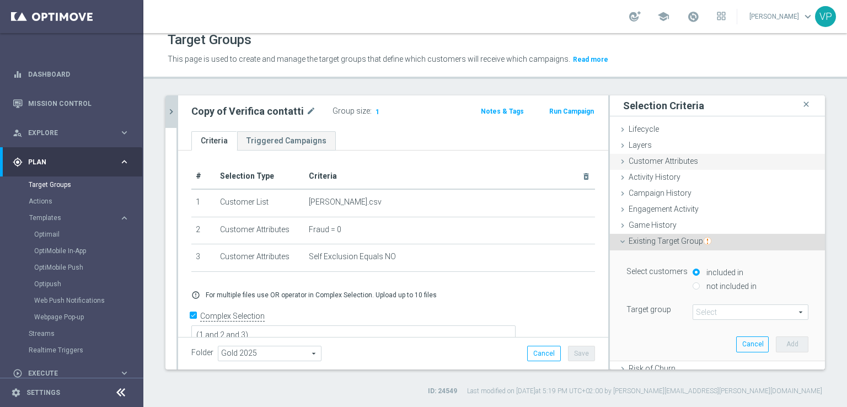
click at [658, 169] on div "Customer Attributes done selection saved" at bounding box center [717, 162] width 215 height 17
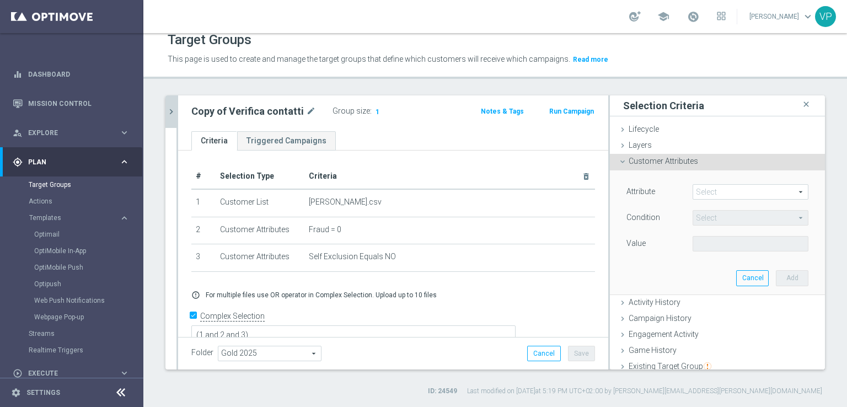
click at [709, 195] on span at bounding box center [750, 192] width 115 height 14
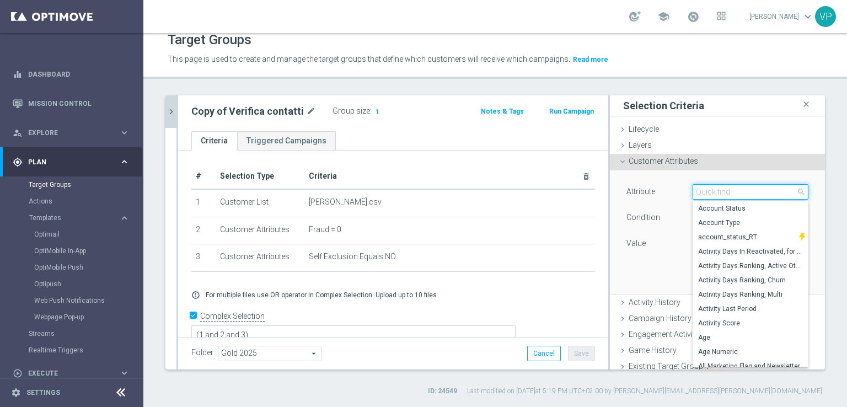
click at [713, 195] on input "search" at bounding box center [750, 191] width 116 height 15
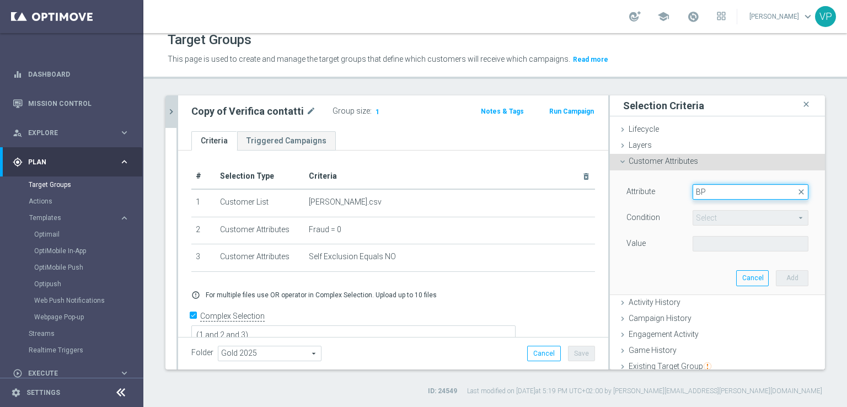
type input "B"
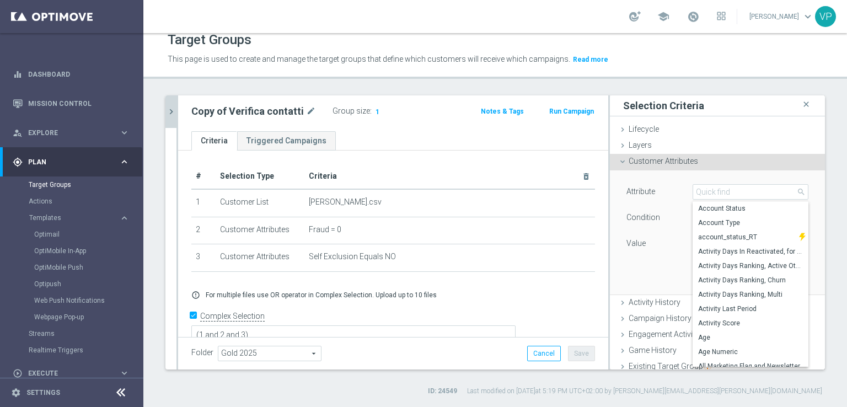
click at [648, 261] on div "Attribute Select arrow_drop_down search Account Status Account Type account_sta…" at bounding box center [717, 231] width 198 height 123
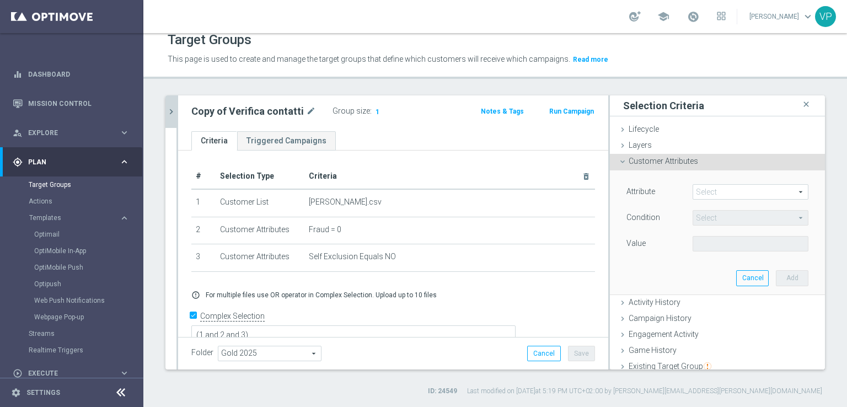
click at [179, 103] on div "Copy of Verifica contatti mode_edit Group size : 1 Notes & Tags Run Campaign" at bounding box center [393, 113] width 430 height 36
click at [174, 105] on button "chevron_right" at bounding box center [170, 111] width 11 height 33
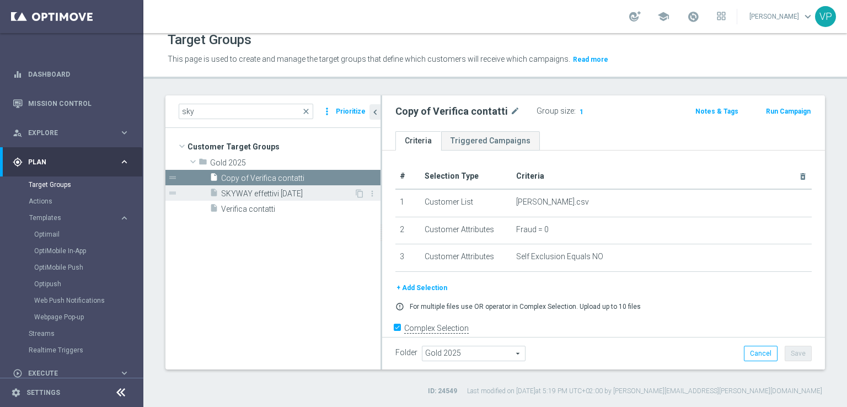
click at [244, 197] on span "SKYWAY effettivi 11.10.25" at bounding box center [287, 193] width 133 height 9
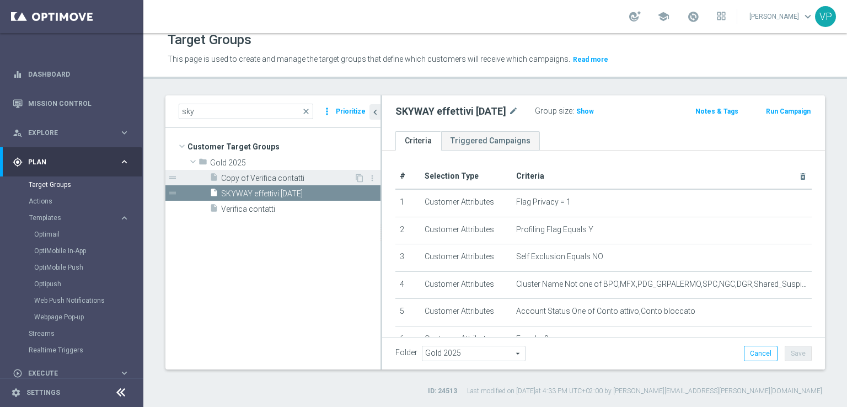
click at [278, 184] on div "insert_drive_file Copy of Verifica contatti" at bounding box center [281, 177] width 144 height 15
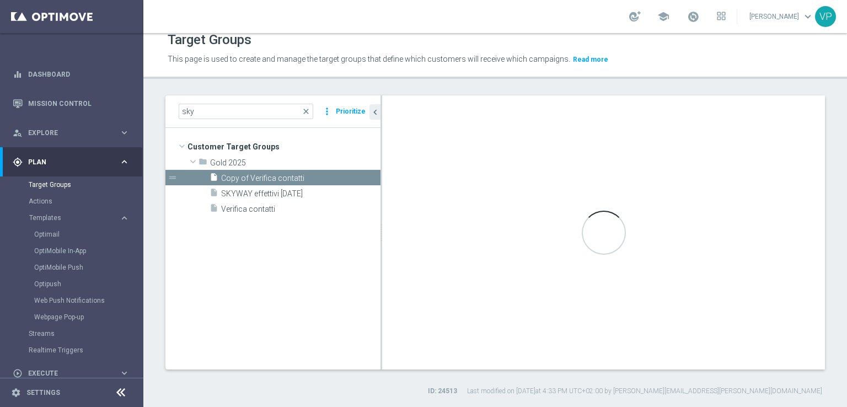
type textarea "(1 and 2 and 3)"
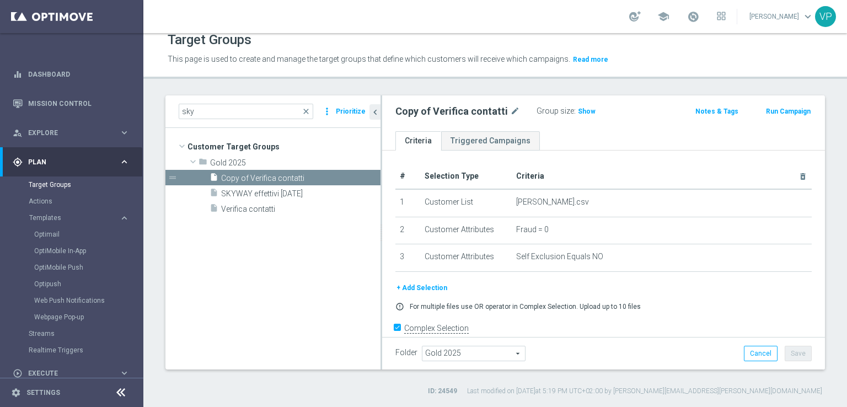
click at [411, 296] on div "+ Add Selection error_outline For multiple files use OR operator in Complex Sel…" at bounding box center [603, 300] width 433 height 37
click at [417, 283] on button "+ Add Selection" at bounding box center [421, 288] width 53 height 12
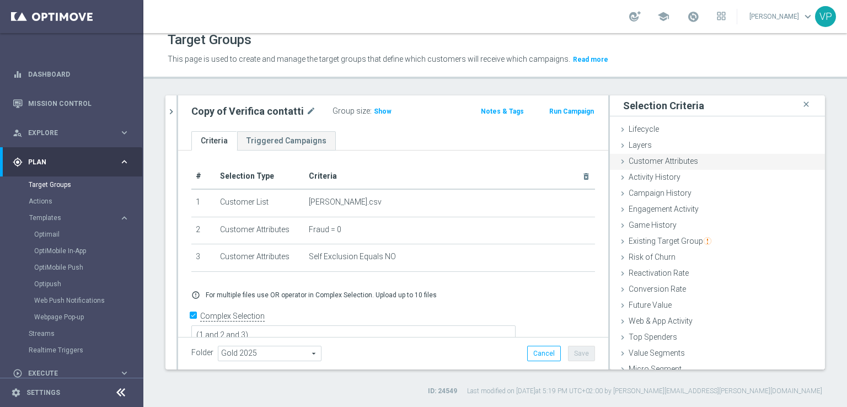
click at [618, 157] on icon at bounding box center [622, 161] width 9 height 9
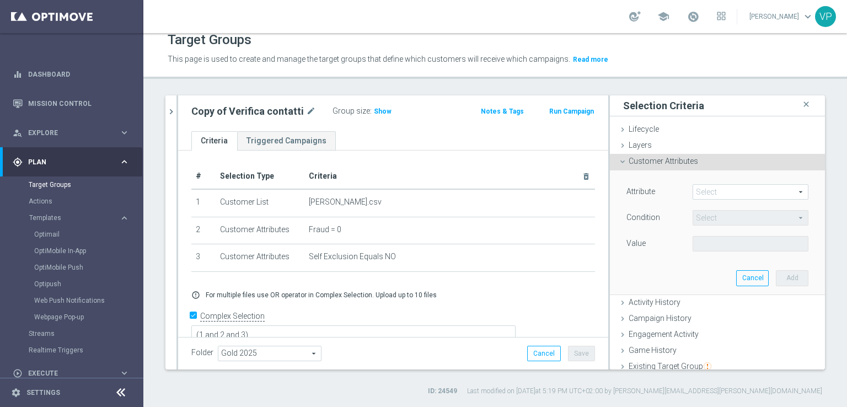
click at [721, 194] on span at bounding box center [750, 192] width 115 height 14
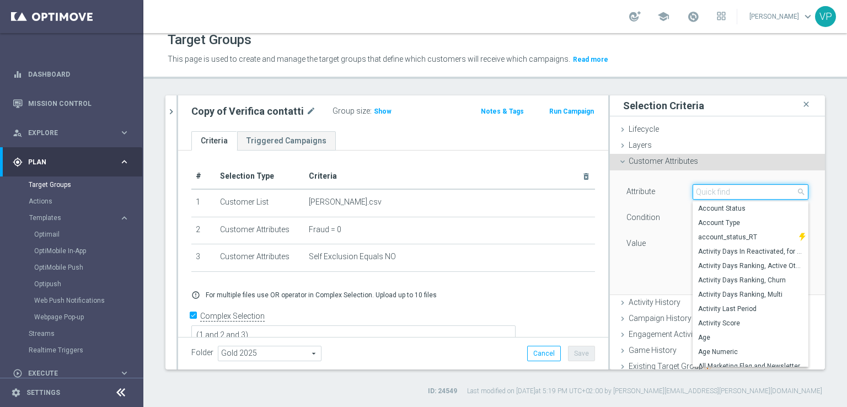
click at [746, 192] on input "search" at bounding box center [750, 191] width 116 height 15
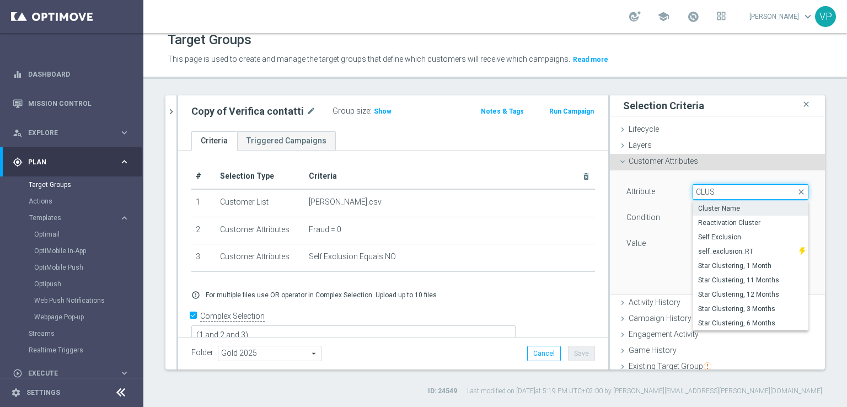
type input "CLUS"
click at [728, 208] on span "Cluster Name" at bounding box center [750, 208] width 105 height 9
type input "Cluster Name"
type input "Equals"
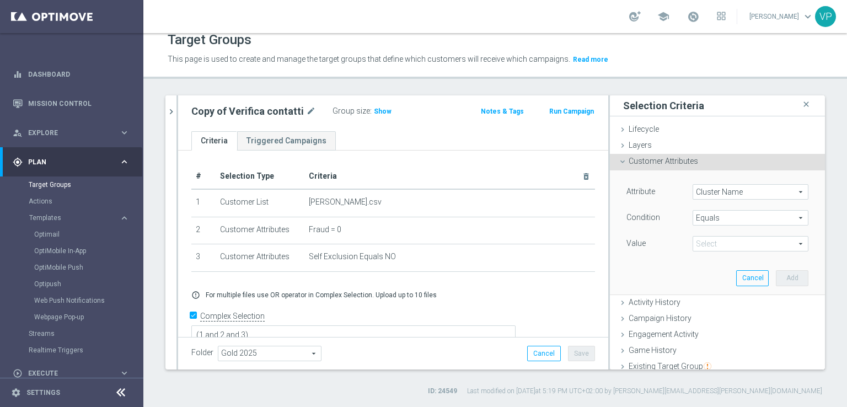
click at [757, 219] on span "Equals" at bounding box center [750, 218] width 115 height 14
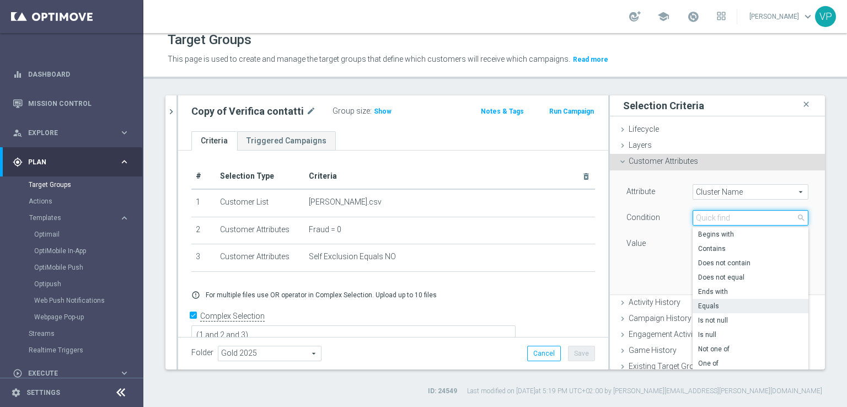
click at [757, 219] on input "search" at bounding box center [750, 217] width 116 height 15
click at [653, 253] on div "Value" at bounding box center [651, 245] width 66 height 18
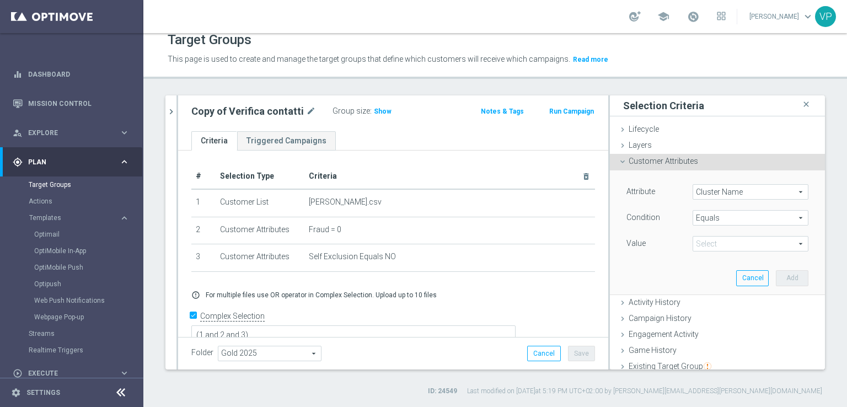
click at [714, 244] on span at bounding box center [750, 243] width 115 height 14
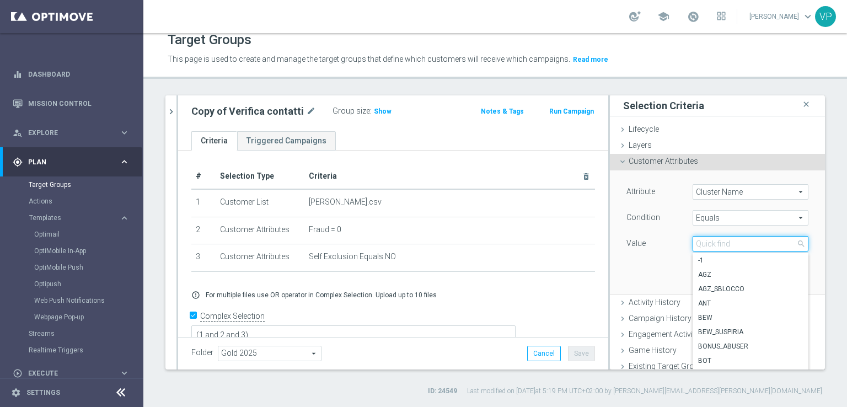
click at [712, 244] on input "search" at bounding box center [750, 243] width 116 height 15
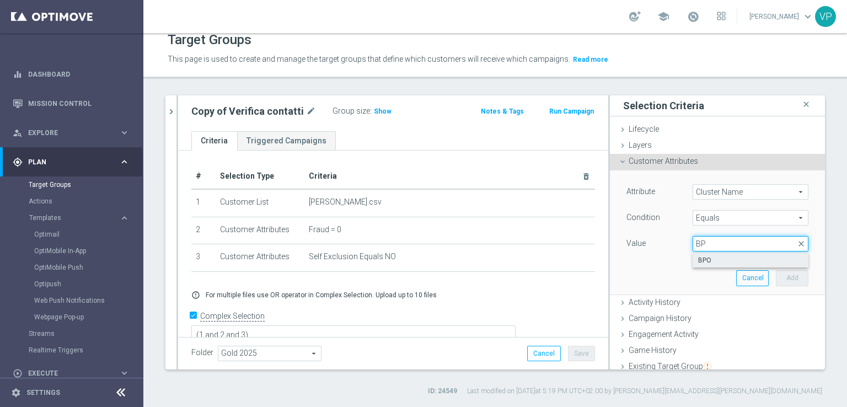
type input "BP"
click at [717, 261] on span "BPO" at bounding box center [750, 260] width 105 height 9
type input "BPO"
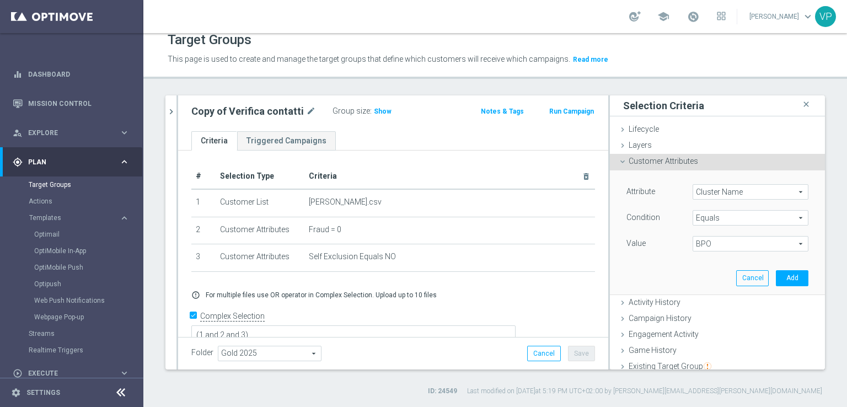
click at [651, 274] on div "Attribute Cluster Name Cluster Name arrow_drop_down search Condition Equals Equ…" at bounding box center [717, 231] width 198 height 123
click at [750, 217] on span "Equals" at bounding box center [750, 218] width 115 height 14
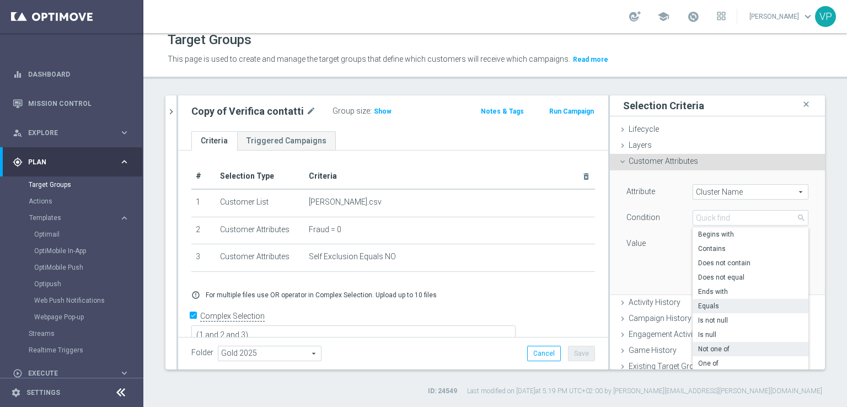
click at [712, 349] on span "Not one of" at bounding box center [750, 348] width 105 height 9
type input "Not one of"
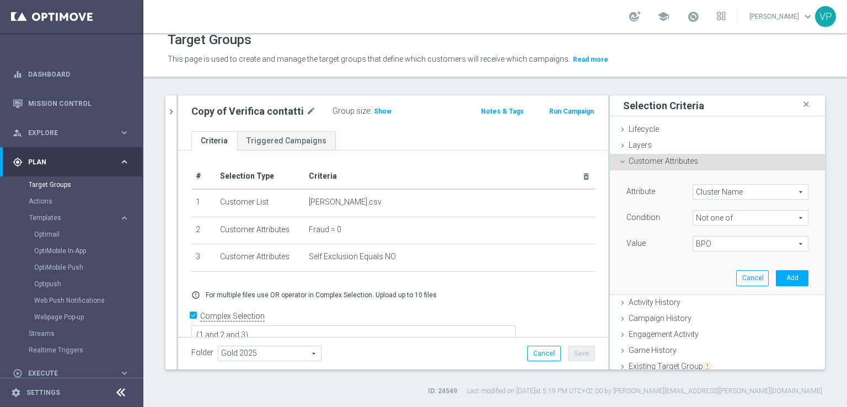
click at [775, 240] on span "BPO" at bounding box center [750, 243] width 115 height 14
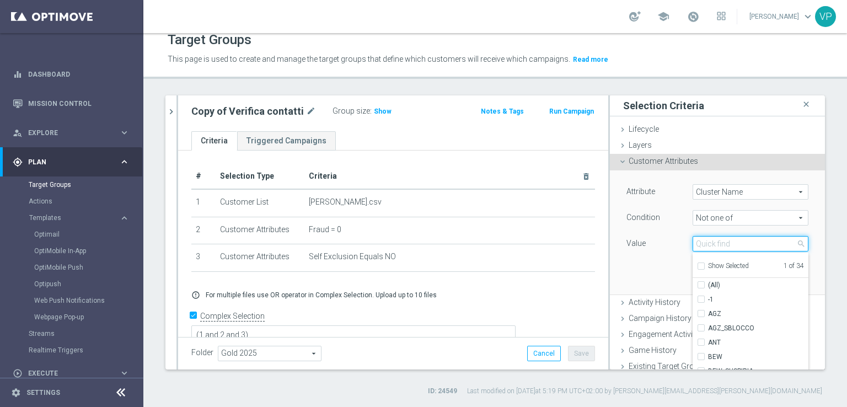
click at [751, 249] on input "search" at bounding box center [750, 243] width 116 height 15
type input "BPO"
checkbox input "true"
type input "BPO"
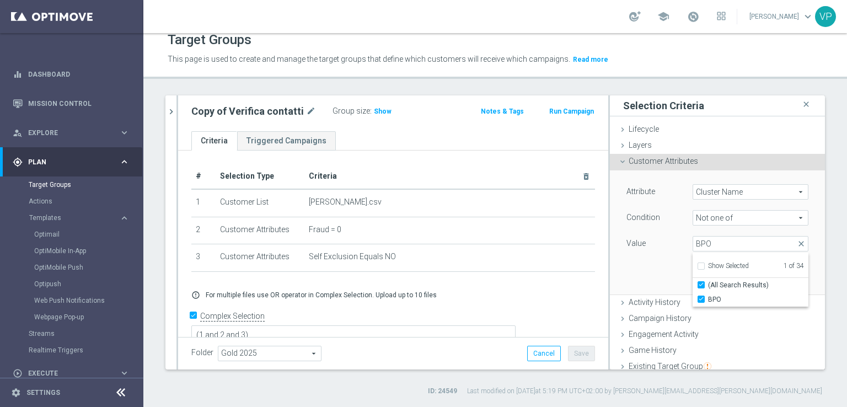
click at [631, 282] on div "Attribute Cluster Name Cluster Name arrow_drop_down search Condition Not one of…" at bounding box center [717, 231] width 198 height 123
click at [775, 277] on button "Add" at bounding box center [791, 277] width 33 height 15
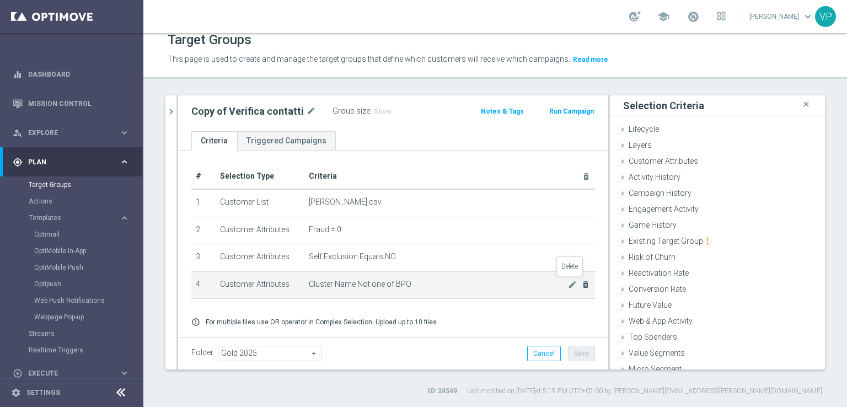
click at [581, 286] on icon "delete_forever" at bounding box center [585, 284] width 9 height 9
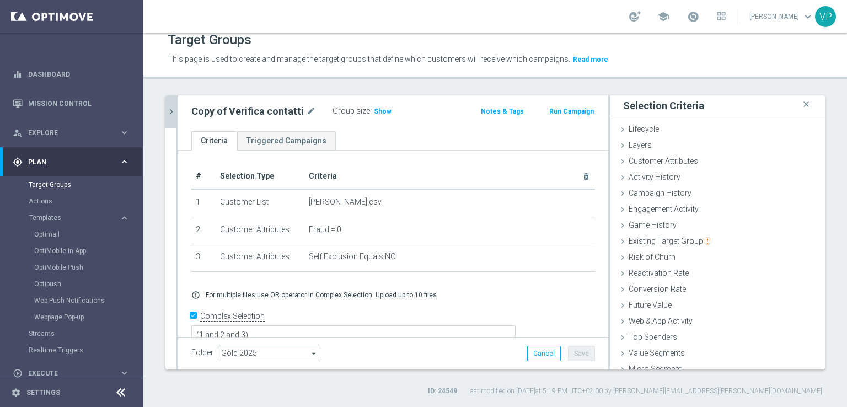
click at [170, 104] on button "chevron_right" at bounding box center [170, 111] width 11 height 33
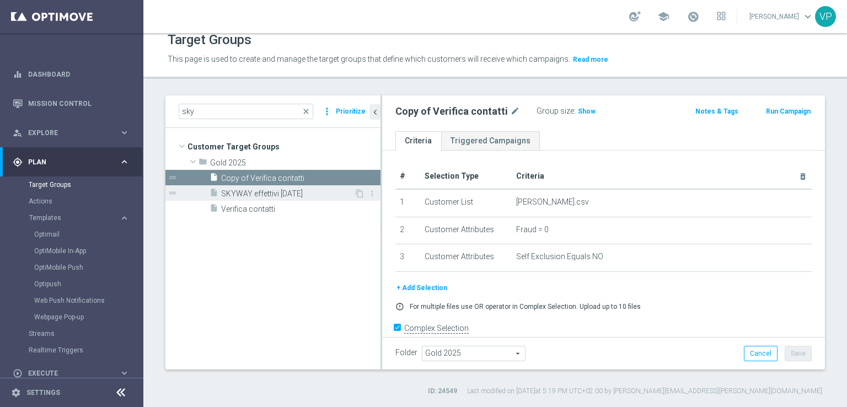
click at [227, 186] on div "insert_drive_file SKYWAY effettivi 11.10.25" at bounding box center [281, 192] width 144 height 15
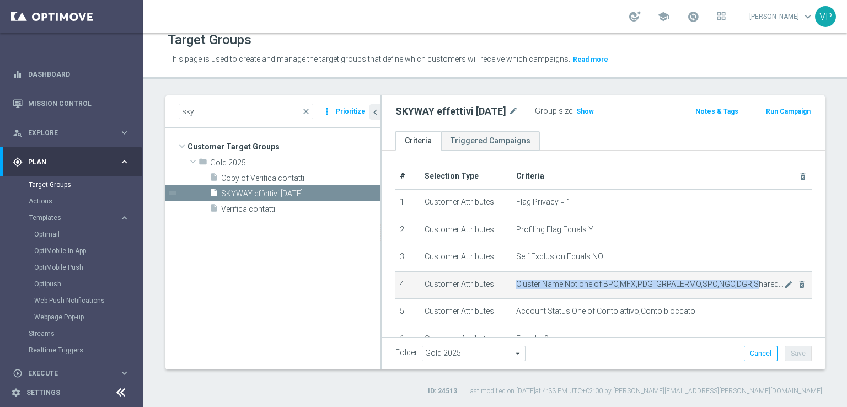
drag, startPoint x: 747, startPoint y: 282, endPoint x: 583, endPoint y: 273, distance: 164.5
click at [583, 273] on td "Cluster Name Not one of BPO,MFX,PDG_GRPALERMO,SPC,NGC,DGR,Shared_Suspicious_Dev…" at bounding box center [661, 285] width 300 height 28
click at [571, 281] on span "Cluster Name Not one of BPO,MFX,PDG_GRPALERMO,SPC,NGC,DGR,Shared_Suspicious_Dev…" at bounding box center [649, 283] width 267 height 9
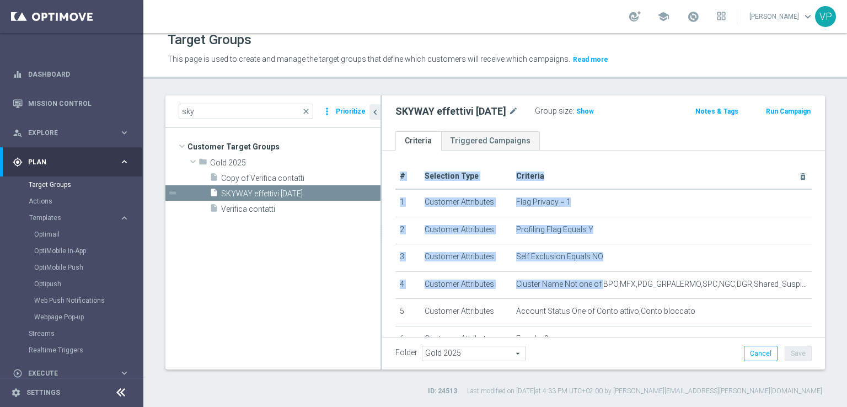
drag, startPoint x: 597, startPoint y: 281, endPoint x: 816, endPoint y: 287, distance: 218.3
click at [816, 287] on div "sky close more_vert Prioritize Customer Target Groups library_add create_new_fo…" at bounding box center [494, 245] width 703 height 300
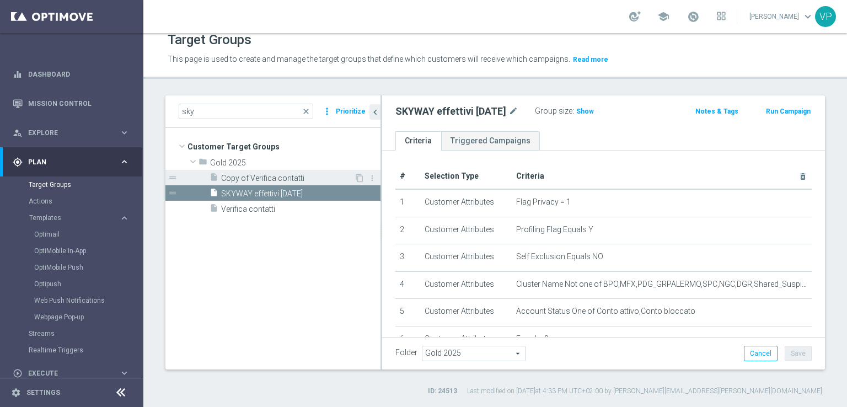
click at [258, 170] on div "insert_drive_file Copy of Verifica contatti" at bounding box center [281, 177] width 144 height 15
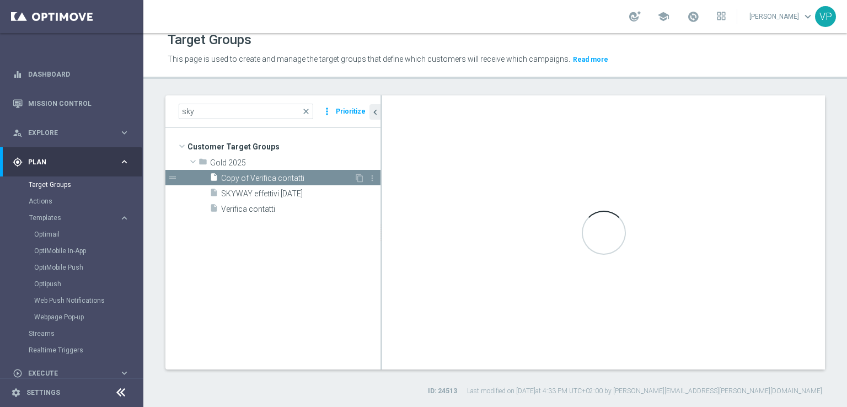
type textarea "(1 and 2 and 3)"
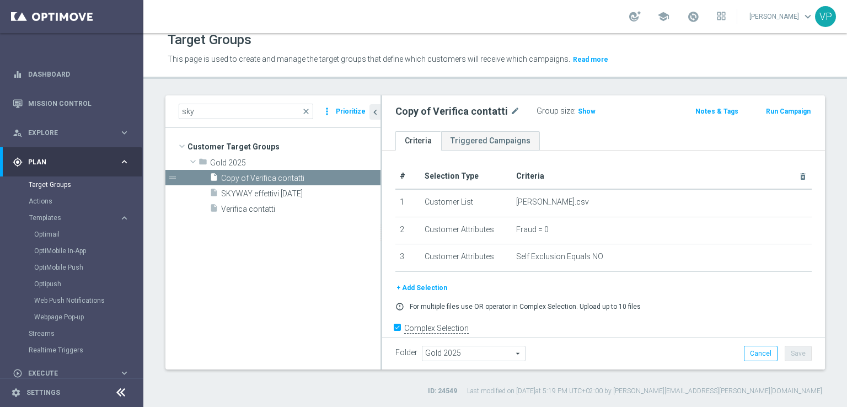
click at [415, 282] on button "+ Add Selection" at bounding box center [421, 288] width 53 height 12
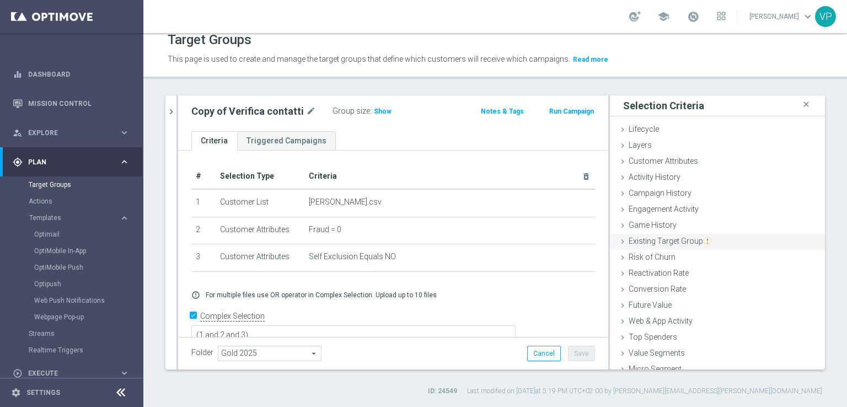
click at [628, 239] on span "Existing Target Group" at bounding box center [669, 240] width 83 height 9
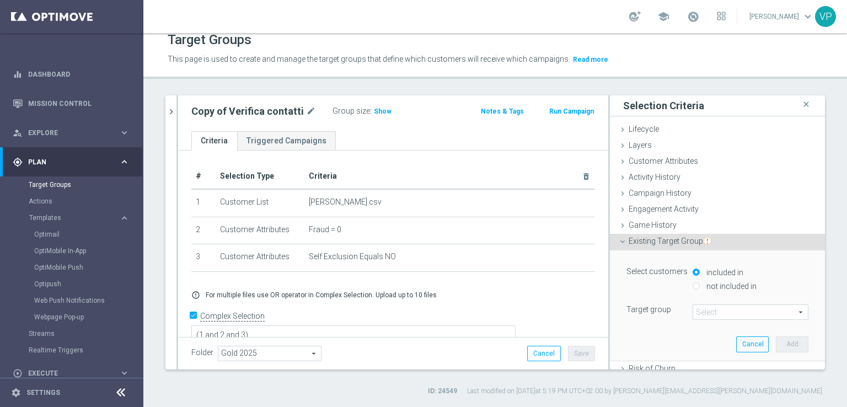
click at [723, 287] on label "not included in" at bounding box center [729, 286] width 53 height 10
click at [699, 287] on input "not included in" at bounding box center [695, 285] width 7 height 7
radio input "true"
click at [727, 307] on span at bounding box center [750, 312] width 115 height 14
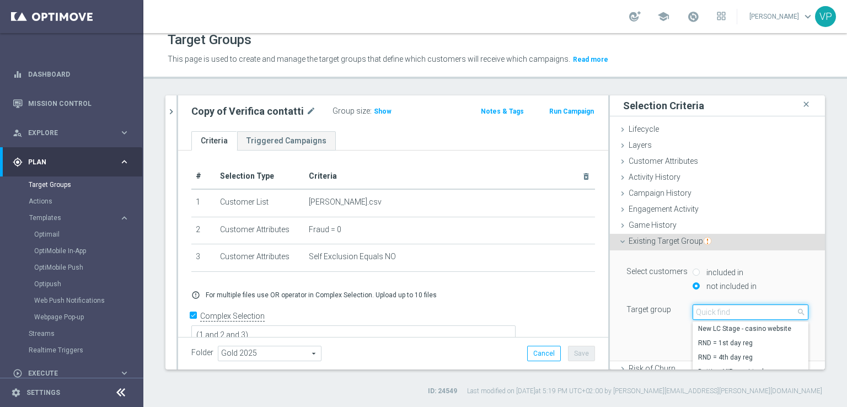
click at [727, 307] on input "search" at bounding box center [750, 311] width 116 height 15
type input "GOLD ALM"
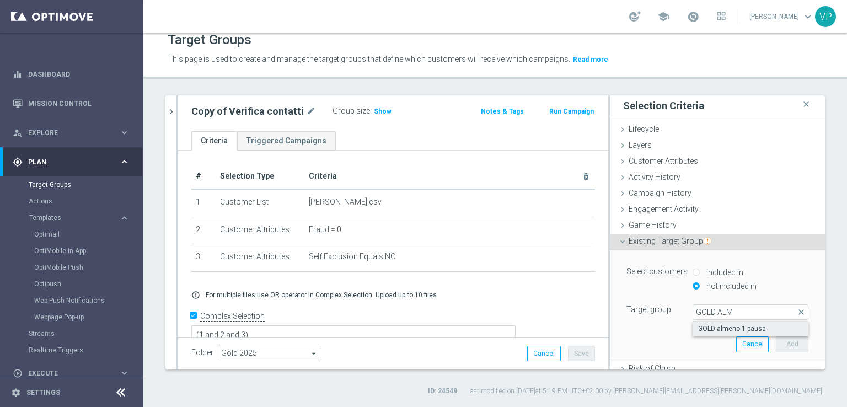
click at [741, 328] on span "GOLD almeno 1 pausa" at bounding box center [750, 328] width 105 height 9
type input "GOLD almeno 1 pausa"
click at [775, 342] on button "Add" at bounding box center [791, 343] width 33 height 15
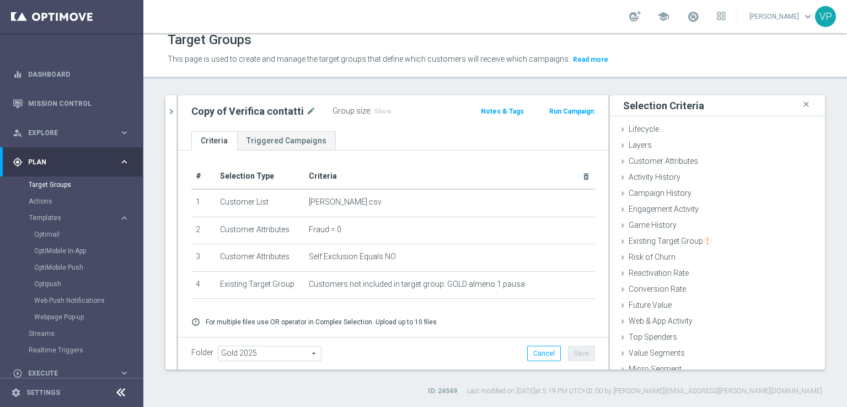
scroll to position [29, 0]
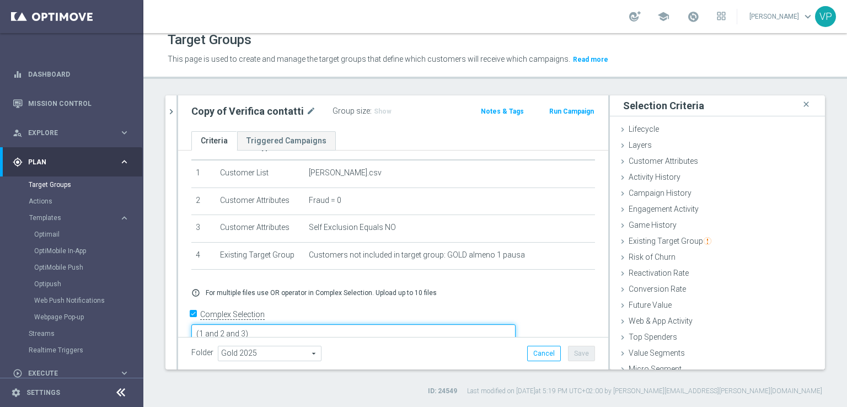
click at [324, 324] on textarea "(1 and 2 and 3)" at bounding box center [353, 333] width 324 height 19
type textarea "(1 and 2 and 3 and 4)"
click at [584, 355] on button "Save" at bounding box center [581, 353] width 27 height 15
click at [375, 111] on span "Show" at bounding box center [383, 111] width 18 height 8
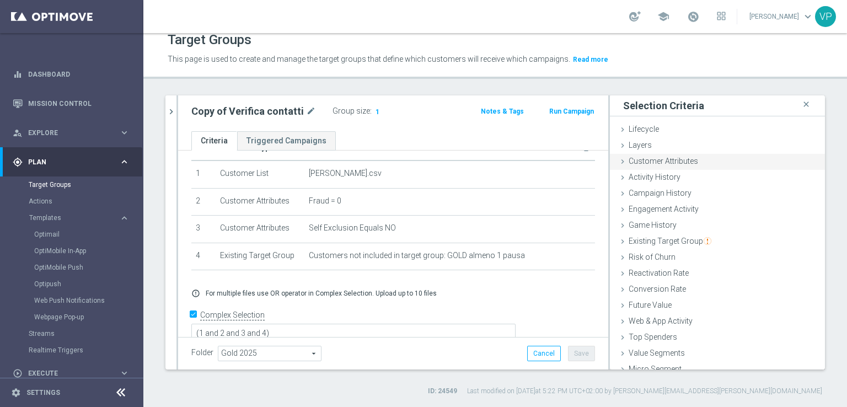
click at [642, 162] on span "Customer Attributes" at bounding box center [662, 161] width 69 height 9
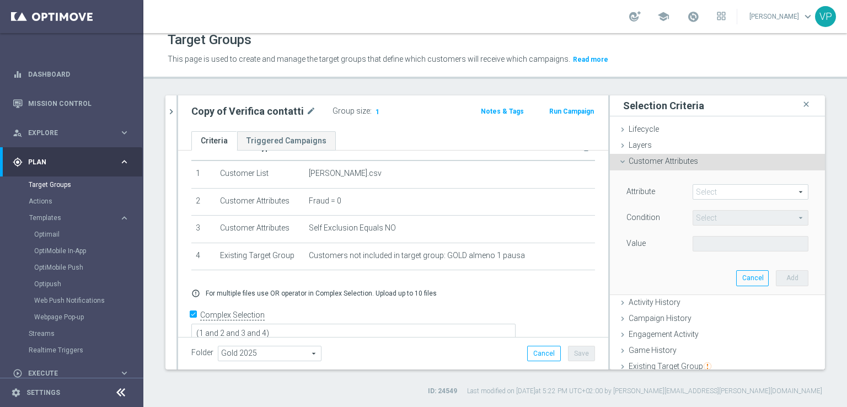
click at [730, 195] on span at bounding box center [750, 192] width 115 height 14
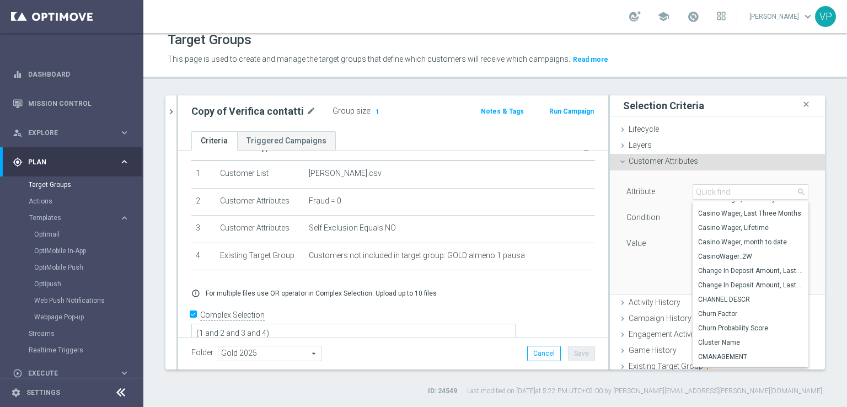
scroll to position [926, 0]
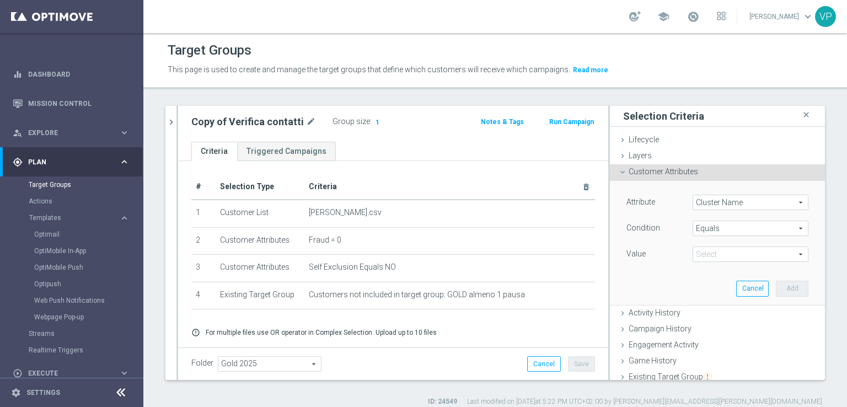
scroll to position [29, 0]
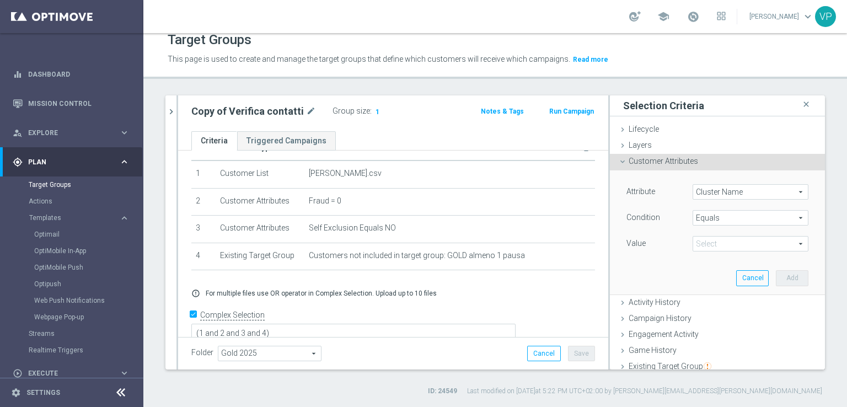
click at [724, 212] on span "Equals" at bounding box center [750, 218] width 115 height 14
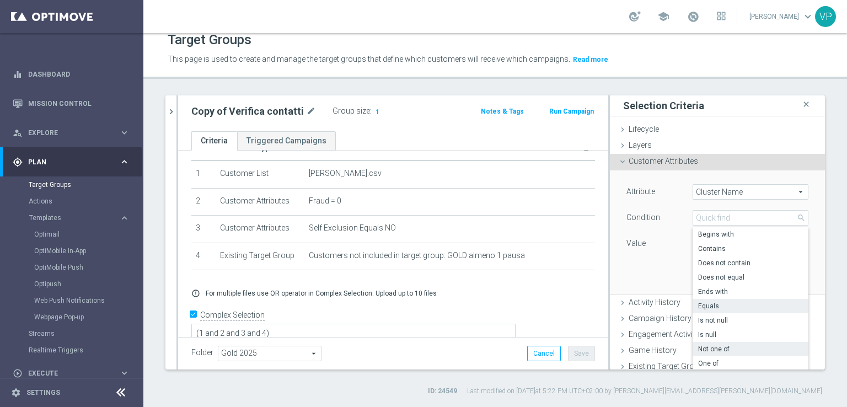
click at [729, 348] on span "Not one of" at bounding box center [750, 348] width 105 height 9
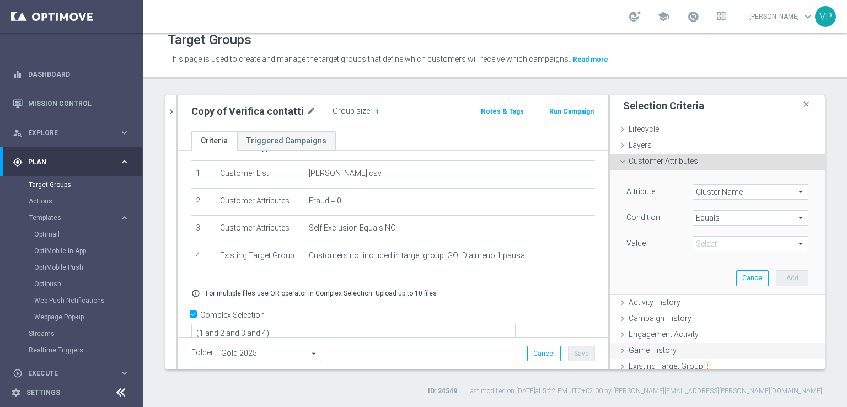
type input "Not one of"
click at [766, 239] on span at bounding box center [750, 243] width 115 height 14
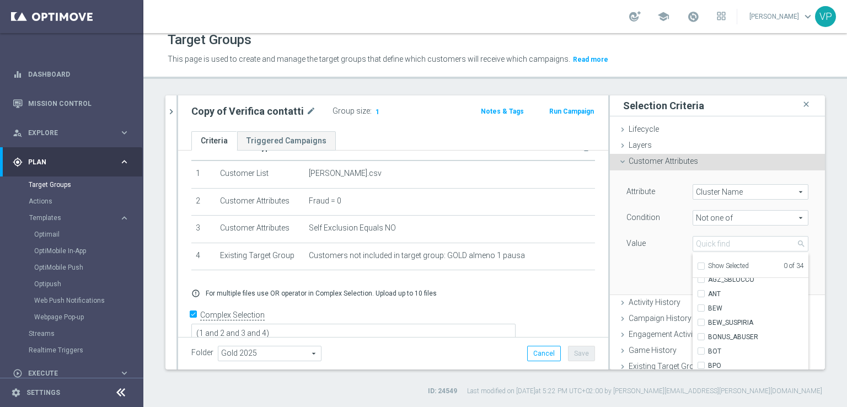
scroll to position [0, 0]
click at [731, 251] on div "search" at bounding box center [750, 243] width 116 height 15
click at [747, 241] on span at bounding box center [750, 243] width 115 height 14
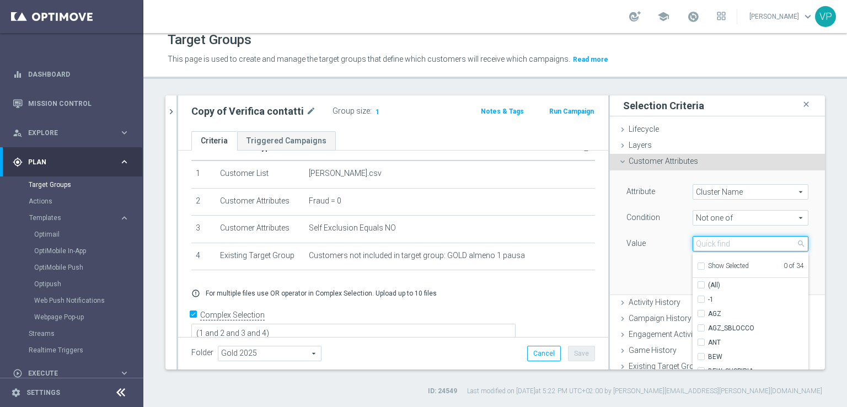
click at [748, 243] on input "search" at bounding box center [750, 243] width 116 height 15
type input "bpo"
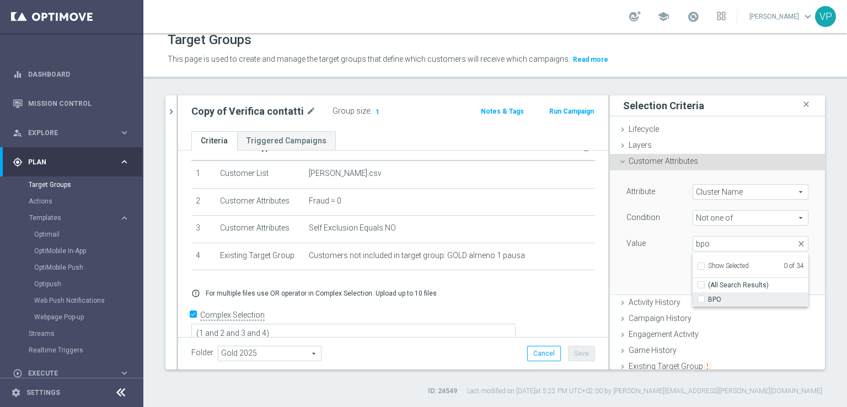
click at [709, 295] on span "BPO" at bounding box center [758, 299] width 100 height 9
click at [708, 296] on input "BPO" at bounding box center [704, 299] width 7 height 7
checkbox input "true"
type input "BPO"
checkbox input "true"
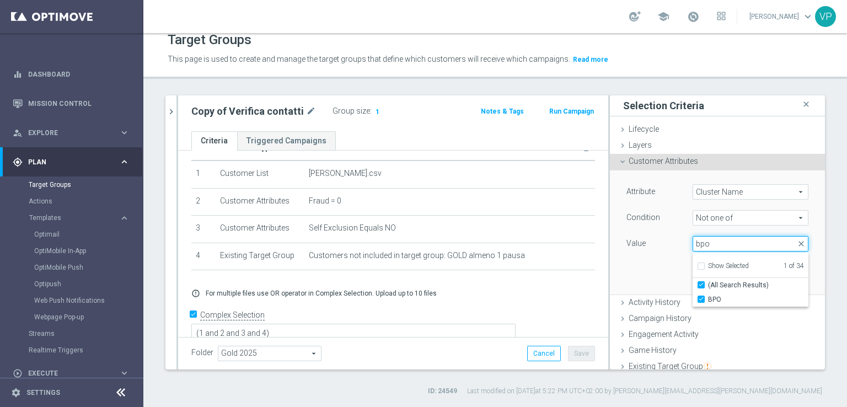
click at [745, 241] on input "bpo" at bounding box center [750, 243] width 116 height 15
click at [786, 249] on input "bpo" at bounding box center [750, 243] width 116 height 15
click at [747, 242] on input "bpo" at bounding box center [750, 243] width 116 height 15
type input "bpo"
drag, startPoint x: 723, startPoint y: 242, endPoint x: 650, endPoint y: 244, distance: 72.8
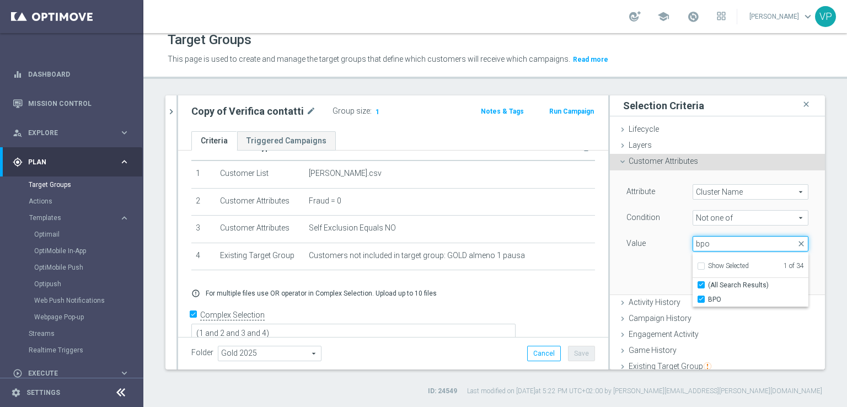
click at [655, 235] on div "Attribute Cluster Name Cluster Name arrow_drop_down search Condition Not one of…" at bounding box center [717, 218] width 182 height 69
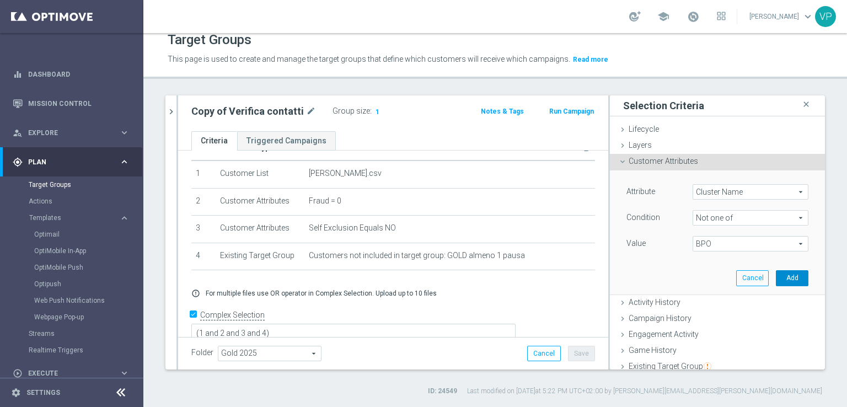
click at [775, 280] on button "Add" at bounding box center [791, 277] width 33 height 15
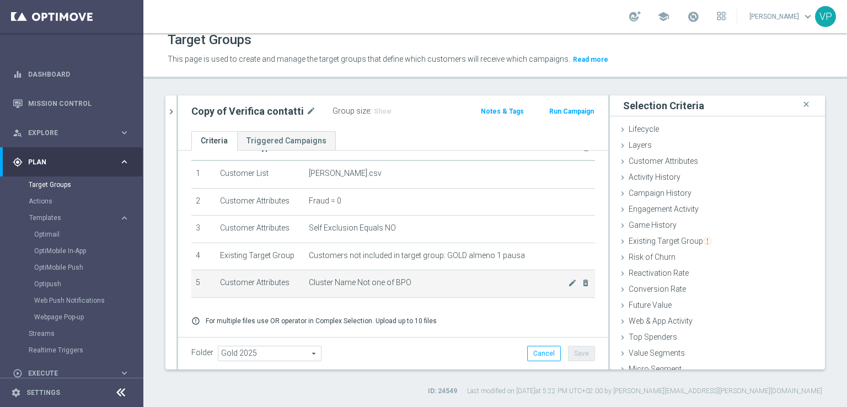
click at [555, 289] on td "Cluster Name Not one of BPO mode_edit delete_forever" at bounding box center [449, 284] width 290 height 28
click at [555, 287] on td "Cluster Name Not one of BPO mode_edit delete_forever" at bounding box center [449, 284] width 290 height 28
click at [568, 283] on icon "mode_edit" at bounding box center [572, 282] width 9 height 9
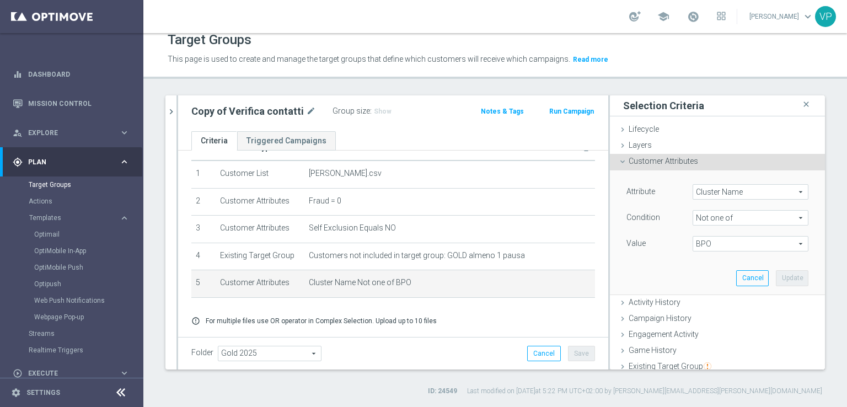
click at [776, 242] on span "BPO" at bounding box center [750, 243] width 115 height 14
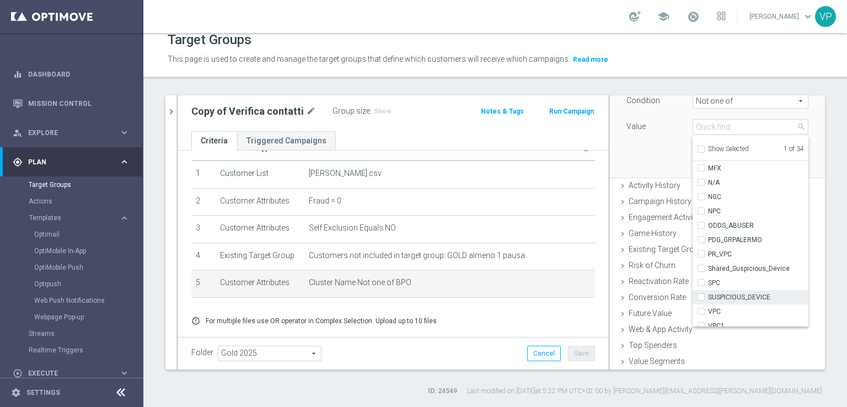
scroll to position [299, 0]
click at [743, 243] on span "PDG_GRPALERMO" at bounding box center [758, 241] width 100 height 9
click at [708, 243] on input "PDG_GRPALERMO" at bounding box center [704, 241] width 7 height 7
checkbox input "true"
type input "Selected 2 of 34"
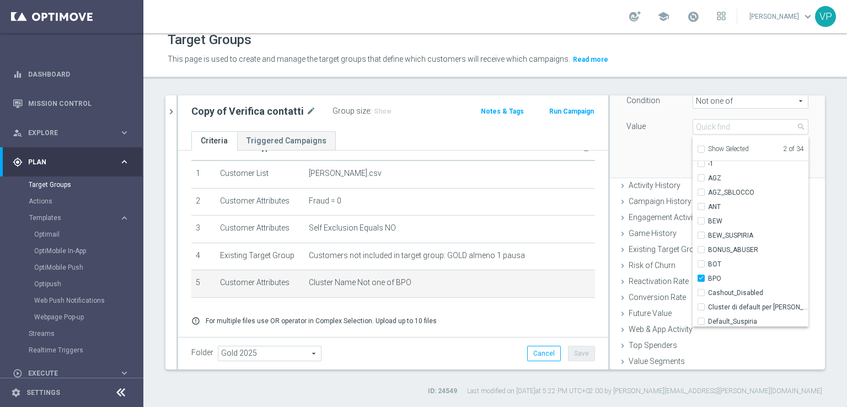
scroll to position [0, 0]
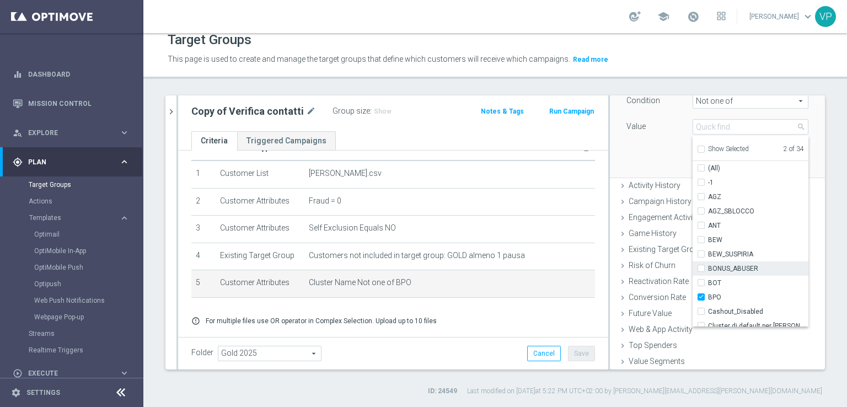
click at [714, 269] on span "BONUS_ABUSER" at bounding box center [758, 268] width 100 height 9
click at [708, 269] on input "BONUS_ABUSER" at bounding box center [704, 268] width 7 height 7
checkbox input "true"
type input "Selected 3 of 34"
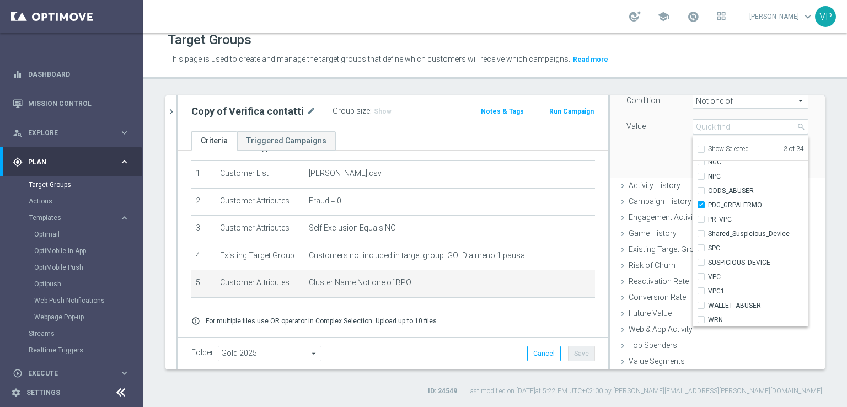
scroll to position [336, 0]
click at [174, 107] on icon "chevron_right" at bounding box center [171, 111] width 10 height 10
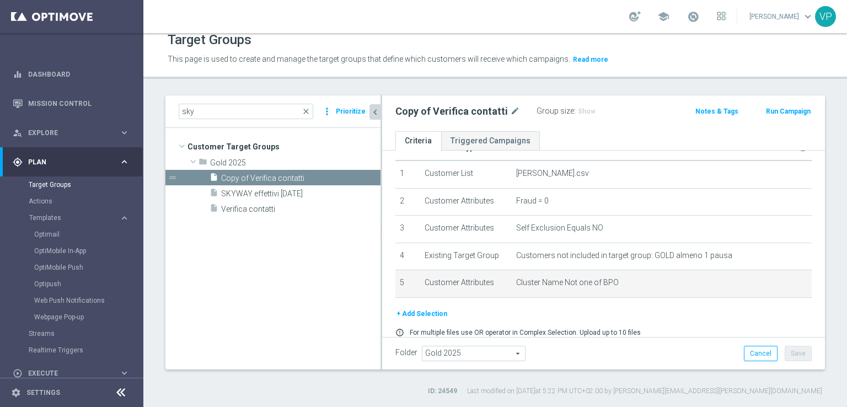
scroll to position [42, 0]
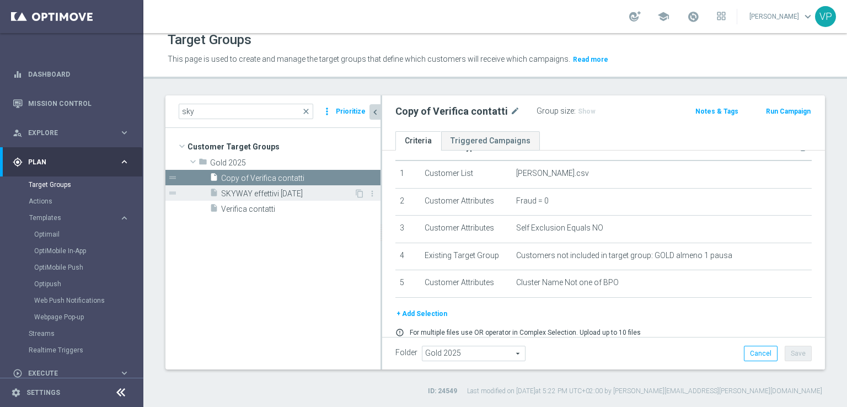
click at [270, 196] on span "SKYWAY effettivi 11.10.25" at bounding box center [287, 193] width 133 height 9
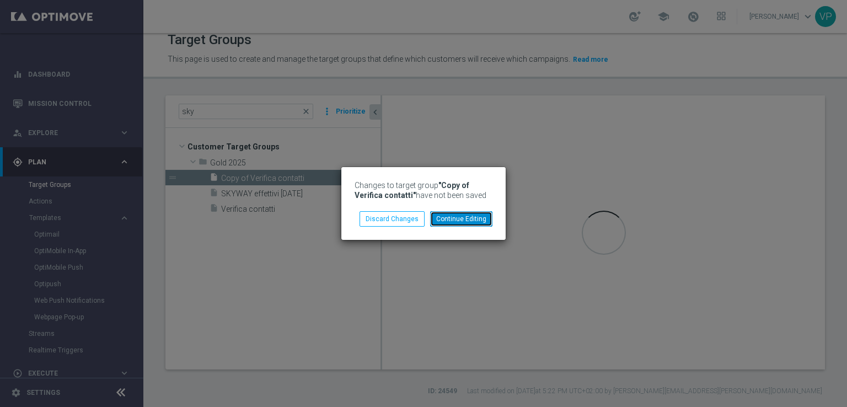
click at [461, 216] on button "Continue Editing" at bounding box center [461, 218] width 62 height 15
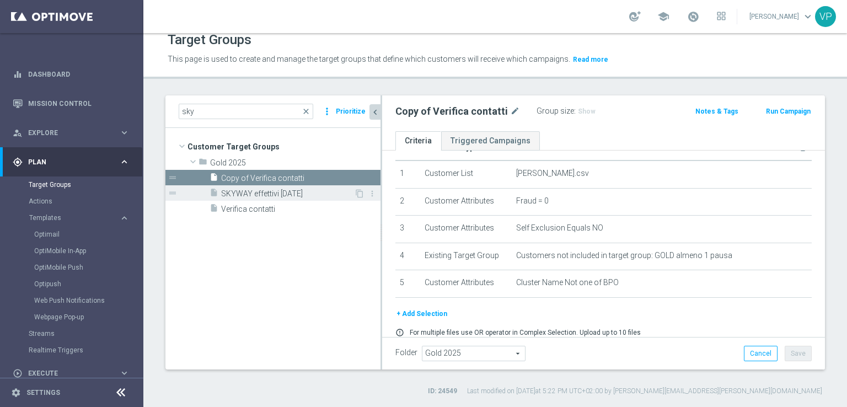
click at [300, 186] on div "insert_drive_file SKYWAY effettivi 11.10.25" at bounding box center [281, 192] width 144 height 15
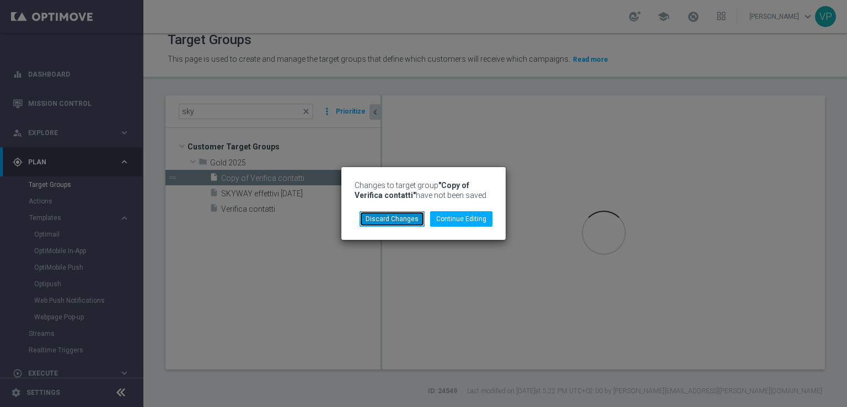
click at [423, 218] on button "Discard Changes" at bounding box center [391, 218] width 65 height 15
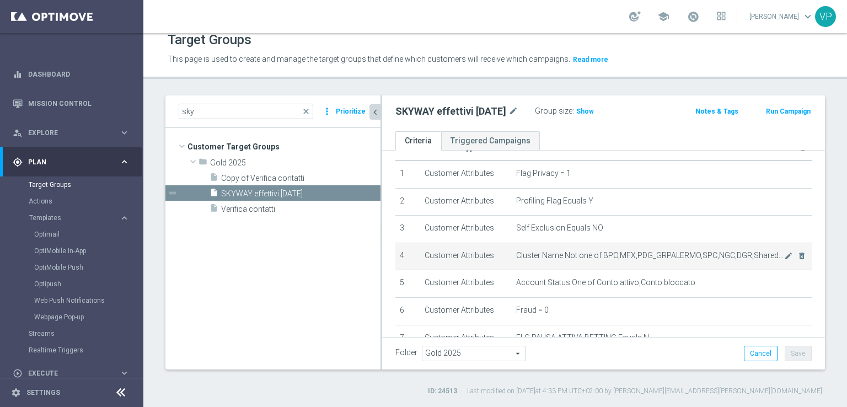
click at [739, 254] on span "Cluster Name Not one of BPO,MFX,PDG_GRPALERMO,SPC,NGC,DGR,Shared_Suspicious_Dev…" at bounding box center [649, 255] width 267 height 9
copy tbody "Cluster Name Not one of BPO,MFX,PDG_GRPALERMO,SPC,NGC,DGR,Shared_Suspicious_Dev…"
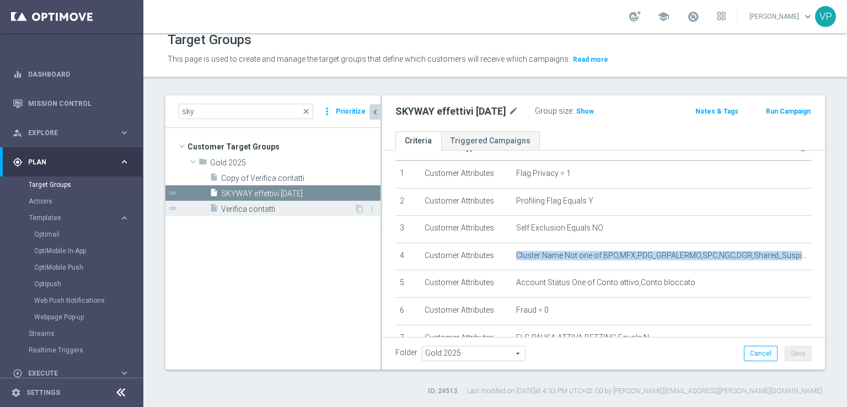
click at [267, 209] on span "Verifica contatti" at bounding box center [287, 208] width 133 height 9
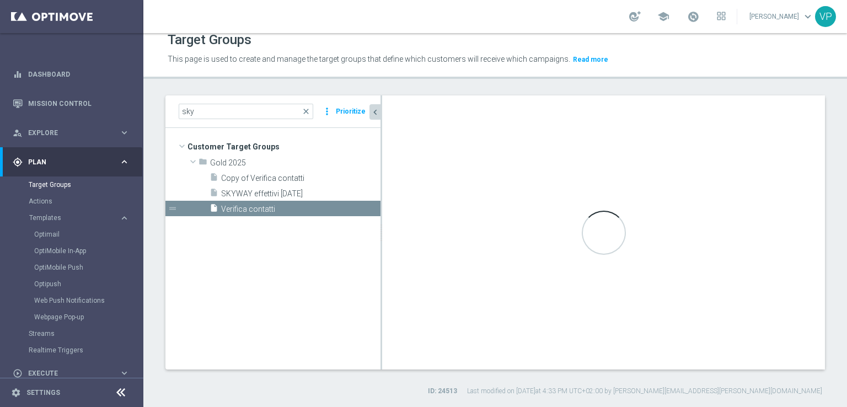
type textarea "(1 and 2 and 3 and 4 and 5 and 6)"
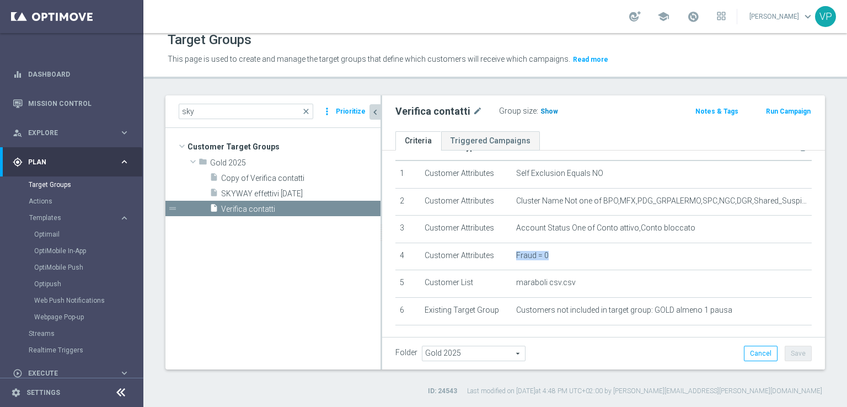
click at [540, 113] on span "Show" at bounding box center [549, 111] width 18 height 8
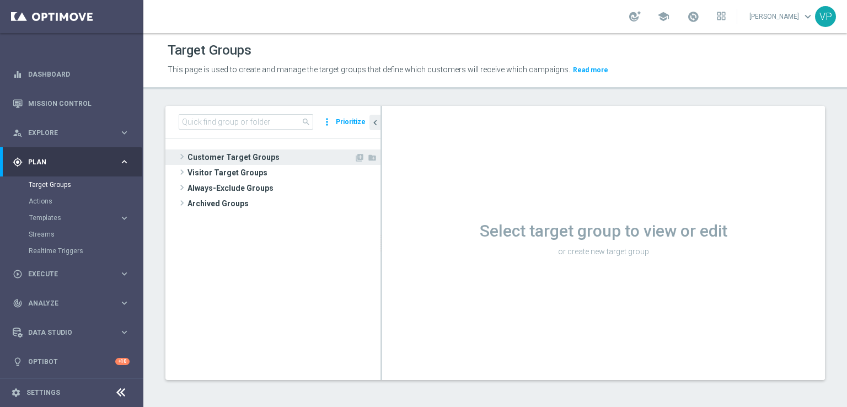
click at [229, 157] on span "Customer Target Groups" at bounding box center [270, 156] width 166 height 15
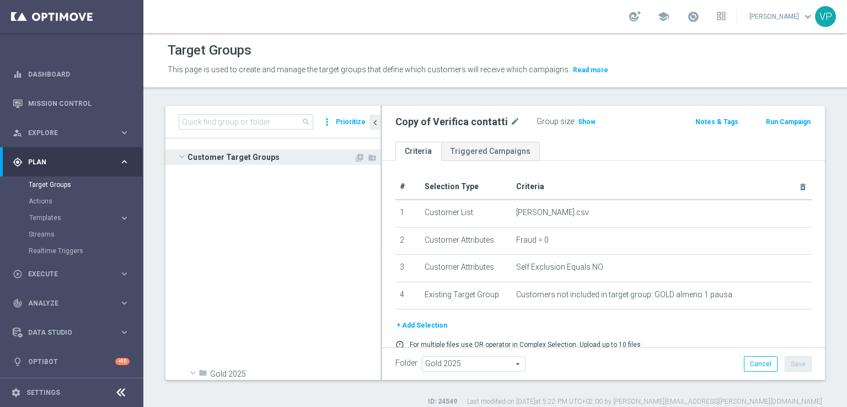
scroll to position [6887, 0]
